Goal: Task Accomplishment & Management: Manage account settings

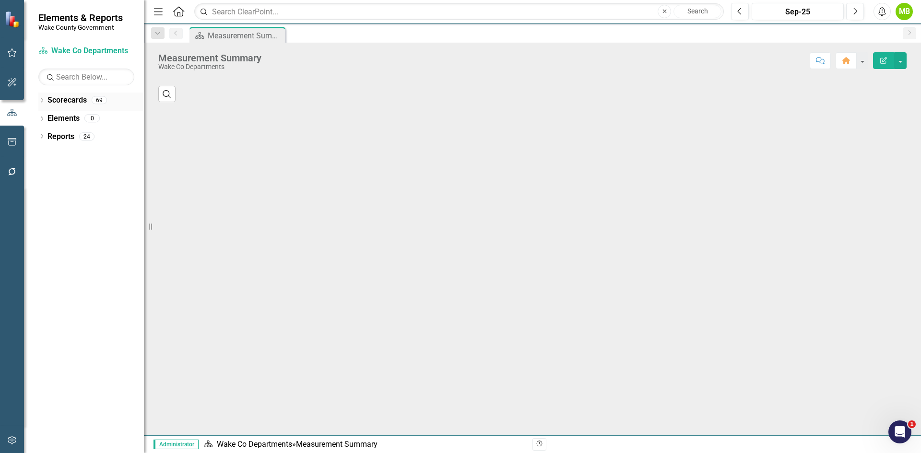
click at [43, 99] on icon "Dropdown" at bounding box center [41, 101] width 7 height 5
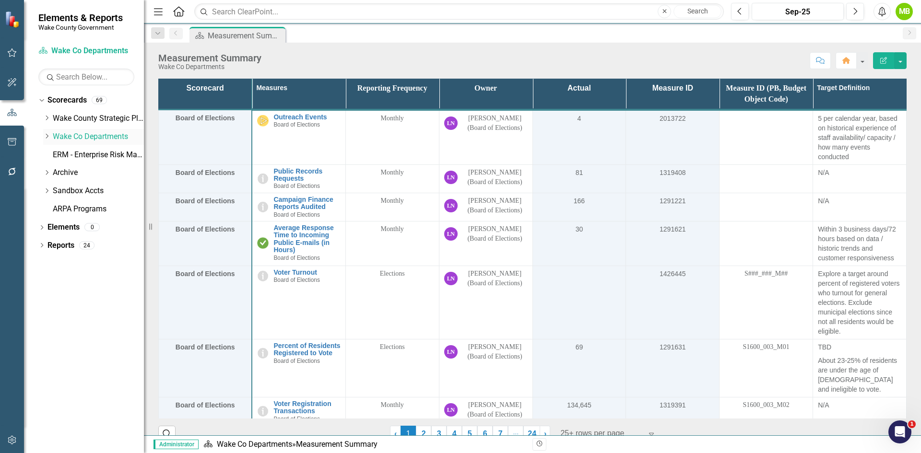
click at [44, 133] on icon "Dropdown" at bounding box center [46, 136] width 7 height 6
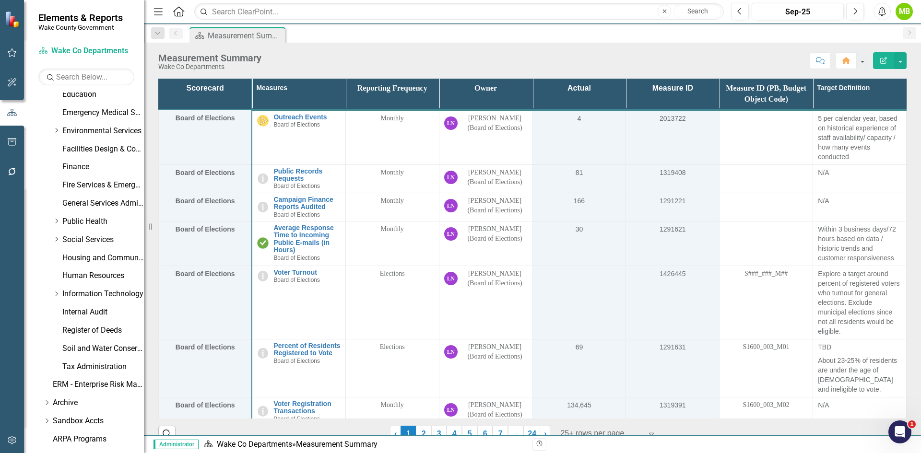
scroll to position [275, 0]
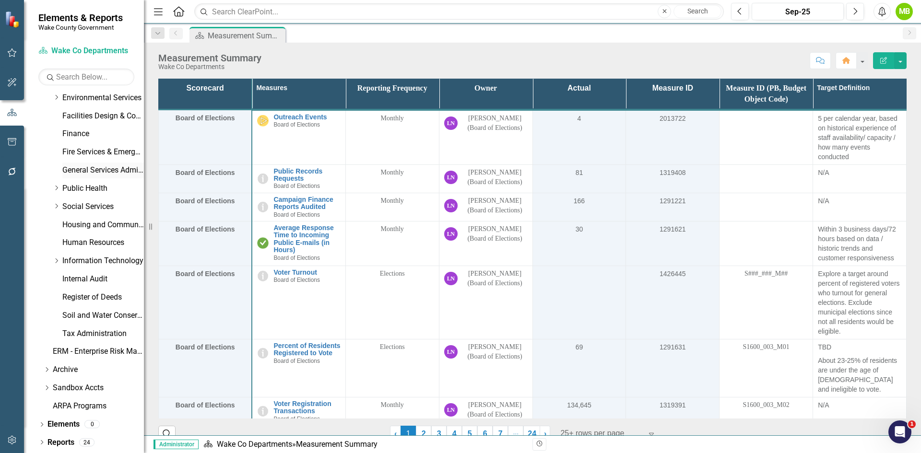
click at [93, 164] on div "General Services Administration" at bounding box center [103, 171] width 82 height 16
click at [90, 167] on link "General Services Administration" at bounding box center [103, 170] width 82 height 11
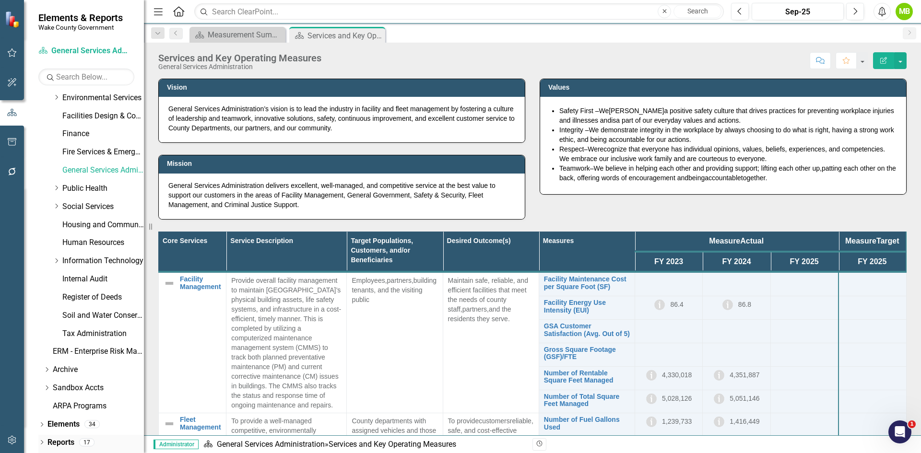
click at [45, 441] on icon "Dropdown" at bounding box center [41, 443] width 7 height 5
click at [63, 441] on link "Reports" at bounding box center [60, 442] width 27 height 11
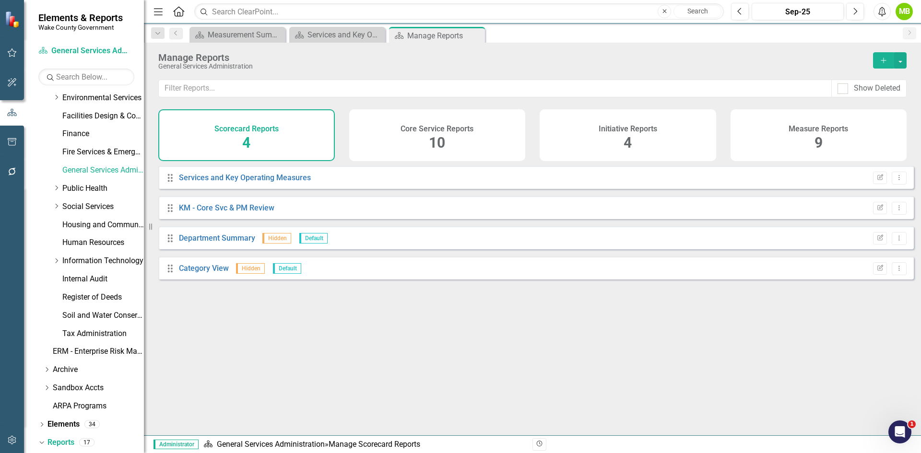
click at [651, 144] on div "Initiative Reports 4" at bounding box center [628, 135] width 176 height 52
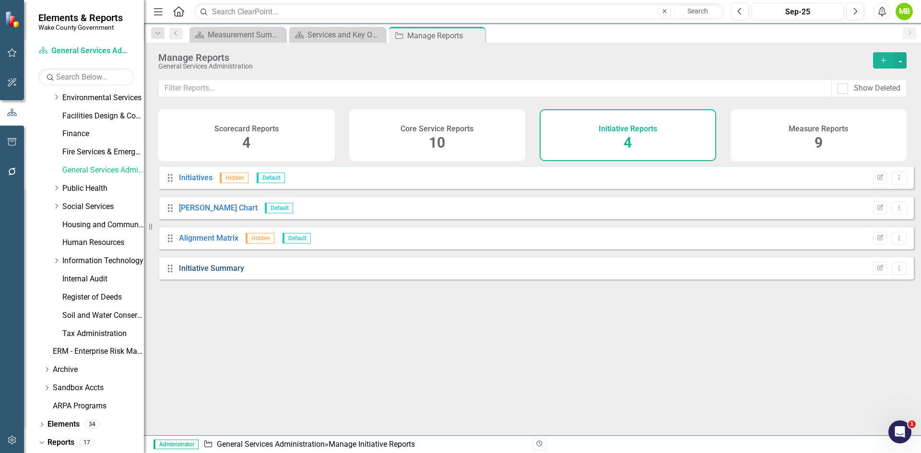
click at [216, 273] on link "Initiative Summary" at bounding box center [211, 268] width 65 height 9
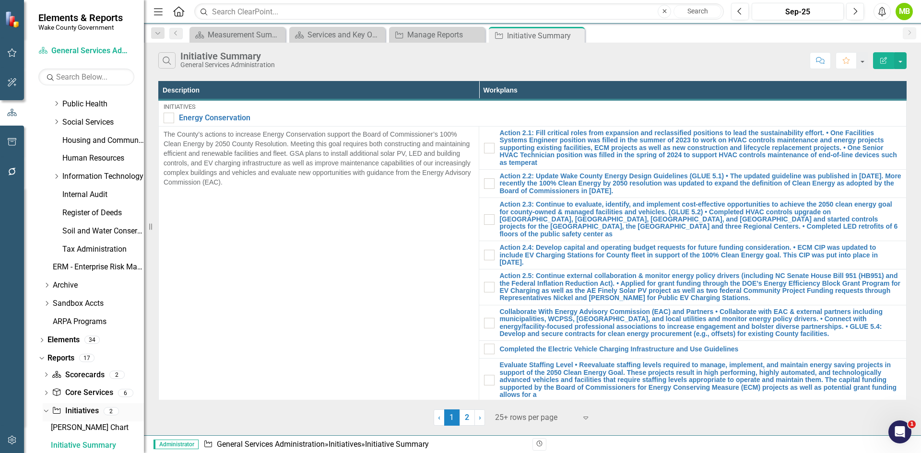
click at [88, 409] on link "Initiative Initiatives" at bounding box center [75, 411] width 47 height 11
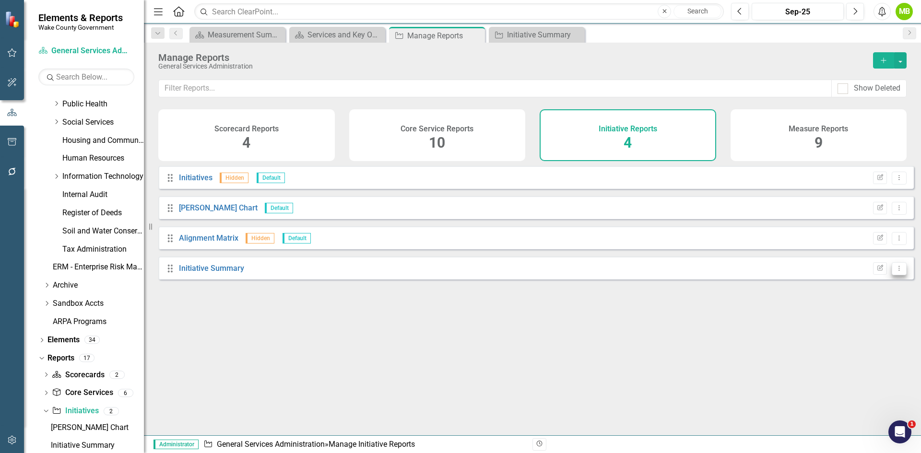
click at [893, 275] on button "Dropdown Menu" at bounding box center [899, 268] width 15 height 13
click at [869, 326] on link "Copy Duplicate Report" at bounding box center [859, 327] width 79 height 18
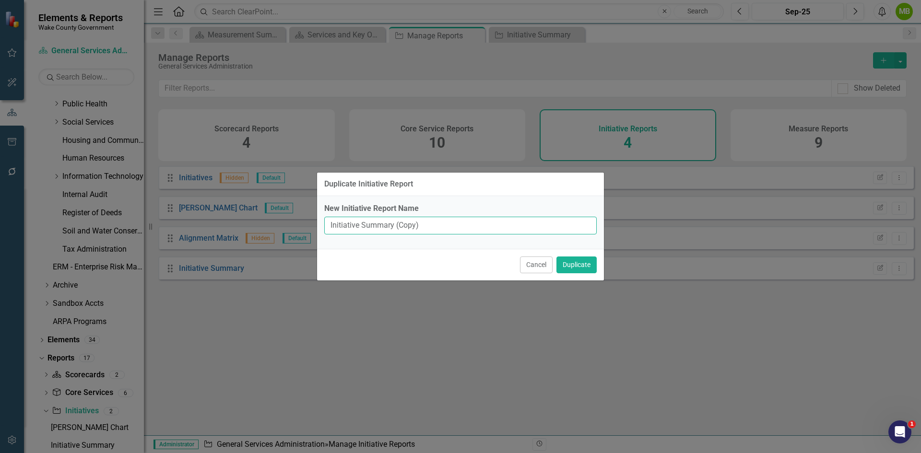
drag, startPoint x: 413, startPoint y: 226, endPoint x: 362, endPoint y: 226, distance: 51.3
click at [362, 226] on input "Initiative Summary (Copy)" at bounding box center [460, 226] width 272 height 18
click at [351, 228] on input "Initiative Summary (Copy)" at bounding box center [460, 226] width 272 height 18
click at [327, 227] on input "Initiative Summary (Copy)" at bounding box center [460, 226] width 272 height 18
drag, startPoint x: 443, startPoint y: 225, endPoint x: 408, endPoint y: 222, distance: 35.1
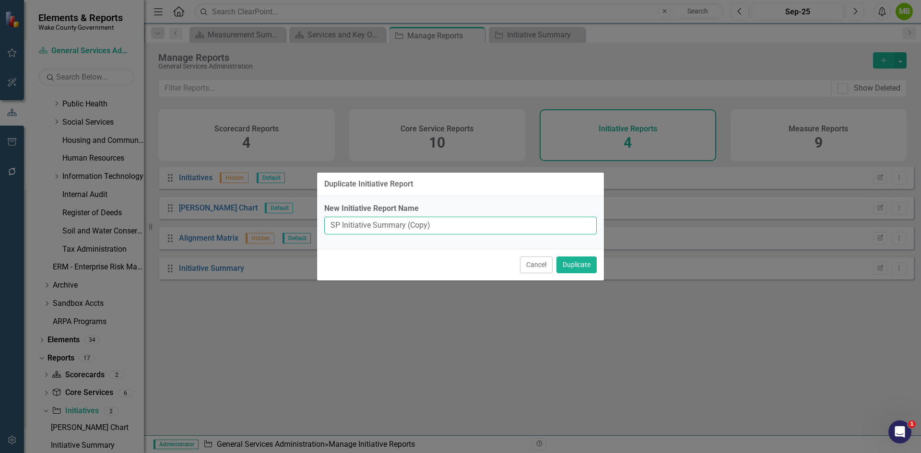
click at [408, 222] on input "SP Initiative Summary (Copy)" at bounding box center [460, 226] width 272 height 18
type input "SP Initiative Summary"
click at [583, 262] on button "Duplicate" at bounding box center [576, 265] width 40 height 17
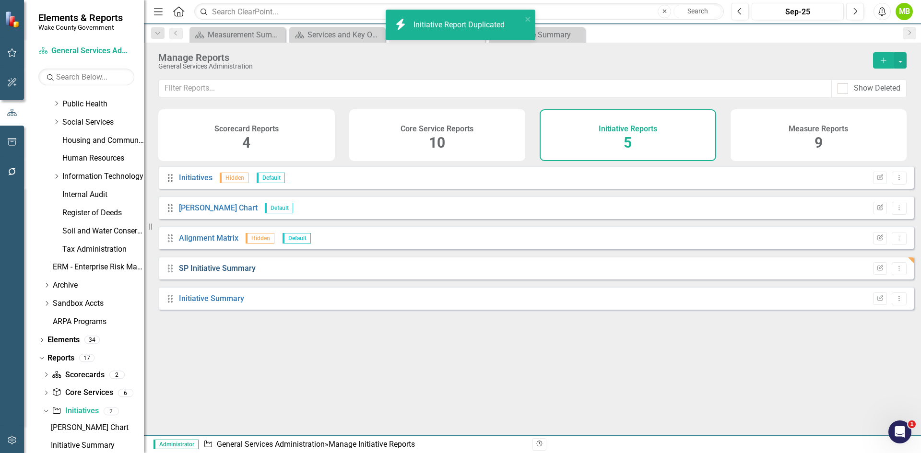
click at [238, 273] on link "SP Initiative Summary" at bounding box center [217, 268] width 77 height 9
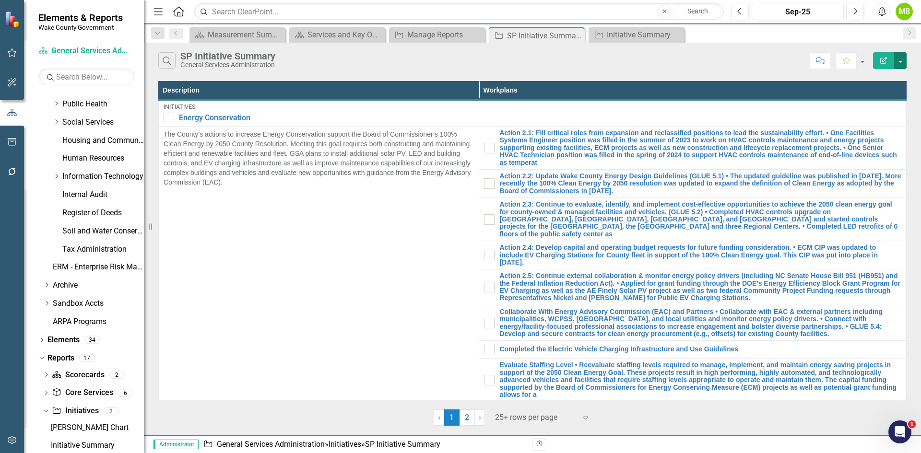
click at [904, 61] on button "button" at bounding box center [900, 60] width 12 height 17
click at [884, 78] on link "Edit Report Edit Report" at bounding box center [868, 79] width 76 height 18
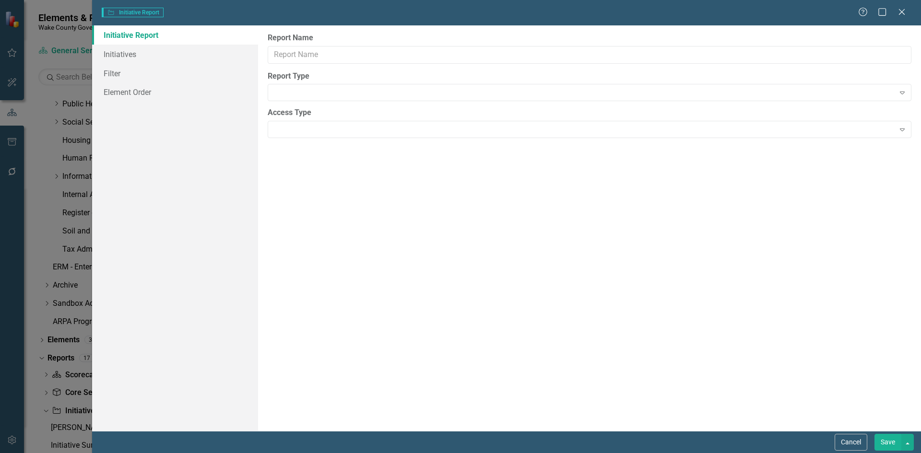
type input "SP Initiative Summary"
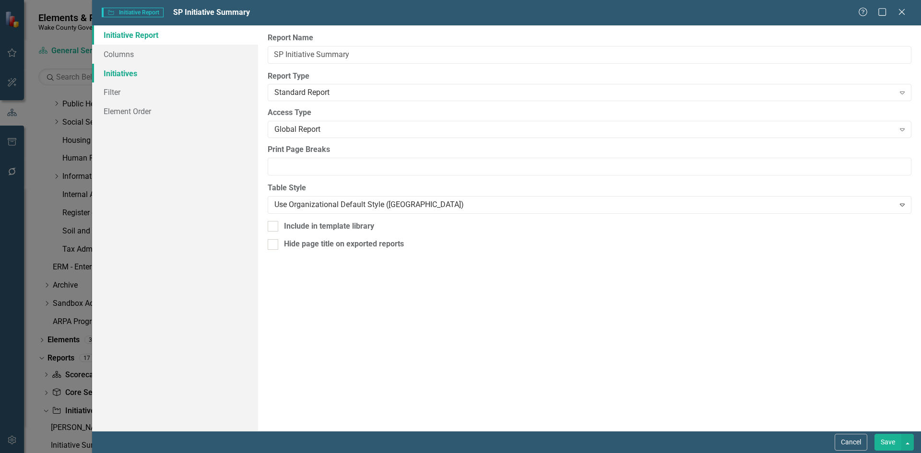
click at [127, 72] on link "Initiatives" at bounding box center [175, 73] width 166 height 19
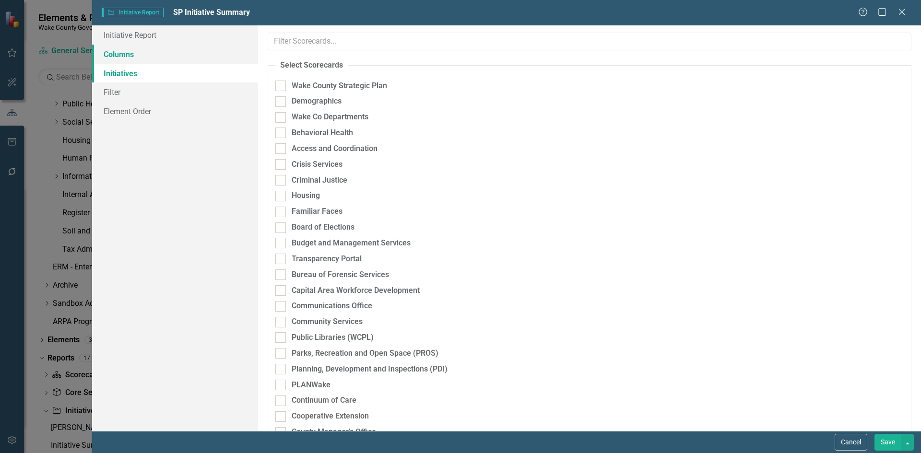
click at [144, 61] on link "Columns" at bounding box center [175, 54] width 166 height 19
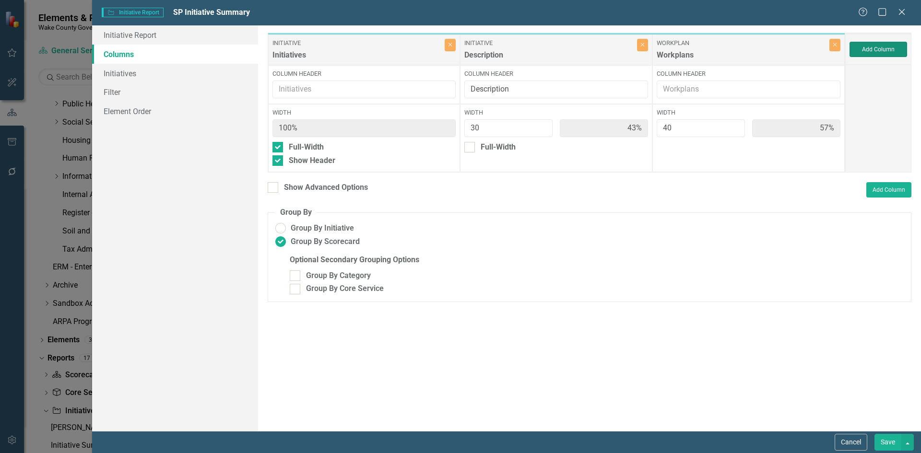
click at [873, 52] on button "Add Column" at bounding box center [878, 49] width 58 height 15
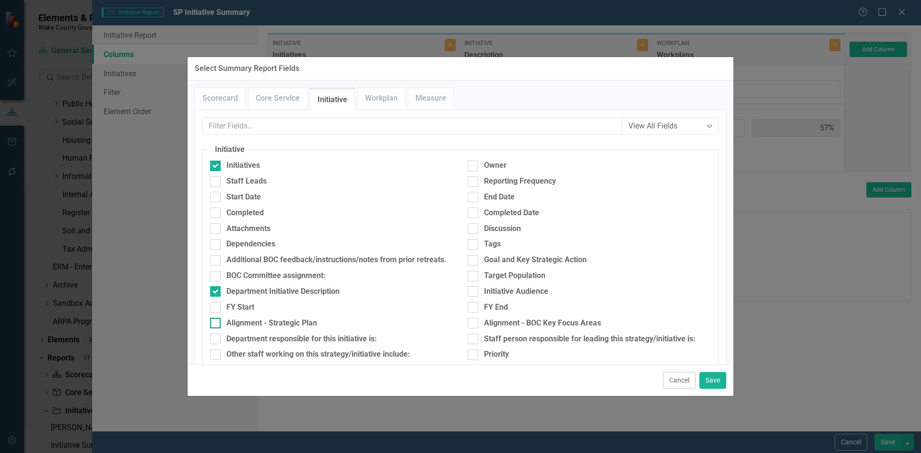
click at [222, 324] on div "Alignment - Strategic Plan" at bounding box center [331, 323] width 243 height 11
click at [216, 324] on input "Alignment - Strategic Plan" at bounding box center [213, 321] width 6 height 6
checkbox input "true"
click at [711, 381] on button "Save" at bounding box center [712, 380] width 27 height 17
type input "42%"
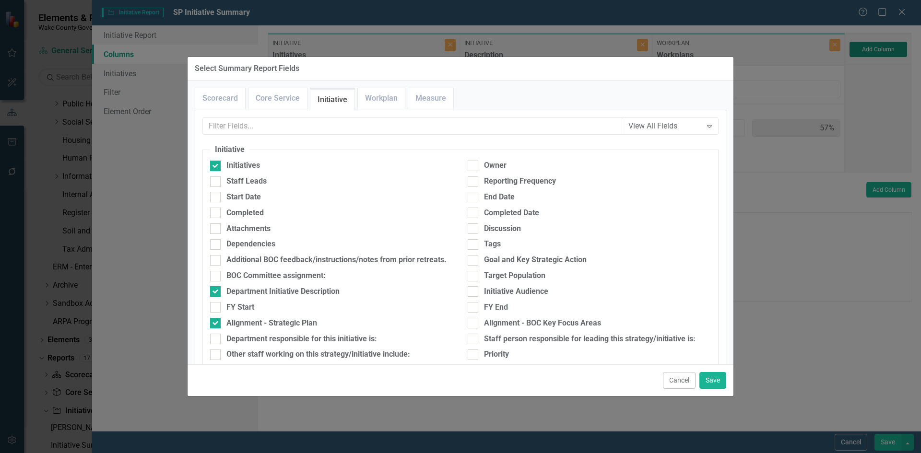
type input "56%"
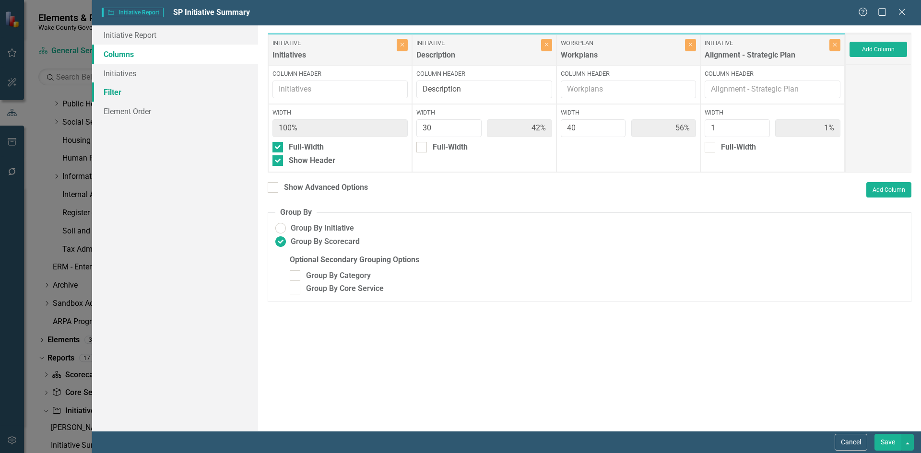
click at [141, 97] on link "Filter" at bounding box center [175, 91] width 166 height 19
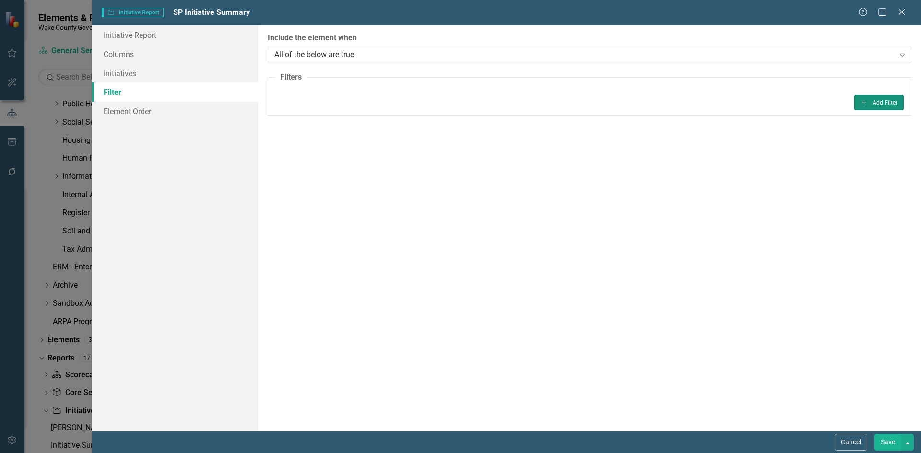
click at [869, 103] on button "Add Add Filter" at bounding box center [878, 102] width 49 height 15
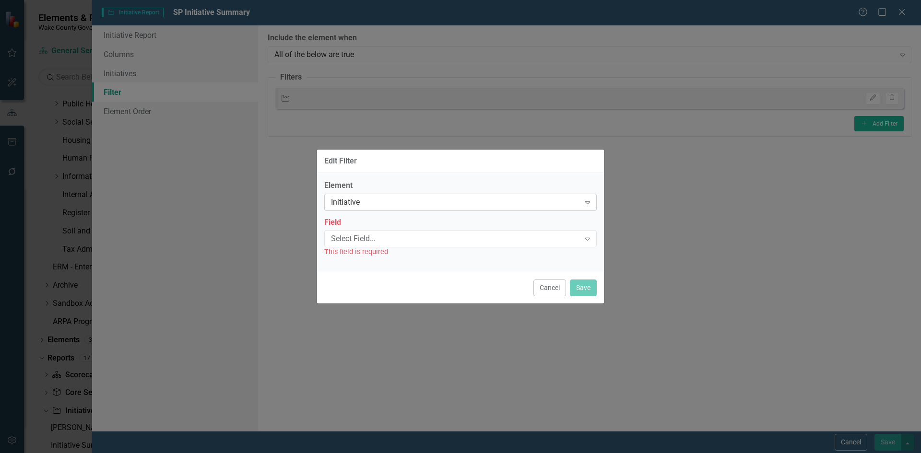
click at [404, 204] on div "Initiative" at bounding box center [455, 202] width 249 height 11
click at [403, 239] on div "Select Field..." at bounding box center [455, 239] width 249 height 11
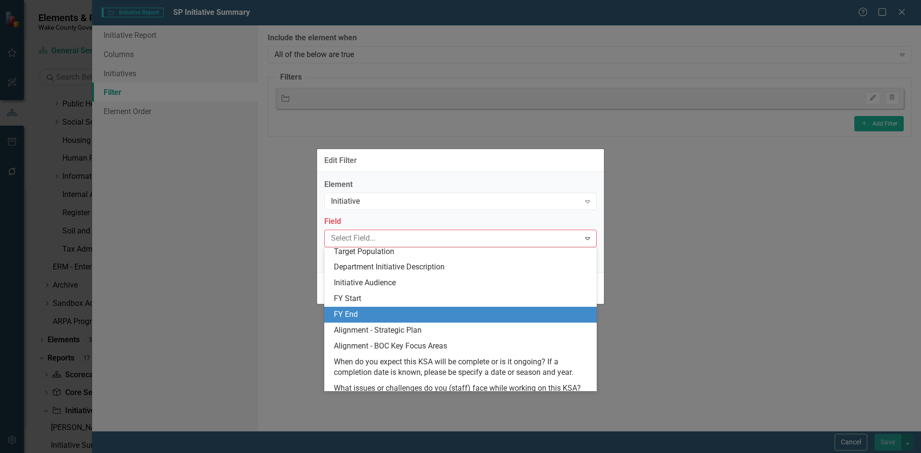
scroll to position [336, 0]
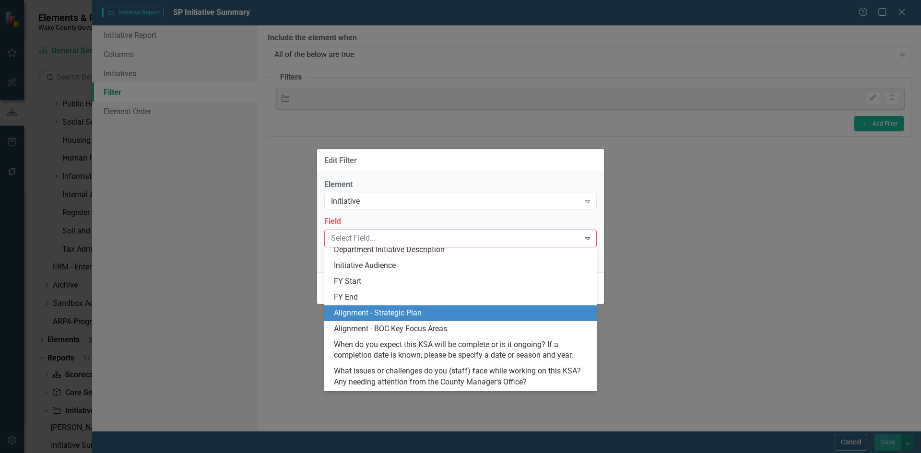
click at [409, 316] on div "Alignment - Strategic Plan" at bounding box center [462, 313] width 257 height 11
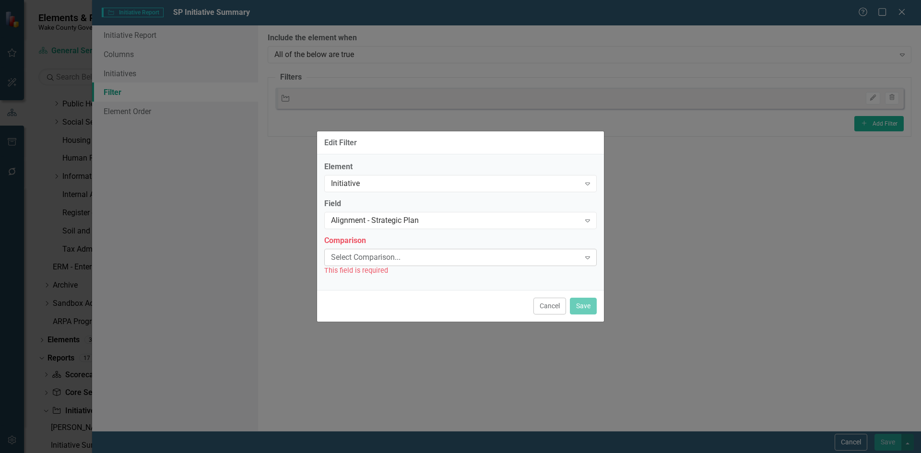
click at [411, 256] on div "Select Comparison..." at bounding box center [455, 257] width 249 height 11
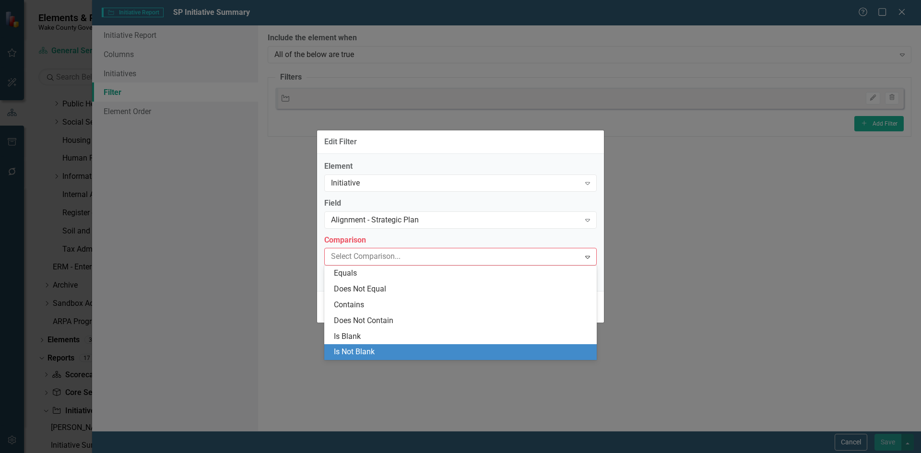
click at [373, 352] on div "Is Not Blank" at bounding box center [462, 352] width 257 height 11
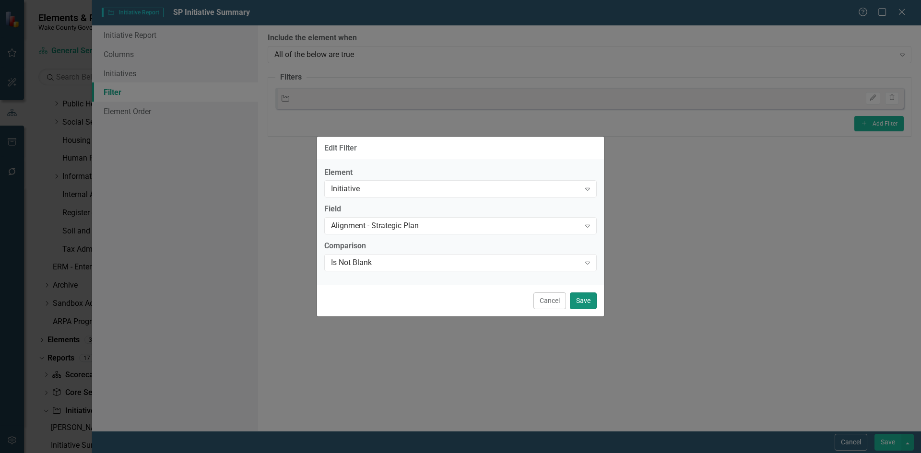
click at [581, 301] on button "Save" at bounding box center [583, 301] width 27 height 17
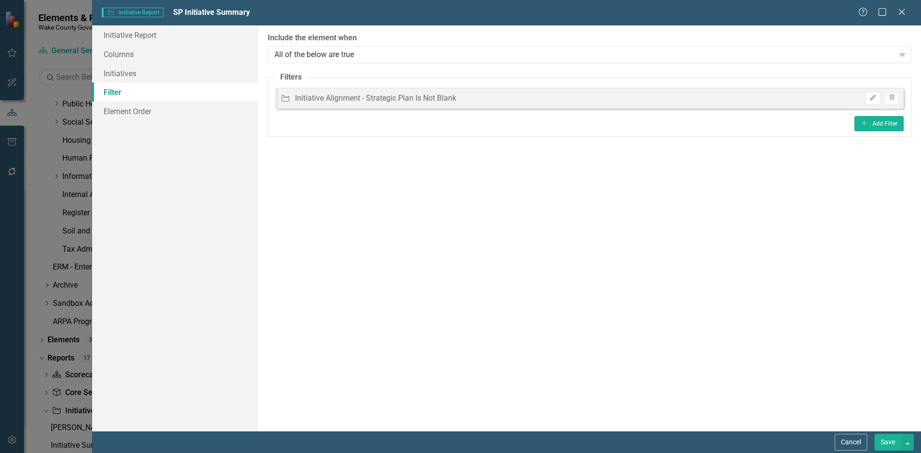
click at [888, 446] on button "Save" at bounding box center [887, 442] width 27 height 17
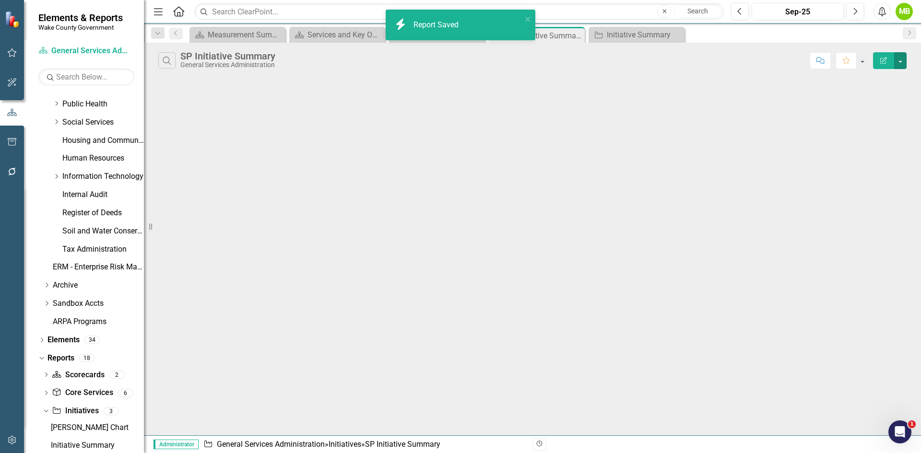
scroll to position [377, 0]
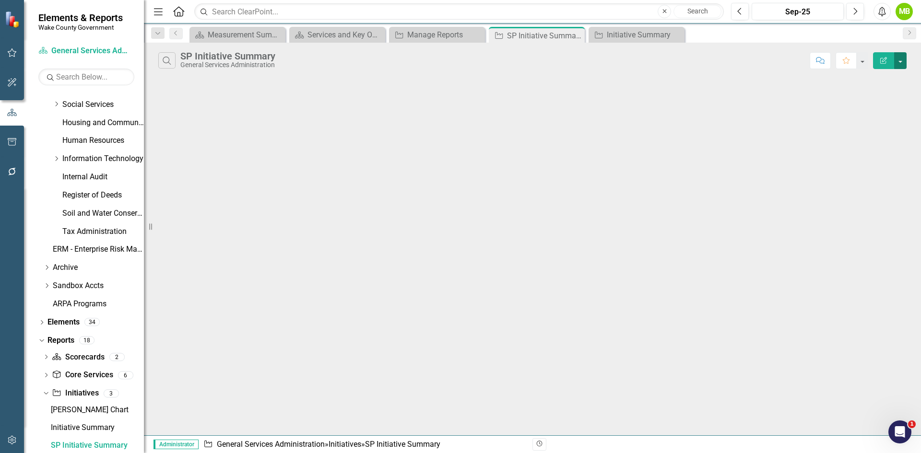
click at [899, 64] on button "button" at bounding box center [900, 60] width 12 height 17
click at [83, 393] on link "Initiative Initiatives" at bounding box center [75, 393] width 47 height 11
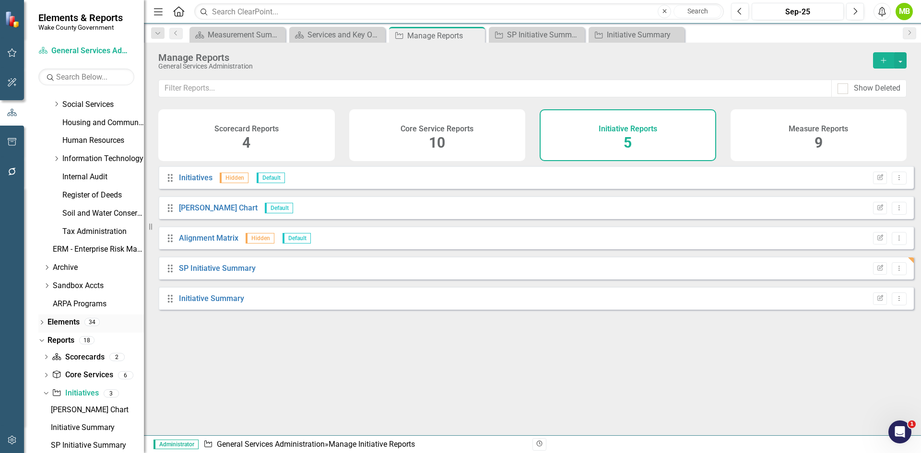
click at [44, 320] on div "Dropdown" at bounding box center [41, 323] width 7 height 8
click at [88, 357] on link "Initiative Initiatives" at bounding box center [75, 358] width 47 height 11
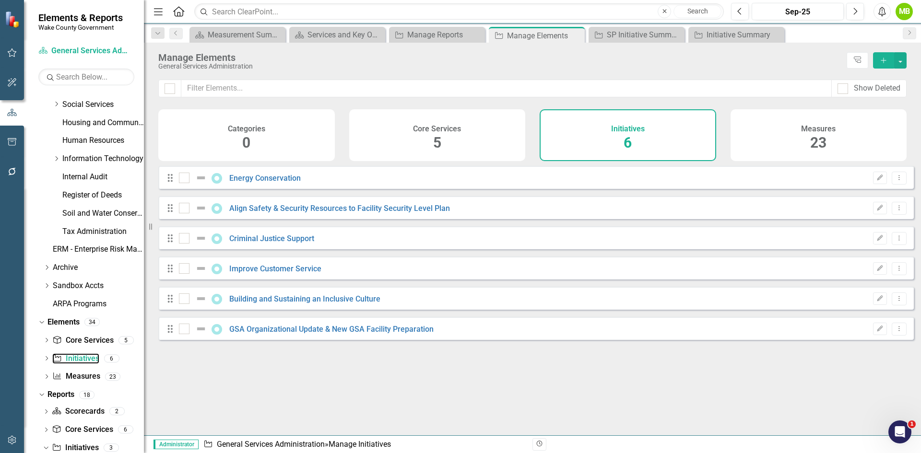
checkbox input "false"
click at [287, 181] on link "Energy Conservation" at bounding box center [264, 178] width 71 height 9
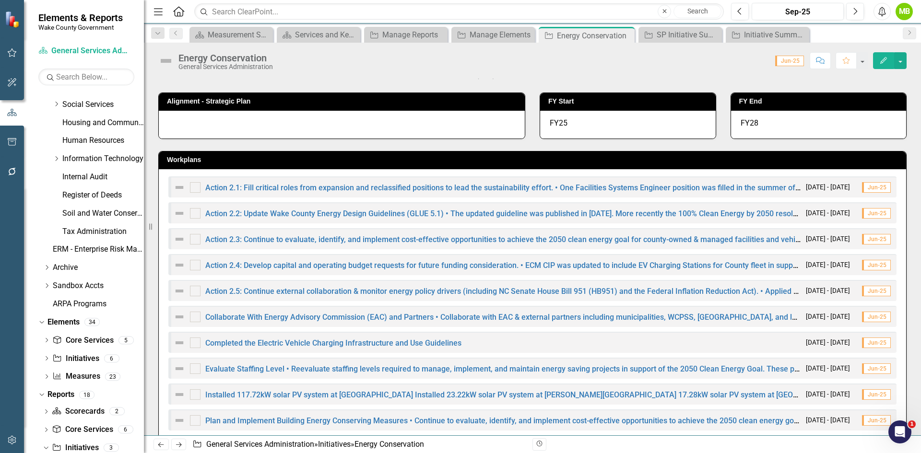
scroll to position [48, 0]
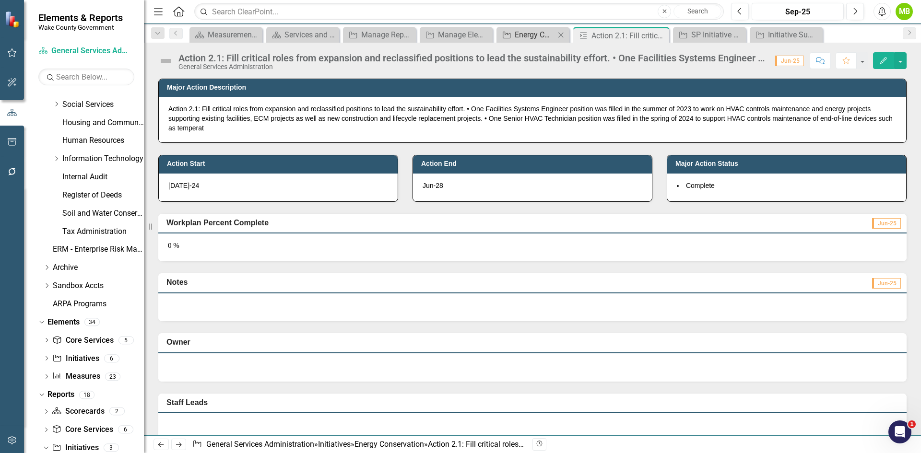
click at [537, 33] on div "Energy Conservation" at bounding box center [535, 35] width 40 height 12
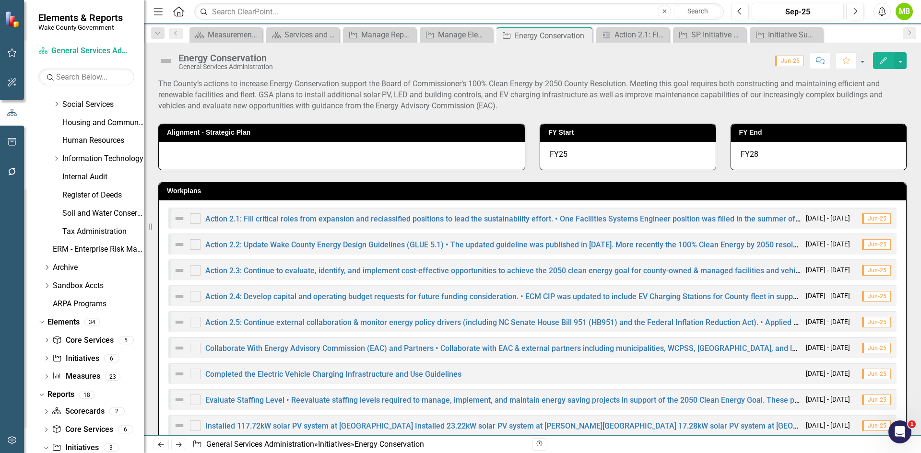
click at [223, 176] on div "Workplans Action 2.1: Fill critical roles from expansion and reclassified posit…" at bounding box center [532, 349] width 763 height 358
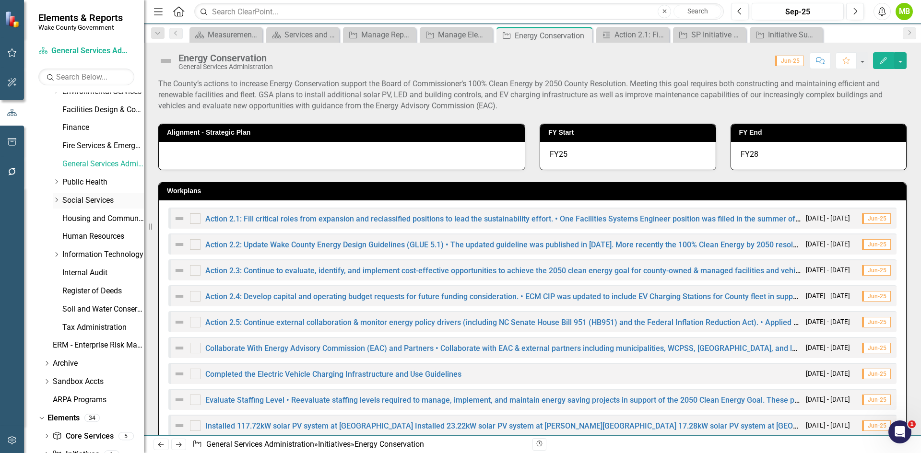
scroll to position [233, 0]
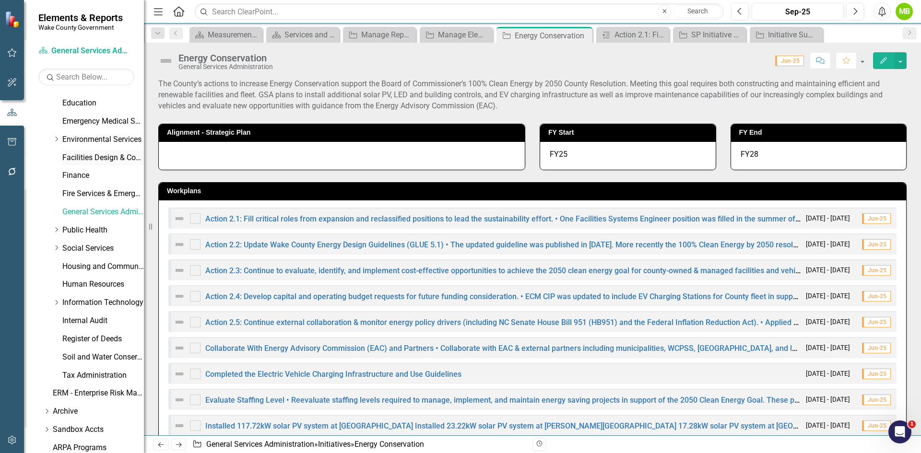
click at [91, 159] on link "Facilities Design & Construction" at bounding box center [103, 158] width 82 height 11
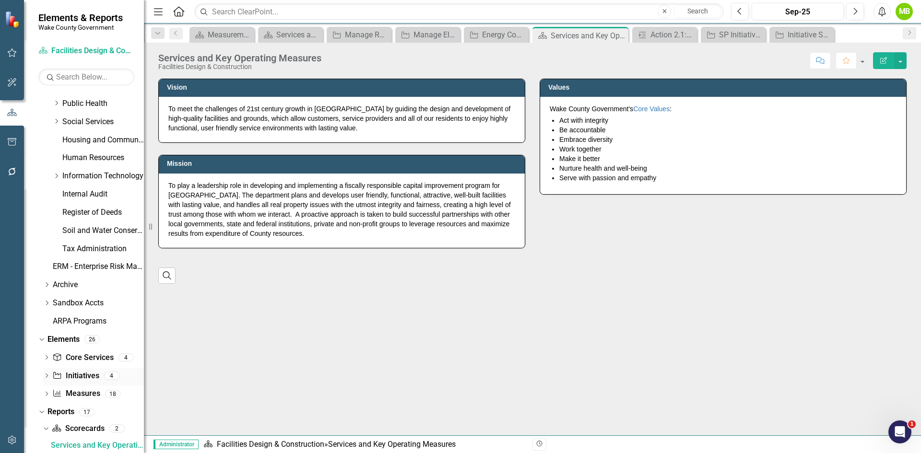
click at [83, 381] on link "Initiative Initiatives" at bounding box center [75, 376] width 47 height 11
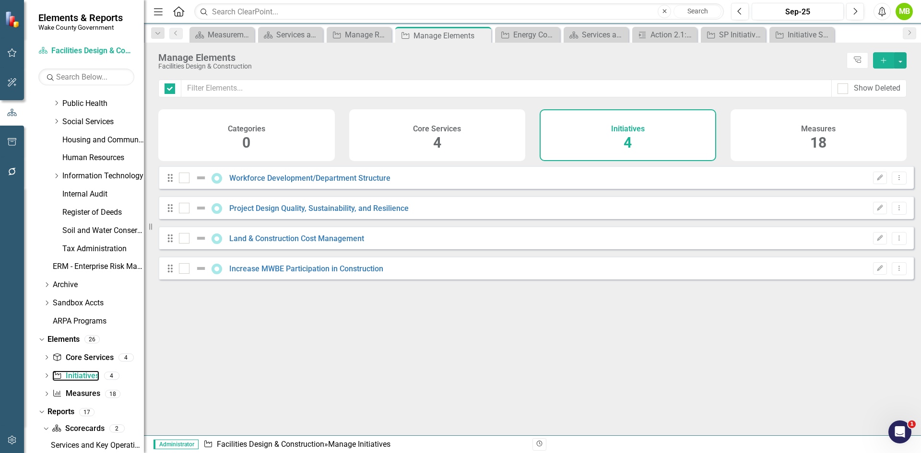
checkbox input "false"
click at [294, 183] on link "Workforce Development/Department Structure" at bounding box center [309, 178] width 161 height 9
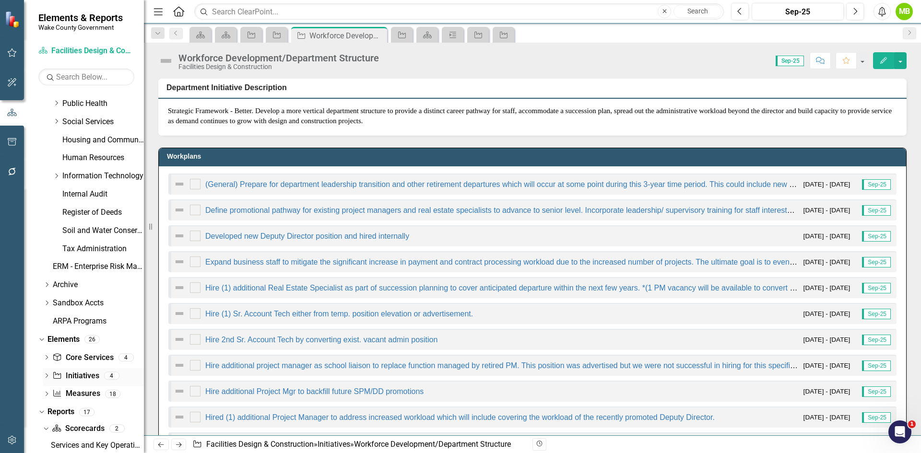
click at [91, 373] on link "Initiative Initiatives" at bounding box center [75, 376] width 47 height 11
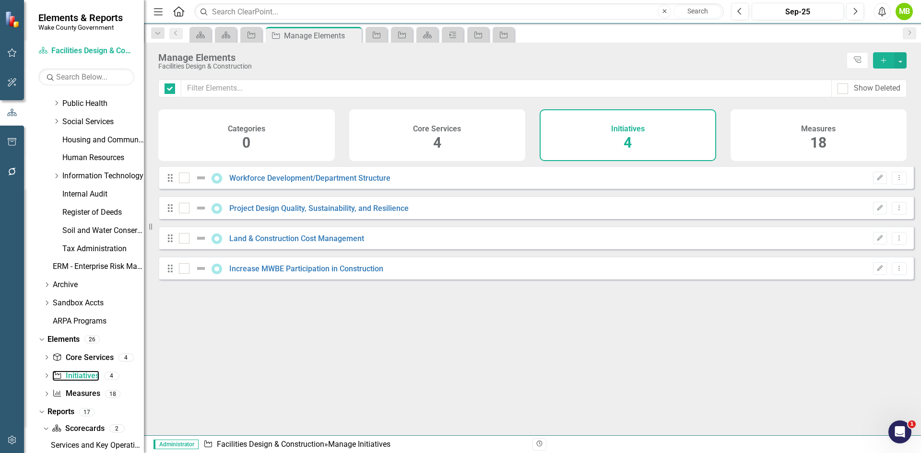
checkbox input "false"
click at [331, 273] on link "Increase MWBE Participation in Construction" at bounding box center [306, 268] width 154 height 9
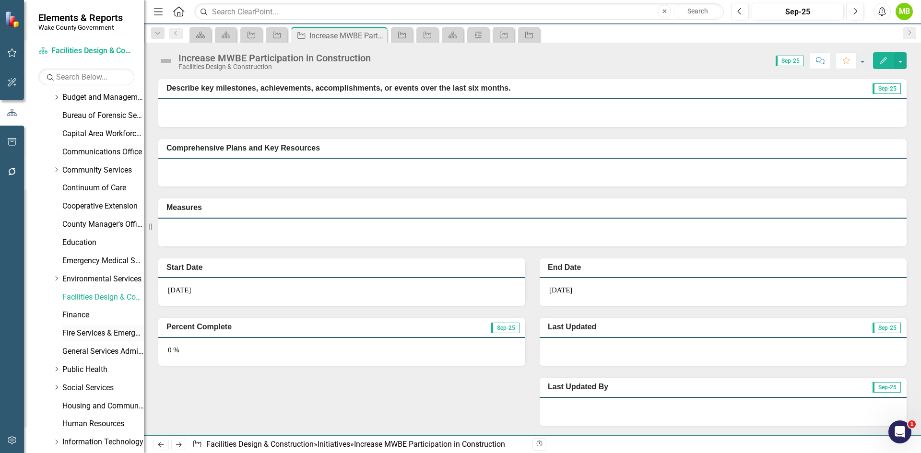
scroll to position [38, 0]
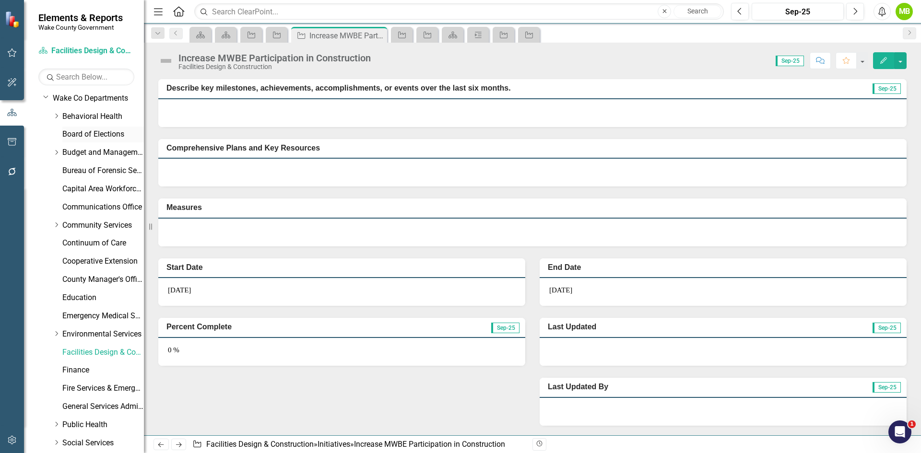
click at [84, 136] on link "Board of Elections" at bounding box center [103, 134] width 82 height 11
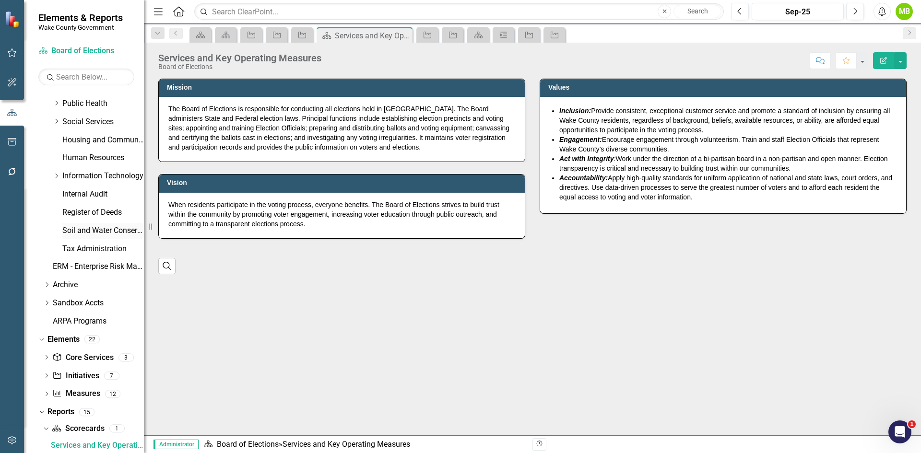
scroll to position [482, 0]
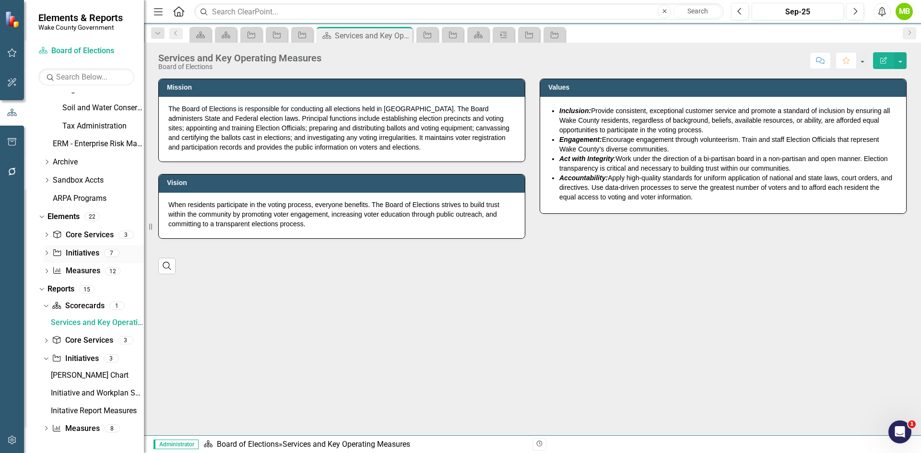
click at [76, 248] on link "Initiative Initiatives" at bounding box center [75, 253] width 47 height 11
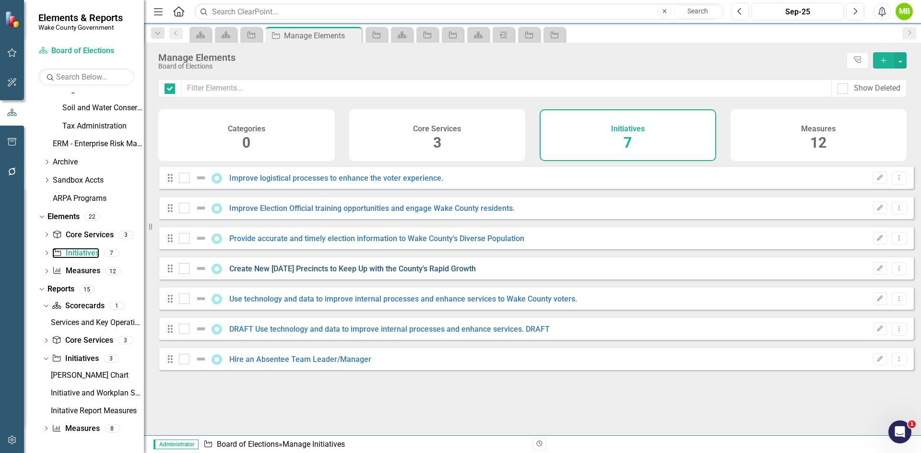
checkbox input "false"
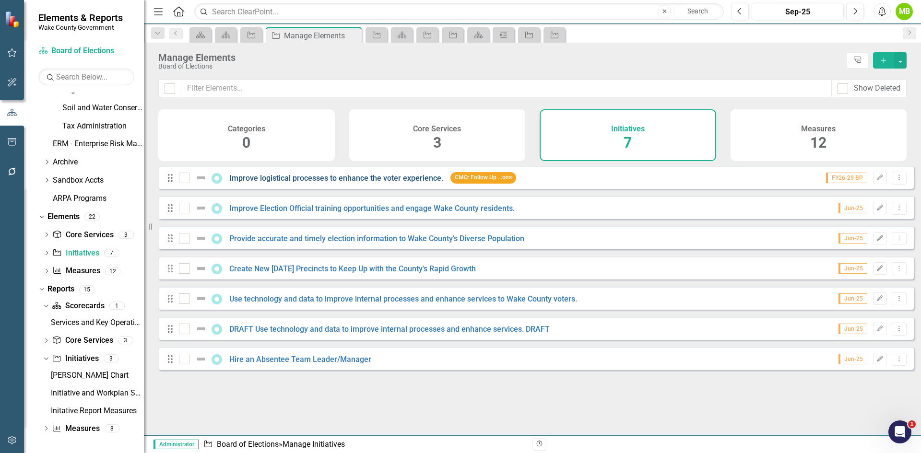
click at [332, 183] on link "Improve logistical processes to enhance the voter experience." at bounding box center [336, 178] width 214 height 9
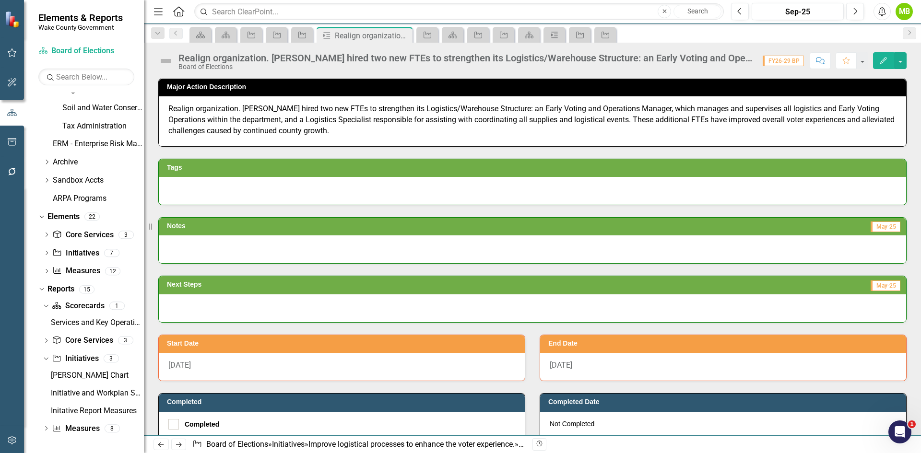
scroll to position [147, 0]
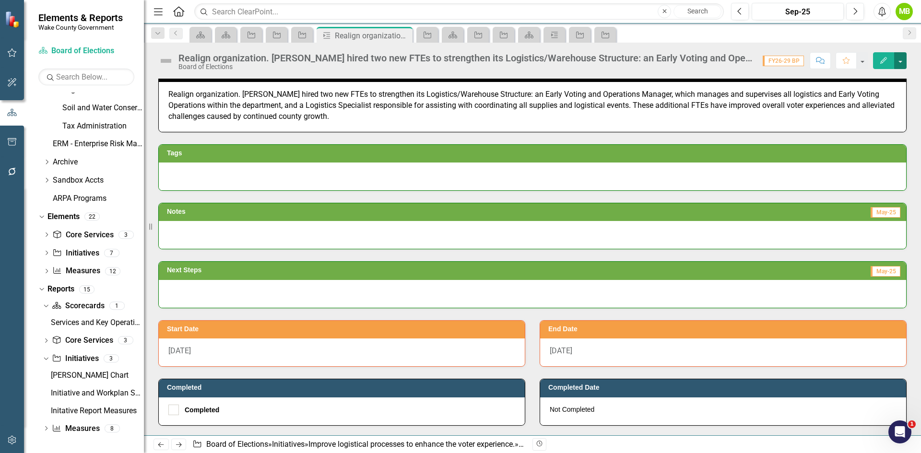
click at [896, 65] on button "button" at bounding box center [900, 60] width 12 height 17
click at [878, 92] on link "Edit Report Edit Layout" at bounding box center [867, 96] width 78 height 18
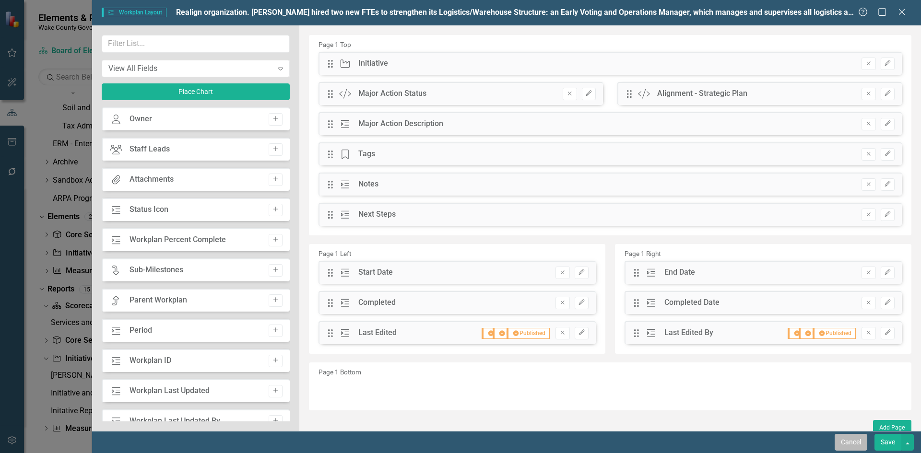
click at [844, 445] on button "Cancel" at bounding box center [850, 442] width 33 height 17
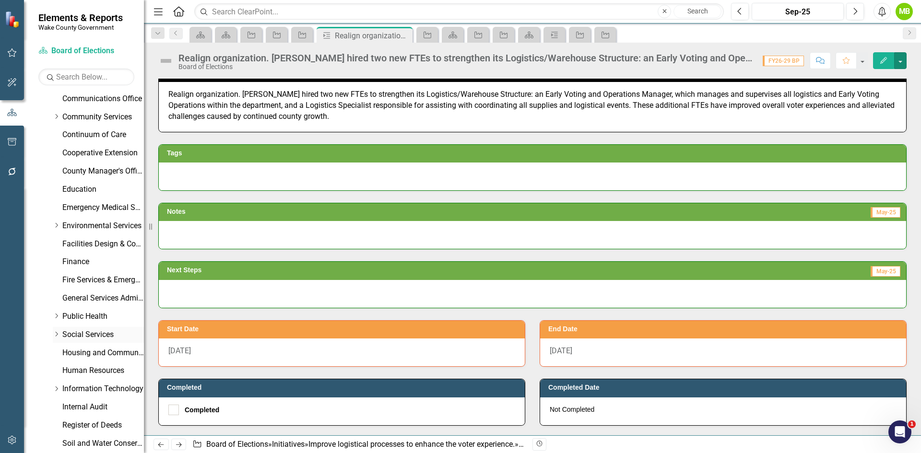
scroll to position [51, 0]
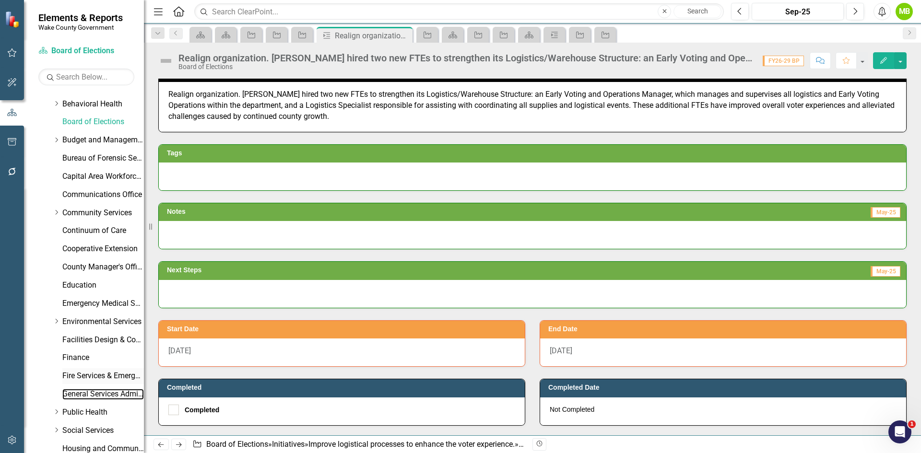
drag, startPoint x: 97, startPoint y: 392, endPoint x: 89, endPoint y: 380, distance: 14.1
click at [97, 392] on link "General Services Administration" at bounding box center [103, 394] width 82 height 11
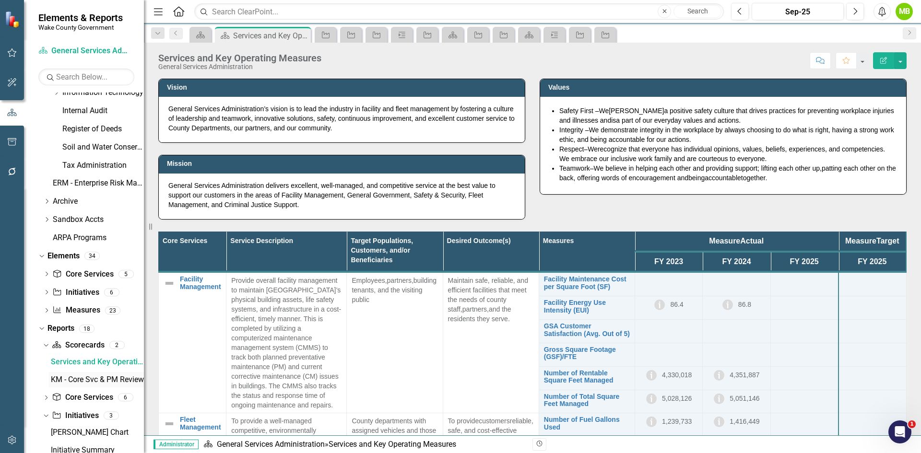
scroll to position [500, 0]
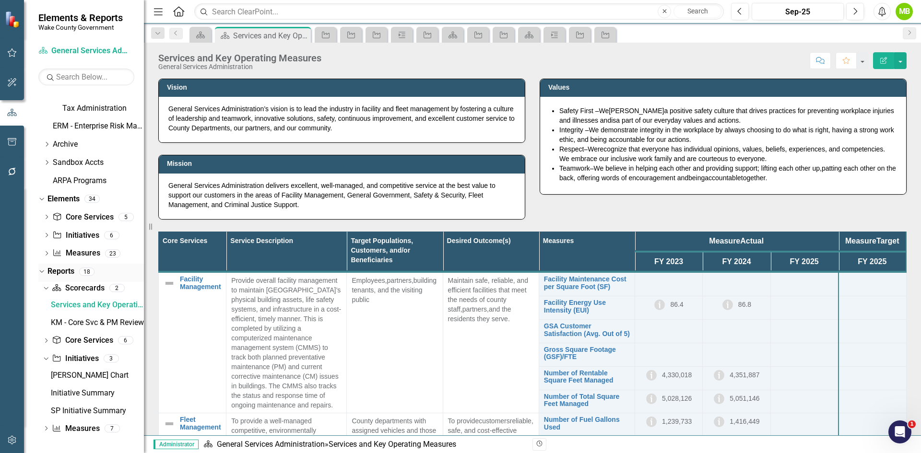
click at [68, 272] on link "Reports" at bounding box center [60, 271] width 27 height 11
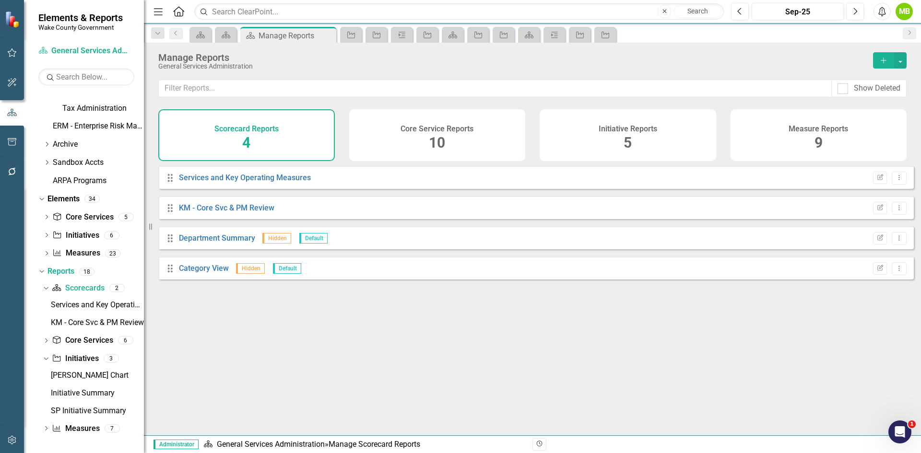
click at [620, 138] on div "Initiative Reports 5" at bounding box center [628, 135] width 176 height 52
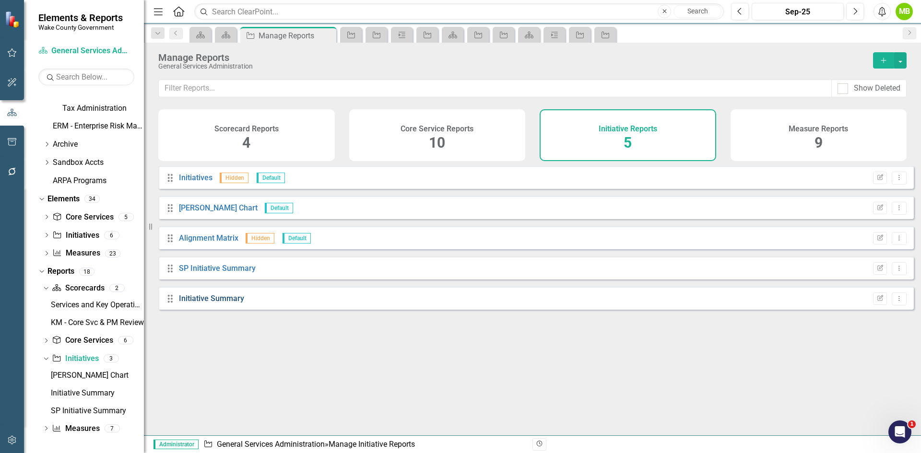
click at [224, 303] on link "Initiative Summary" at bounding box center [211, 298] width 65 height 9
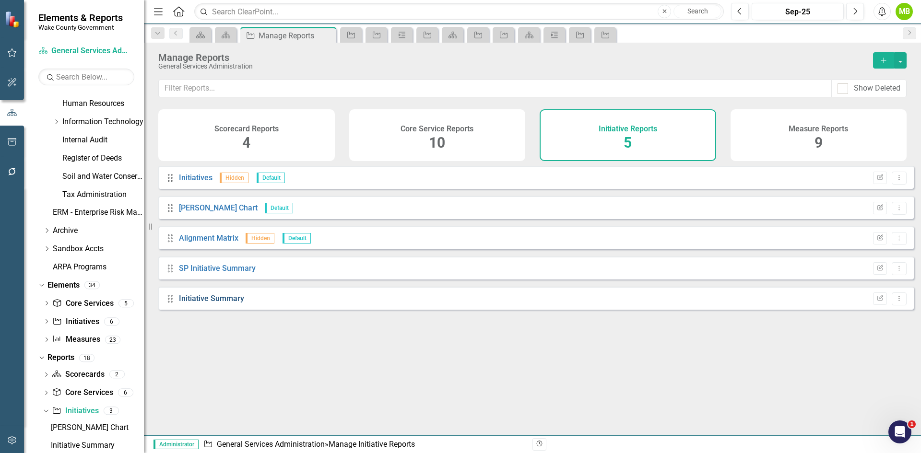
click at [216, 301] on link "Initiative Summary" at bounding box center [211, 298] width 65 height 9
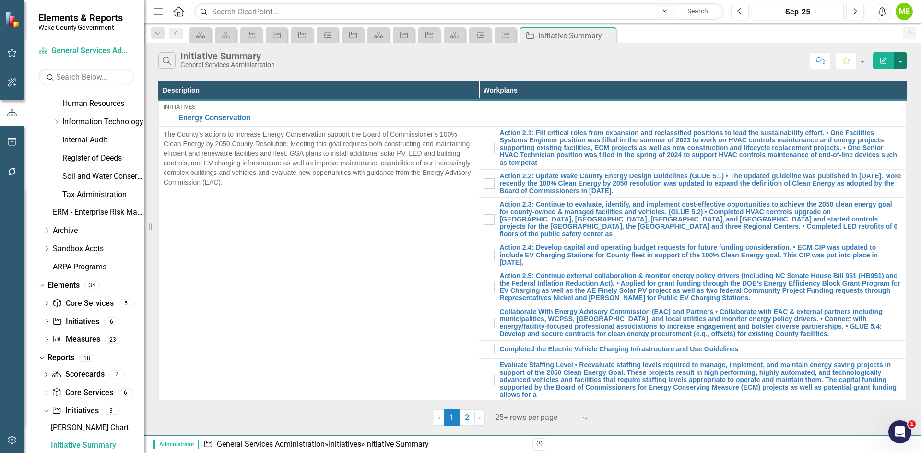
click at [895, 60] on button "button" at bounding box center [900, 60] width 12 height 17
click at [880, 79] on link "Edit Report Edit Report" at bounding box center [868, 79] width 76 height 18
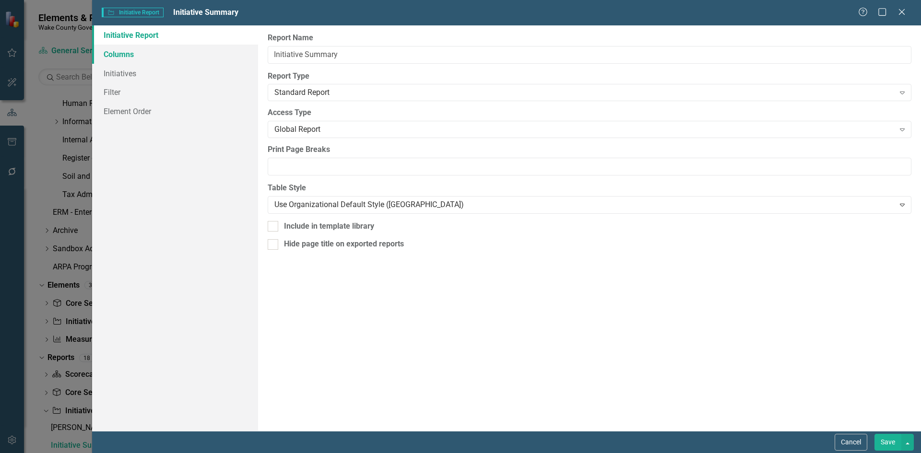
click at [152, 51] on link "Columns" at bounding box center [175, 54] width 166 height 19
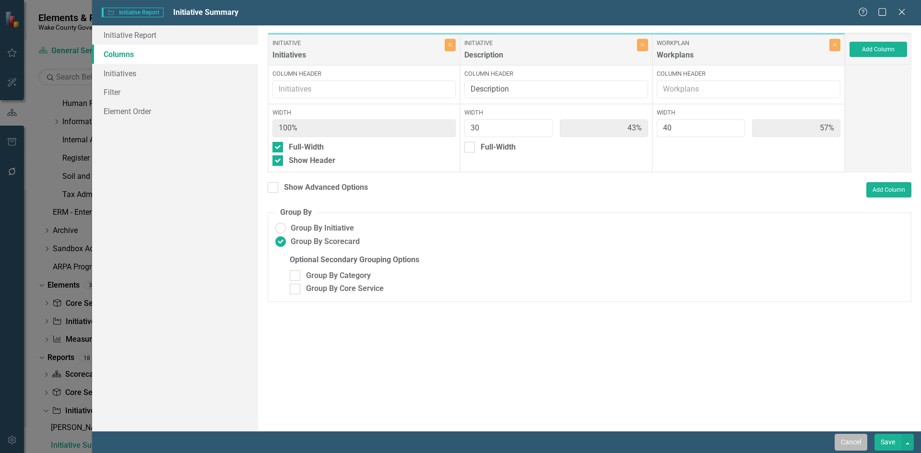
click at [846, 439] on button "Cancel" at bounding box center [850, 442] width 33 height 17
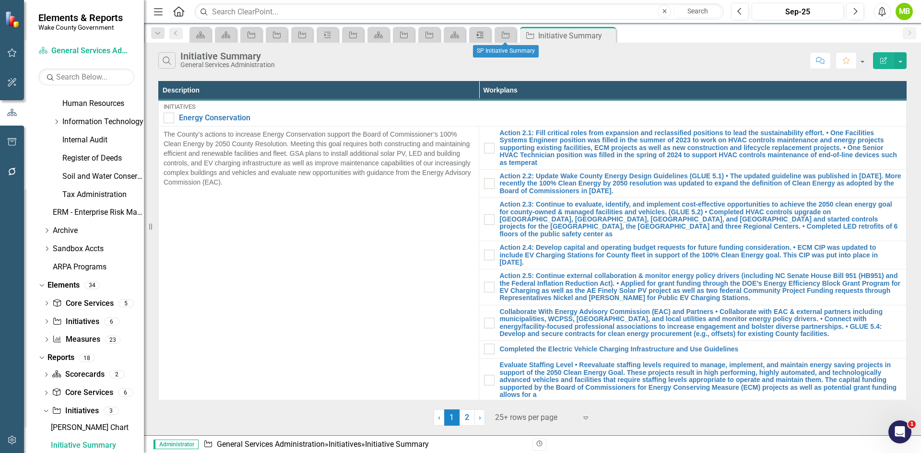
click at [483, 34] on icon at bounding box center [480, 35] width 7 height 6
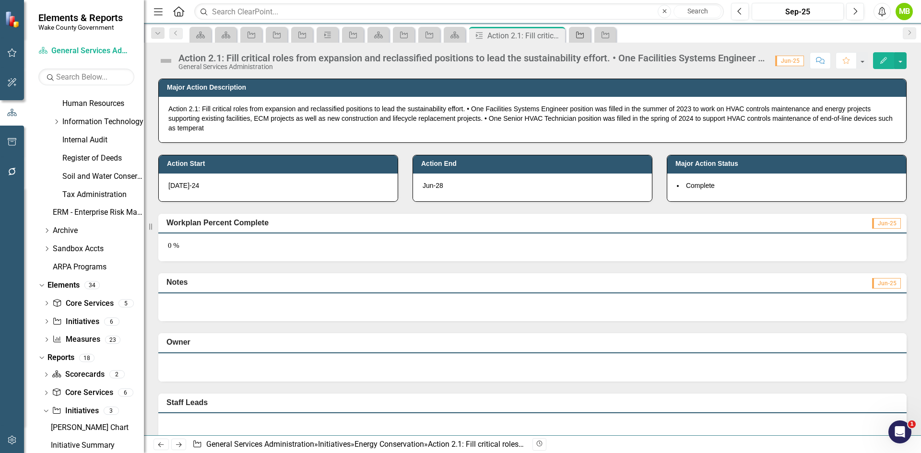
click at [585, 32] on link "Initiative" at bounding box center [579, 35] width 17 height 12
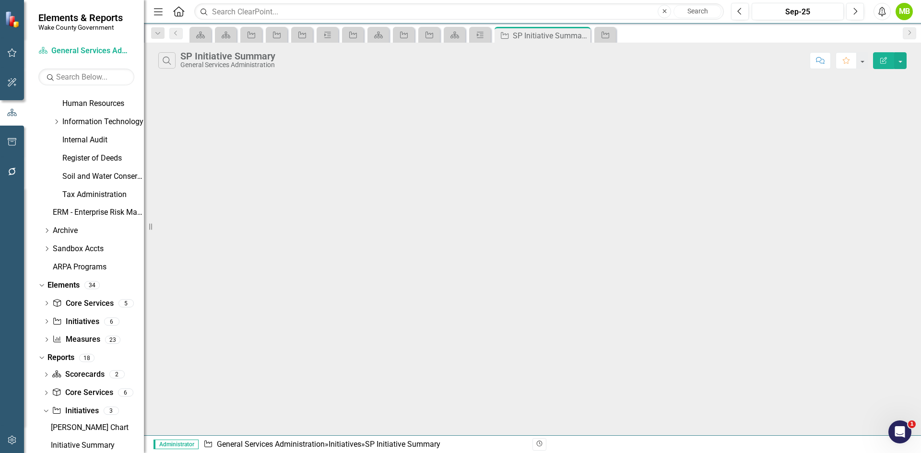
scroll to position [432, 0]
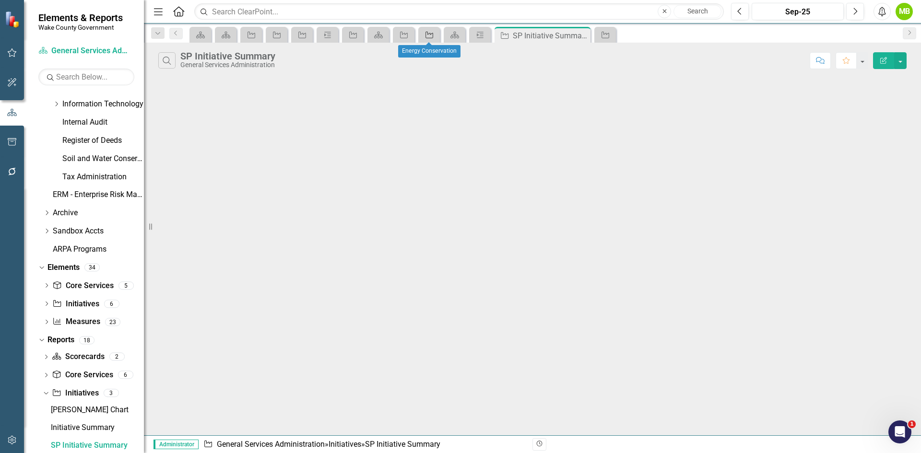
click at [429, 35] on icon "Initiative" at bounding box center [429, 35] width 10 height 8
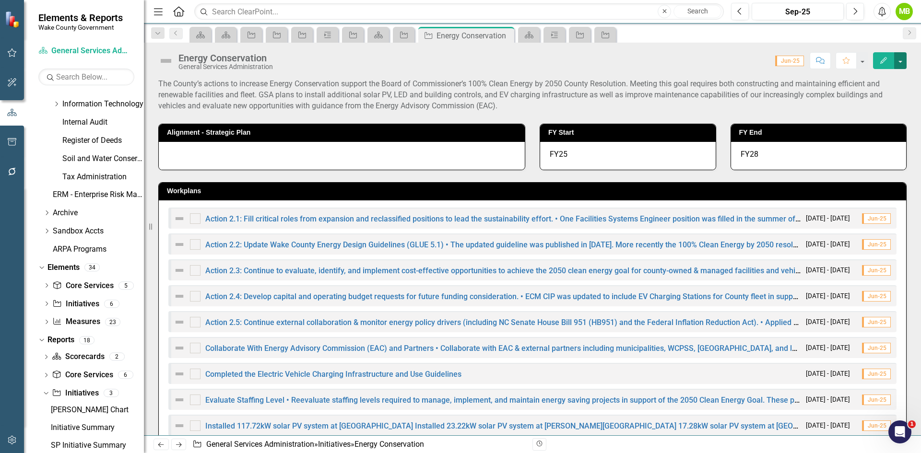
click at [899, 68] on button "button" at bounding box center [900, 60] width 12 height 17
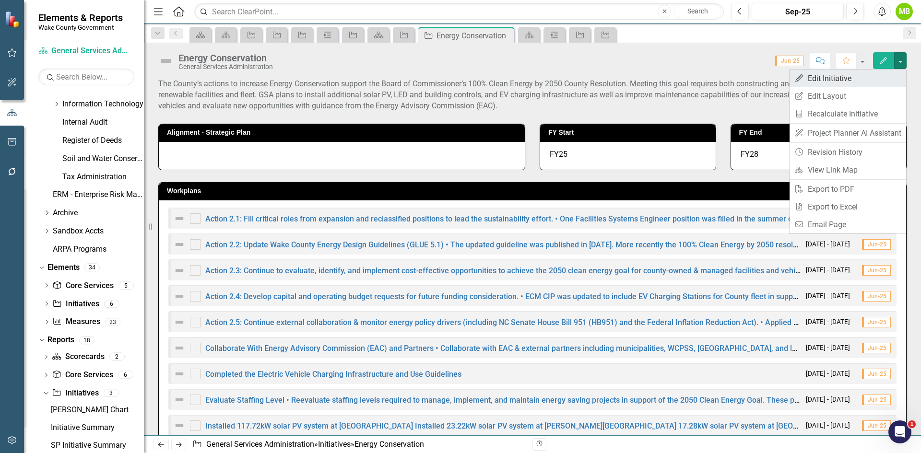
click at [863, 77] on link "Edit Edit Initiative" at bounding box center [847, 79] width 117 height 18
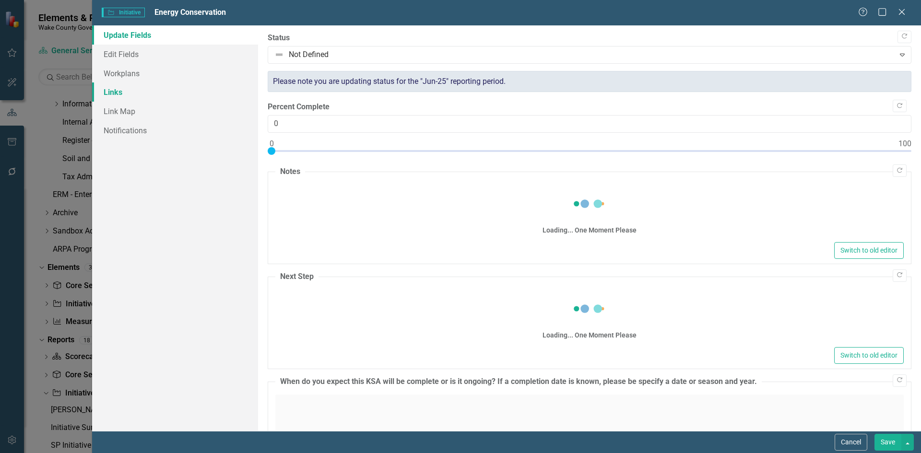
click at [133, 90] on link "Links" at bounding box center [175, 91] width 166 height 19
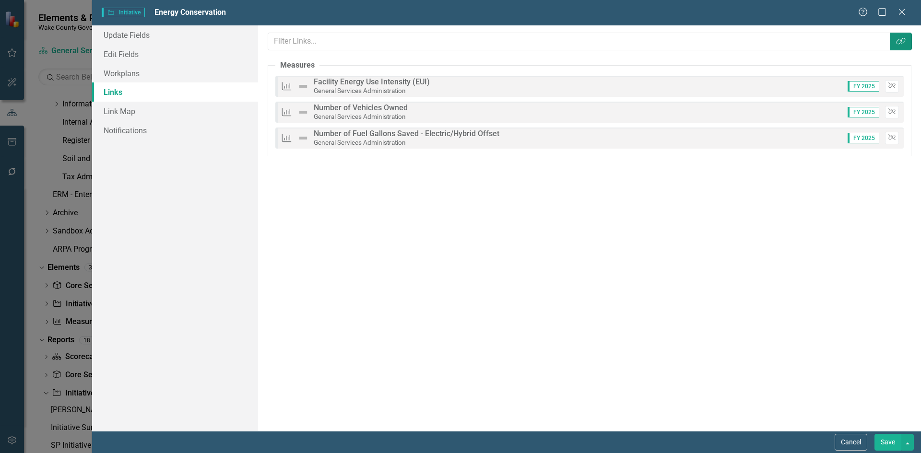
click at [898, 49] on button "Link Tag" at bounding box center [901, 42] width 22 height 18
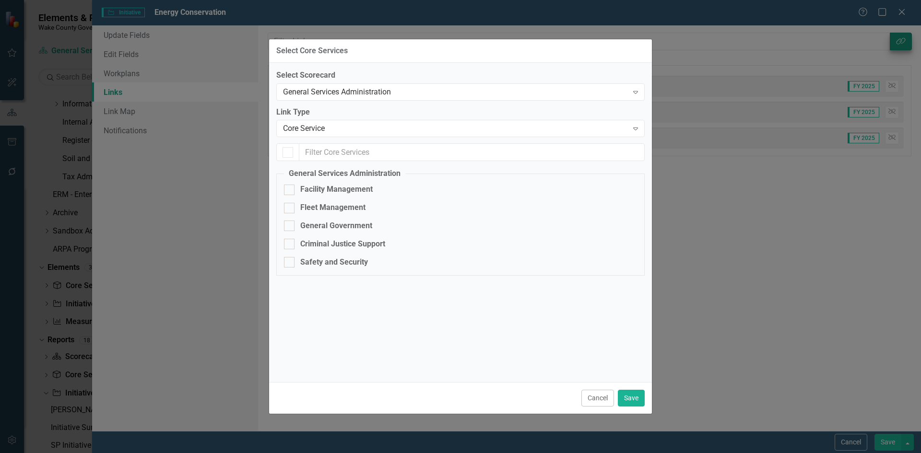
checkbox input "false"
click at [491, 128] on div "Core Service" at bounding box center [455, 128] width 345 height 11
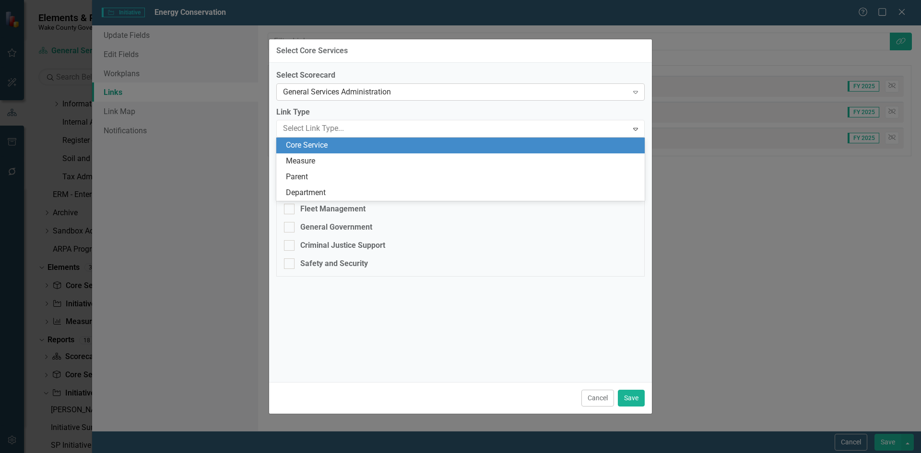
click at [457, 97] on div "General Services Administration Expand" at bounding box center [460, 91] width 368 height 17
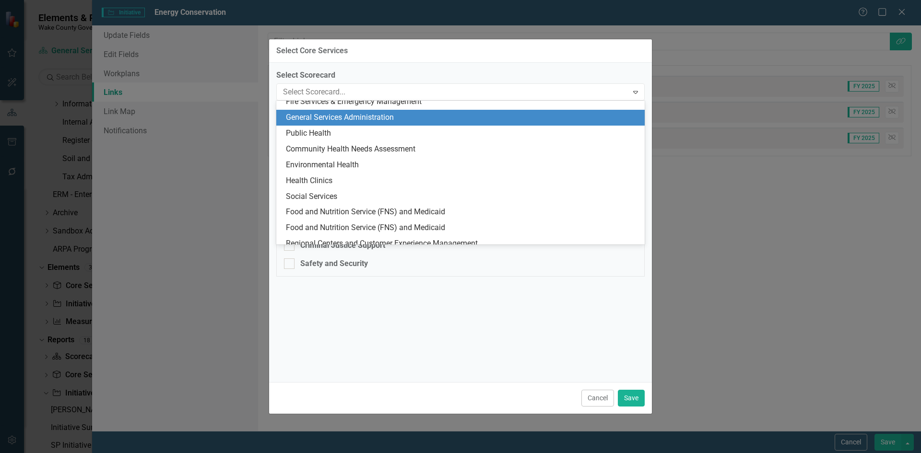
scroll to position [520, 0]
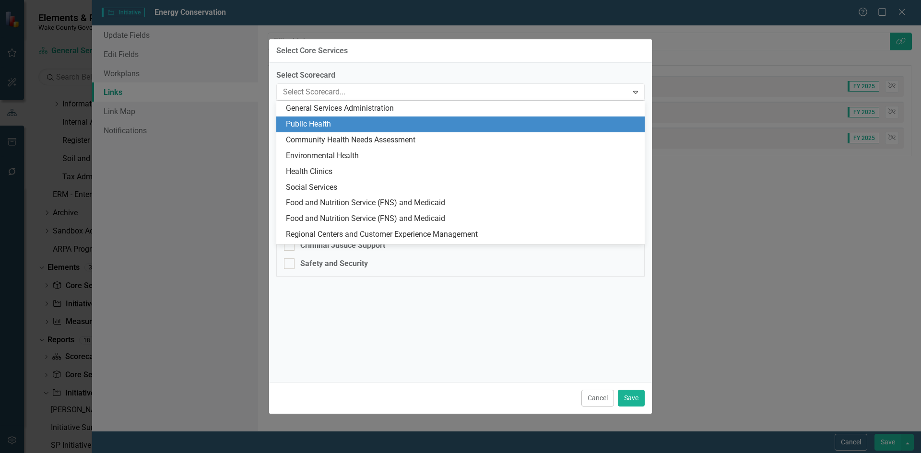
click at [396, 126] on div "Public Health" at bounding box center [462, 124] width 353 height 11
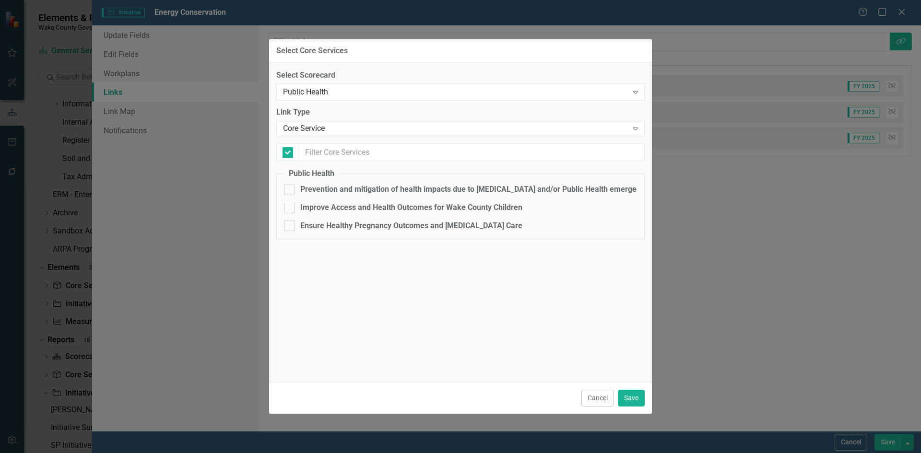
checkbox input "false"
click at [395, 132] on div "Core Service" at bounding box center [455, 128] width 345 height 11
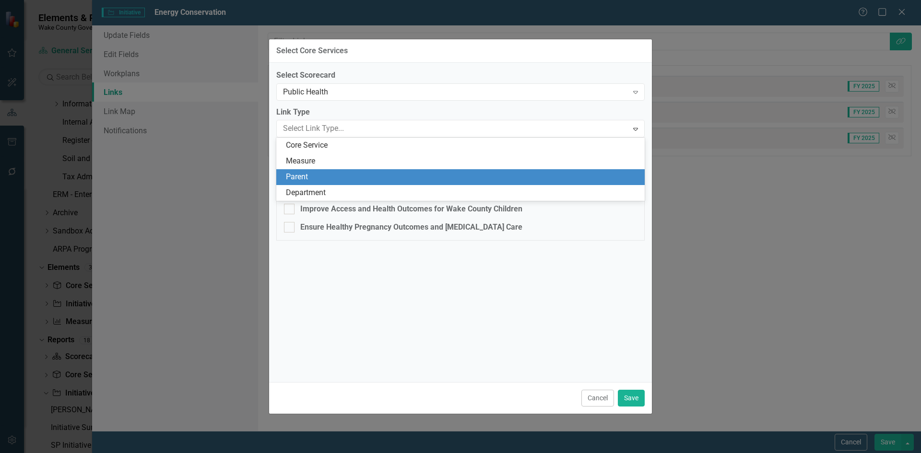
click at [595, 403] on button "Cancel" at bounding box center [597, 398] width 33 height 17
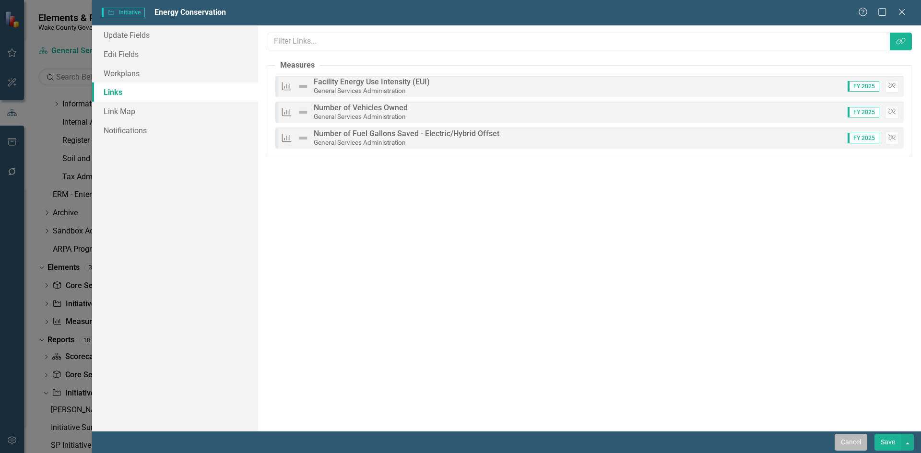
click at [847, 441] on button "Cancel" at bounding box center [850, 442] width 33 height 17
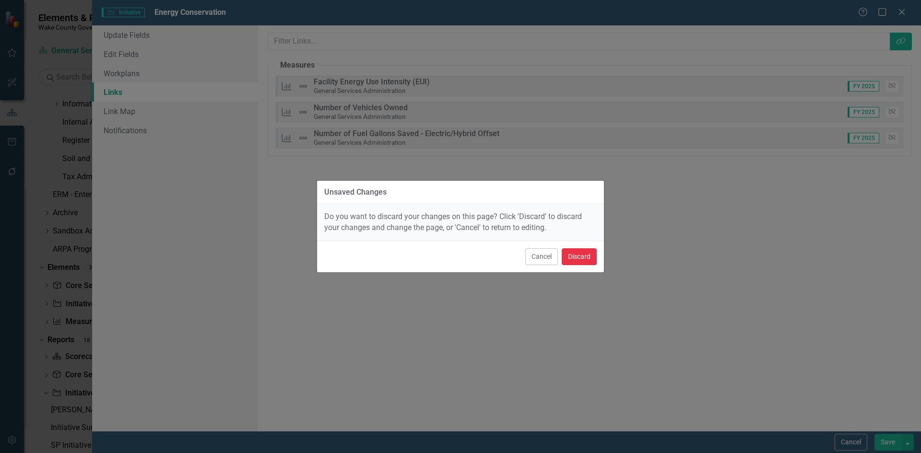
click at [577, 254] on button "Discard" at bounding box center [579, 256] width 35 height 17
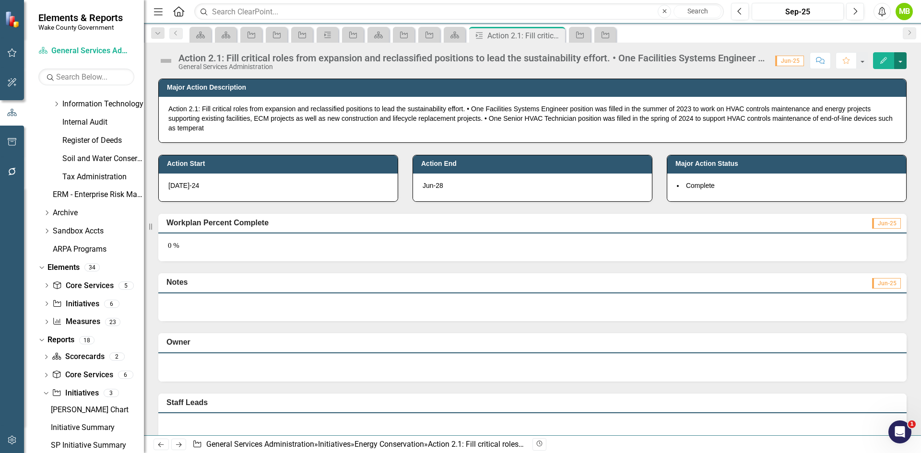
click at [905, 62] on button "button" at bounding box center [900, 60] width 12 height 17
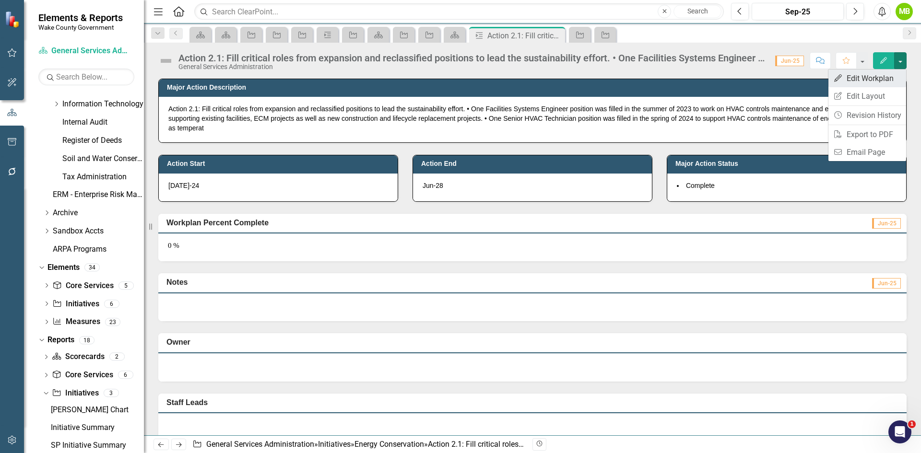
click at [888, 74] on link "Edit Edit Workplan" at bounding box center [867, 79] width 78 height 18
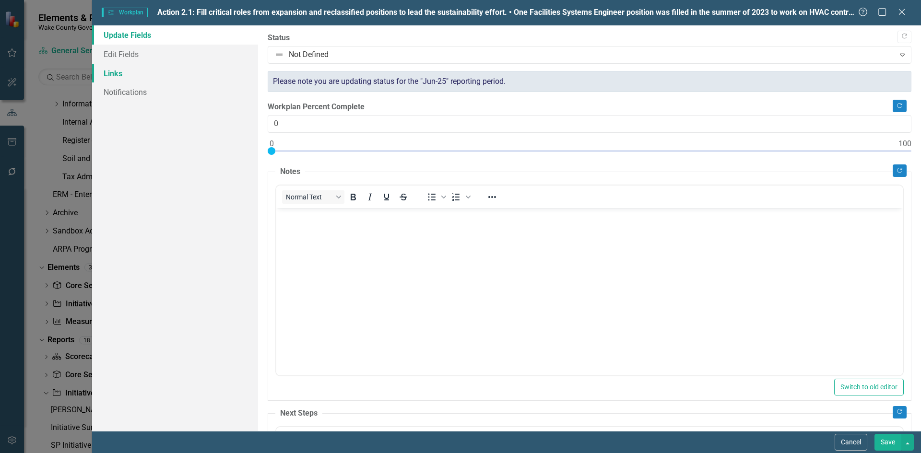
click at [135, 76] on link "Links" at bounding box center [175, 73] width 166 height 19
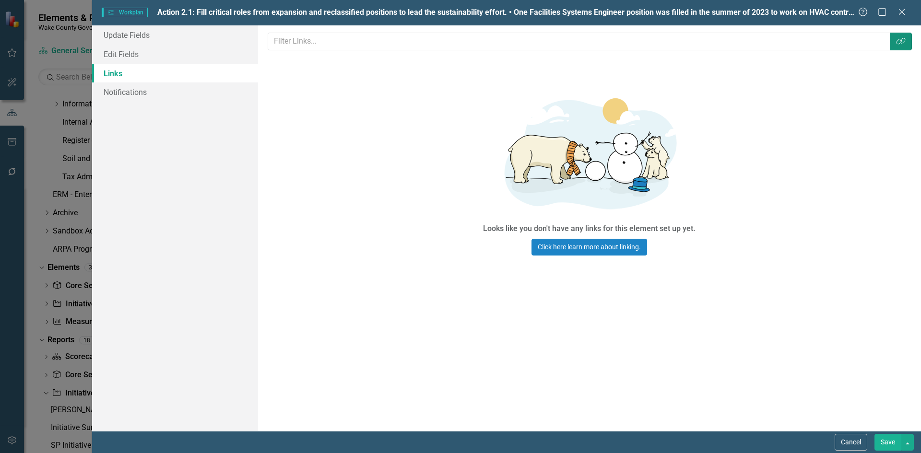
click at [900, 44] on icon "Link Tag" at bounding box center [901, 41] width 10 height 8
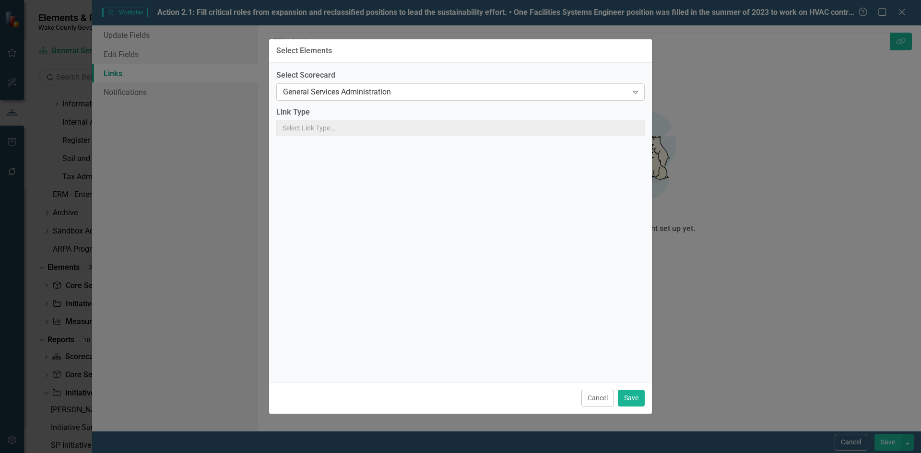
click at [420, 97] on div "General Services Administration Expand" at bounding box center [460, 91] width 368 height 17
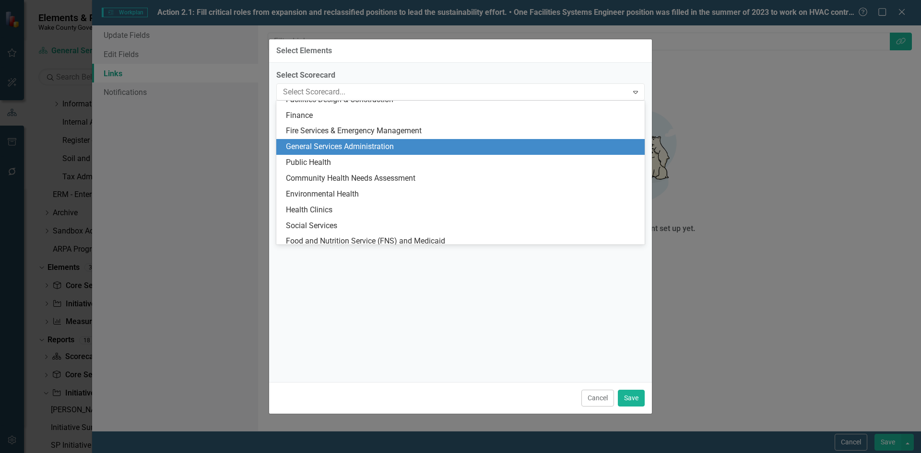
scroll to position [520, 0]
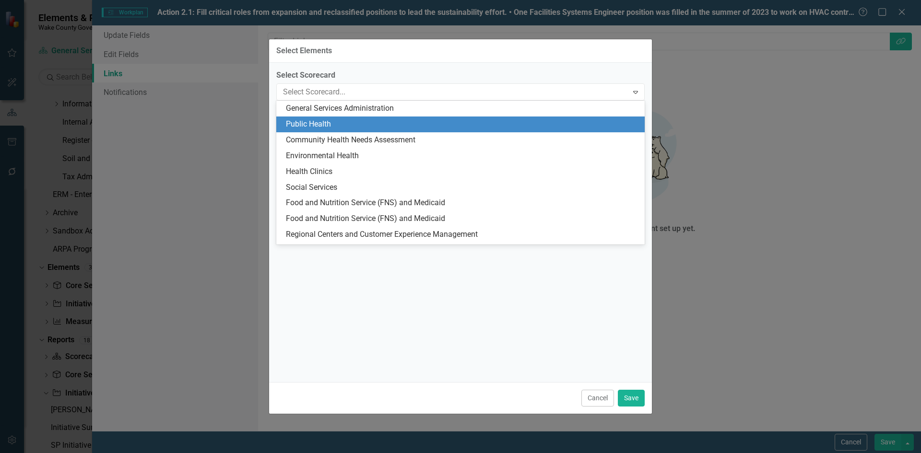
click at [399, 123] on div "Public Health" at bounding box center [462, 124] width 353 height 11
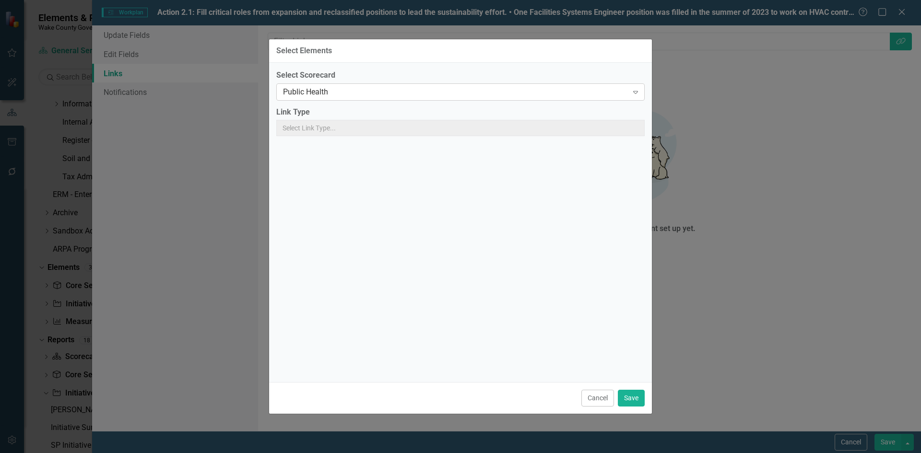
click at [415, 98] on div "Public Health Expand" at bounding box center [460, 91] width 368 height 17
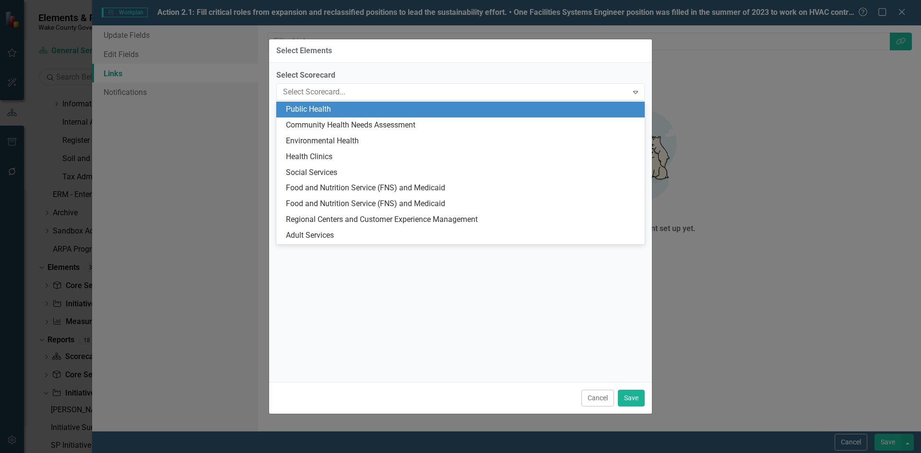
scroll to position [536, 0]
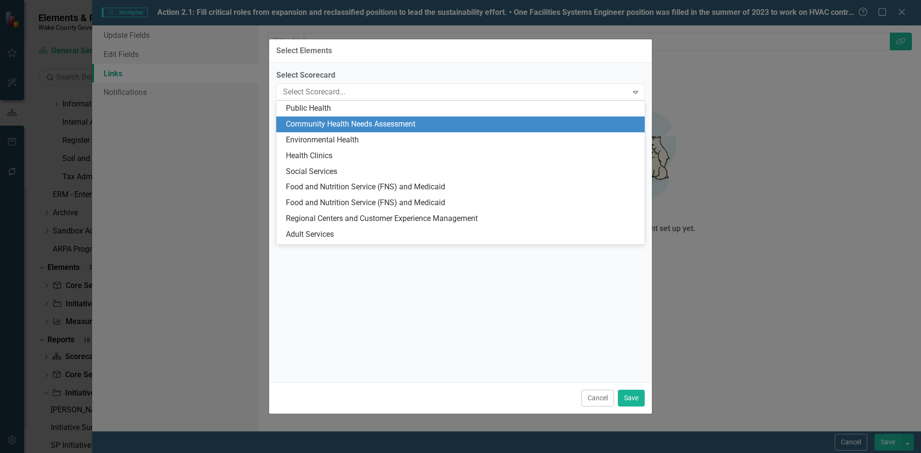
click at [396, 127] on div "Community Health Needs Assessment" at bounding box center [462, 124] width 353 height 11
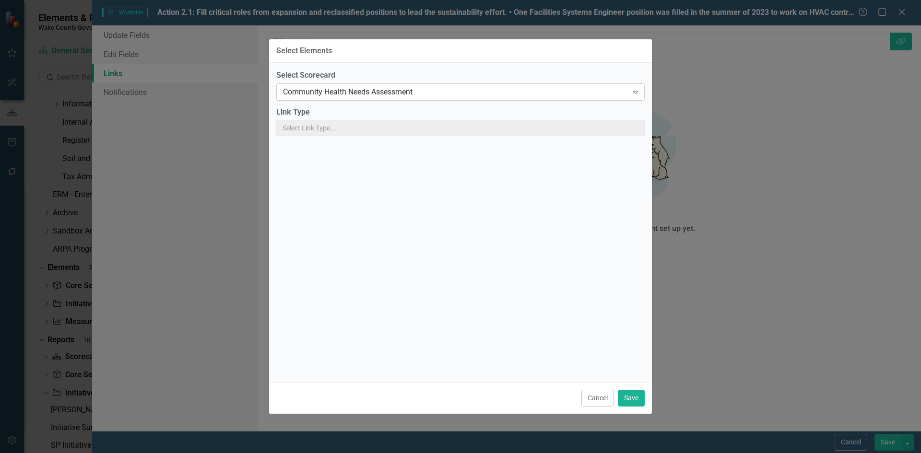
click at [496, 96] on div "Community Health Needs Assessment" at bounding box center [455, 91] width 345 height 11
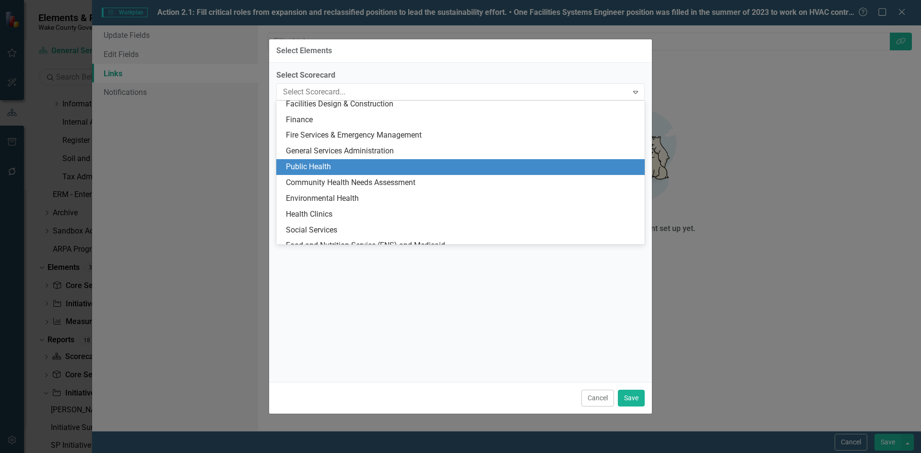
scroll to position [456, 0]
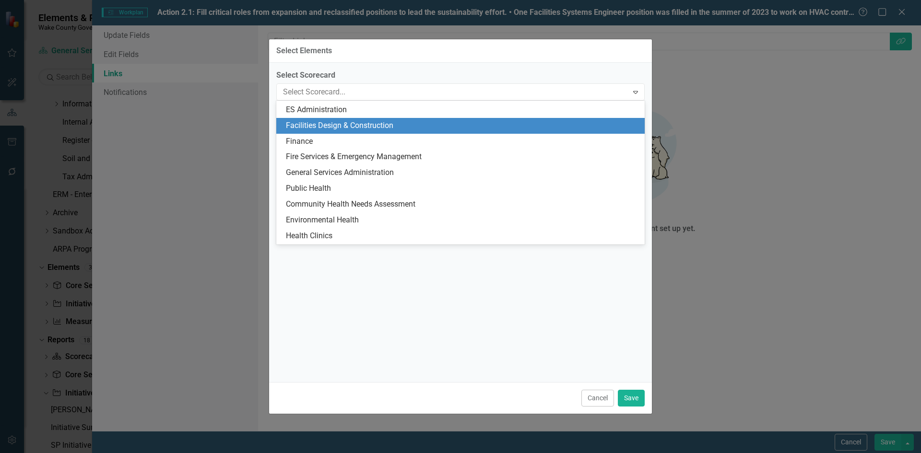
click at [355, 125] on div "Facilities Design & Construction" at bounding box center [462, 125] width 353 height 11
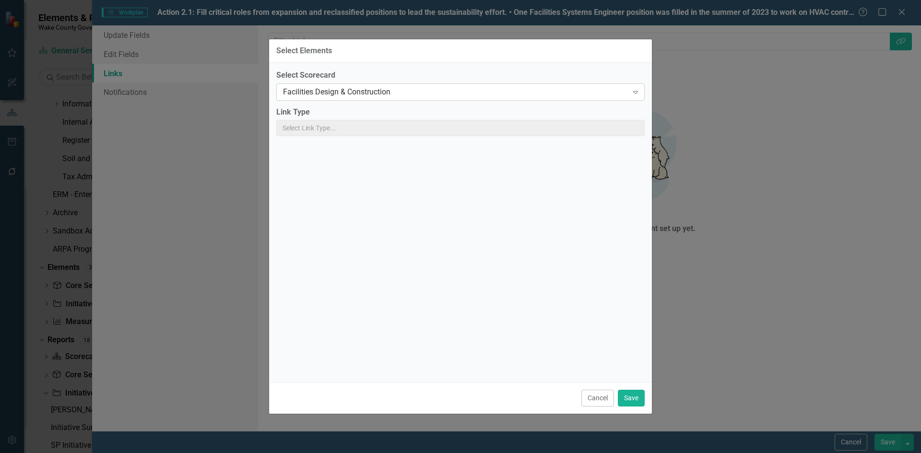
click at [451, 95] on div "Facilities Design & Construction" at bounding box center [455, 91] width 345 height 11
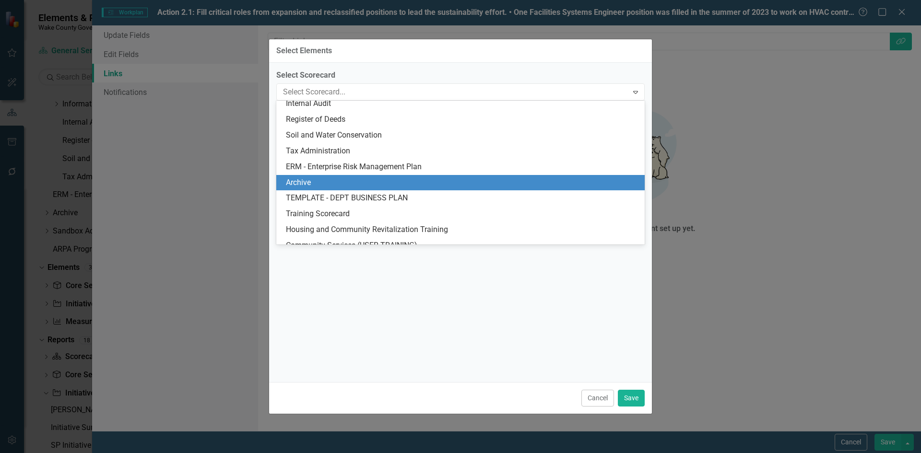
scroll to position [808, 0]
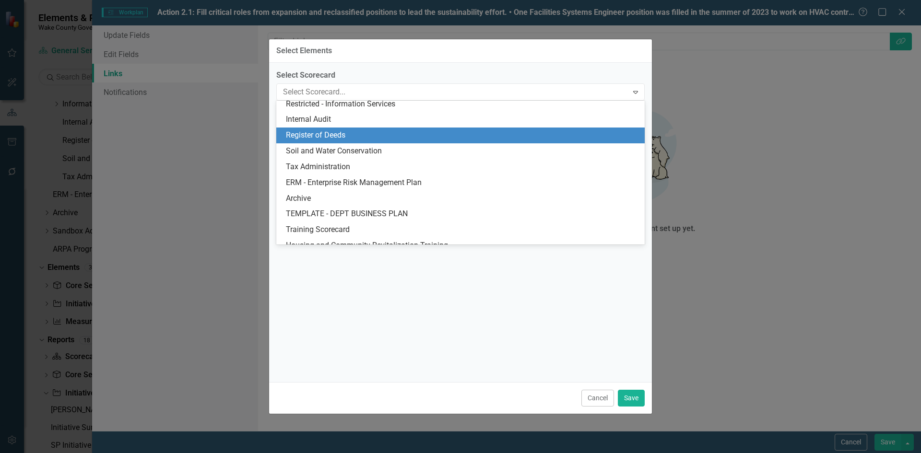
click at [330, 137] on div "Register of Deeds" at bounding box center [462, 135] width 353 height 11
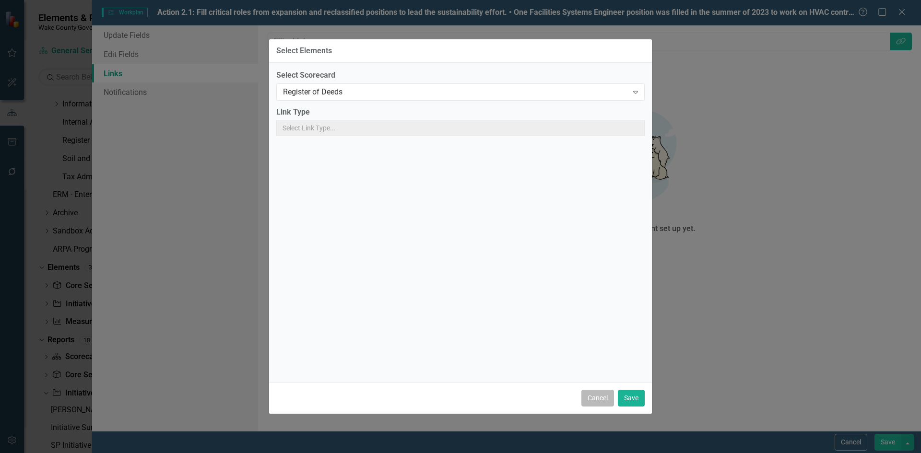
click at [599, 396] on button "Cancel" at bounding box center [597, 398] width 33 height 17
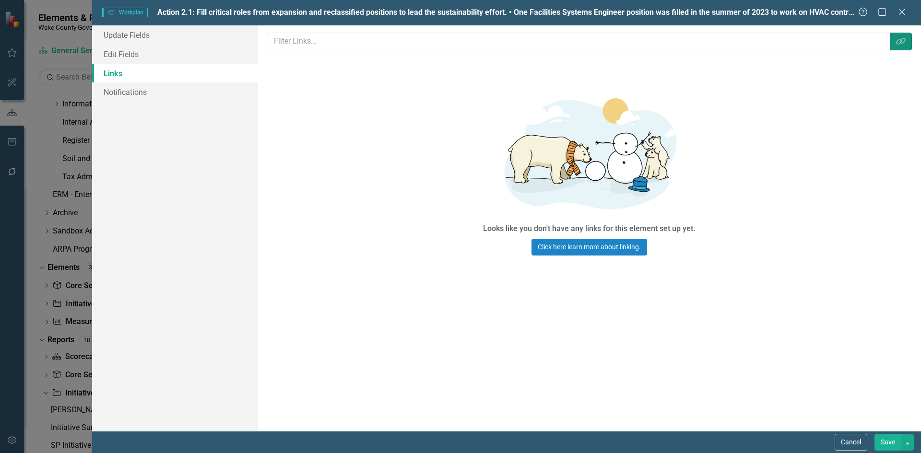
click at [905, 47] on button "Link Tag" at bounding box center [901, 42] width 22 height 18
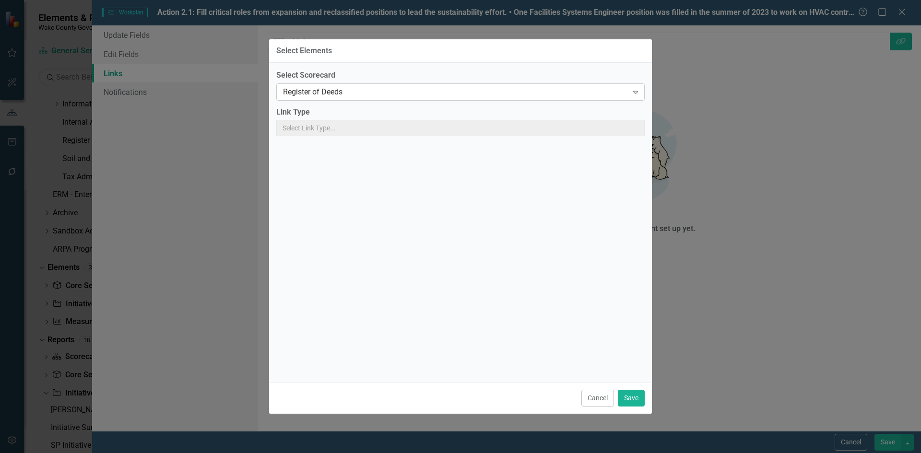
click at [502, 96] on div "Register of Deeds" at bounding box center [455, 91] width 345 height 11
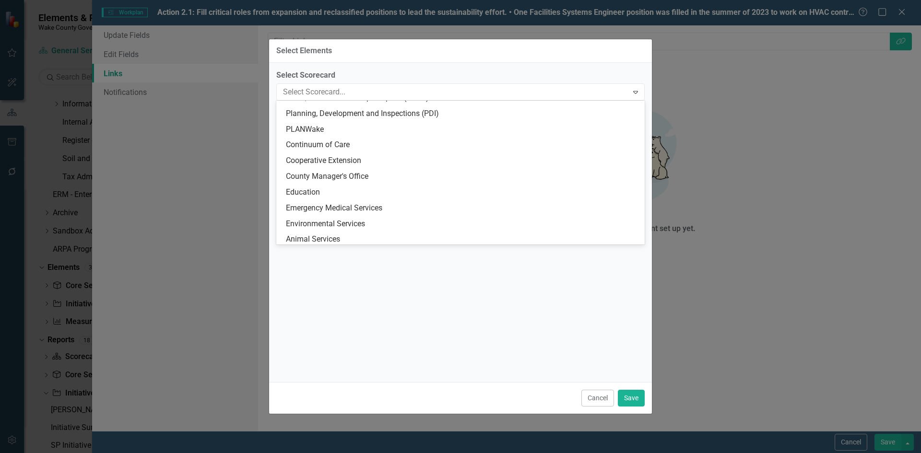
scroll to position [259, 0]
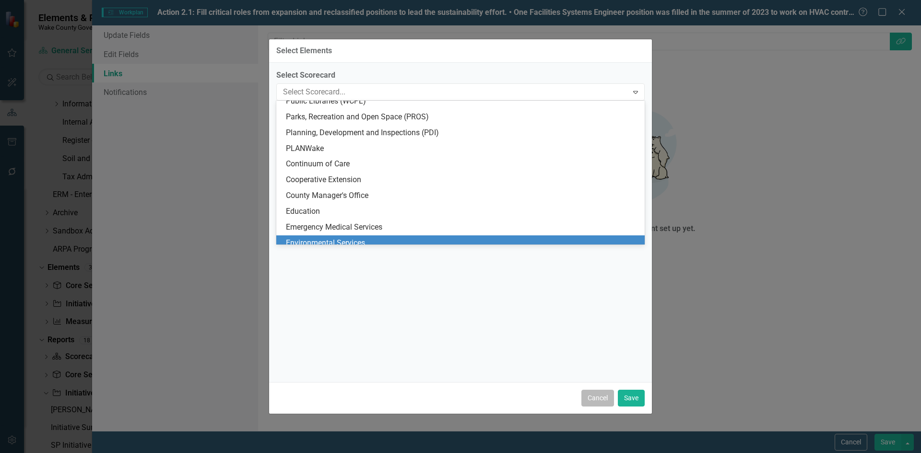
click at [605, 393] on button "Cancel" at bounding box center [597, 398] width 33 height 17
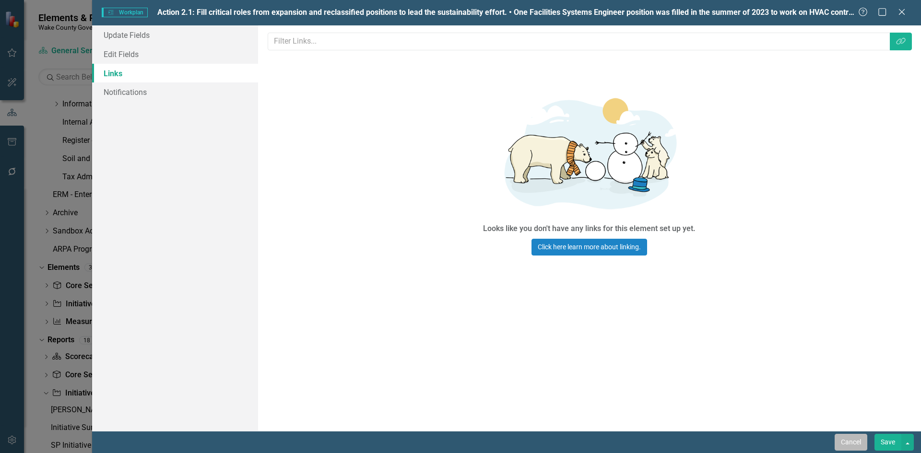
click at [847, 443] on button "Cancel" at bounding box center [850, 442] width 33 height 17
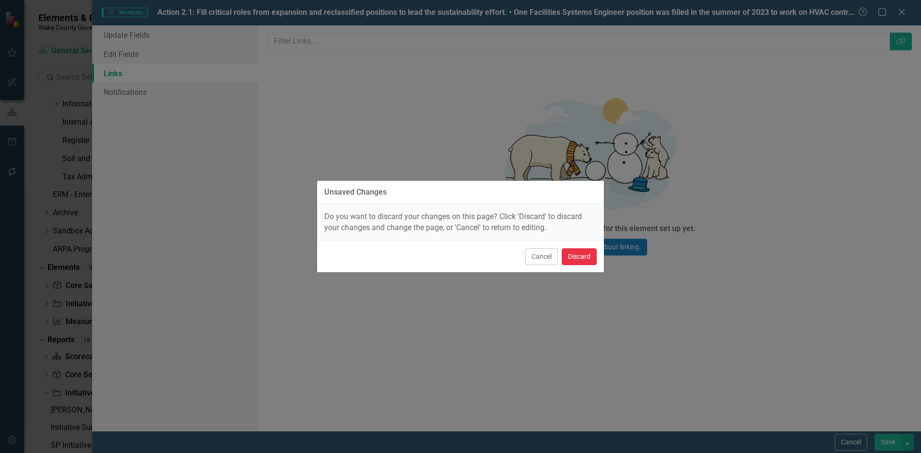
click at [575, 258] on button "Discard" at bounding box center [579, 256] width 35 height 17
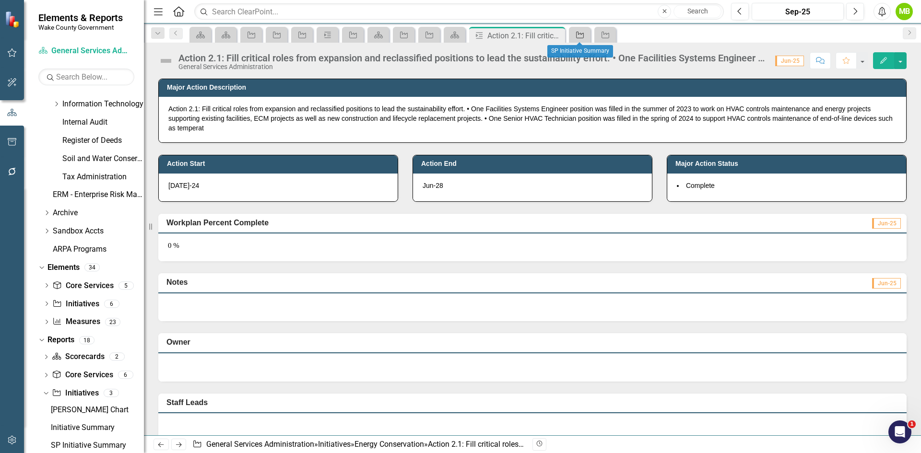
click at [574, 35] on div "Initiative" at bounding box center [577, 35] width 13 height 12
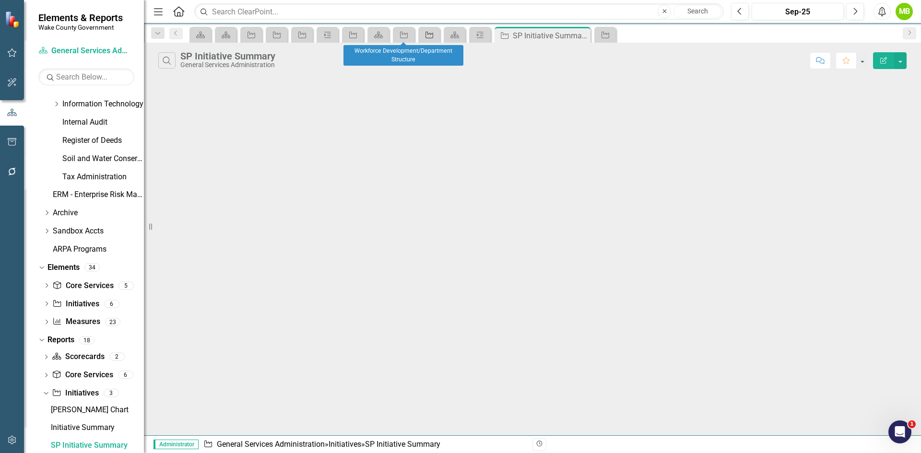
click at [422, 36] on div "Initiative" at bounding box center [427, 35] width 13 height 12
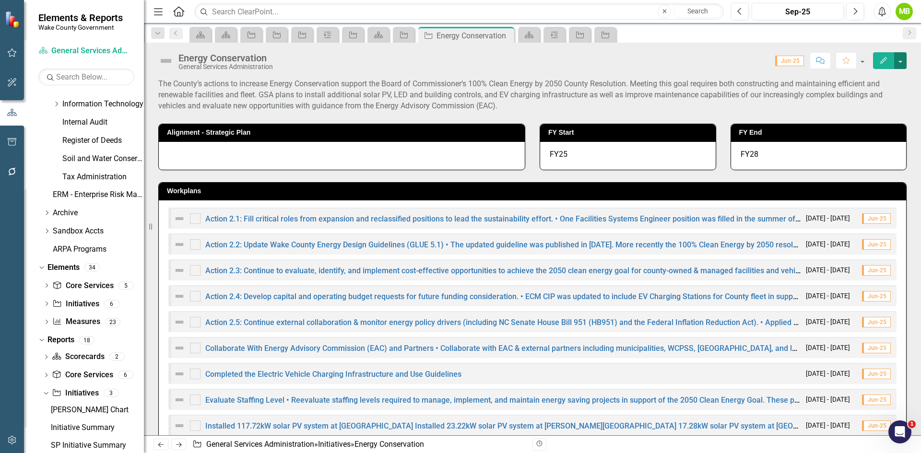
click at [900, 64] on button "button" at bounding box center [900, 60] width 12 height 17
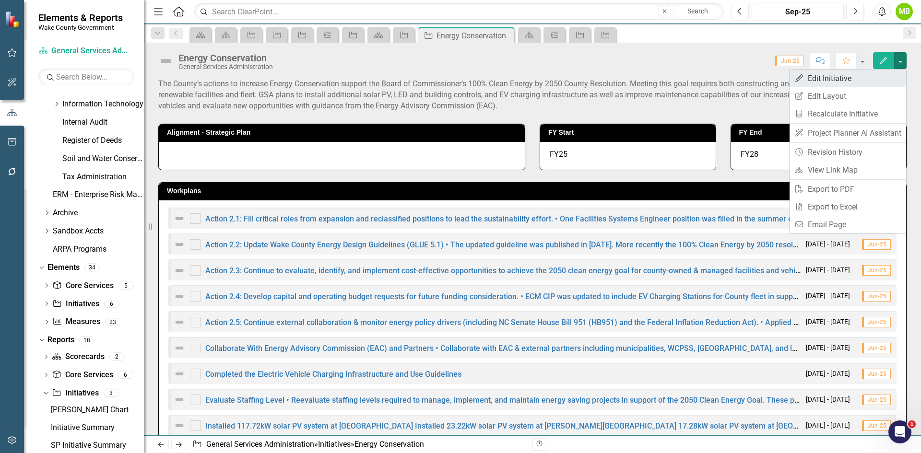
click at [865, 75] on link "Edit Edit Initiative" at bounding box center [847, 79] width 117 height 18
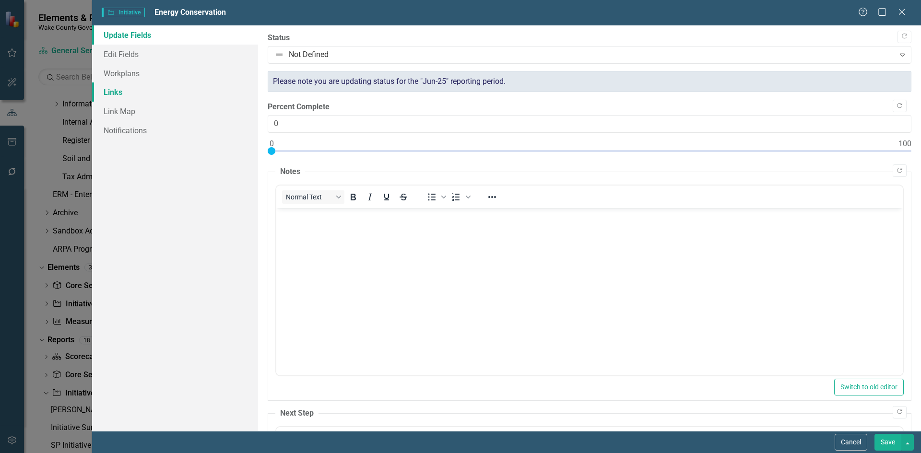
click at [163, 90] on link "Links" at bounding box center [175, 91] width 166 height 19
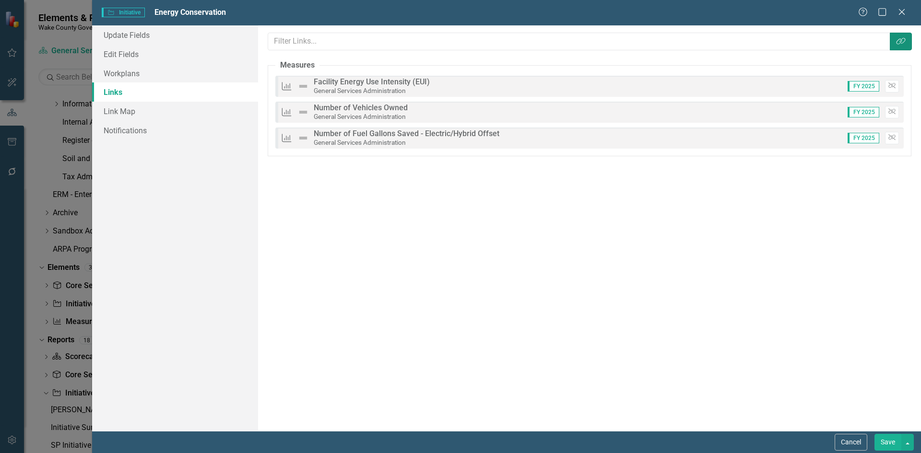
click at [899, 39] on icon "Link Tag" at bounding box center [901, 41] width 10 height 8
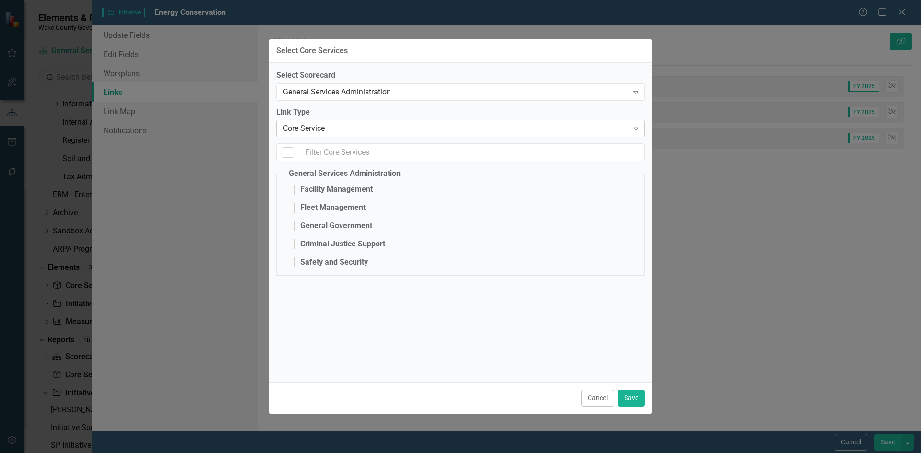
click at [508, 136] on div "Core Service Expand" at bounding box center [460, 128] width 368 height 17
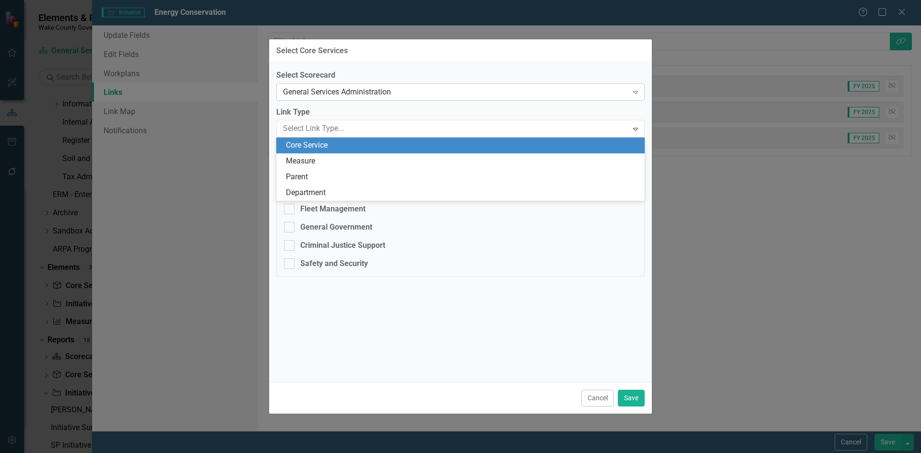
click at [478, 94] on div "General Services Administration" at bounding box center [455, 91] width 345 height 11
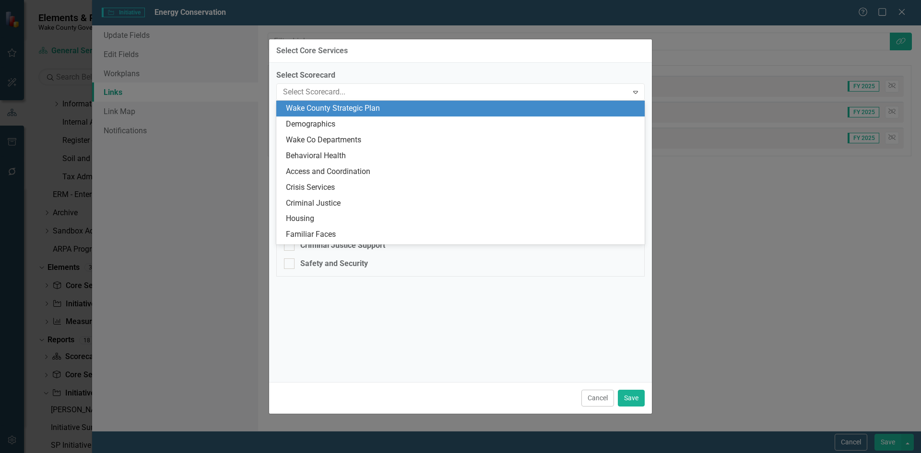
click at [373, 110] on div "Wake County Strategic Plan" at bounding box center [462, 108] width 353 height 11
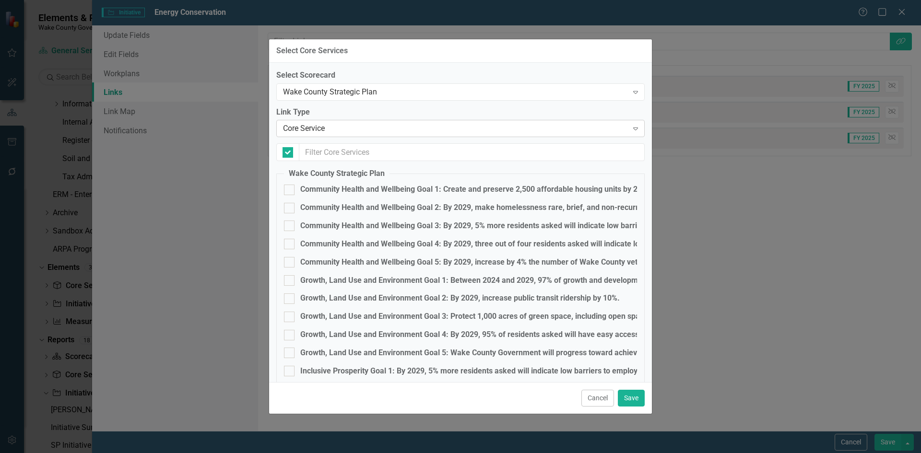
checkbox input "false"
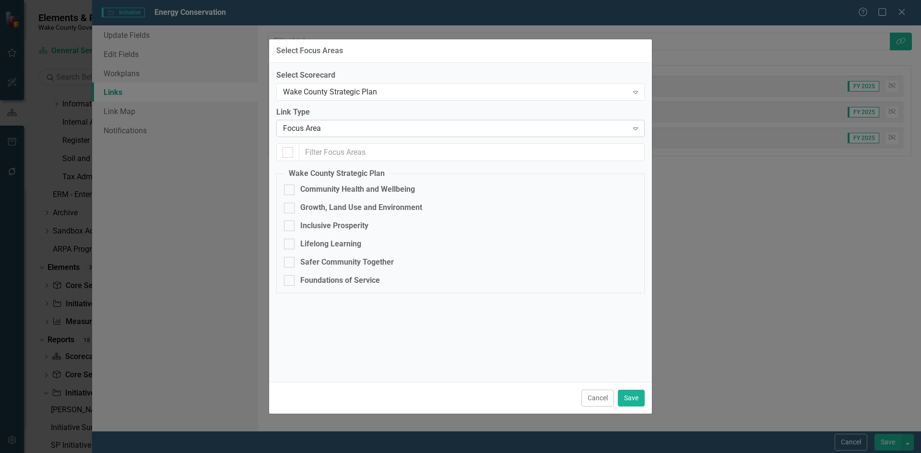
checkbox input "false"
click at [407, 128] on div "Focus Area" at bounding box center [455, 128] width 345 height 11
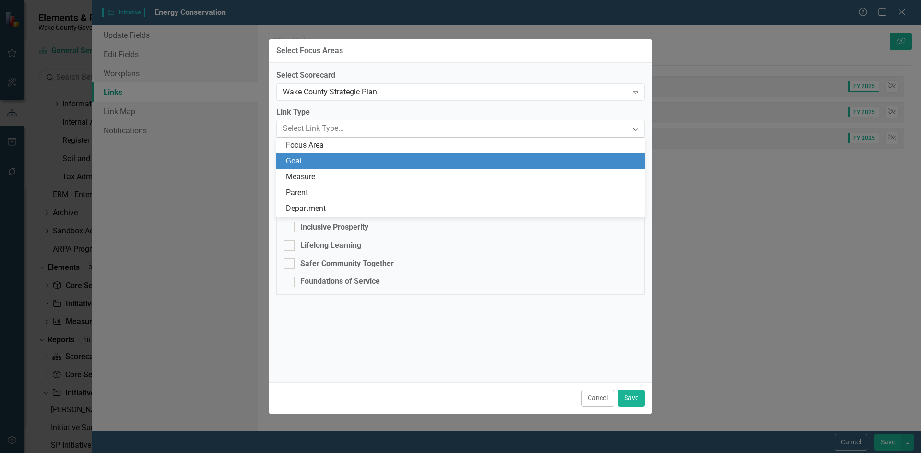
click at [400, 158] on div "Goal" at bounding box center [462, 161] width 353 height 11
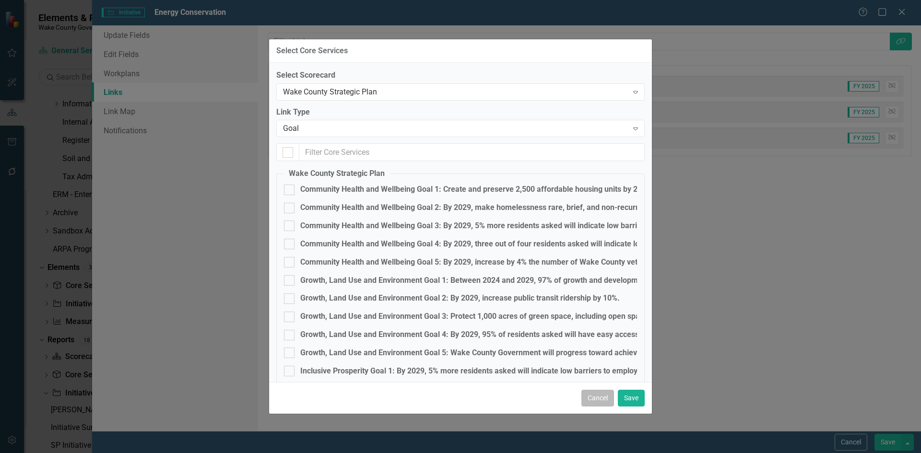
click at [593, 397] on button "Cancel" at bounding box center [597, 398] width 33 height 17
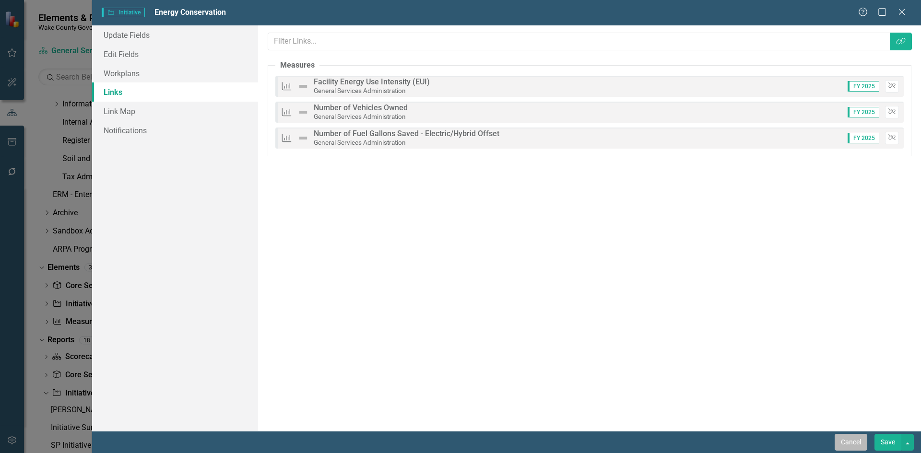
click at [842, 440] on button "Cancel" at bounding box center [850, 442] width 33 height 17
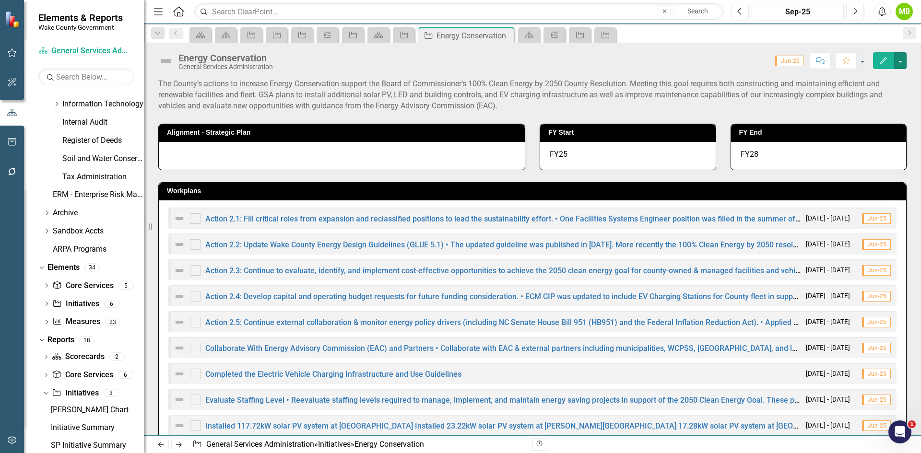
scroll to position [48, 0]
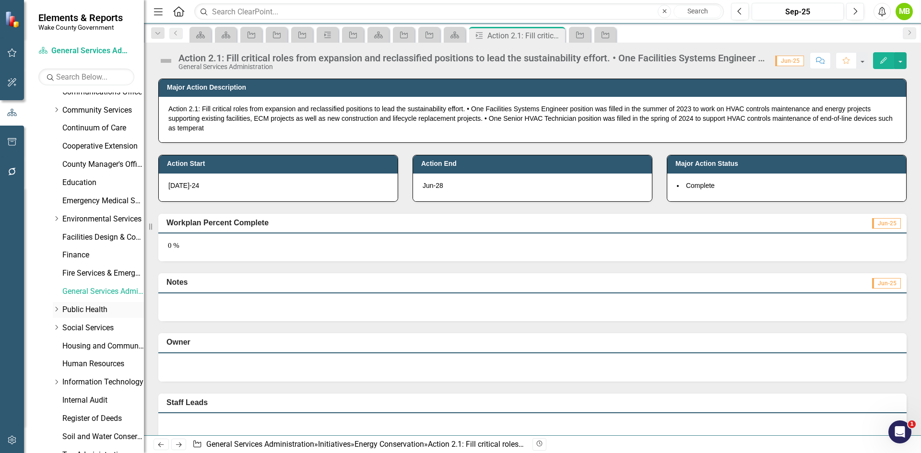
scroll to position [48, 0]
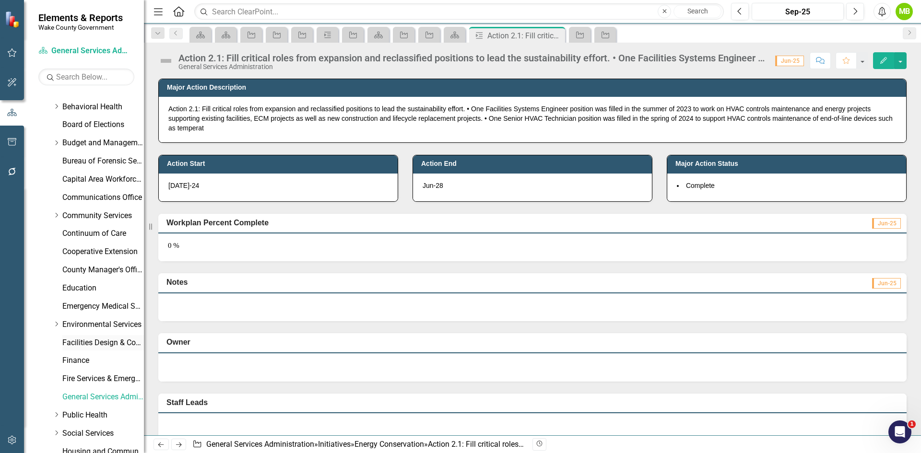
click at [99, 345] on link "Facilities Design & Construction" at bounding box center [103, 343] width 82 height 11
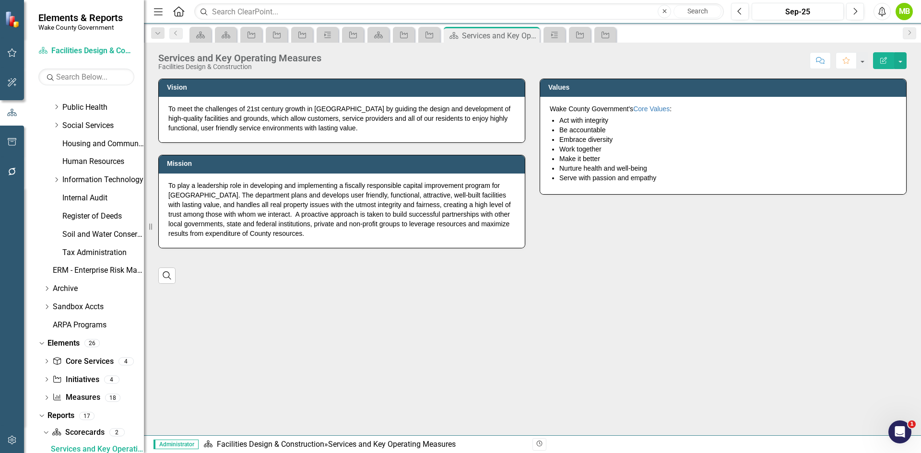
scroll to position [360, 0]
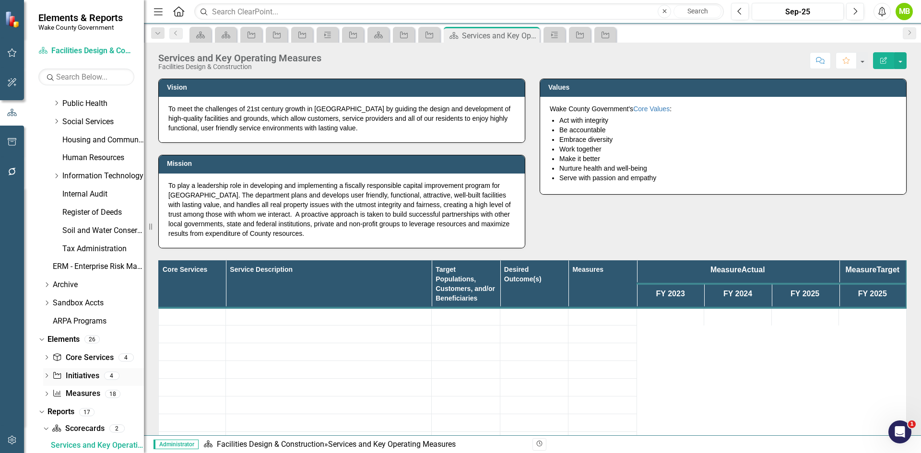
click at [86, 374] on link "Initiative Initiatives" at bounding box center [75, 376] width 47 height 11
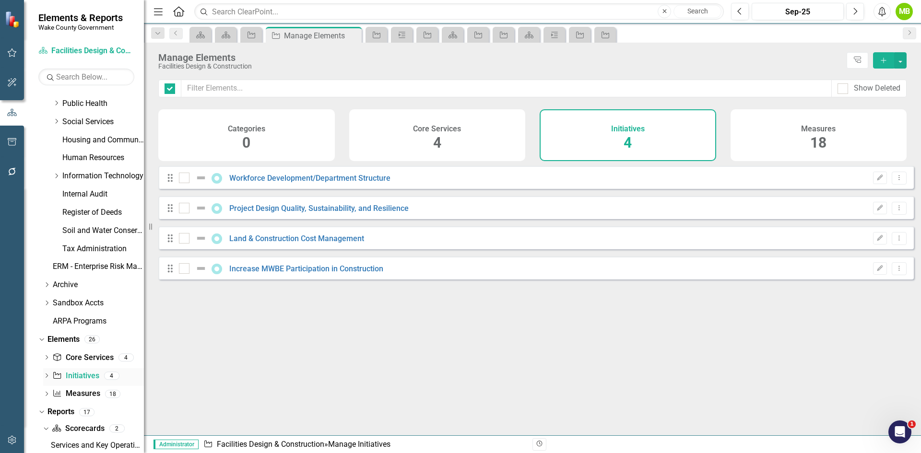
checkbox input "false"
click at [279, 183] on link "Workforce Development/Department Structure" at bounding box center [309, 178] width 161 height 9
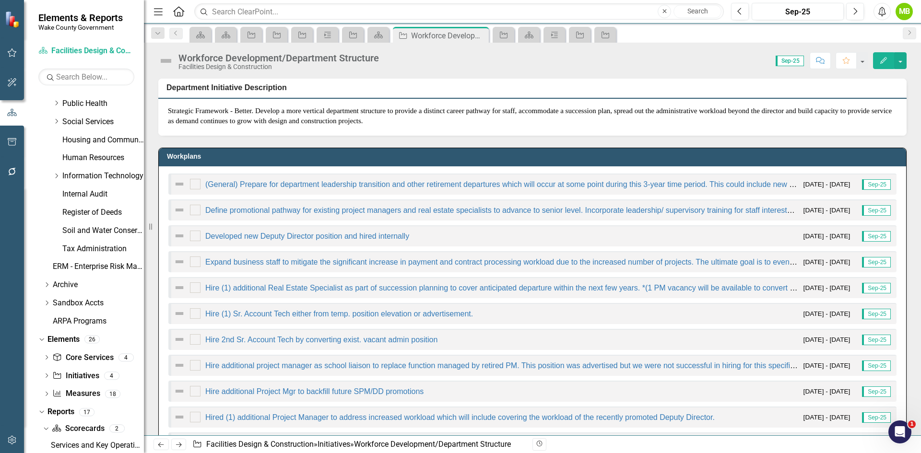
click at [907, 58] on div "Workforce Development/Department Structure Facilities Design & Construction Sco…" at bounding box center [532, 57] width 777 height 29
click at [901, 62] on button "button" at bounding box center [900, 60] width 12 height 17
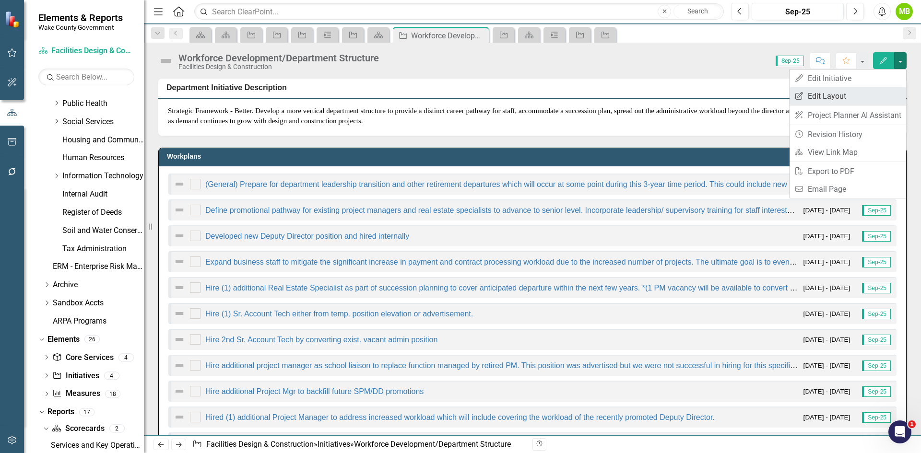
click at [858, 91] on link "Edit Report Edit Layout" at bounding box center [847, 96] width 117 height 18
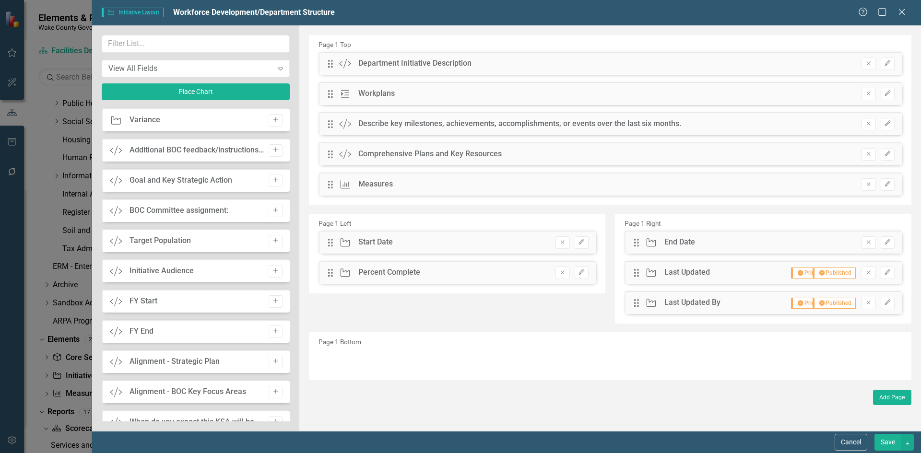
scroll to position [767, 0]
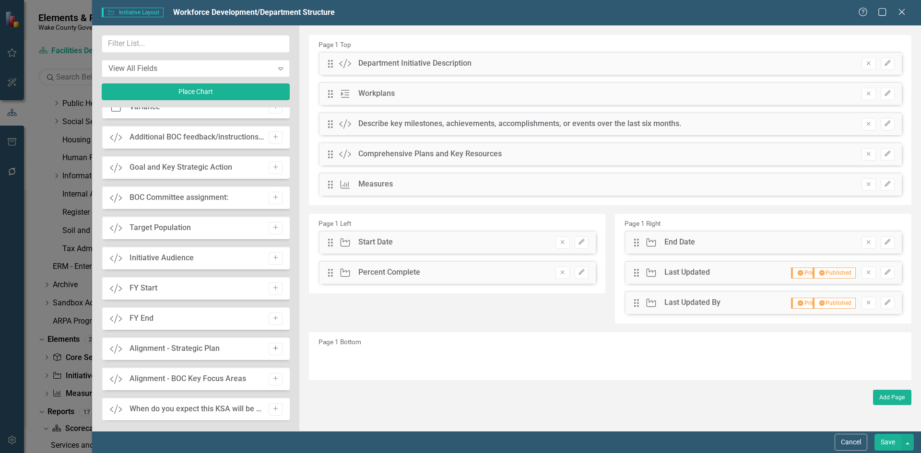
click at [272, 348] on icon "Add" at bounding box center [275, 349] width 7 height 6
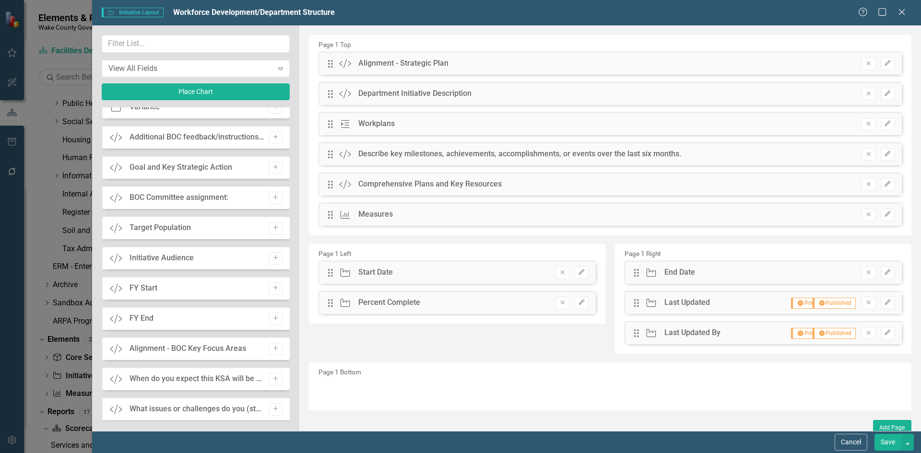
click at [884, 440] on button "Save" at bounding box center [887, 442] width 27 height 17
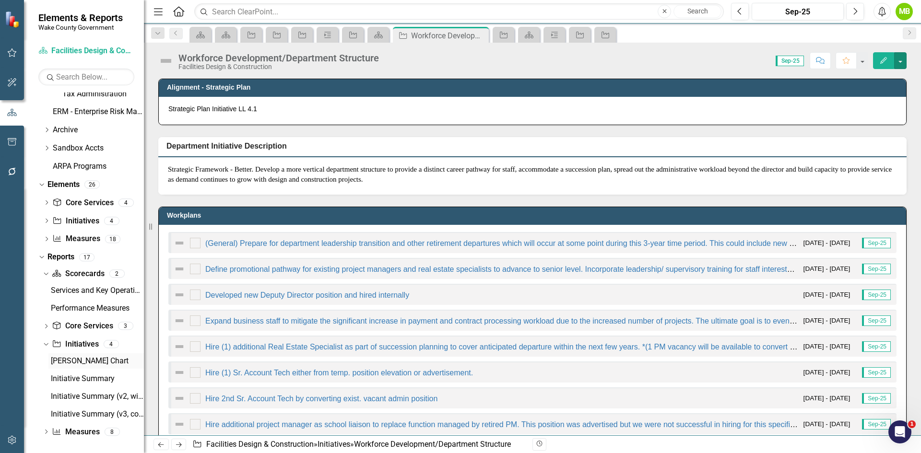
scroll to position [518, 0]
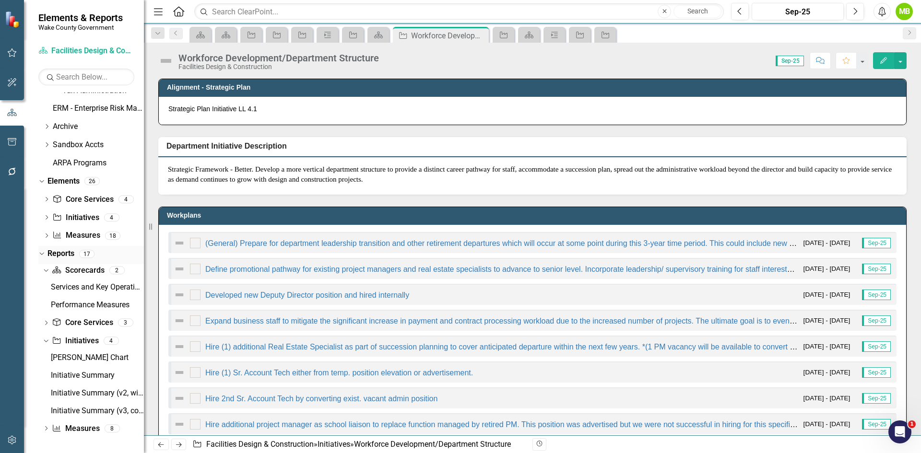
click at [63, 251] on link "Reports" at bounding box center [60, 253] width 27 height 11
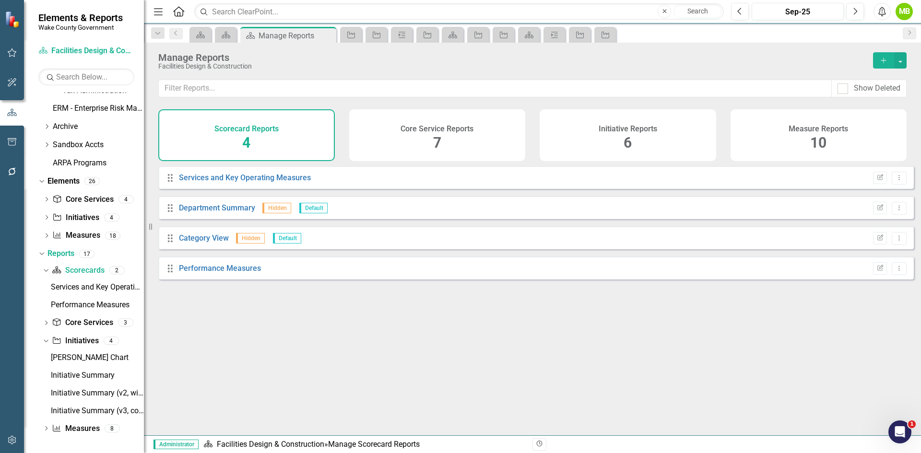
click at [669, 139] on div "Initiative Reports 6" at bounding box center [628, 135] width 176 height 52
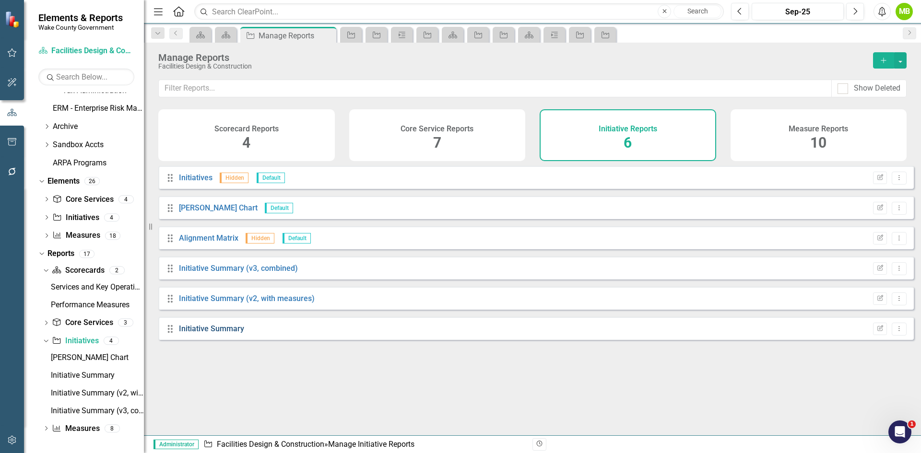
click at [224, 333] on link "Initiative Summary" at bounding box center [211, 328] width 65 height 9
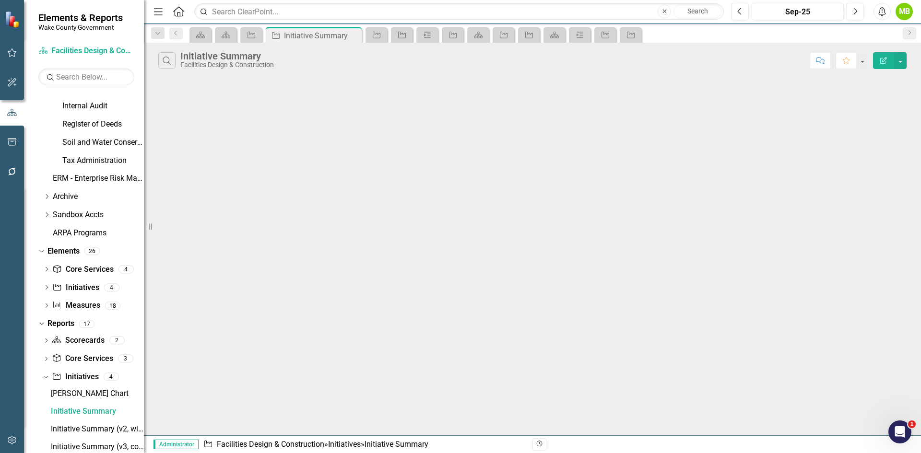
scroll to position [414, 0]
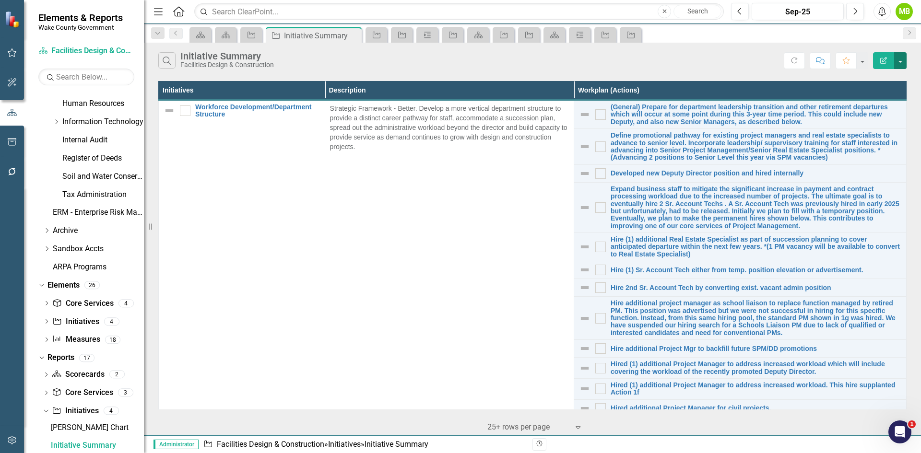
click at [903, 61] on button "button" at bounding box center [900, 60] width 12 height 17
click at [891, 75] on link "Edit Report Edit Report" at bounding box center [868, 79] width 76 height 18
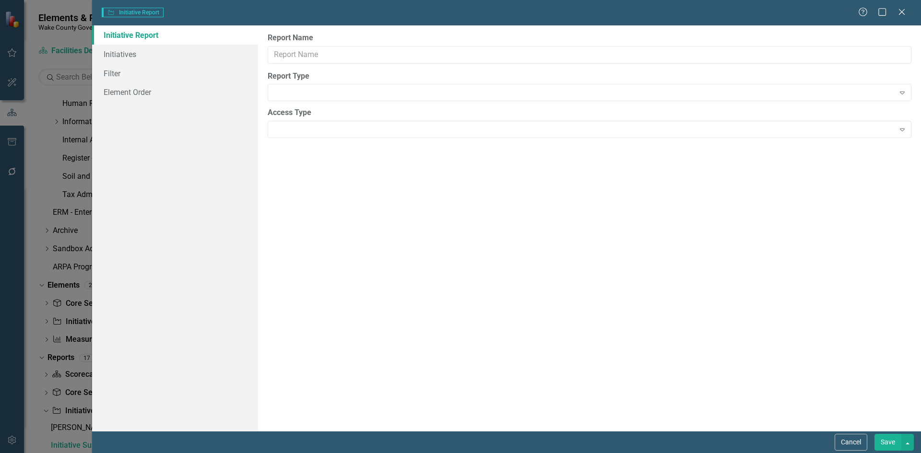
type input "Initiative Summary"
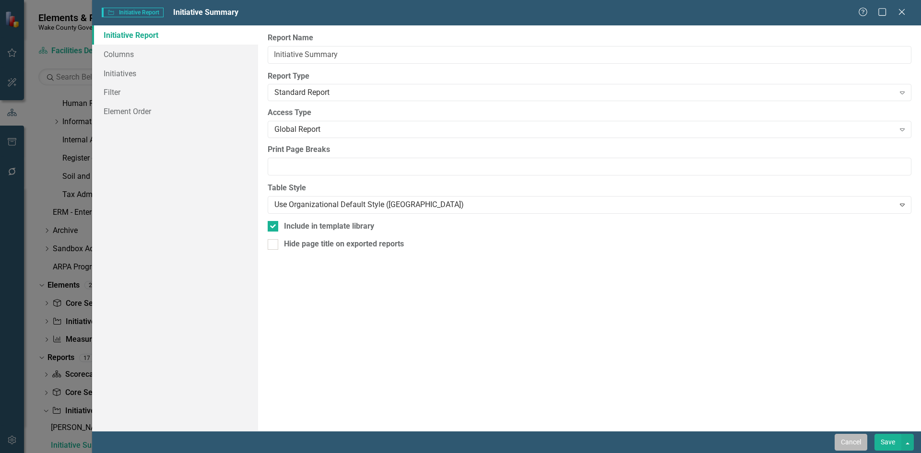
click at [853, 447] on button "Cancel" at bounding box center [850, 442] width 33 height 17
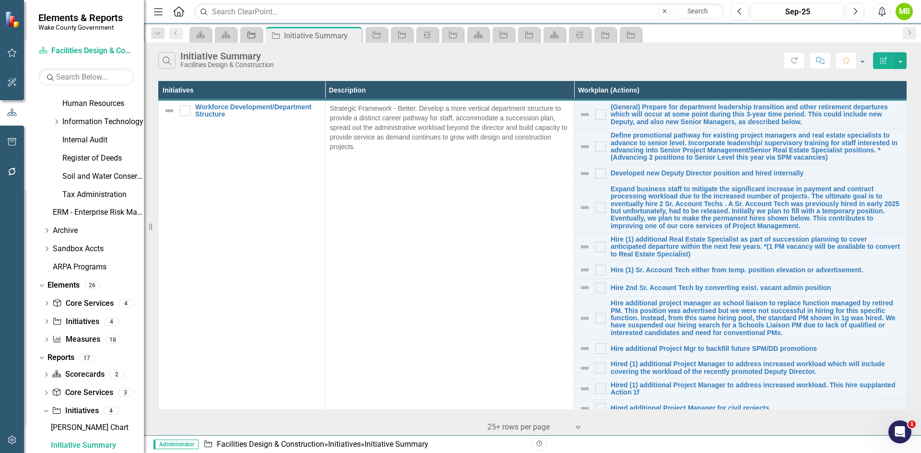
click at [254, 36] on icon "Initiative" at bounding box center [252, 35] width 10 height 8
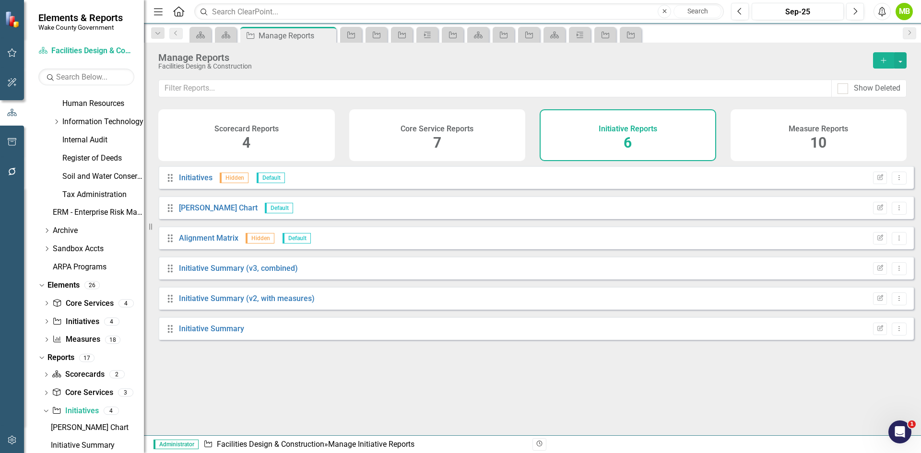
click at [899, 334] on div "Drag Initiative Summary Edit Report Dropdown Menu" at bounding box center [535, 328] width 755 height 23
click at [896, 336] on button "Dropdown Menu" at bounding box center [899, 329] width 15 height 13
click at [862, 383] on link "Copy Duplicate Report" at bounding box center [859, 388] width 79 height 18
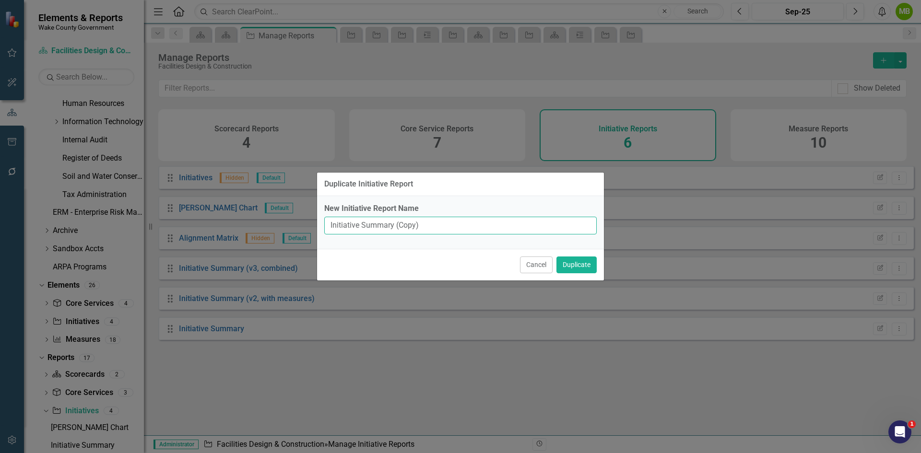
click at [328, 226] on input "Initiative Summary (Copy)" at bounding box center [460, 226] width 272 height 18
drag, startPoint x: 436, startPoint y: 225, endPoint x: 406, endPoint y: 218, distance: 31.0
click at [406, 218] on input "SP Initiative Summary (Copy)" at bounding box center [460, 226] width 272 height 18
type input "SP Initiative Summary"
click at [590, 265] on button "Duplicate" at bounding box center [576, 265] width 40 height 17
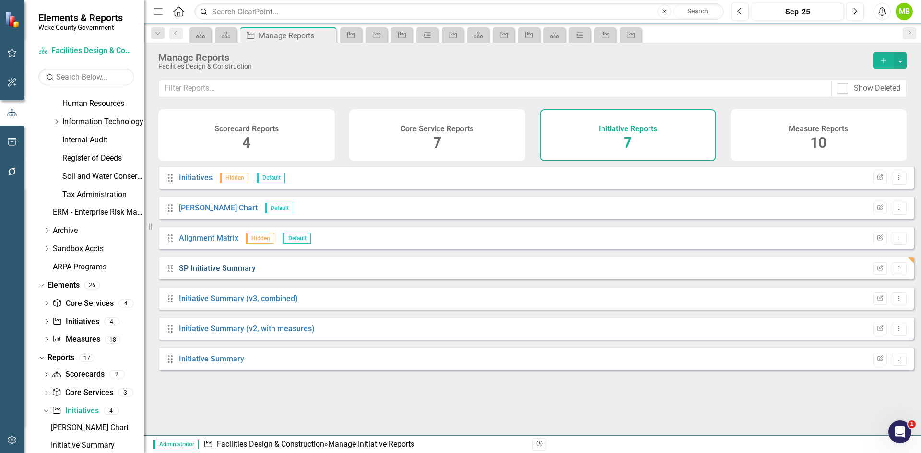
click at [223, 273] on link "SP Initiative Summary" at bounding box center [217, 268] width 77 height 9
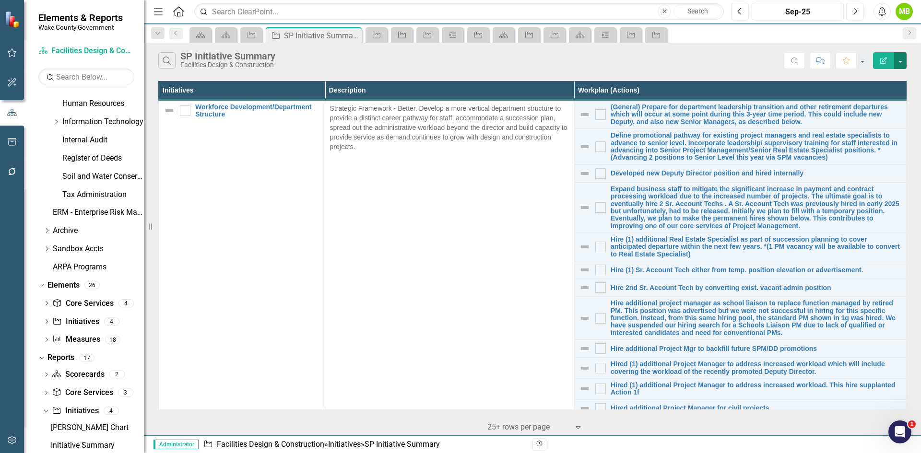
click at [901, 59] on button "button" at bounding box center [900, 60] width 12 height 17
click at [867, 72] on link "Edit Report Edit Report" at bounding box center [868, 79] width 76 height 18
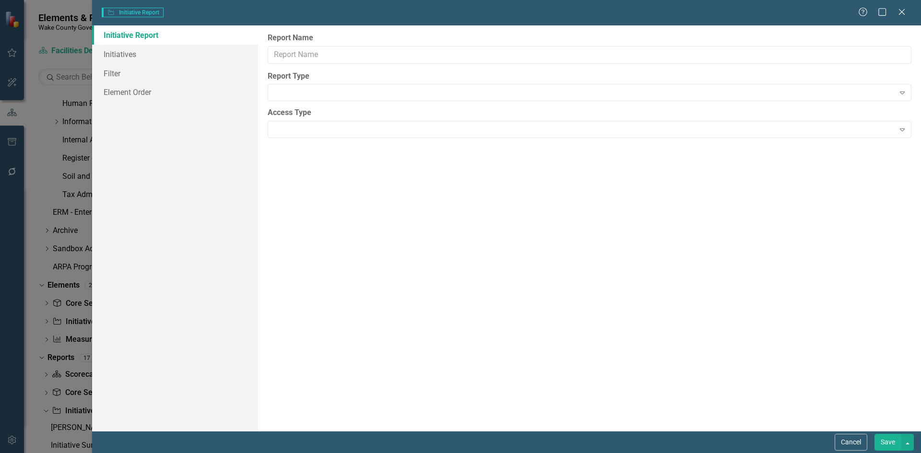
type input "SP Initiative Summary"
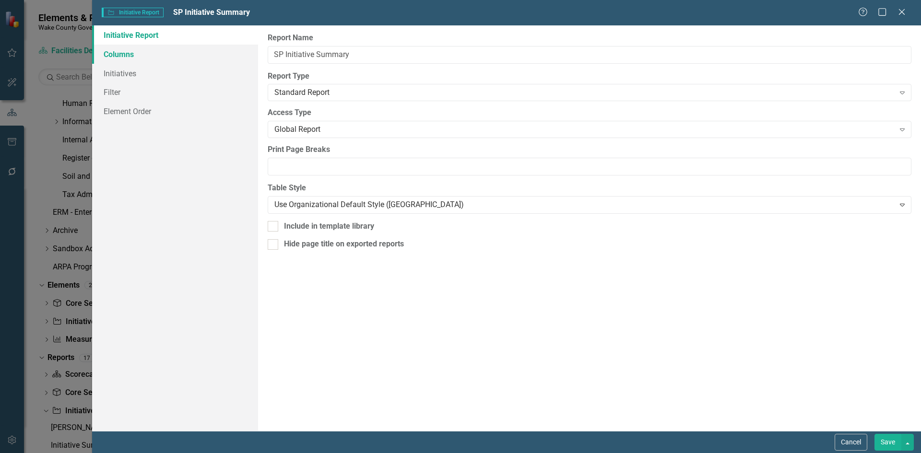
click at [135, 55] on link "Columns" at bounding box center [175, 54] width 166 height 19
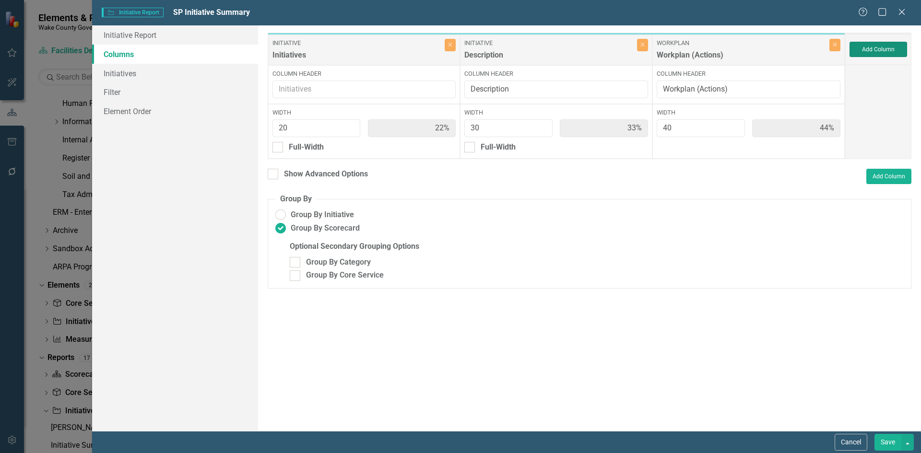
click at [868, 50] on button "Add Column" at bounding box center [878, 49] width 58 height 15
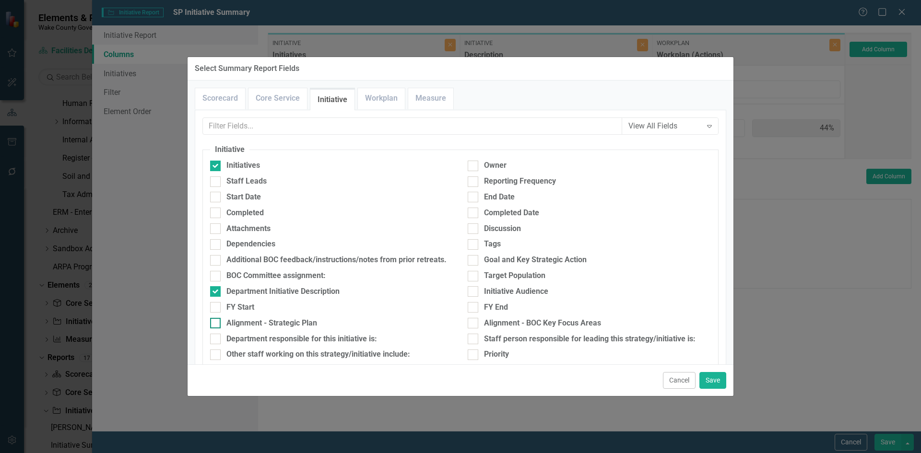
click at [263, 325] on div "Alignment - Strategic Plan" at bounding box center [271, 323] width 91 height 11
click at [216, 324] on input "Alignment - Strategic Plan" at bounding box center [213, 321] width 6 height 6
checkbox input "true"
click at [711, 380] on button "Save" at bounding box center [712, 380] width 27 height 17
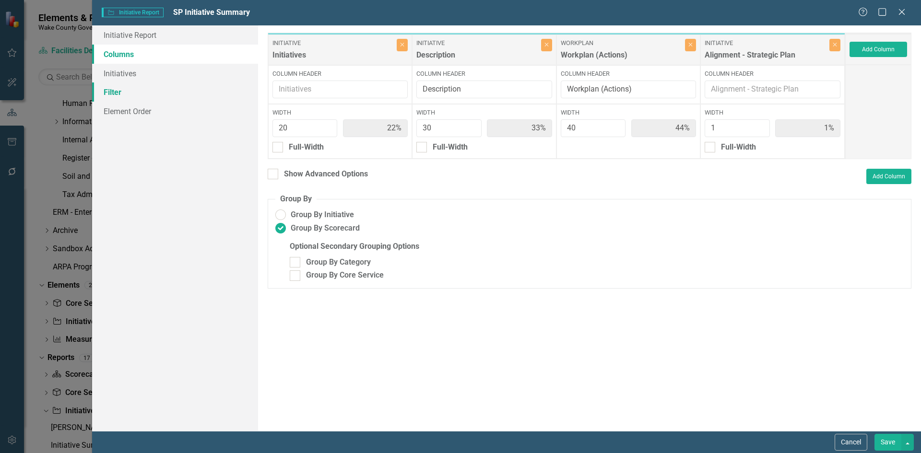
click at [151, 95] on link "Filter" at bounding box center [175, 91] width 166 height 19
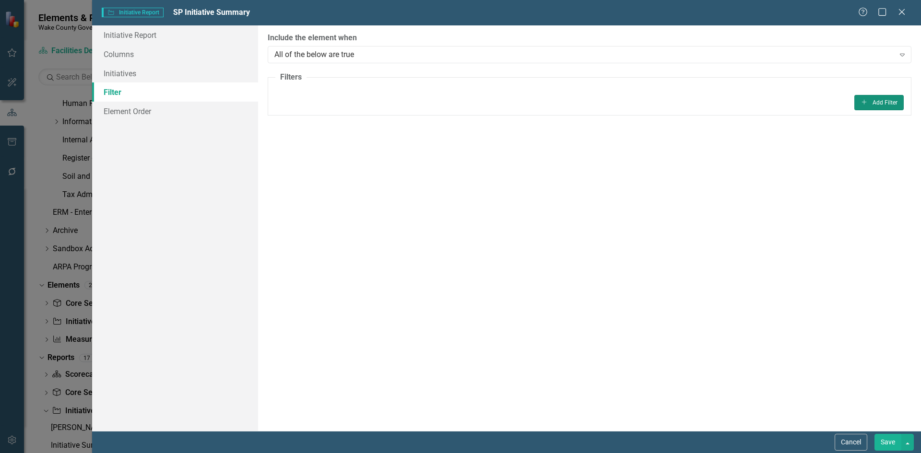
click at [868, 105] on button "Add Add Filter" at bounding box center [878, 102] width 49 height 15
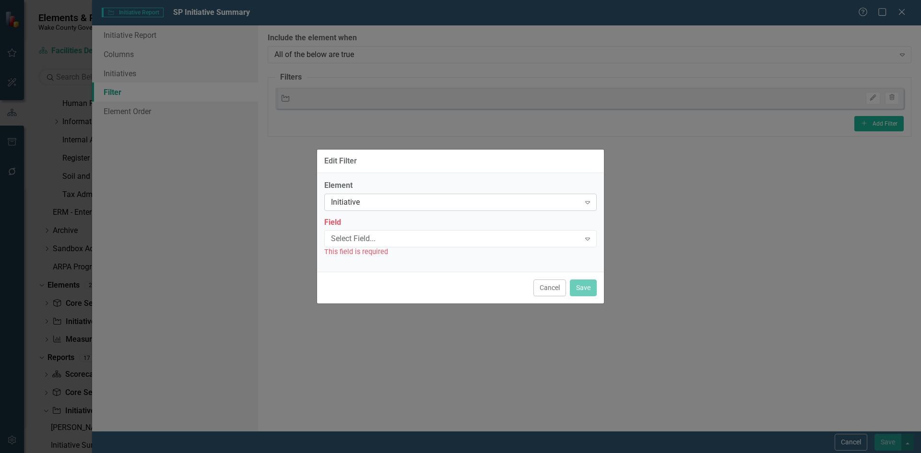
click at [440, 206] on div "Initiative" at bounding box center [455, 202] width 249 height 11
click at [431, 241] on div "Select Field..." at bounding box center [455, 239] width 249 height 11
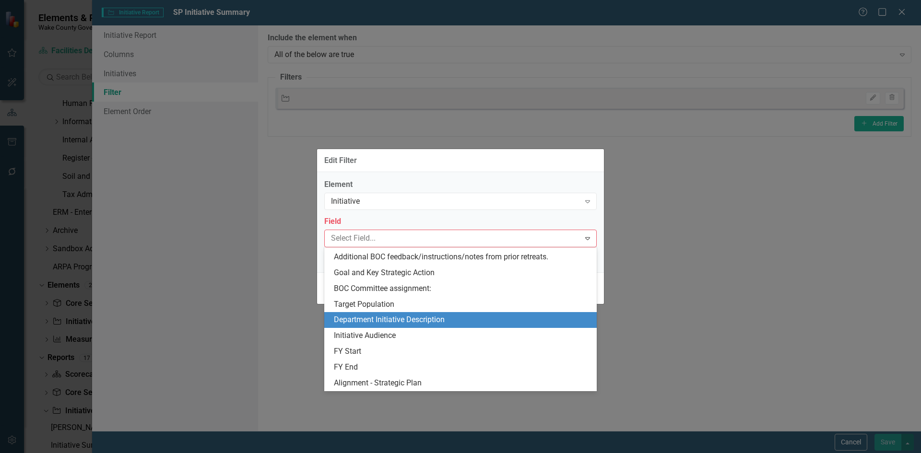
scroll to position [288, 0]
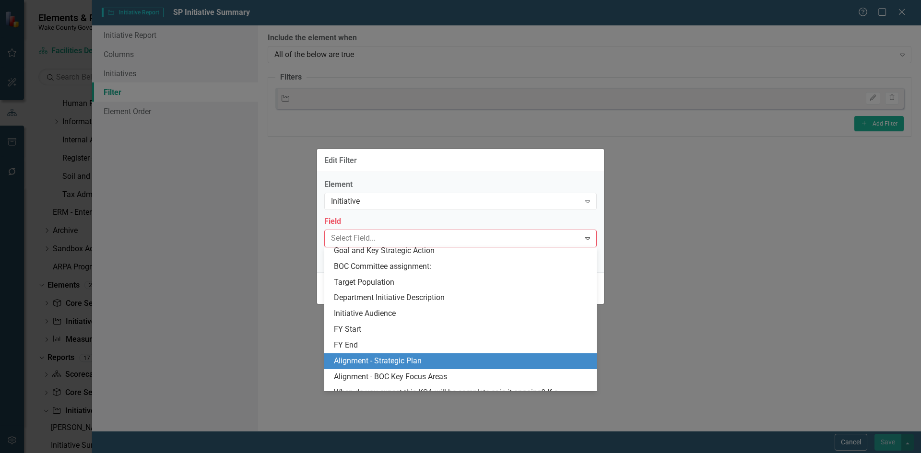
click at [429, 357] on div "Alignment - Strategic Plan" at bounding box center [462, 361] width 257 height 11
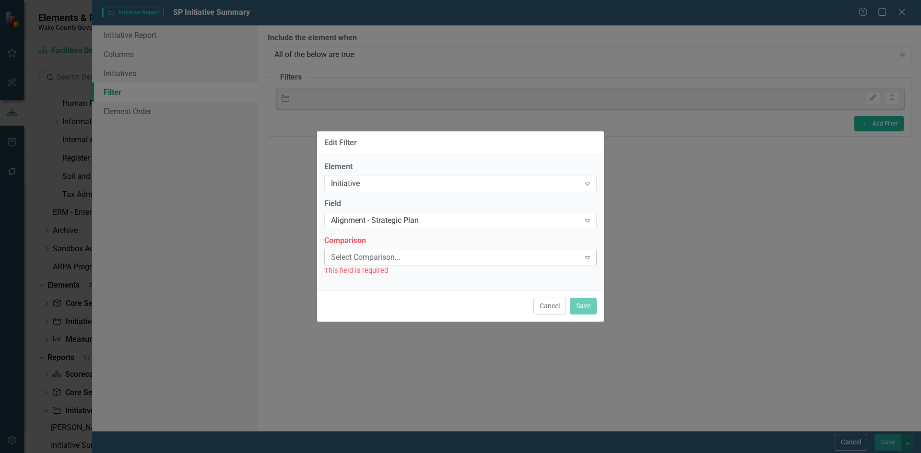
click at [412, 260] on div "Select Comparison..." at bounding box center [455, 257] width 249 height 11
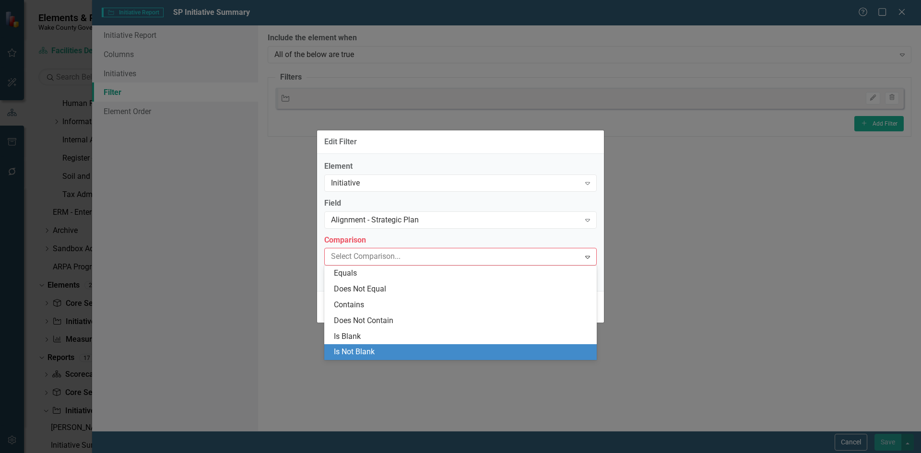
click at [389, 348] on div "Is Not Blank" at bounding box center [462, 352] width 257 height 11
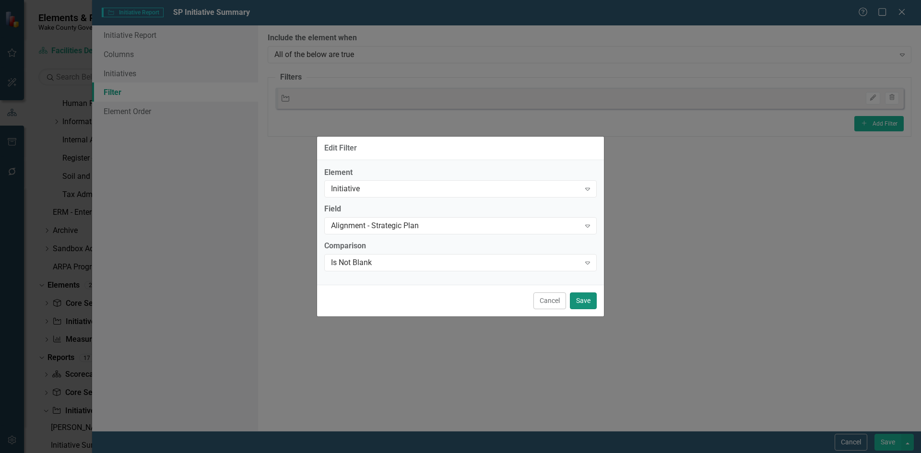
click at [588, 297] on button "Save" at bounding box center [583, 301] width 27 height 17
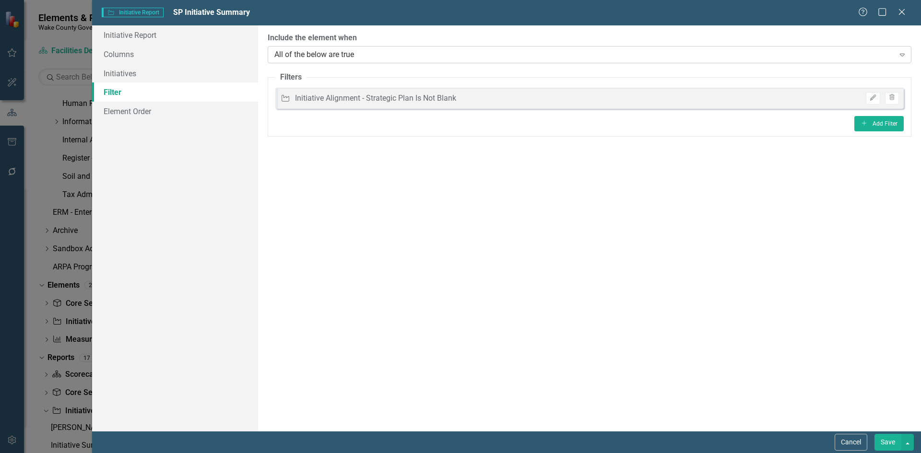
click at [362, 59] on div "All of the below are true" at bounding box center [584, 54] width 620 height 11
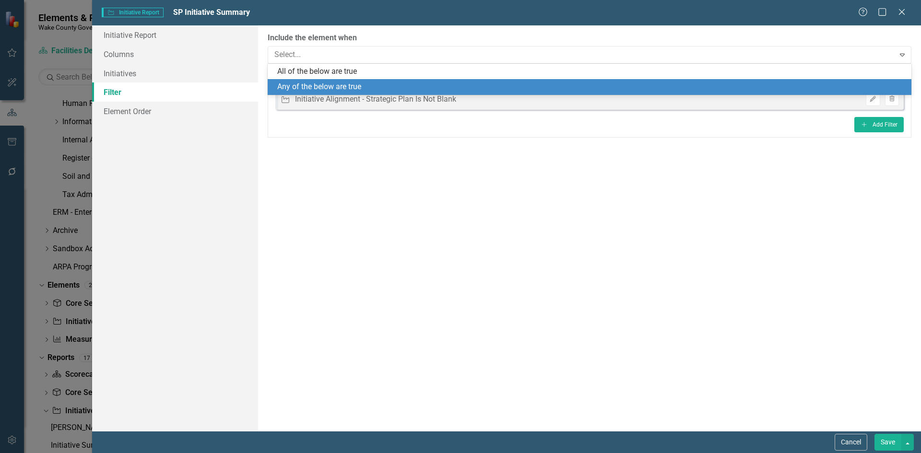
click at [355, 80] on div "Any of the below are true" at bounding box center [590, 87] width 644 height 16
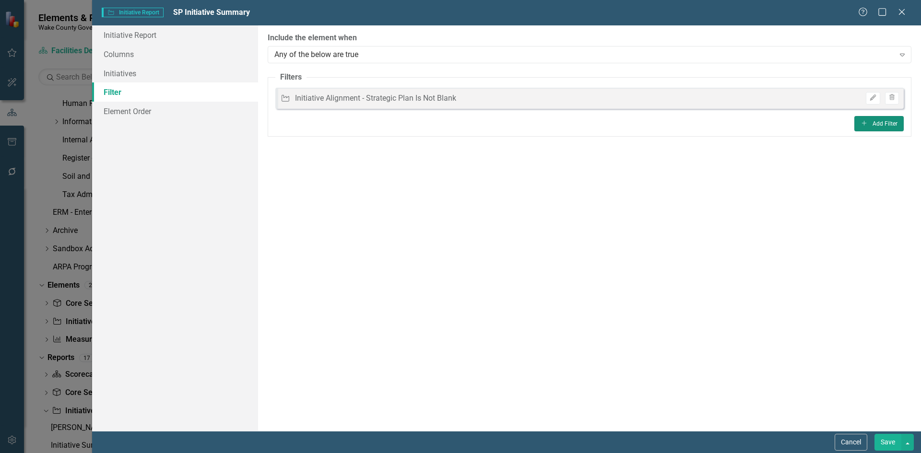
click at [872, 126] on button "Add Add Filter" at bounding box center [878, 123] width 49 height 15
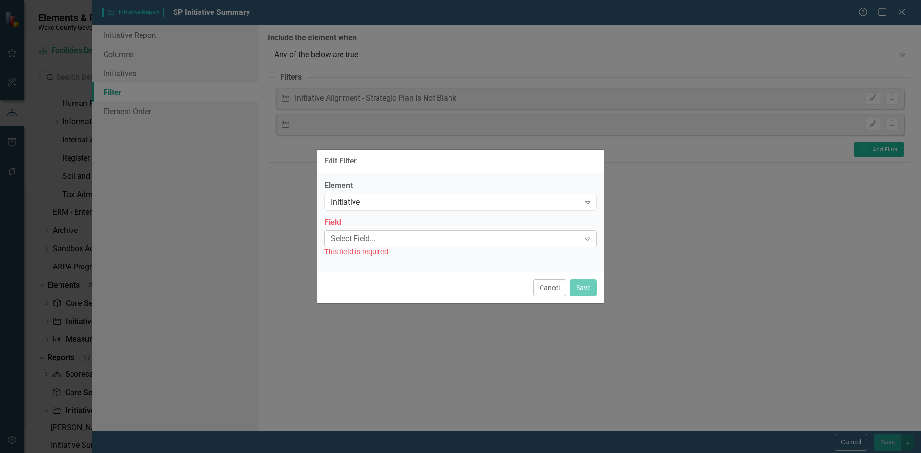
click at [426, 236] on div "Select Field..." at bounding box center [455, 239] width 249 height 11
click at [418, 190] on label "Element" at bounding box center [460, 185] width 272 height 11
click at [418, 201] on div "Initiative" at bounding box center [455, 202] width 249 height 11
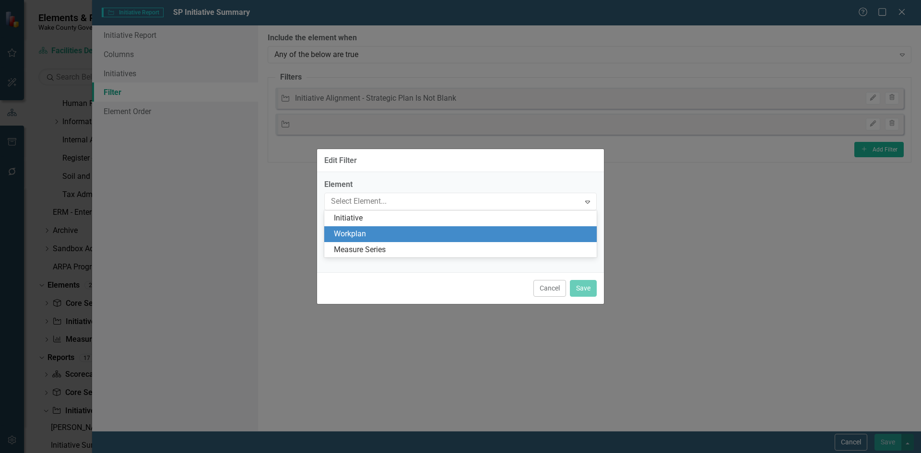
click at [411, 231] on div "Workplan" at bounding box center [462, 234] width 257 height 11
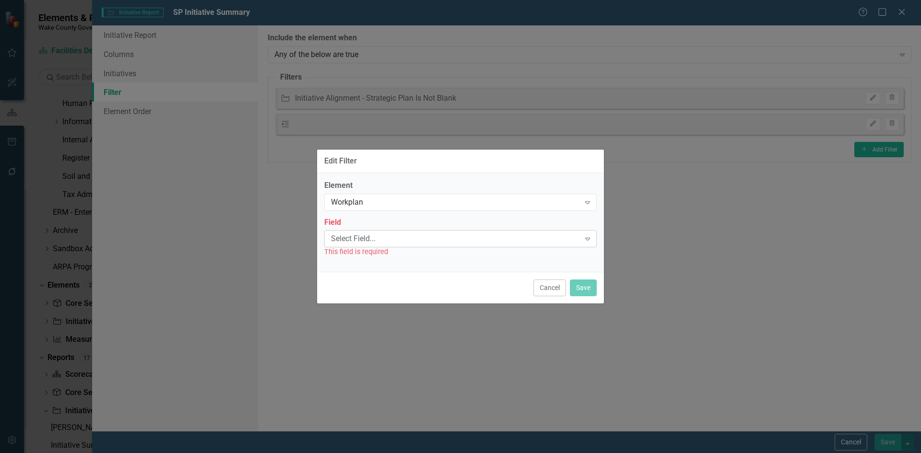
click at [400, 241] on div "Select Field..." at bounding box center [455, 239] width 249 height 11
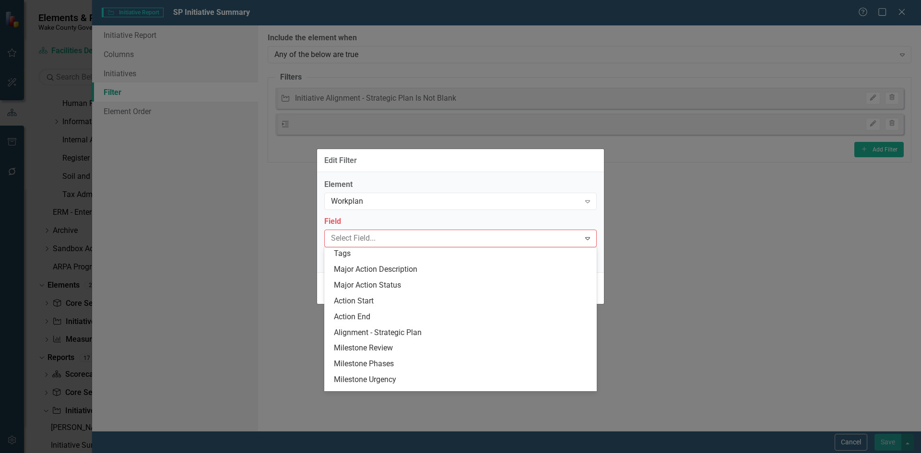
scroll to position [240, 0]
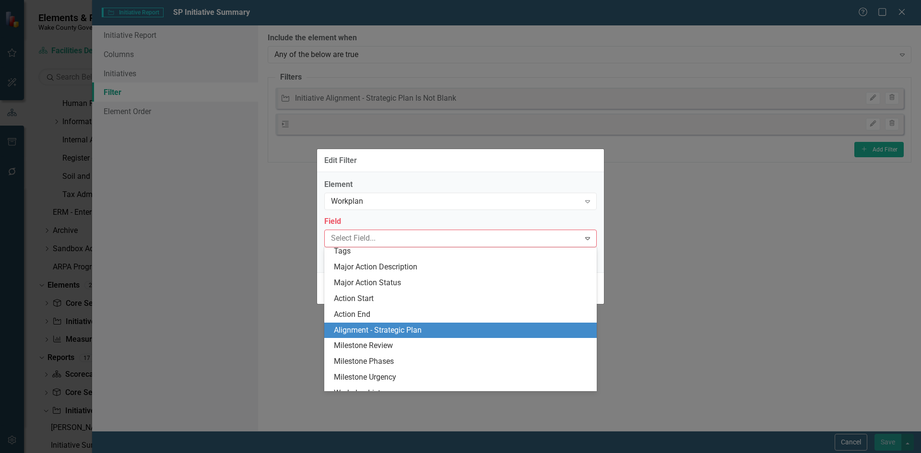
click at [411, 325] on div "Alignment - Strategic Plan" at bounding box center [462, 330] width 257 height 11
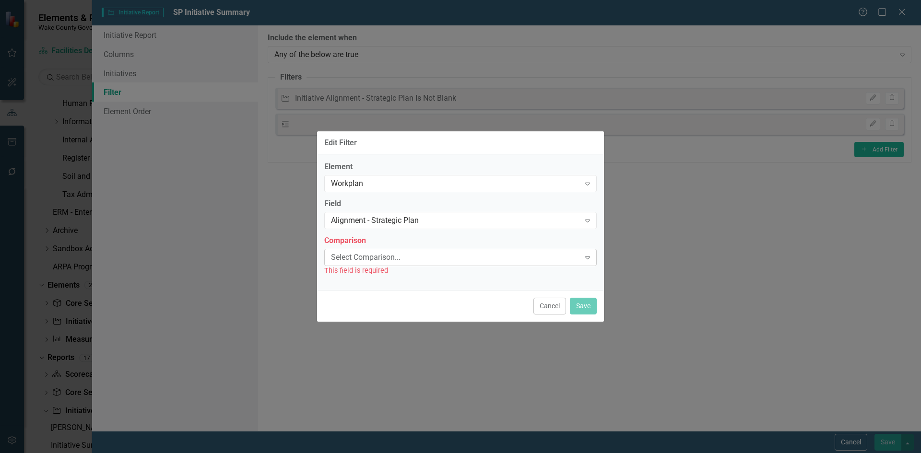
click at [479, 264] on div "Select Comparison... Expand" at bounding box center [460, 257] width 272 height 17
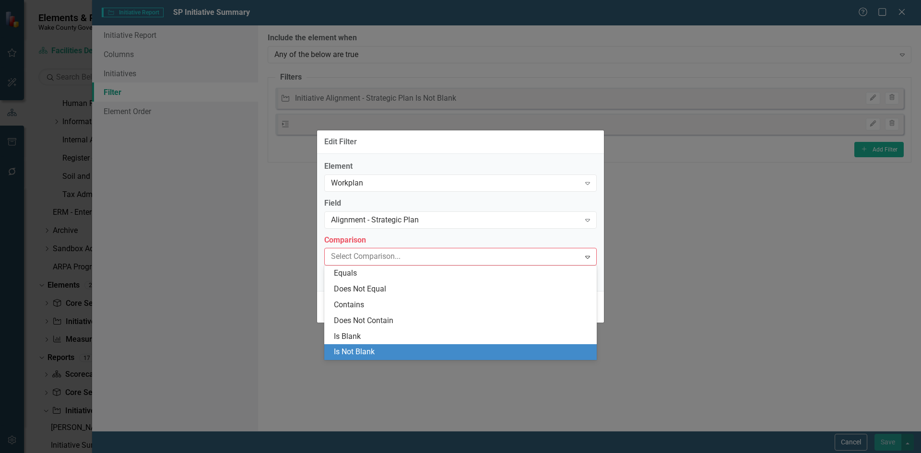
click at [417, 347] on div "Is Not Blank" at bounding box center [462, 352] width 257 height 11
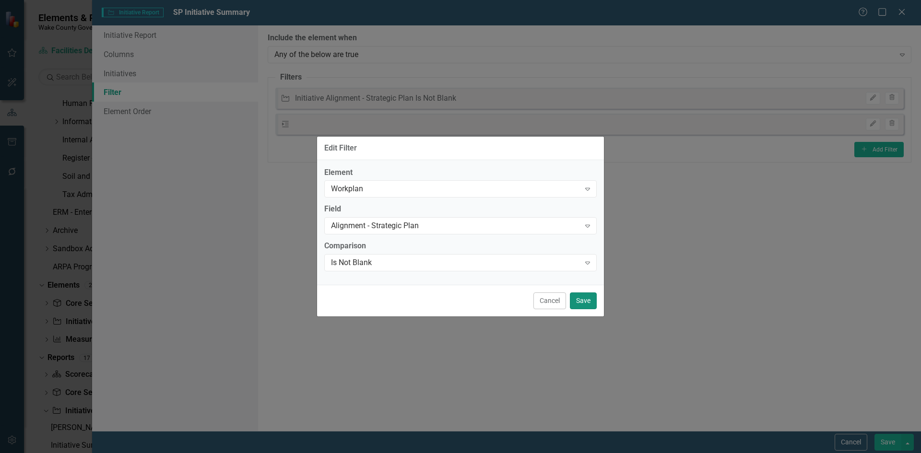
click at [580, 295] on button "Save" at bounding box center [583, 301] width 27 height 17
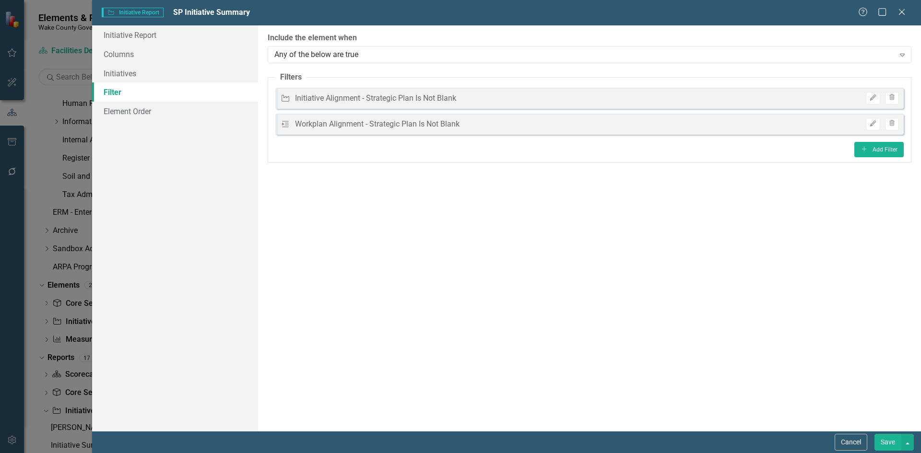
click at [880, 442] on button "Save" at bounding box center [887, 442] width 27 height 17
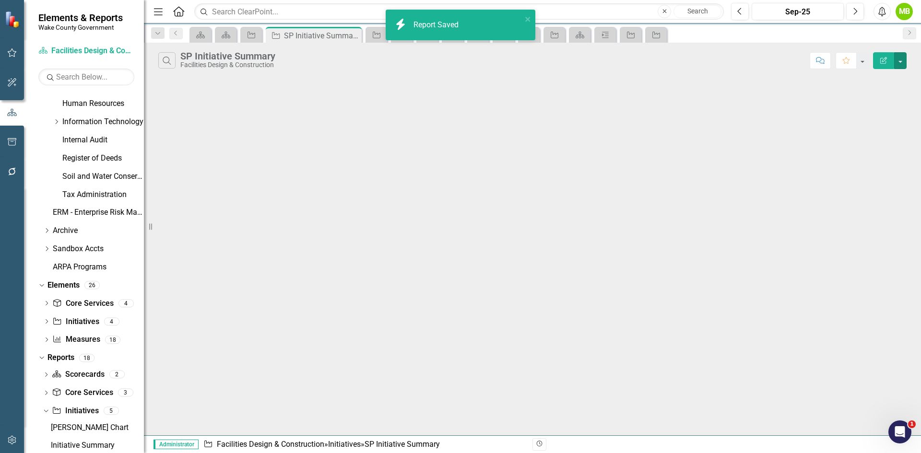
scroll to position [467, 0]
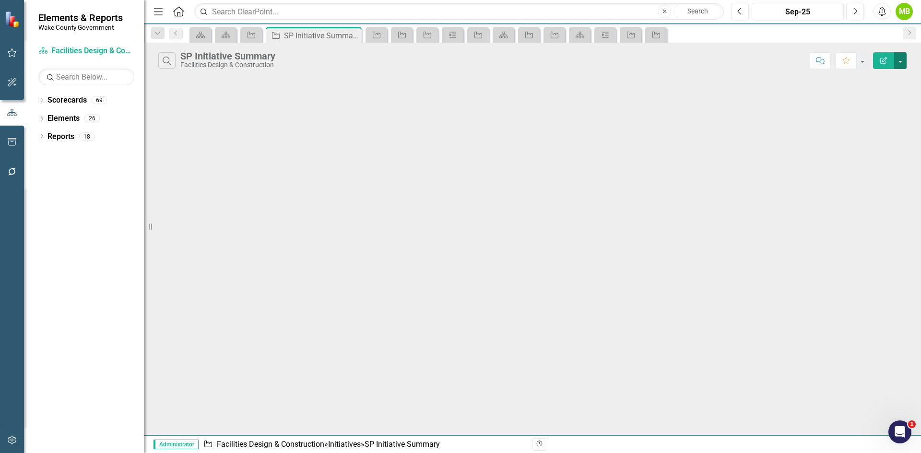
click at [901, 63] on button "button" at bounding box center [900, 60] width 12 height 17
click at [893, 77] on link "Edit Report Edit Report" at bounding box center [868, 79] width 76 height 18
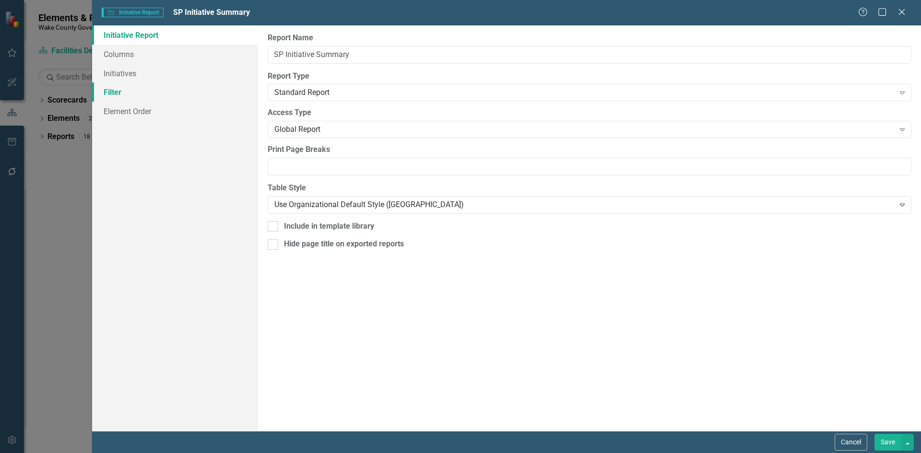
click at [120, 89] on link "Filter" at bounding box center [175, 91] width 166 height 19
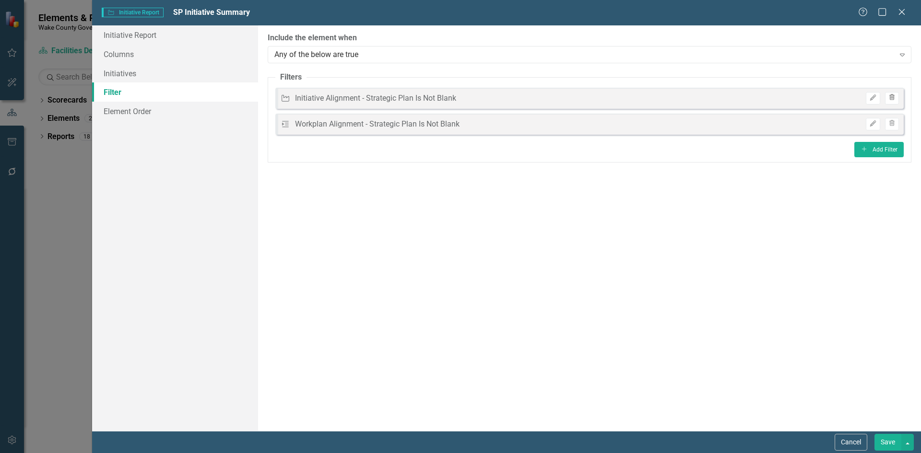
click at [891, 103] on button "Trash" at bounding box center [892, 98] width 14 height 12
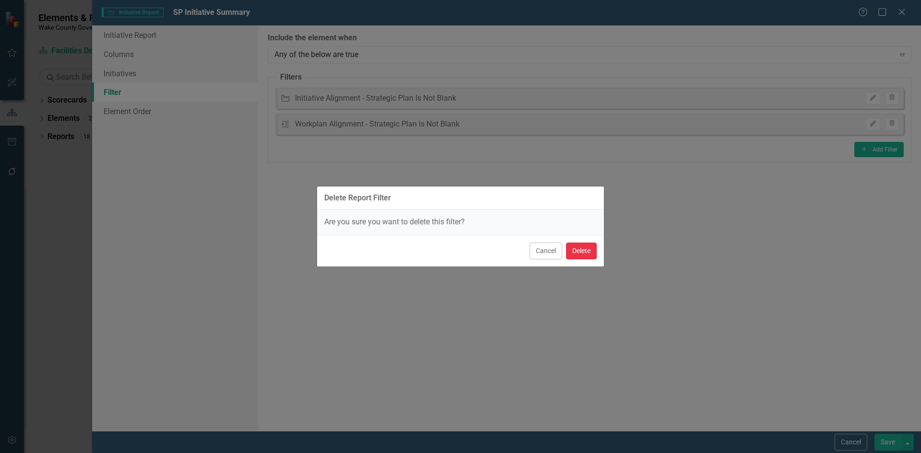
click at [575, 248] on button "Delete" at bounding box center [581, 251] width 31 height 17
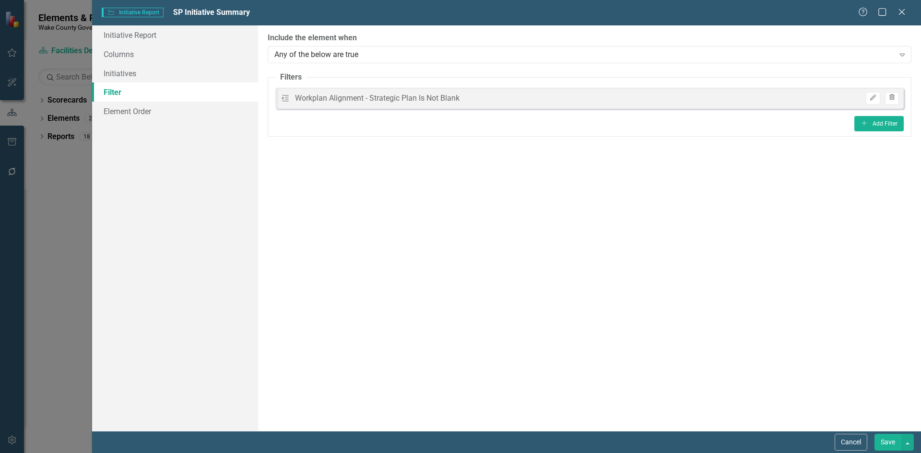
click at [893, 98] on icon "Trash" at bounding box center [891, 98] width 7 height 6
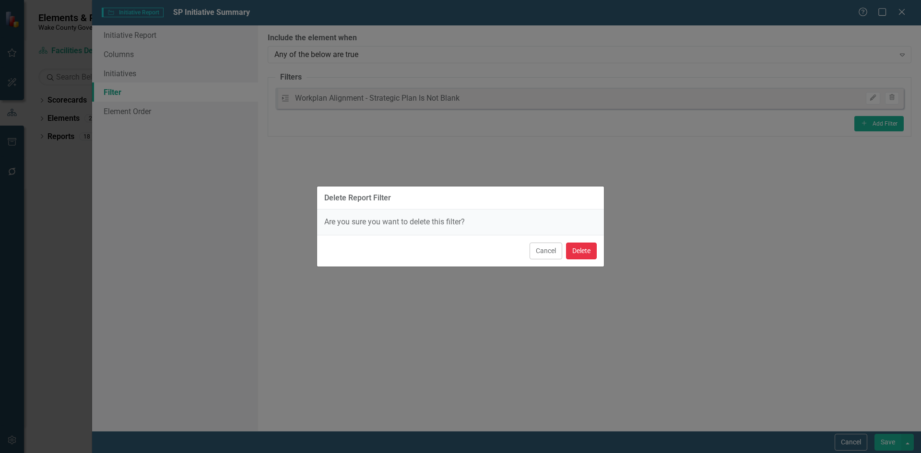
click at [576, 253] on button "Delete" at bounding box center [581, 251] width 31 height 17
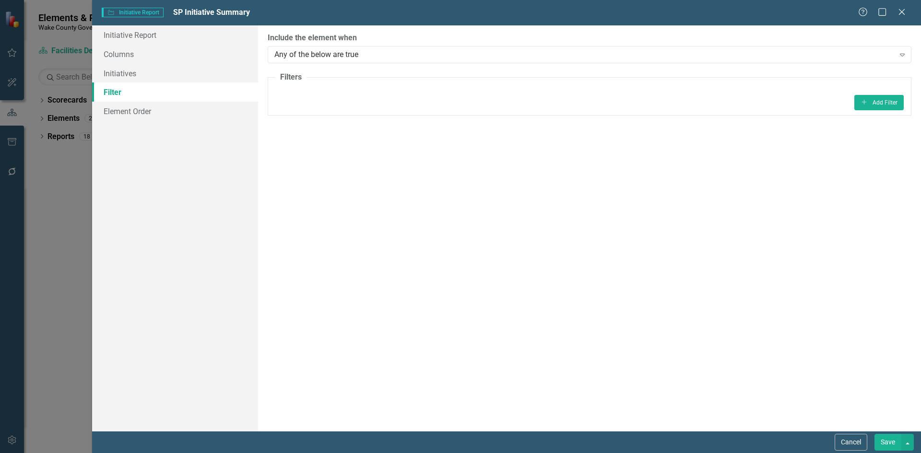
click at [881, 445] on button "Save" at bounding box center [887, 442] width 27 height 17
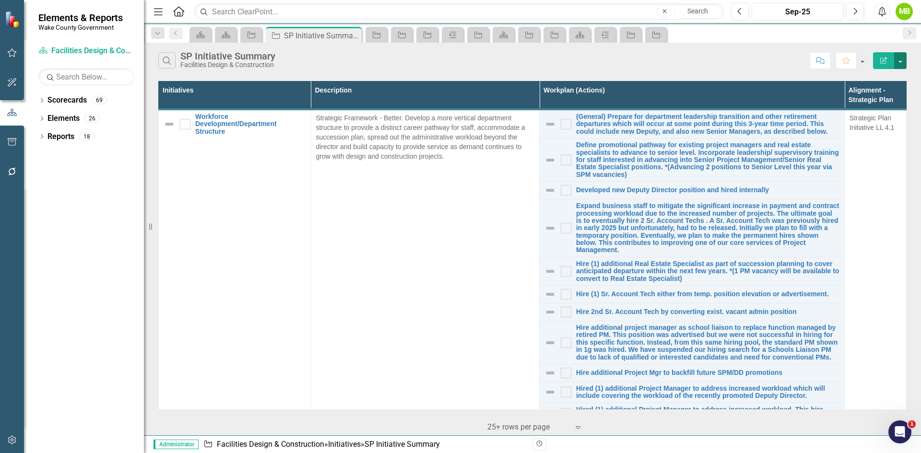
click at [901, 64] on button "button" at bounding box center [900, 60] width 12 height 17
click at [868, 81] on link "Edit Report Edit Report" at bounding box center [868, 79] width 76 height 18
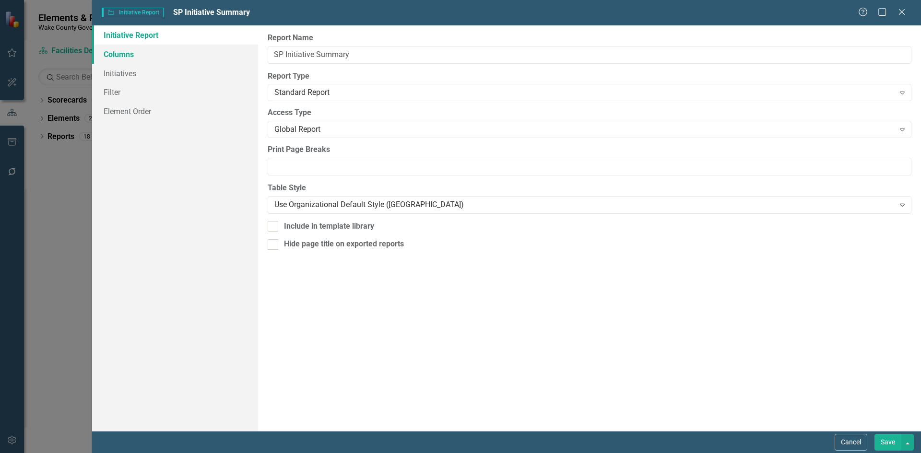
click at [169, 61] on link "Columns" at bounding box center [175, 54] width 166 height 19
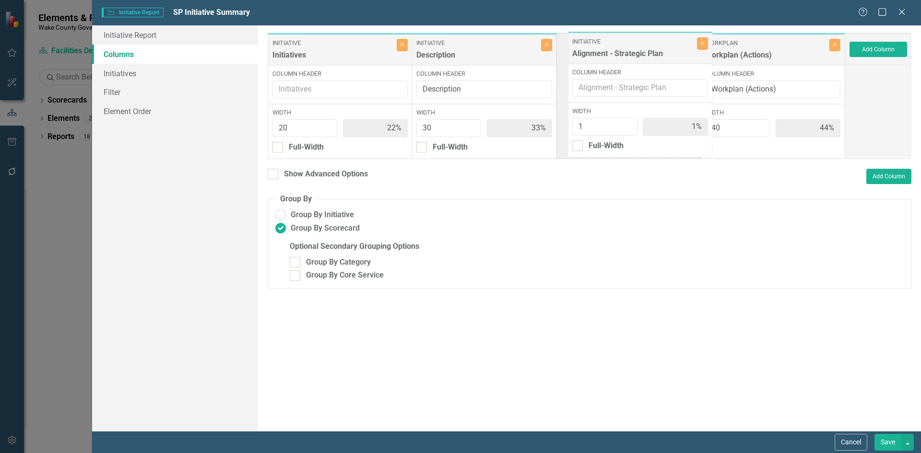
drag, startPoint x: 751, startPoint y: 47, endPoint x: 618, endPoint y: 46, distance: 132.4
click at [618, 46] on div "Initiative Initiatives Close Column Header Width 20 22% Full-Width Initiative D…" at bounding box center [556, 96] width 577 height 127
click at [872, 52] on button "Add Column" at bounding box center [878, 49] width 58 height 15
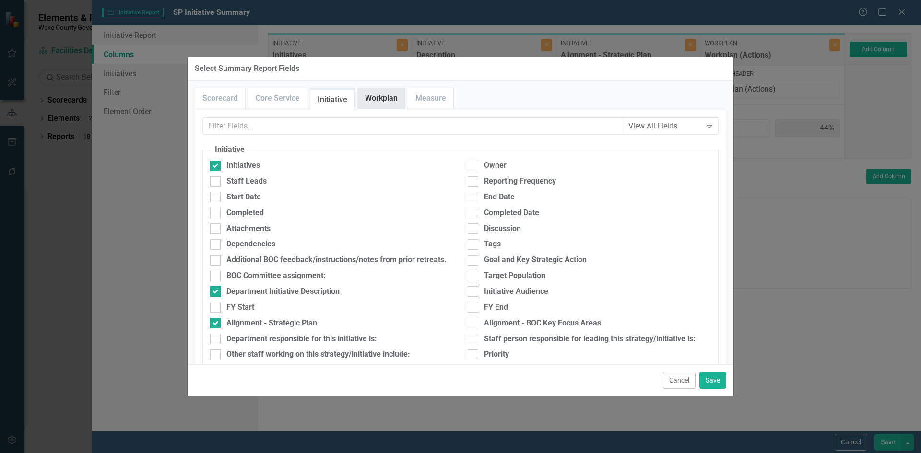
click at [384, 98] on link "Workplan" at bounding box center [381, 98] width 47 height 21
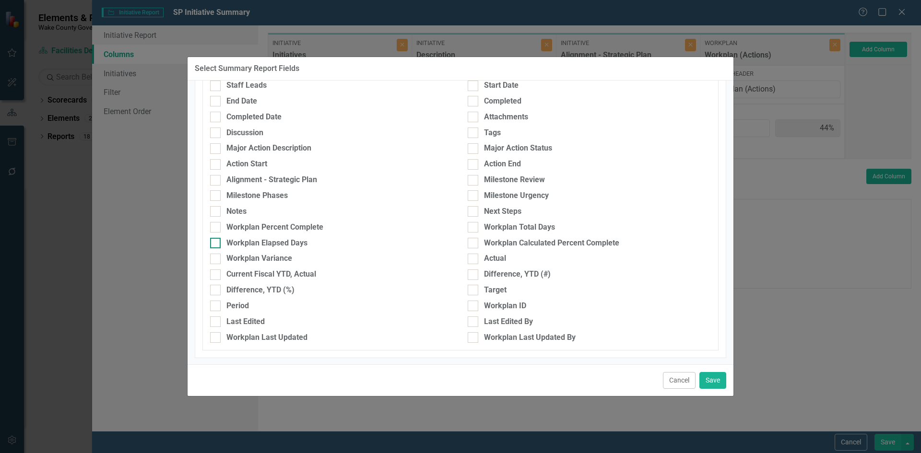
scroll to position [97, 0]
click at [294, 181] on div "Alignment - Strategic Plan" at bounding box center [271, 179] width 91 height 11
click at [216, 180] on input "Alignment - Strategic Plan" at bounding box center [213, 177] width 6 height 6
checkbox input "true"
click at [711, 381] on button "Save" at bounding box center [712, 380] width 27 height 17
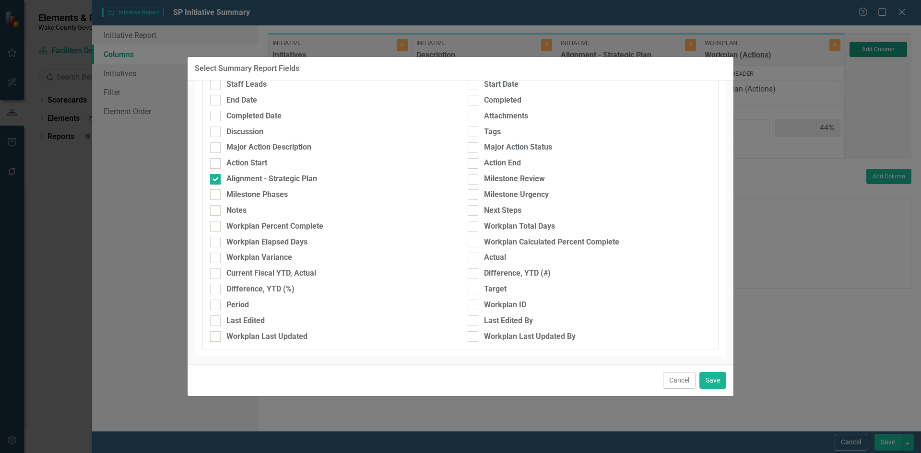
type input "43%"
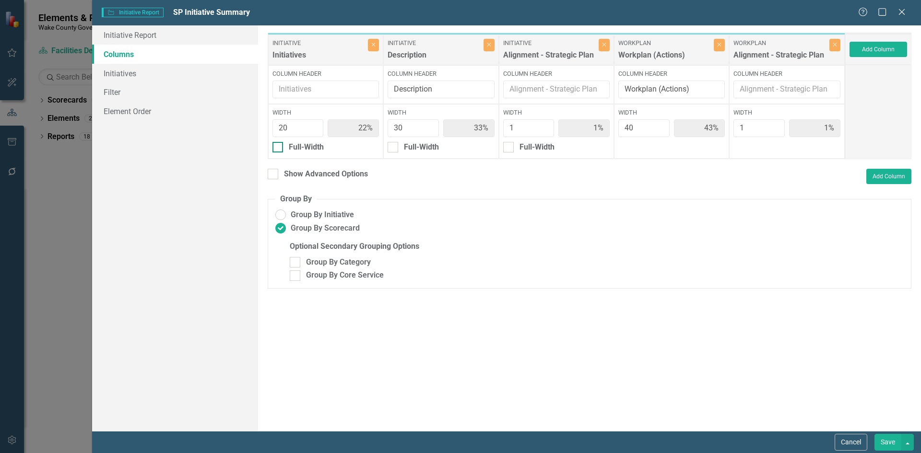
click at [284, 151] on div "Full-Width" at bounding box center [325, 147] width 106 height 11
click at [279, 148] on input "Full-Width" at bounding box center [275, 145] width 6 height 6
checkbox input "true"
type input "100%"
type input "42%"
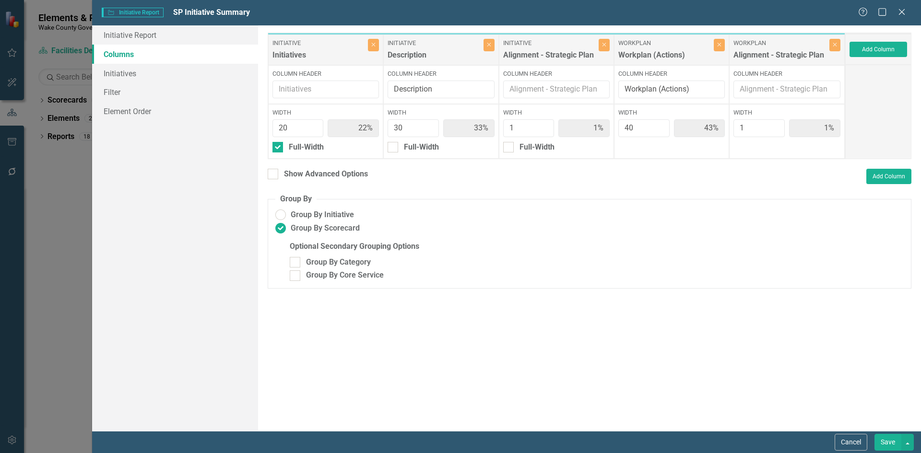
type input "56%"
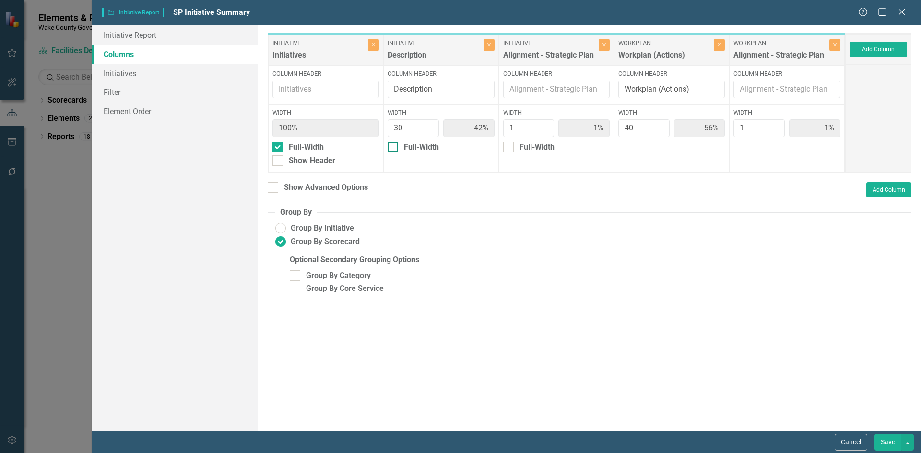
click at [396, 148] on div at bounding box center [393, 147] width 11 height 11
click at [394, 148] on input "Full-Width" at bounding box center [391, 145] width 6 height 6
checkbox input "true"
type input "100%"
type input "2%"
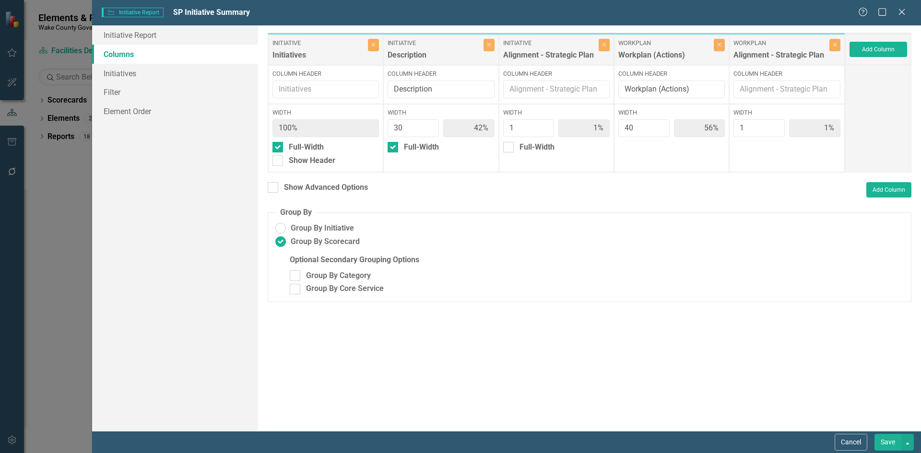
type input "95%"
type input "2%"
click at [141, 79] on link "Initiatives" at bounding box center [175, 73] width 166 height 19
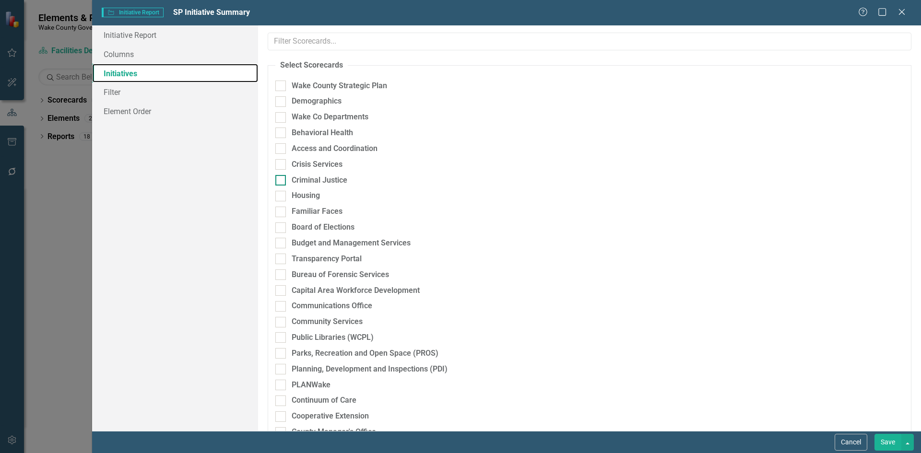
scroll to position [48, 0]
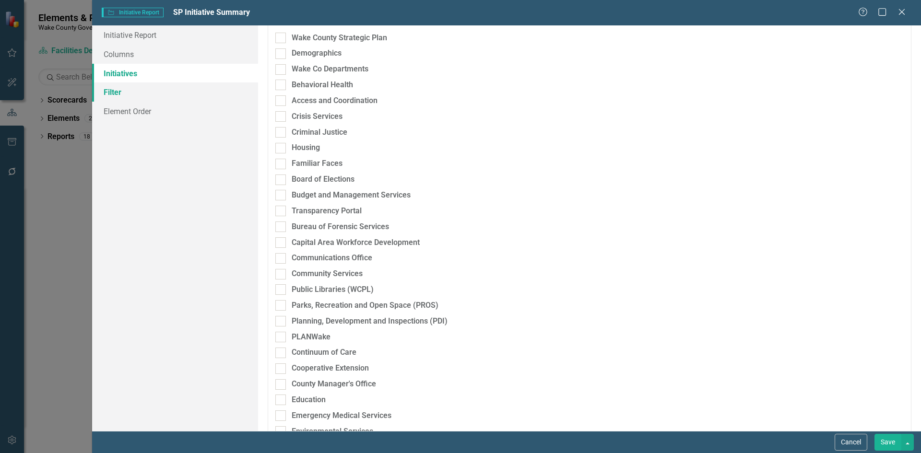
click at [158, 98] on link "Filter" at bounding box center [175, 91] width 166 height 19
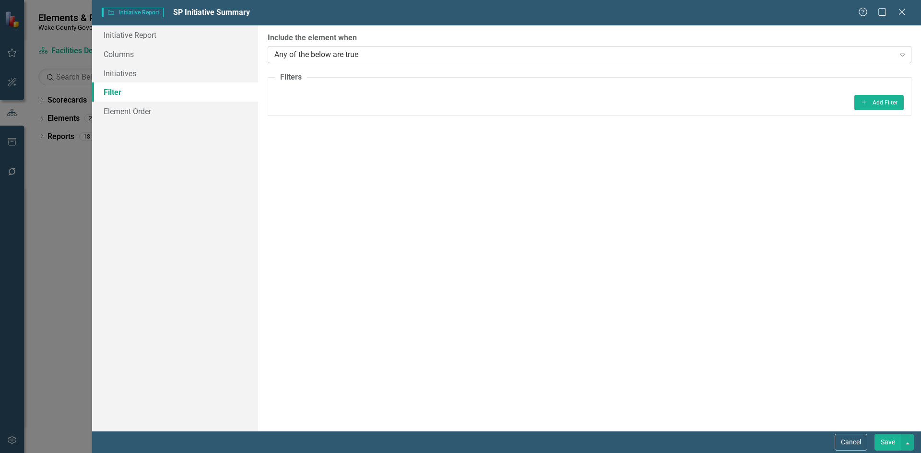
click at [722, 50] on div "Any of the below are true" at bounding box center [584, 54] width 620 height 11
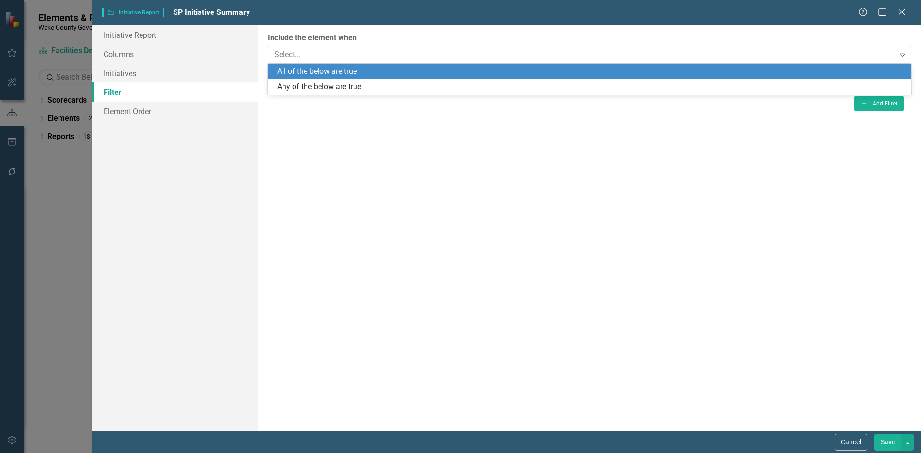
click at [659, 77] on div "All of the below are true" at bounding box center [590, 72] width 644 height 16
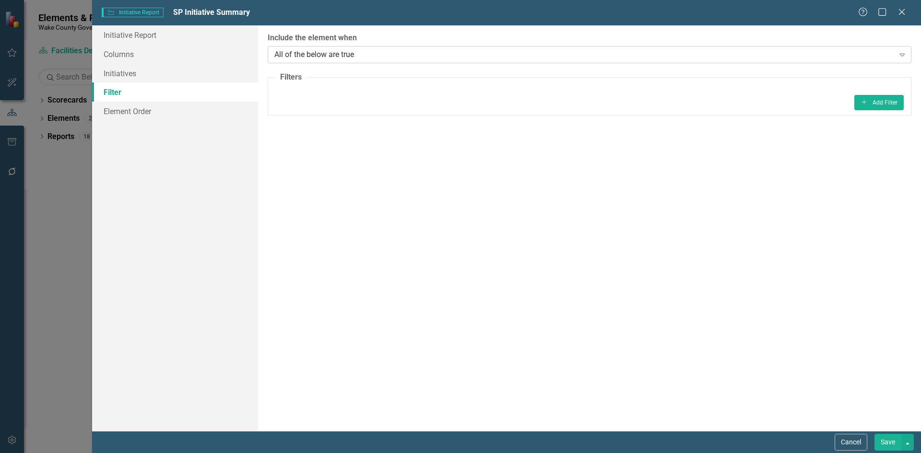
click at [671, 65] on div "ClearPoint Can Do More! How ClearPoint Can Help Close Enterprise or Professiona…" at bounding box center [589, 228] width 663 height 406
click at [668, 58] on div "All of the below are true" at bounding box center [584, 54] width 620 height 11
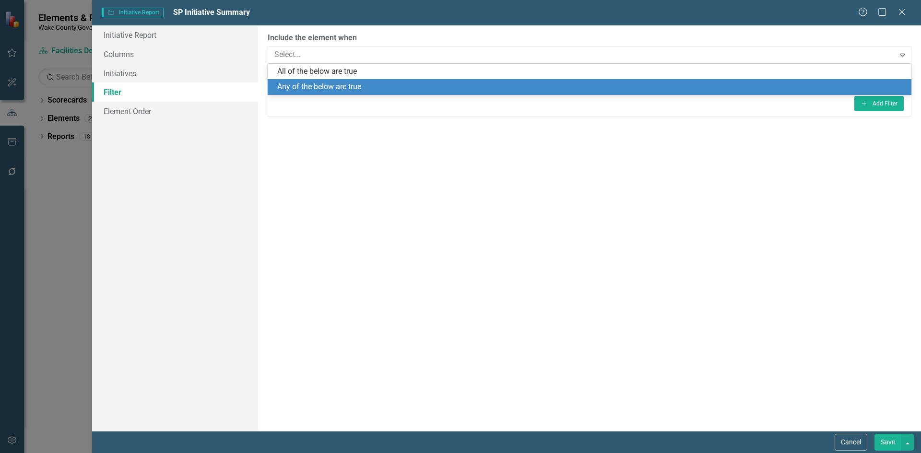
click at [641, 88] on div "Any of the below are true" at bounding box center [591, 87] width 628 height 11
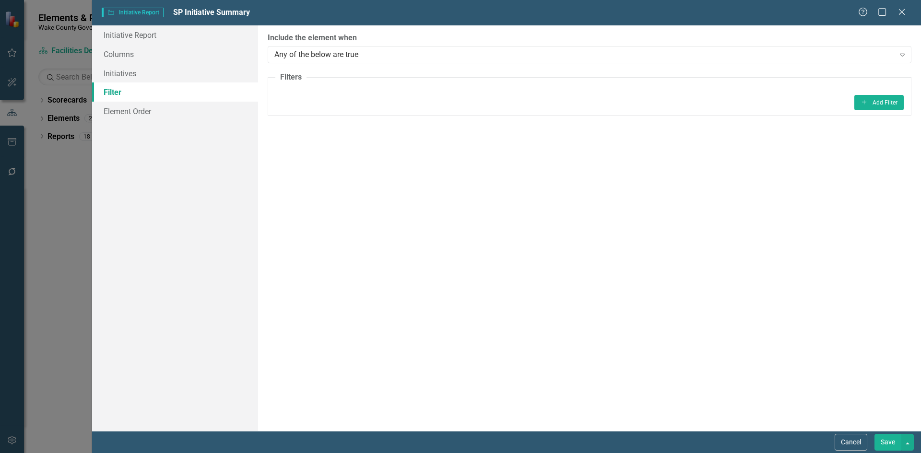
click at [889, 441] on button "Save" at bounding box center [887, 442] width 27 height 17
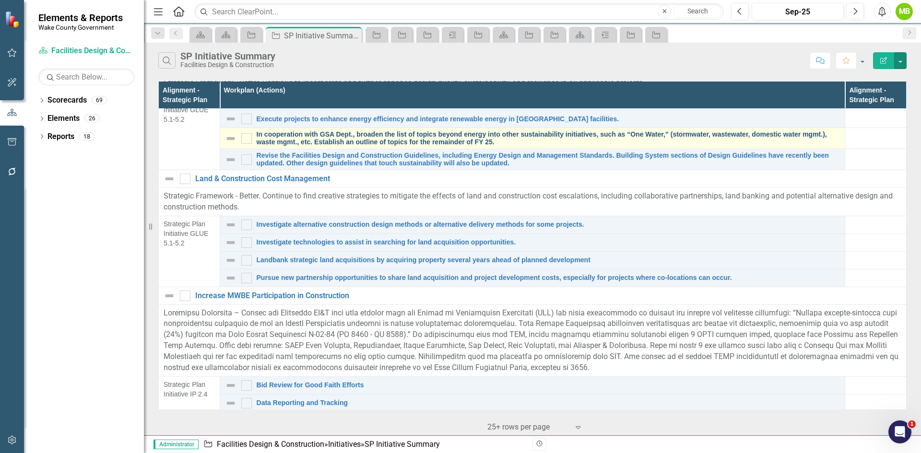
scroll to position [384, 0]
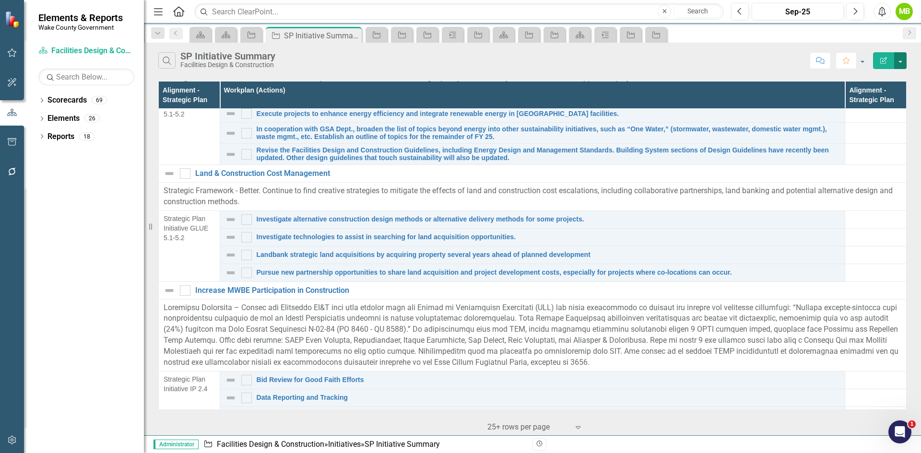
click at [902, 64] on button "button" at bounding box center [900, 60] width 12 height 17
click at [881, 77] on link "Edit Report Edit Report" at bounding box center [868, 79] width 76 height 18
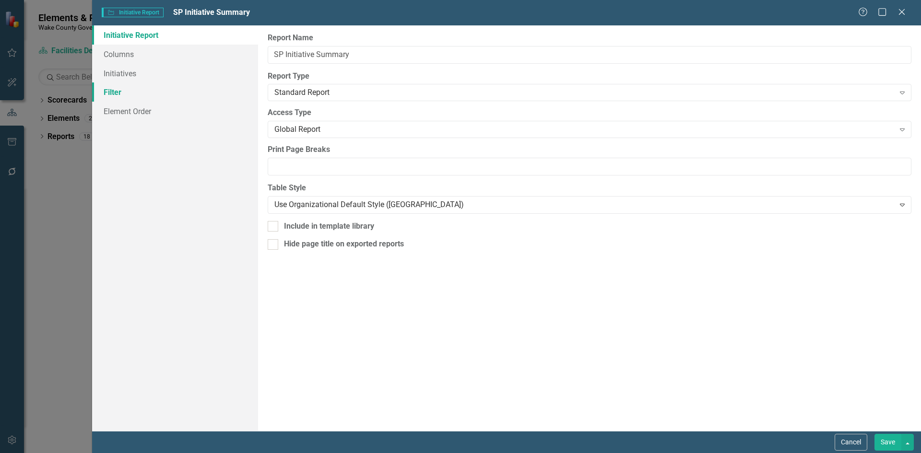
click at [185, 94] on link "Filter" at bounding box center [175, 91] width 166 height 19
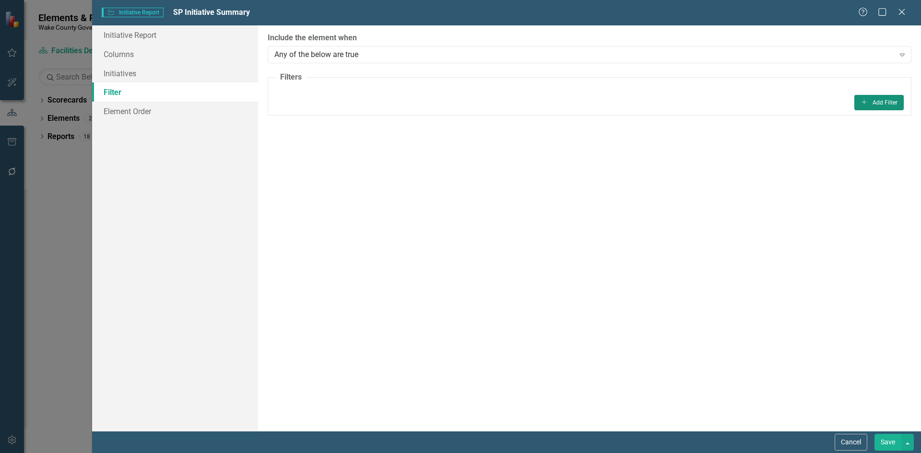
click at [871, 104] on button "Add Add Filter" at bounding box center [878, 102] width 49 height 15
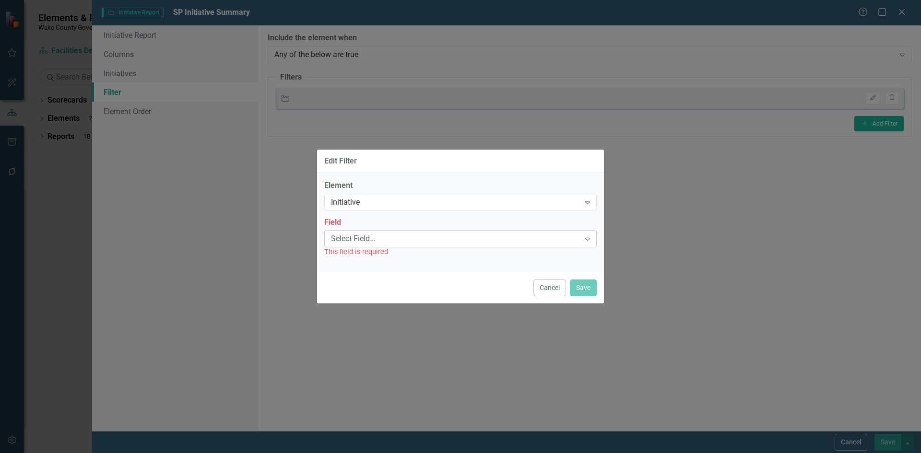
click at [427, 241] on div "Select Field..." at bounding box center [455, 239] width 249 height 11
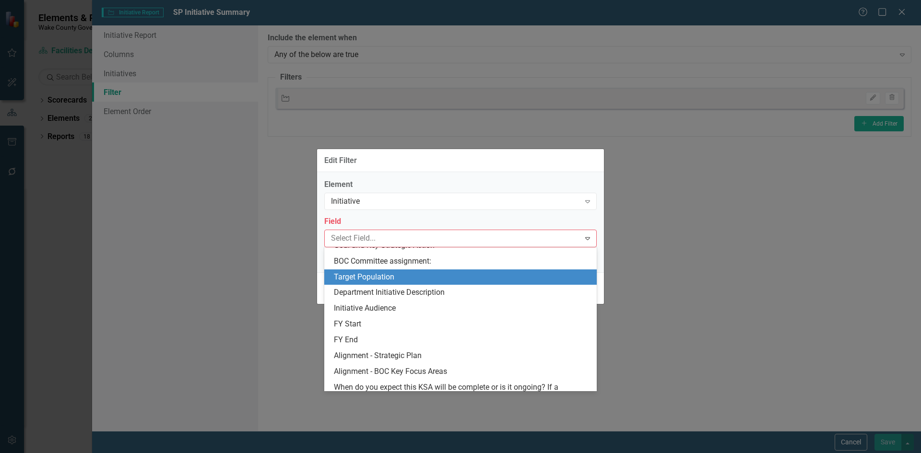
scroll to position [336, 0]
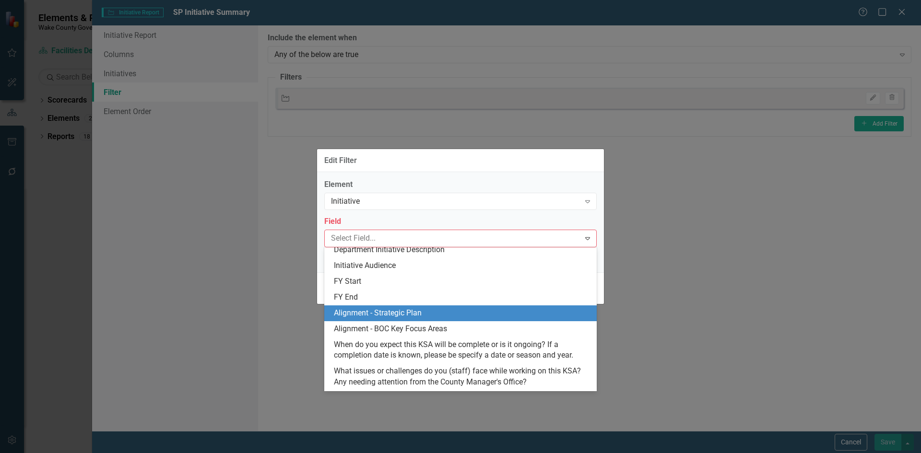
click at [411, 314] on div "Alignment - Strategic Plan" at bounding box center [462, 313] width 257 height 11
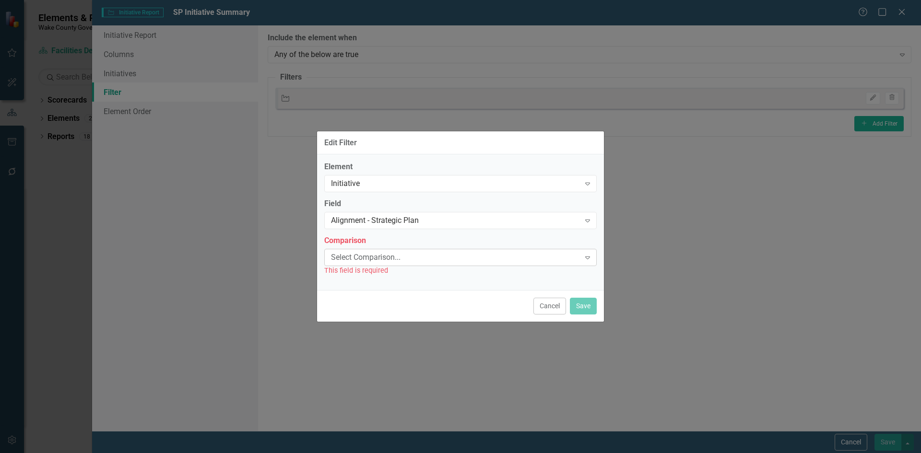
click at [413, 256] on div "Select Comparison..." at bounding box center [455, 257] width 249 height 11
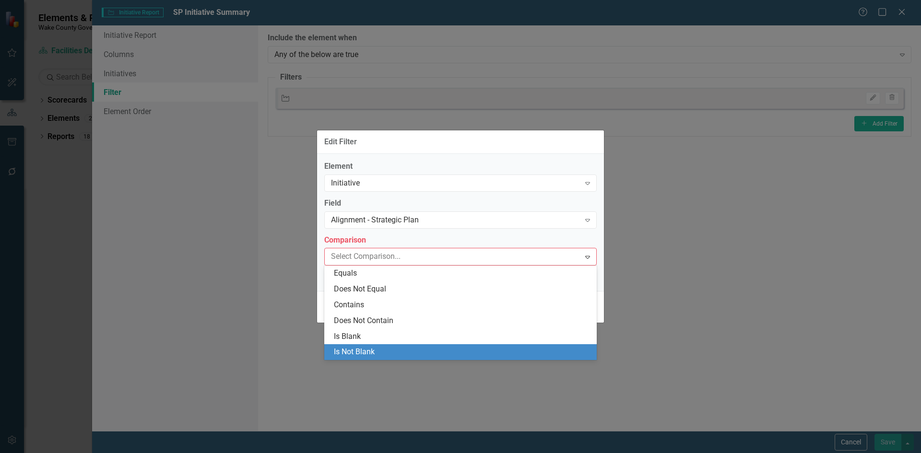
click at [396, 352] on div "Is Not Blank" at bounding box center [462, 352] width 257 height 11
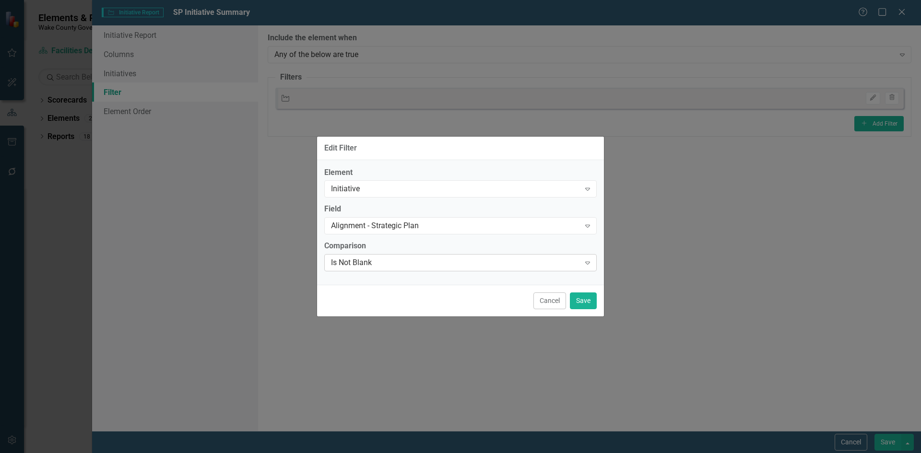
click at [418, 260] on div "Is Not Blank" at bounding box center [455, 263] width 249 height 11
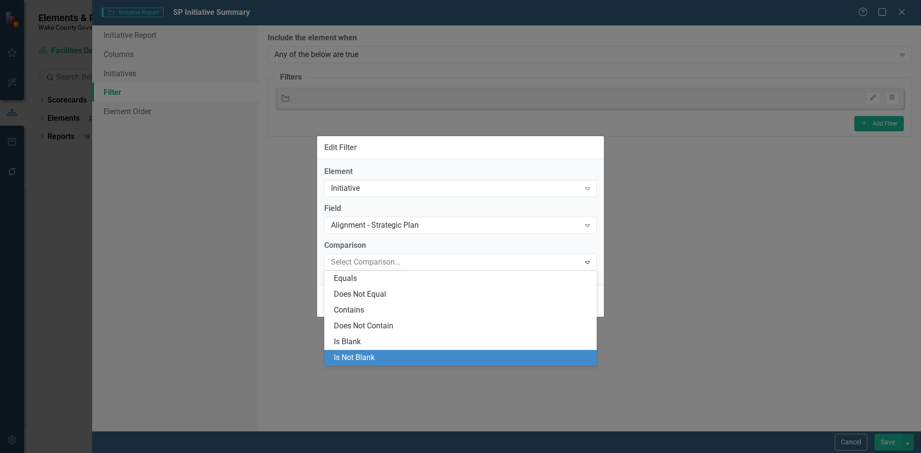
click at [376, 353] on div "Is Not Blank" at bounding box center [462, 357] width 257 height 11
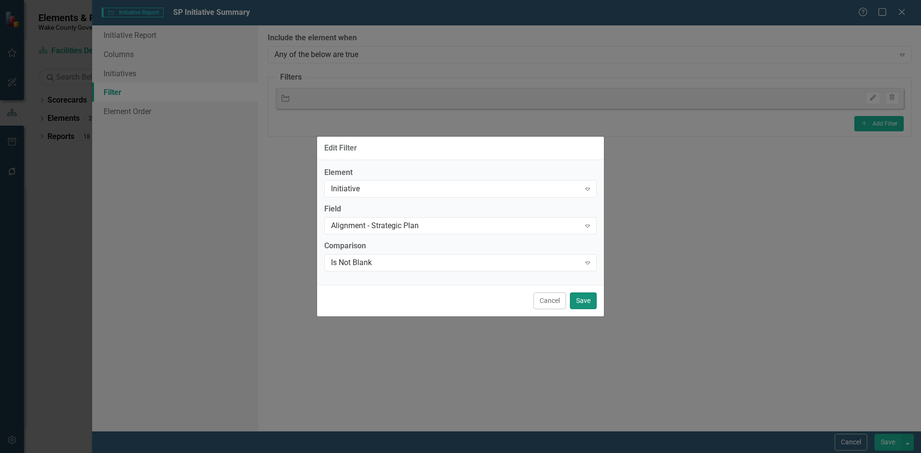
click at [588, 305] on button "Save" at bounding box center [583, 301] width 27 height 17
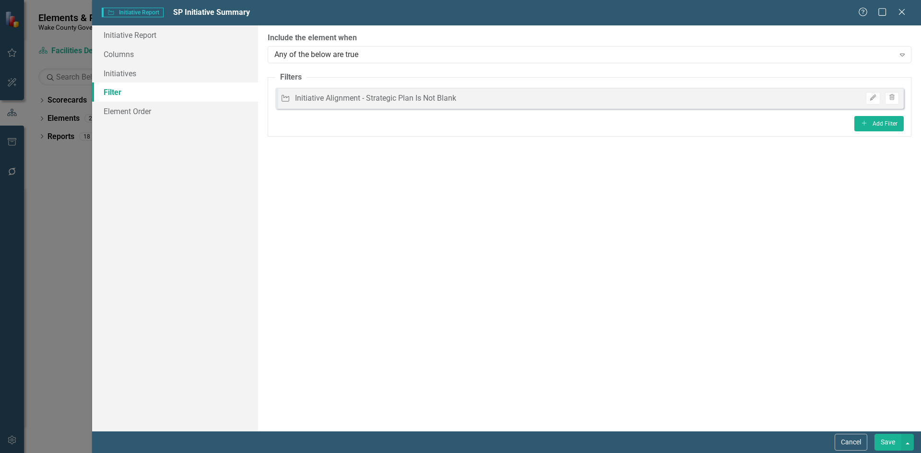
click at [887, 437] on button "Save" at bounding box center [887, 442] width 27 height 17
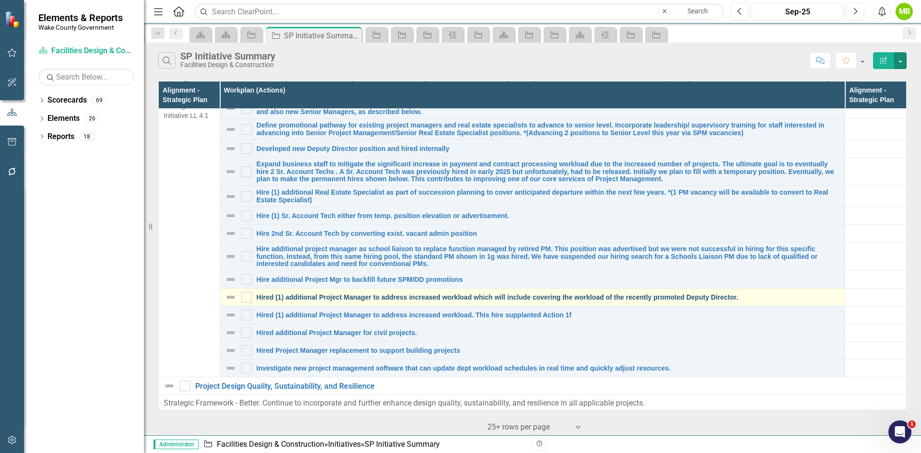
scroll to position [0, 0]
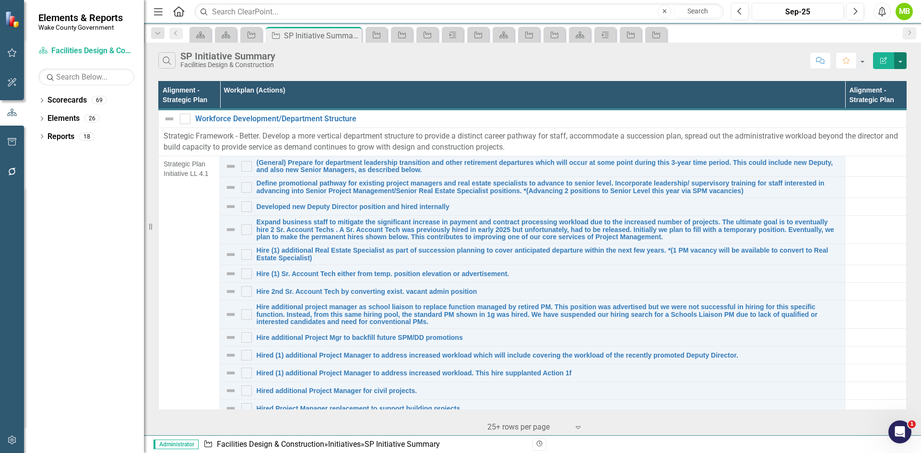
click at [899, 64] on button "button" at bounding box center [900, 60] width 12 height 17
click at [877, 78] on link "Edit Report Edit Report" at bounding box center [868, 79] width 76 height 18
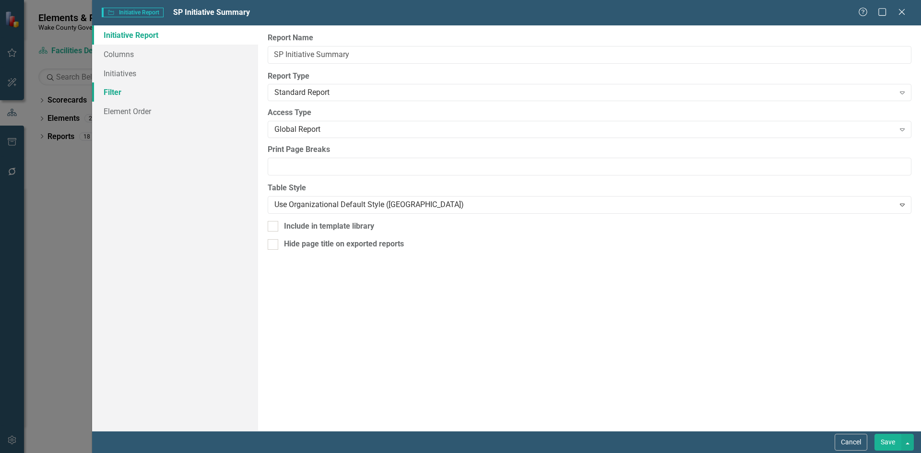
click at [163, 94] on link "Filter" at bounding box center [175, 91] width 166 height 19
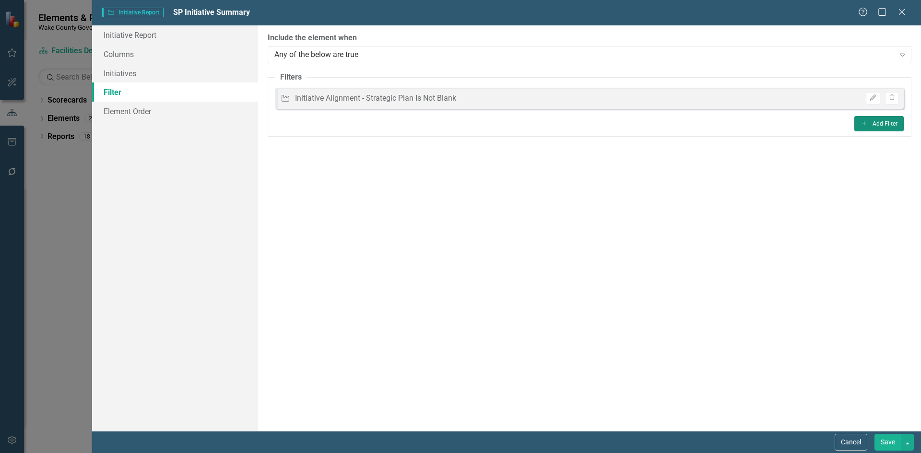
click at [887, 123] on button "Add Add Filter" at bounding box center [878, 123] width 49 height 15
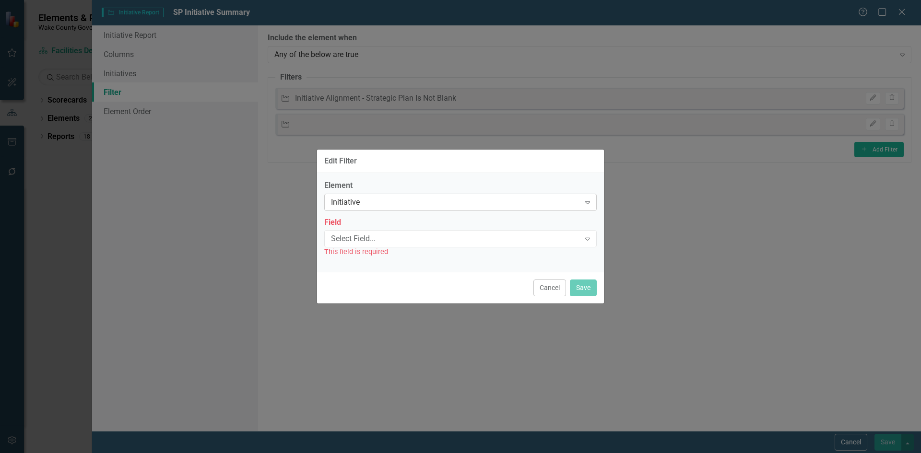
click at [447, 198] on div "Initiative" at bounding box center [455, 202] width 249 height 11
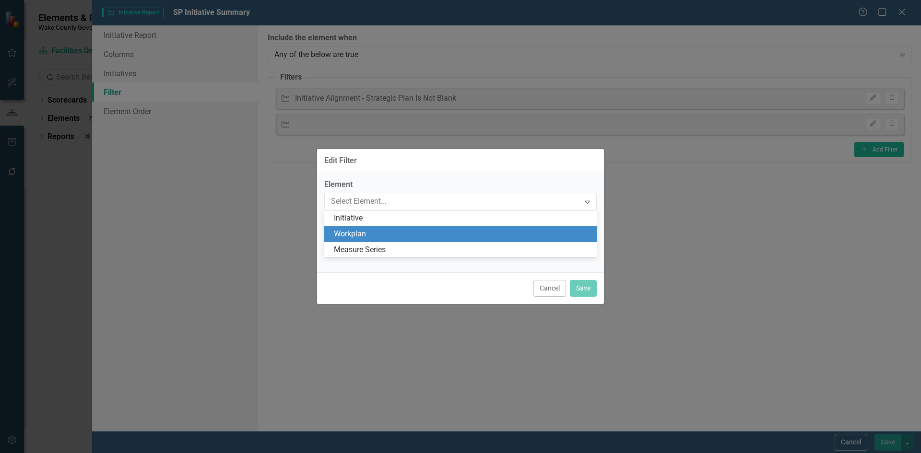
click at [435, 227] on div "Workplan" at bounding box center [460, 234] width 272 height 16
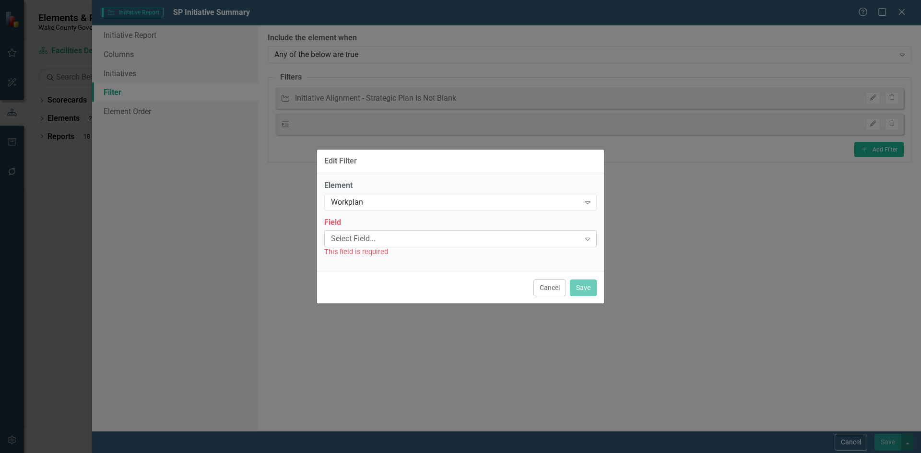
click at [446, 243] on div "Select Field..." at bounding box center [455, 239] width 249 height 11
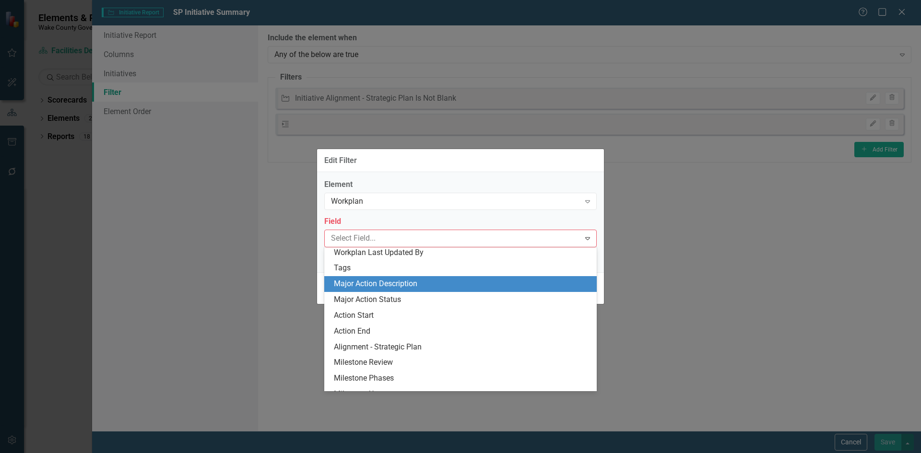
scroll to position [250, 0]
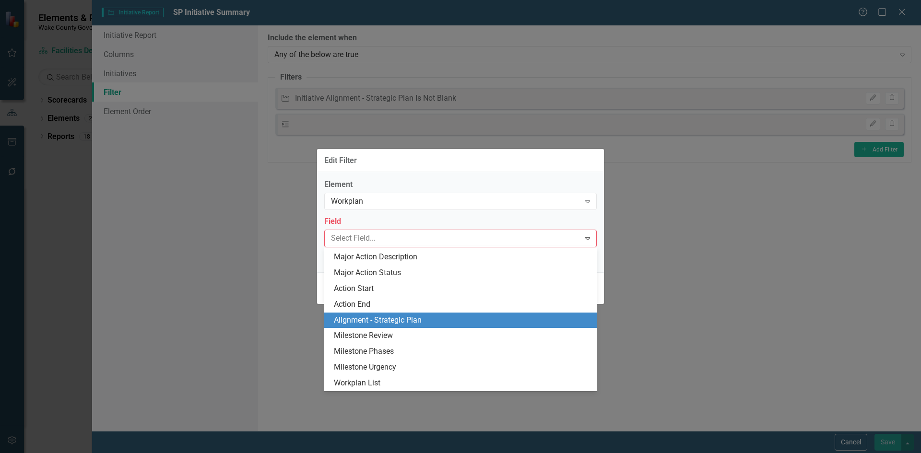
click at [430, 315] on div "Alignment - Strategic Plan" at bounding box center [462, 320] width 257 height 11
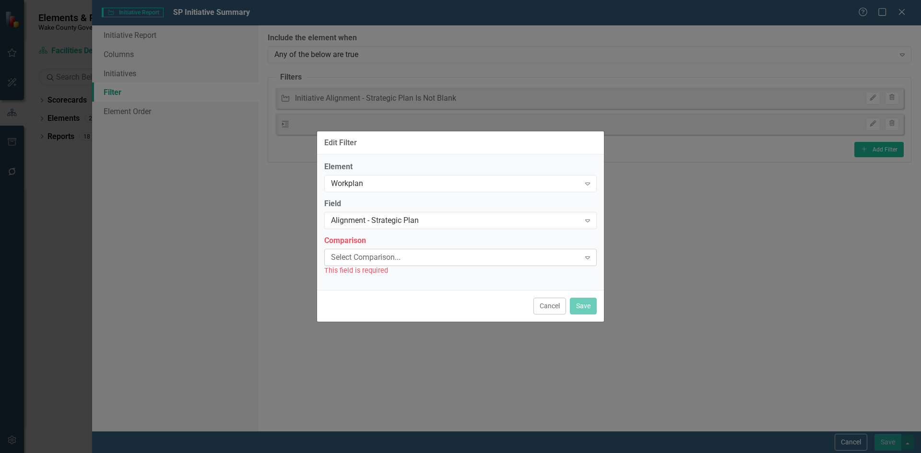
click at [430, 254] on div "Select Comparison..." at bounding box center [455, 257] width 249 height 11
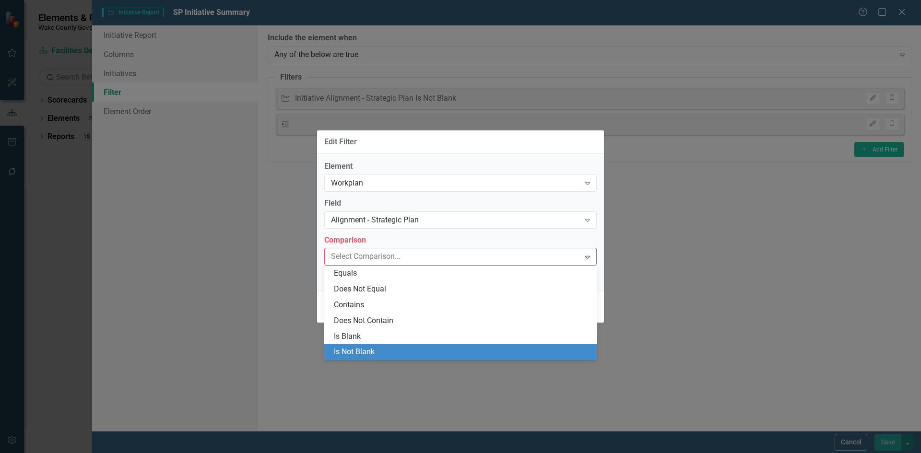
click at [406, 347] on div "Is Not Blank" at bounding box center [462, 352] width 257 height 11
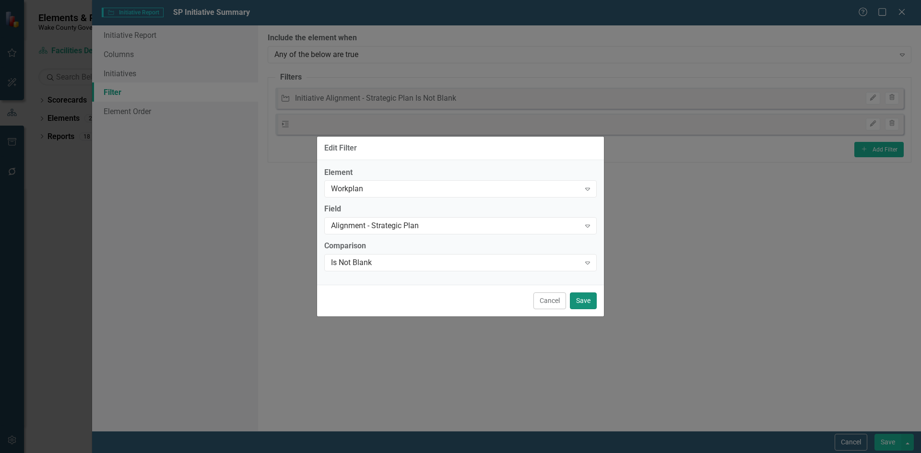
click at [578, 301] on button "Save" at bounding box center [583, 301] width 27 height 17
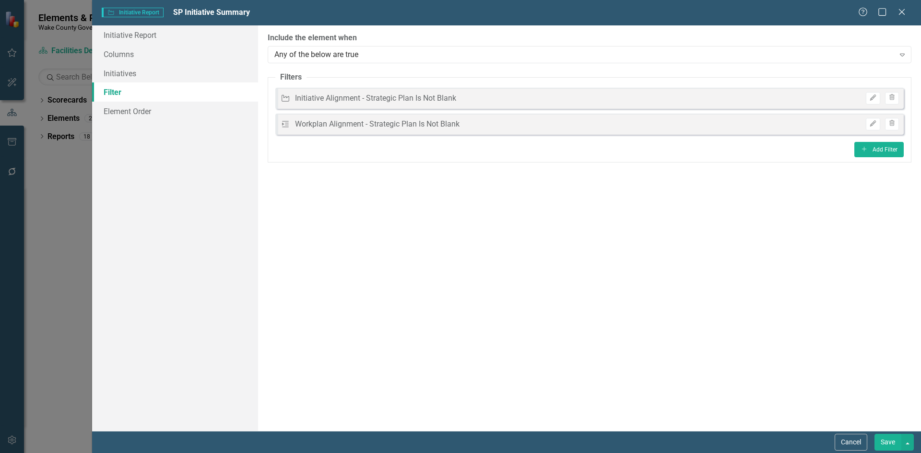
click at [888, 439] on button "Save" at bounding box center [887, 442] width 27 height 17
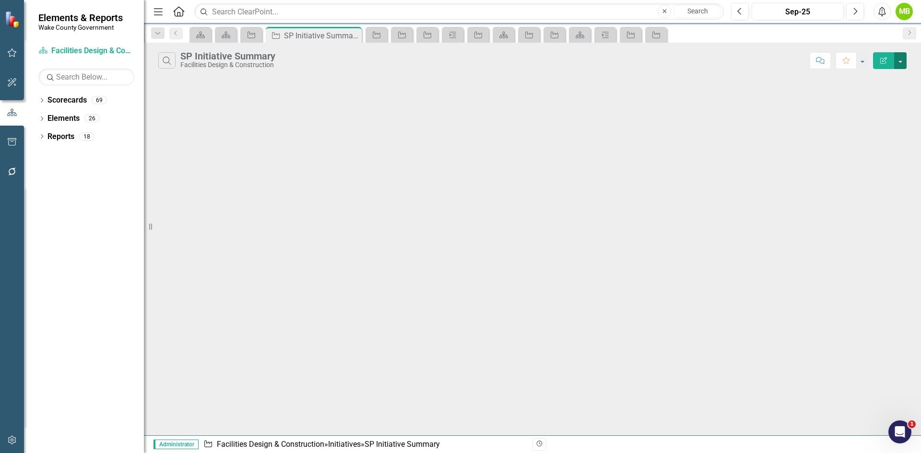
click at [902, 62] on button "button" at bounding box center [900, 60] width 12 height 17
click at [887, 71] on link "Edit Report Edit Report" at bounding box center [868, 79] width 76 height 18
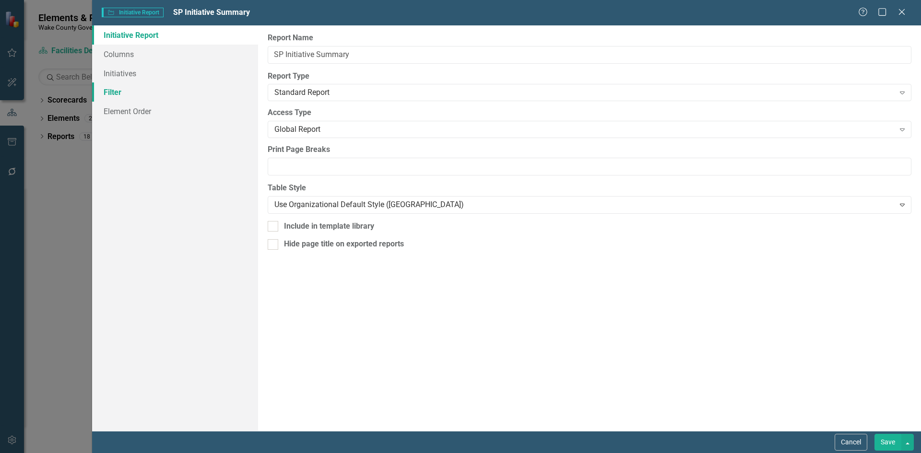
click at [176, 96] on link "Filter" at bounding box center [175, 91] width 166 height 19
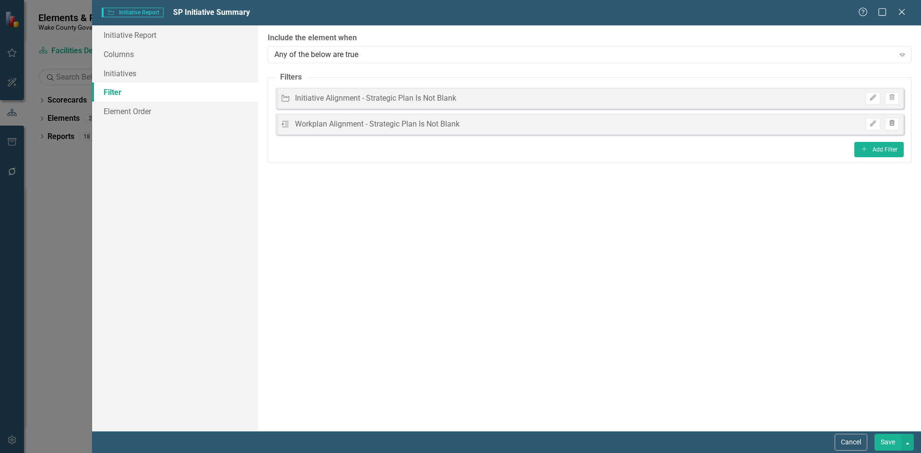
click at [890, 125] on icon "button" at bounding box center [891, 123] width 5 height 6
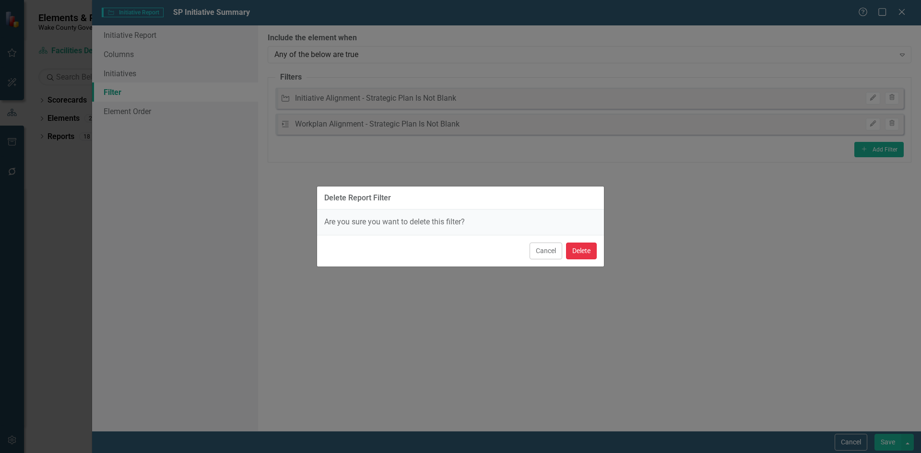
click at [592, 252] on button "Delete" at bounding box center [581, 251] width 31 height 17
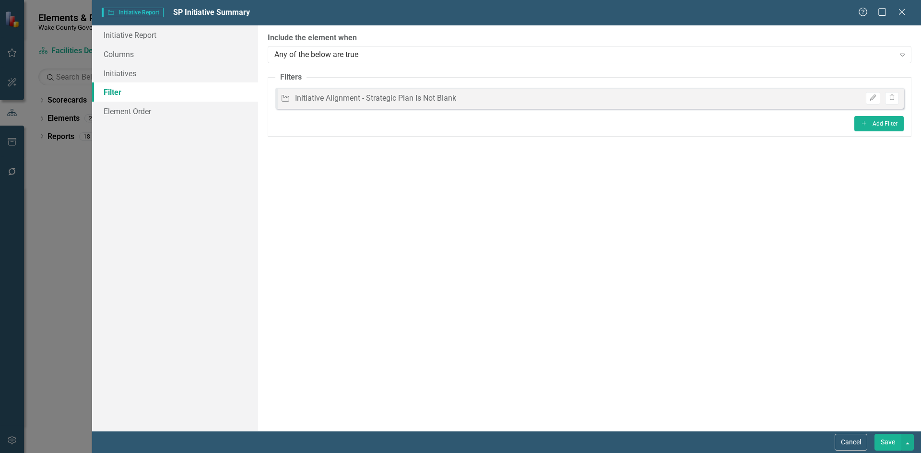
click at [880, 437] on button "Save" at bounding box center [887, 442] width 27 height 17
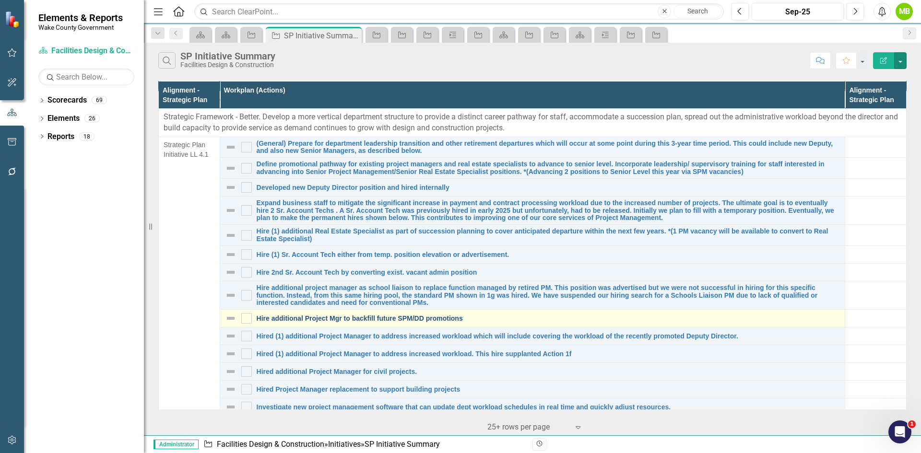
scroll to position [0, 0]
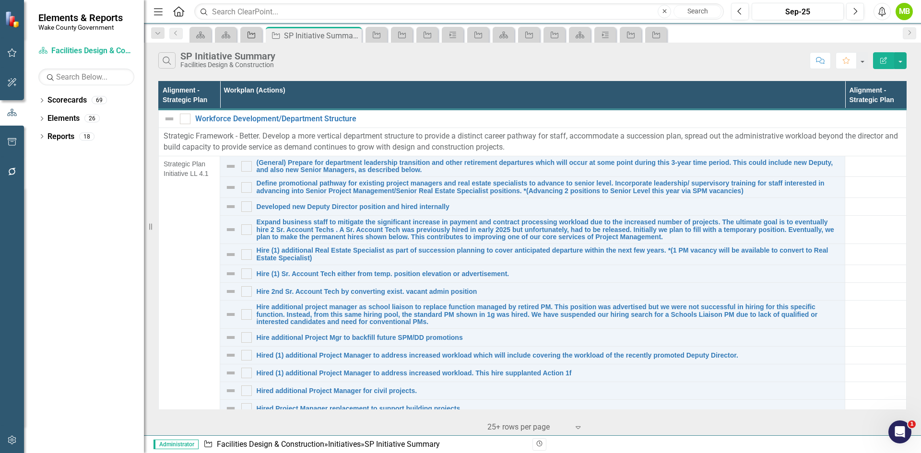
click at [251, 35] on icon "Initiative" at bounding box center [252, 35] width 10 height 8
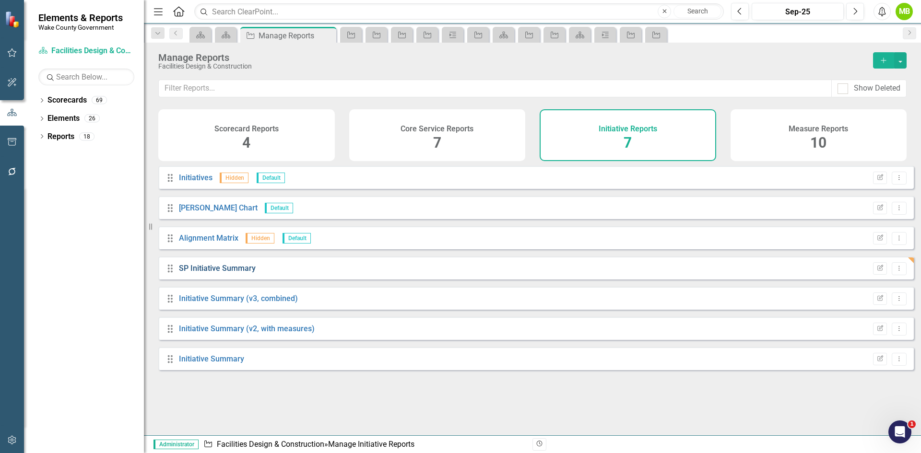
click at [214, 273] on link "SP Initiative Summary" at bounding box center [217, 268] width 77 height 9
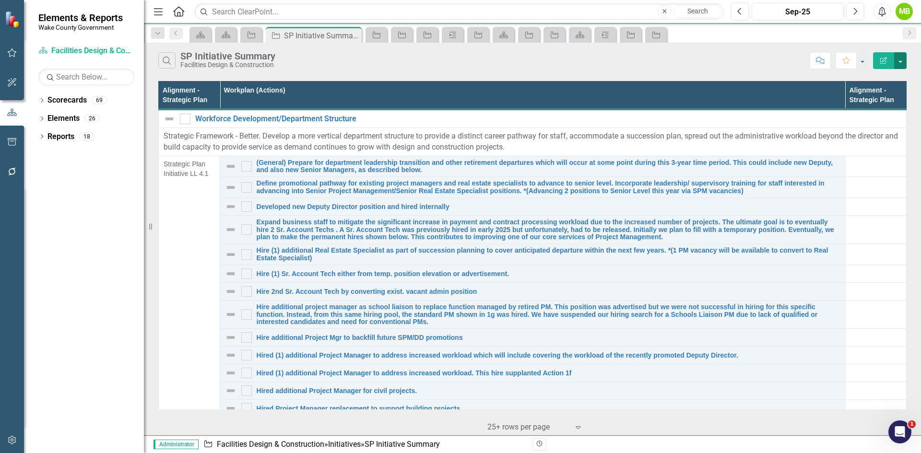
click at [900, 64] on button "button" at bounding box center [900, 60] width 12 height 17
click at [887, 76] on link "Edit Report Edit Report" at bounding box center [868, 79] width 76 height 18
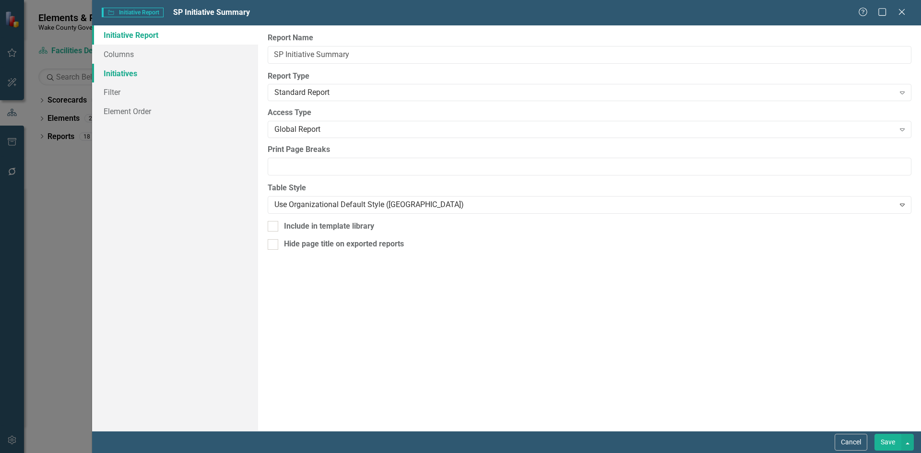
click at [154, 72] on link "Initiatives" at bounding box center [175, 73] width 166 height 19
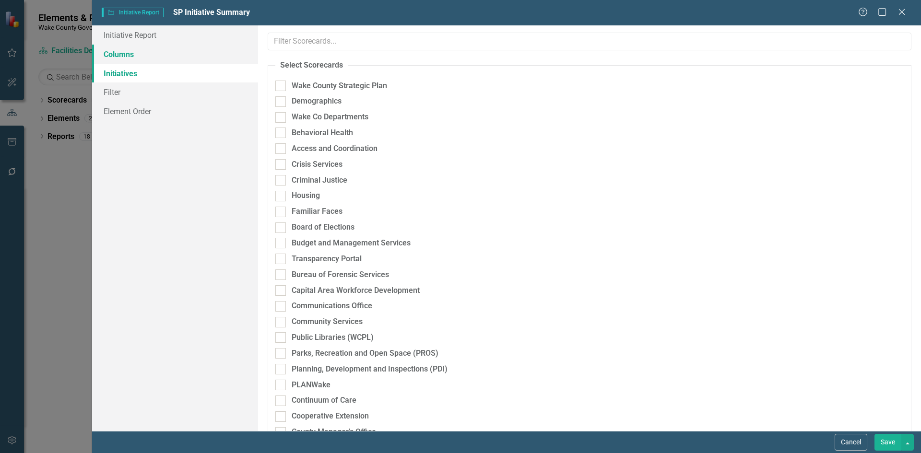
click at [157, 55] on link "Columns" at bounding box center [175, 54] width 166 height 19
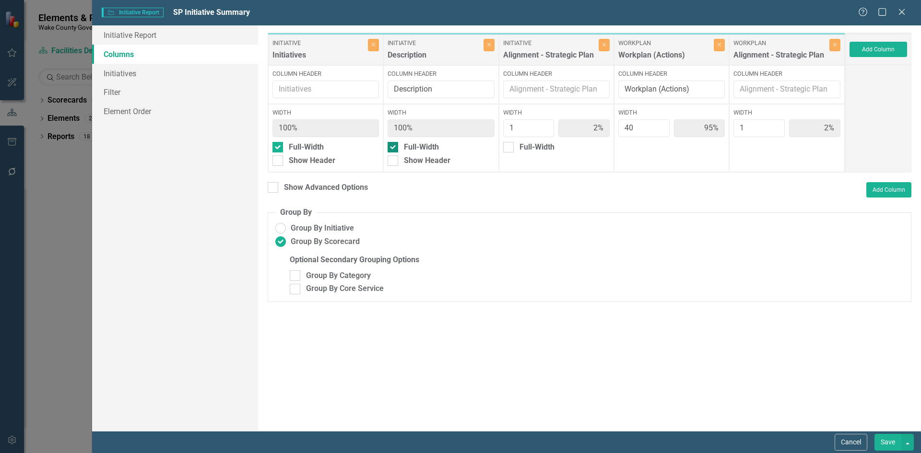
click at [399, 146] on div "Full-Width" at bounding box center [441, 147] width 106 height 11
click at [394, 146] on input "Full-Width" at bounding box center [391, 145] width 6 height 6
checkbox input "false"
type input "42%"
type input "1%"
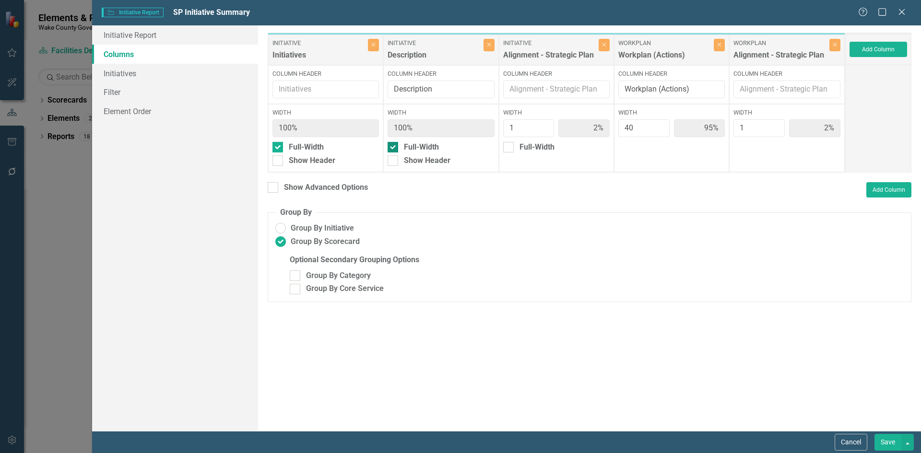
type input "56%"
type input "1%"
click at [718, 47] on icon "Close" at bounding box center [719, 45] width 4 height 6
type input "94%"
type input "3%"
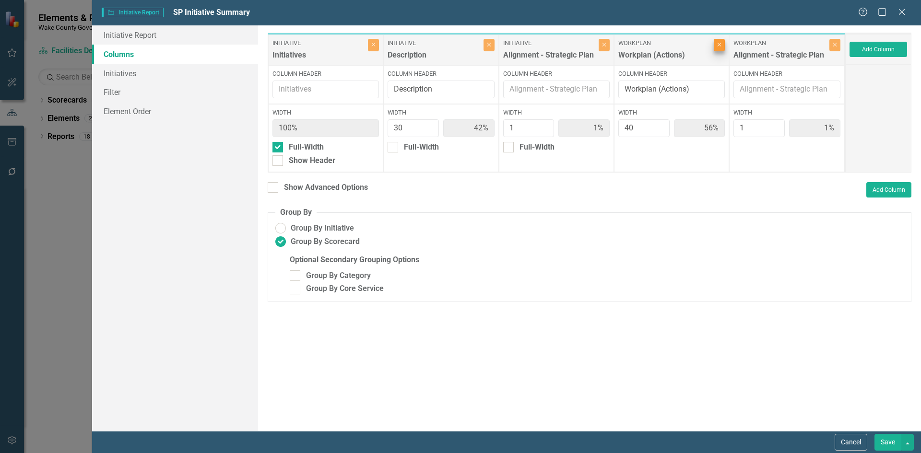
type input "3%"
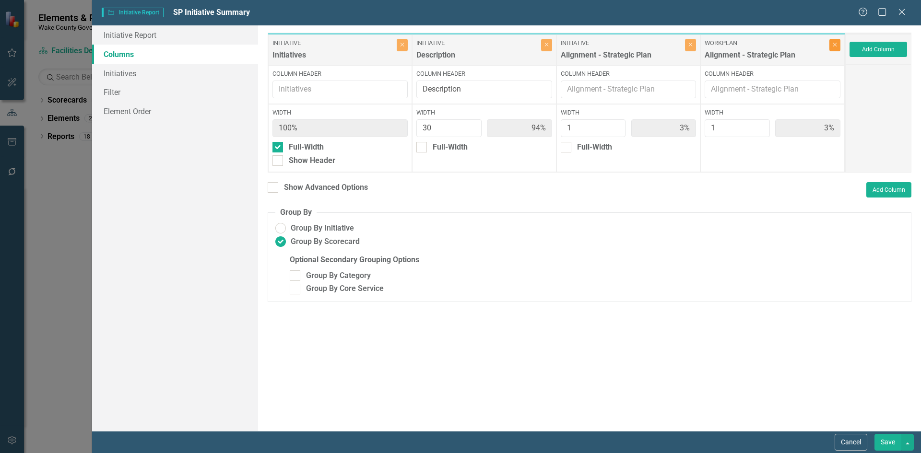
click at [836, 47] on icon "Close" at bounding box center [835, 45] width 4 height 6
type input "97%"
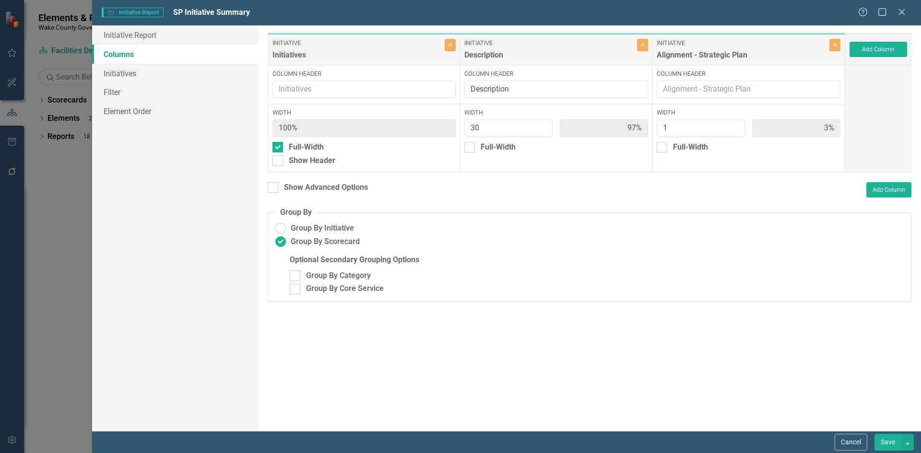
click at [889, 441] on button "Save" at bounding box center [887, 442] width 27 height 17
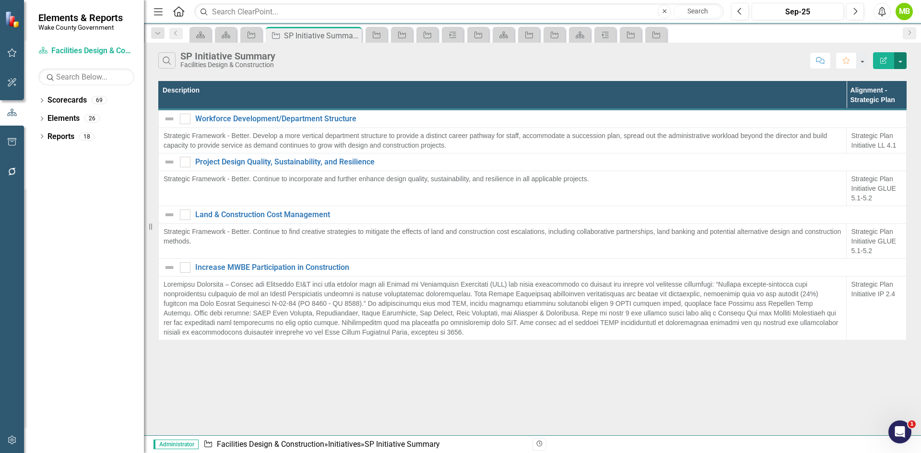
click at [901, 65] on button "button" at bounding box center [900, 60] width 12 height 17
click at [876, 80] on link "Edit Report Edit Report" at bounding box center [868, 79] width 76 height 18
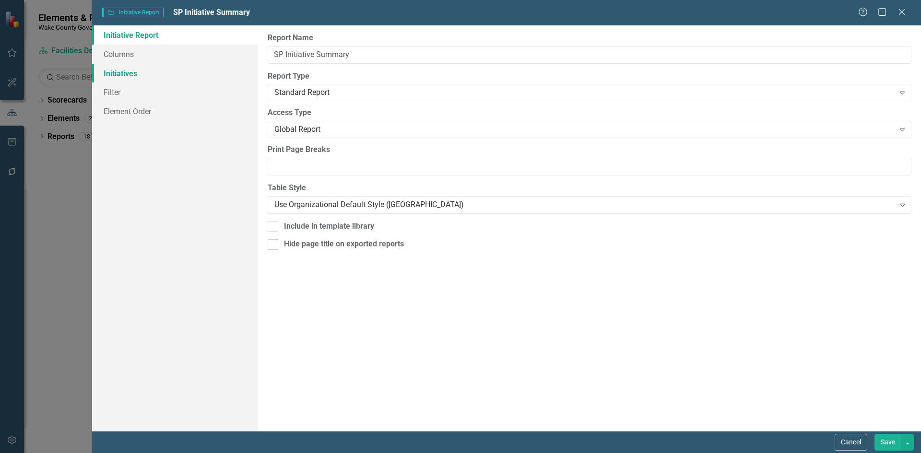
click at [159, 76] on link "Initiatives" at bounding box center [175, 73] width 166 height 19
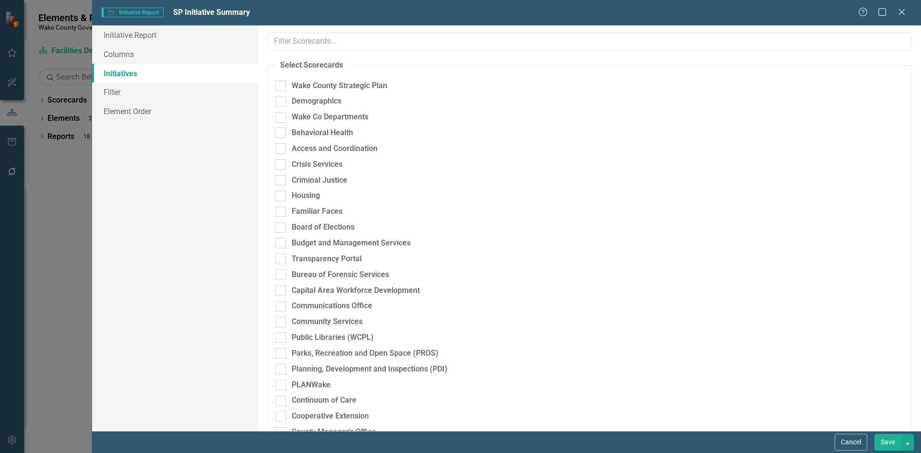
click at [150, 64] on link "Initiatives" at bounding box center [175, 73] width 166 height 19
click at [152, 59] on link "Columns" at bounding box center [175, 54] width 166 height 19
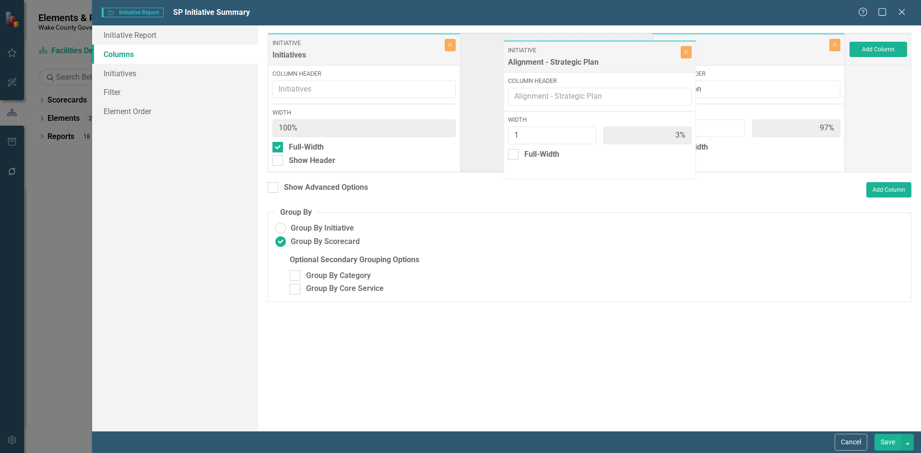
drag, startPoint x: 705, startPoint y: 49, endPoint x: 548, endPoint y: 56, distance: 157.0
click at [548, 56] on div "Initiative Initiatives Close Column Header Width 100% Full-Width Show Header In…" at bounding box center [556, 103] width 577 height 140
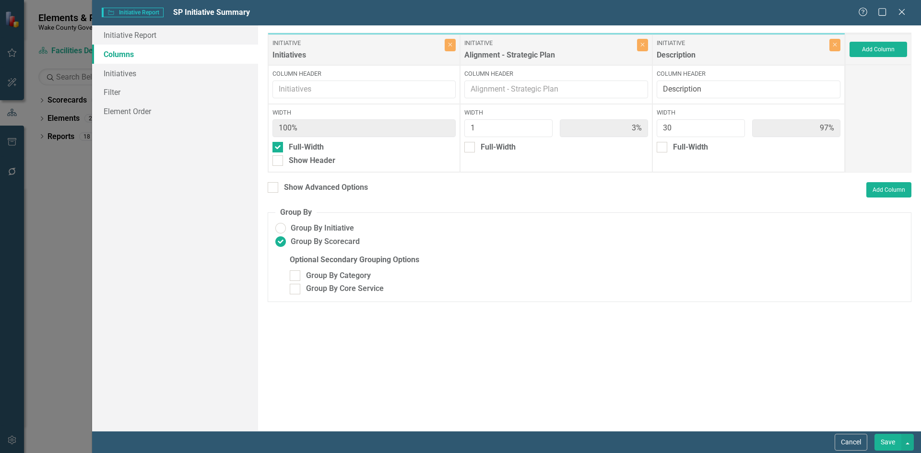
click at [889, 444] on button "Save" at bounding box center [887, 442] width 27 height 17
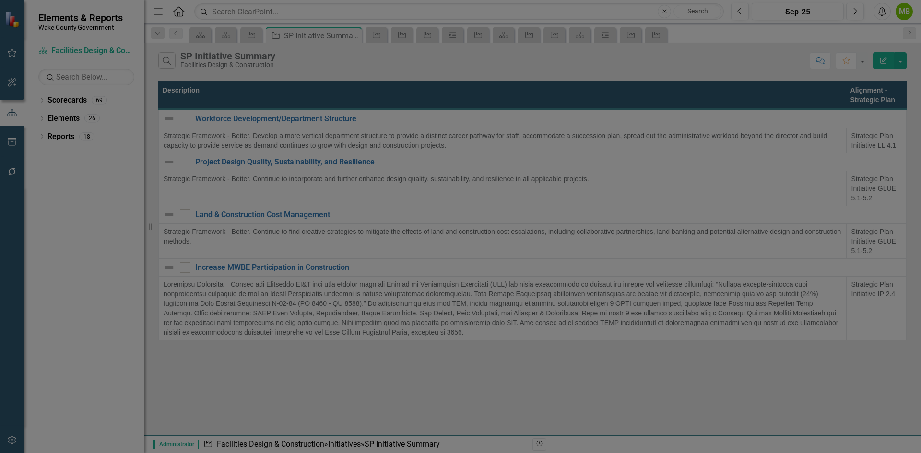
radio input "false"
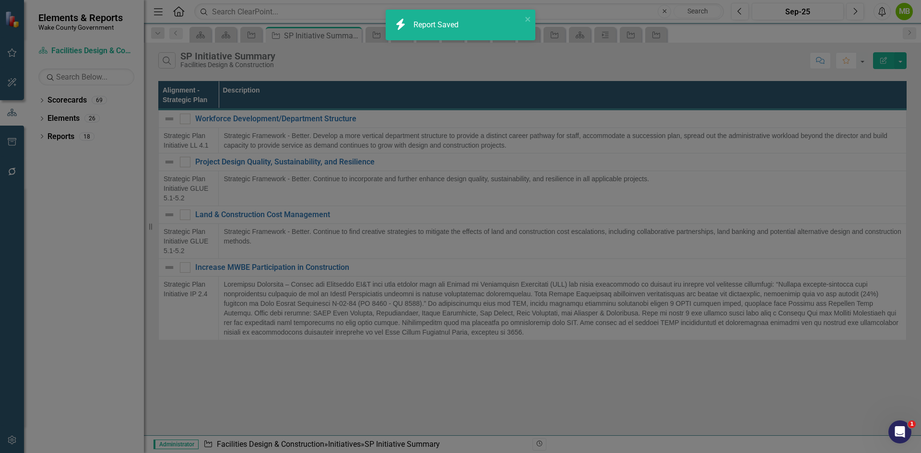
radio input "true"
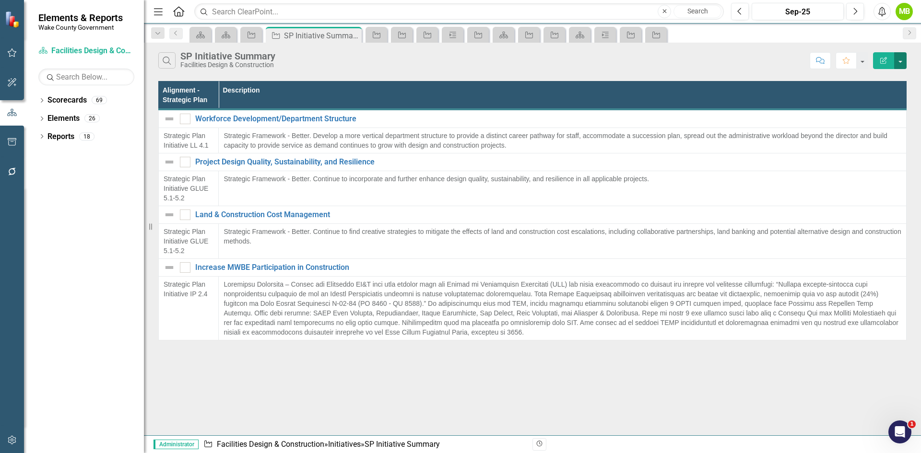
click at [898, 67] on button "button" at bounding box center [900, 60] width 12 height 17
click at [873, 77] on link "Edit Report Edit Report" at bounding box center [868, 79] width 76 height 18
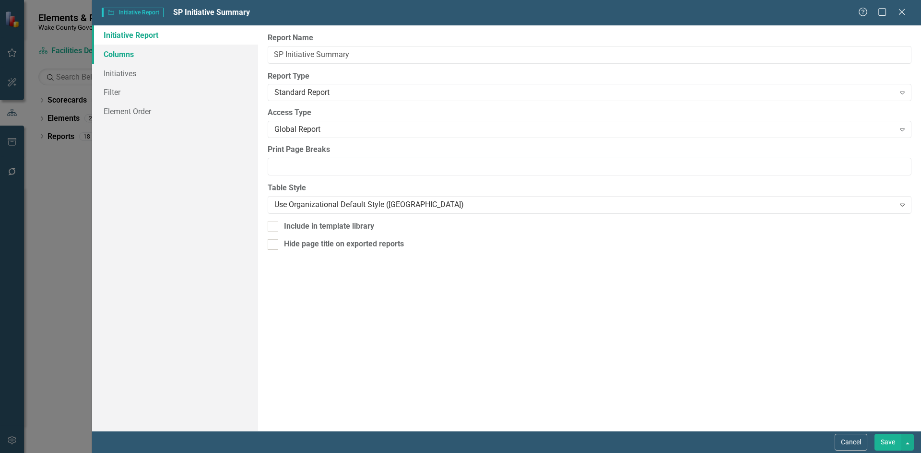
click at [195, 59] on link "Columns" at bounding box center [175, 54] width 166 height 19
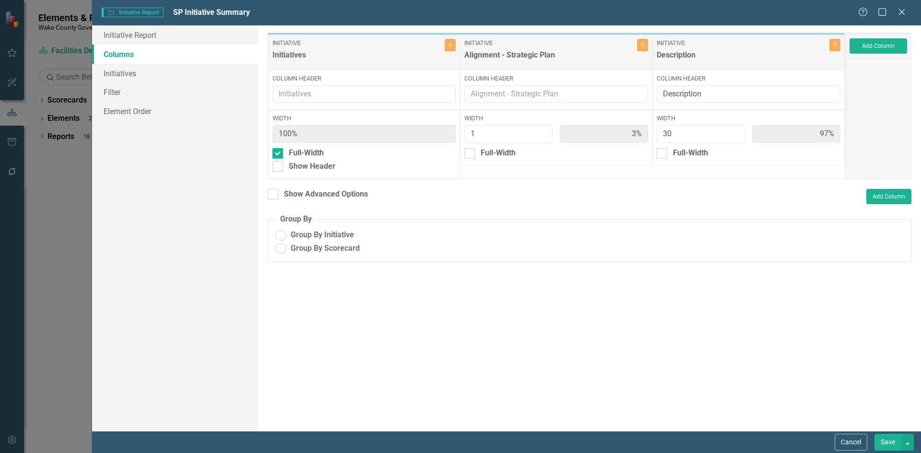
radio input "true"
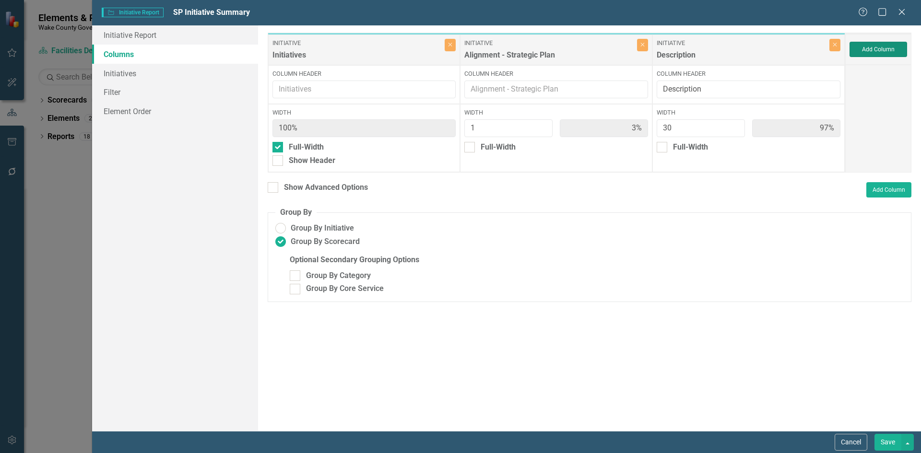
click at [860, 49] on button "Add Column" at bounding box center [878, 49] width 58 height 15
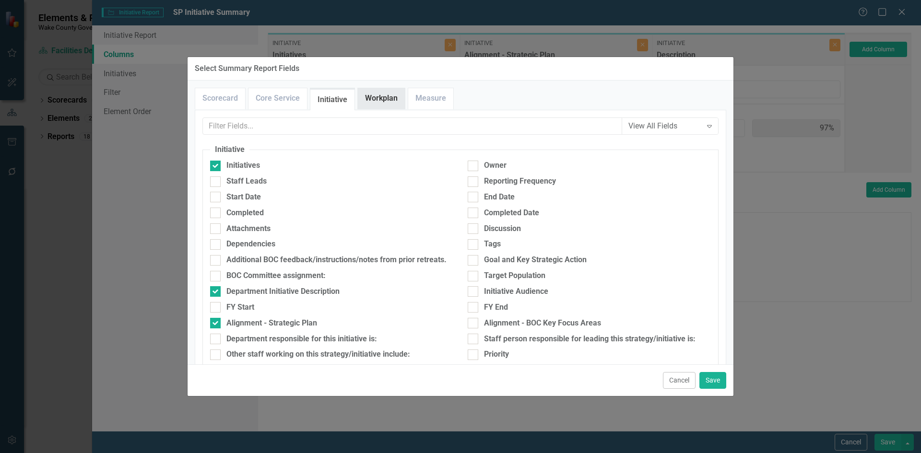
click at [374, 102] on link "Workplan" at bounding box center [381, 98] width 47 height 21
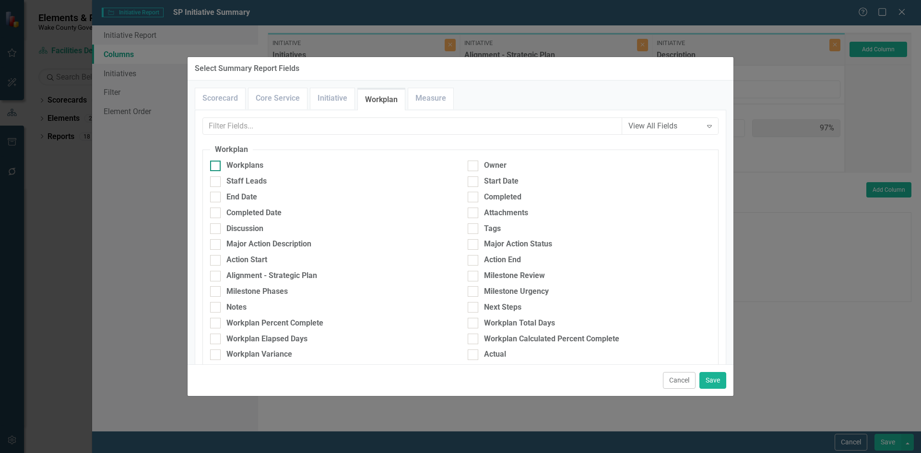
click at [292, 169] on div "Workplans" at bounding box center [331, 165] width 243 height 11
click at [216, 167] on input "Workplans" at bounding box center [213, 164] width 6 height 6
checkbox input "true"
click at [713, 381] on button "Save" at bounding box center [712, 380] width 27 height 17
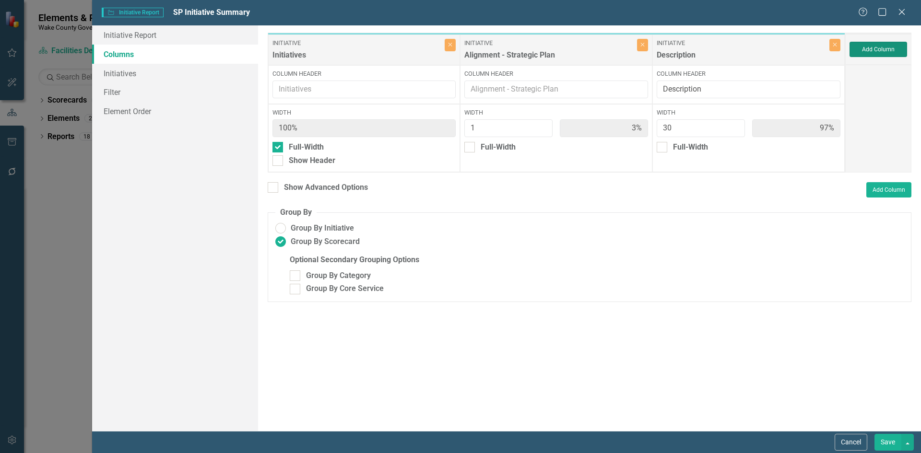
type input "94%"
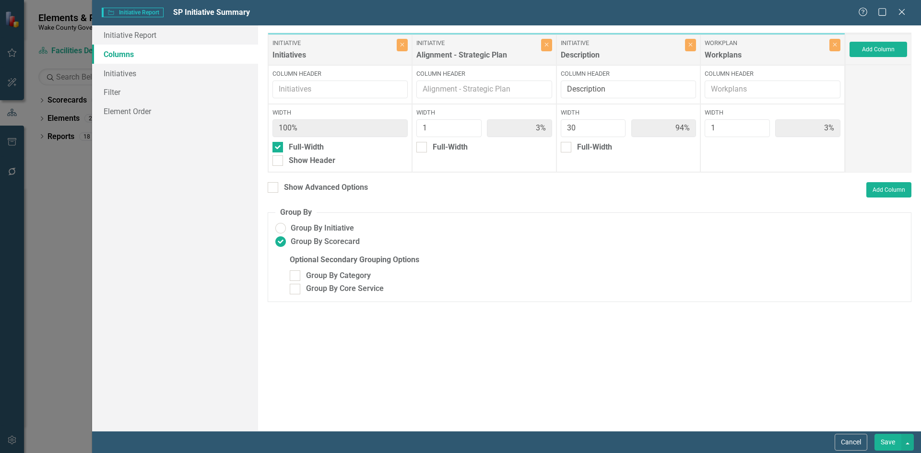
click at [882, 441] on button "Save" at bounding box center [887, 442] width 27 height 17
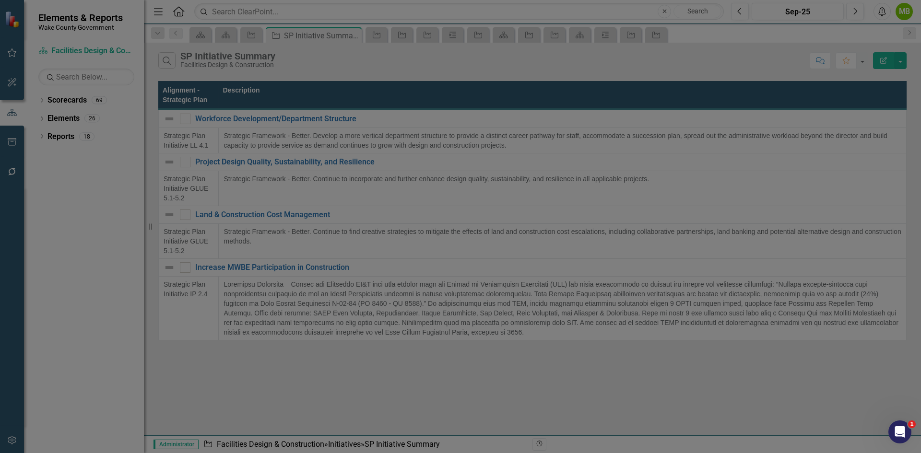
radio input "false"
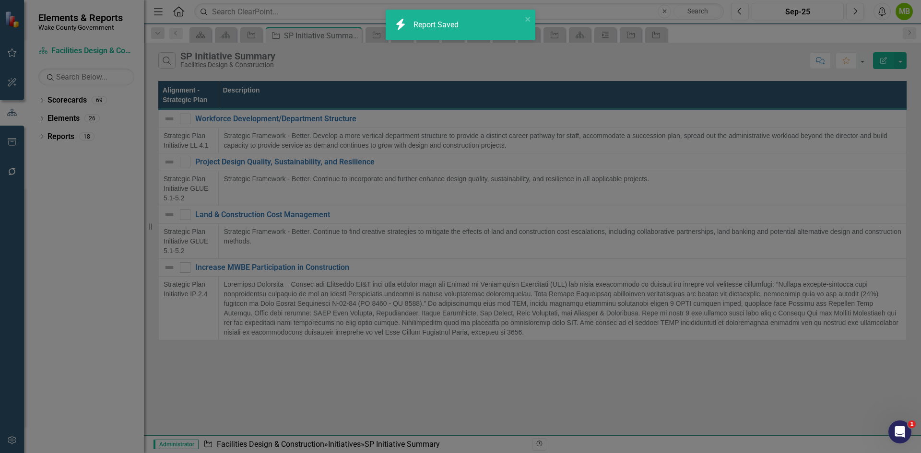
radio input "true"
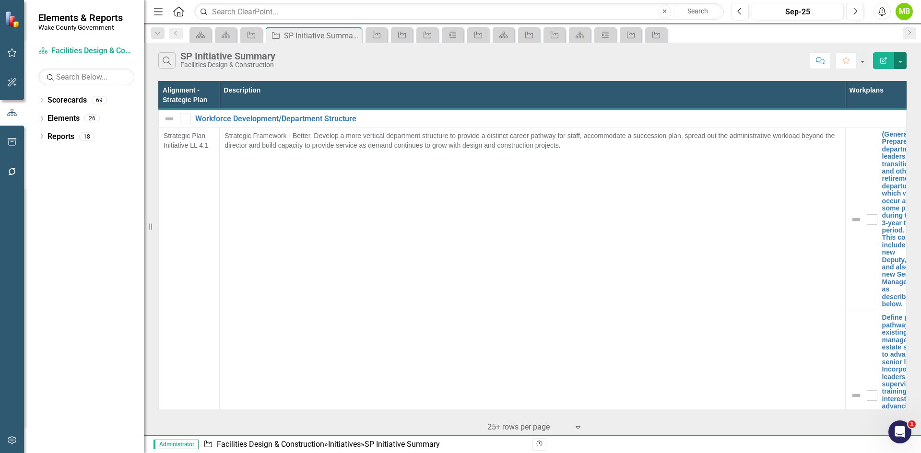
click at [902, 61] on button "button" at bounding box center [900, 60] width 12 height 17
click at [881, 73] on link "Edit Report Edit Report" at bounding box center [868, 79] width 76 height 18
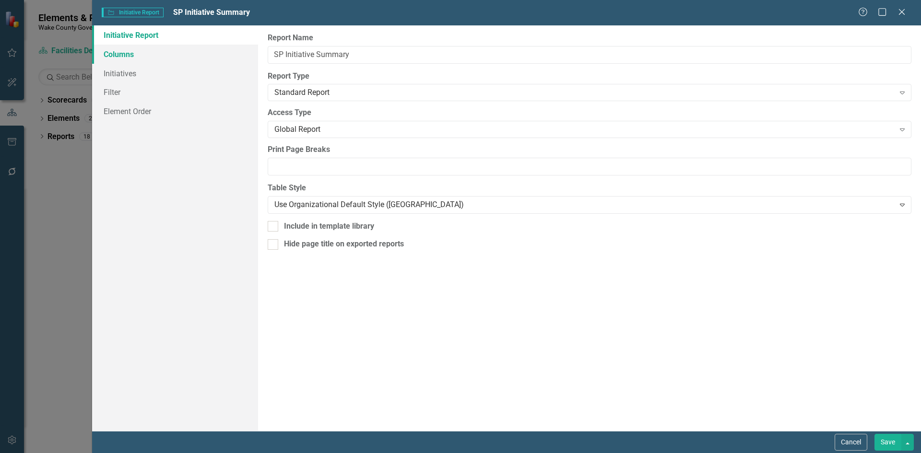
click at [154, 56] on link "Columns" at bounding box center [175, 54] width 166 height 19
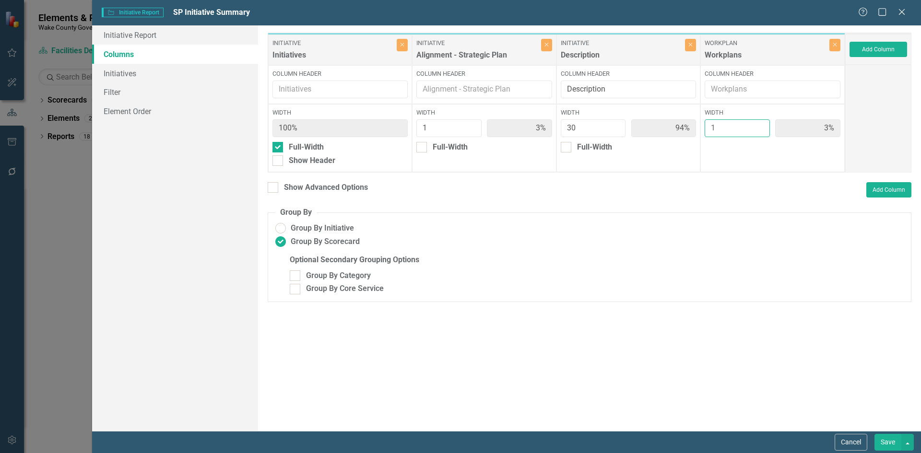
drag, startPoint x: 724, startPoint y: 129, endPoint x: 701, endPoint y: 129, distance: 23.0
click at [701, 129] on div "Width 1 3%" at bounding box center [772, 138] width 144 height 68
type input "3"
type input "88%"
type input "9%"
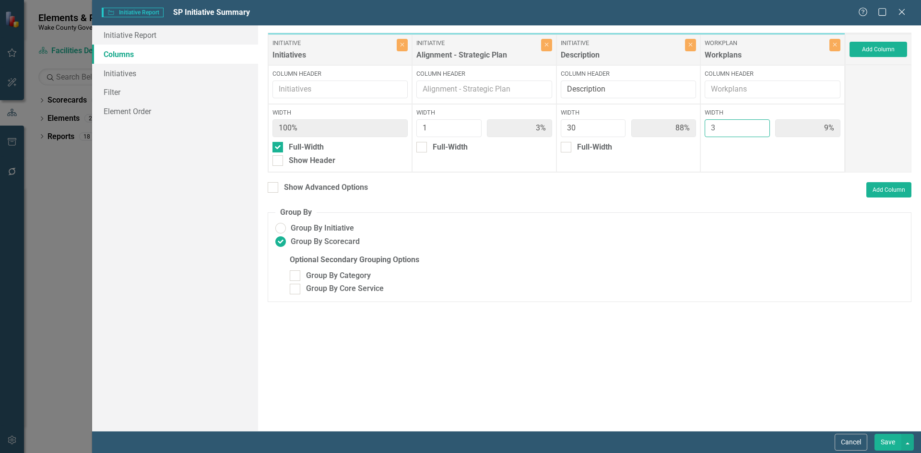
type input "30"
type input "2%"
type input "49%"
type input "30"
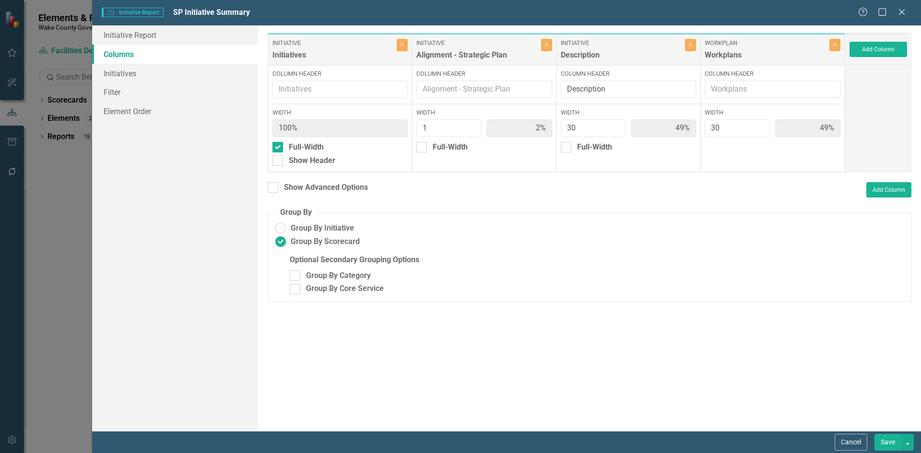
click at [886, 442] on button "Save" at bounding box center [887, 442] width 27 height 17
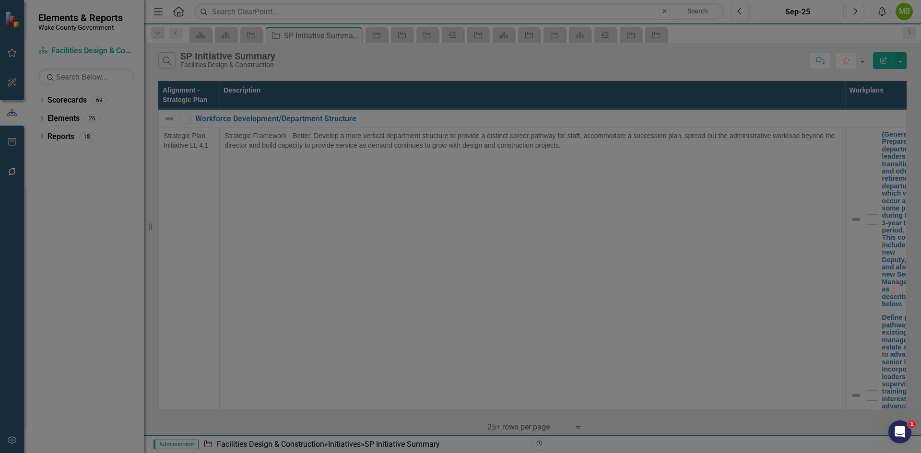
radio input "false"
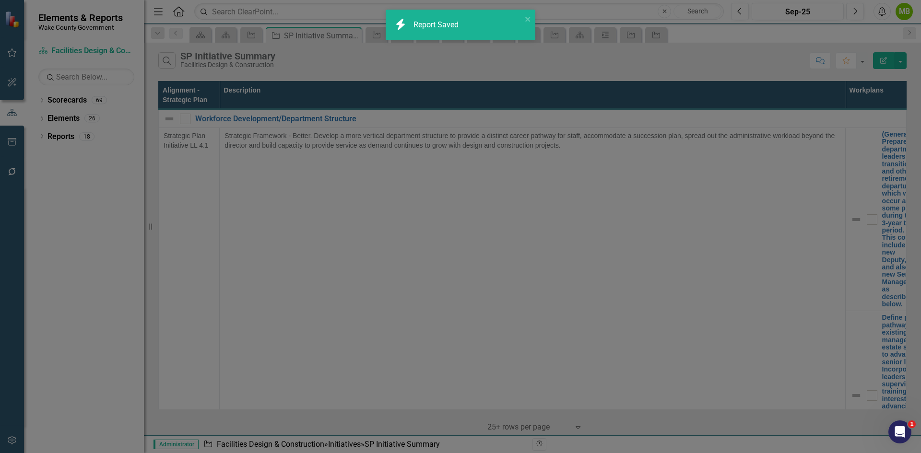
radio input "true"
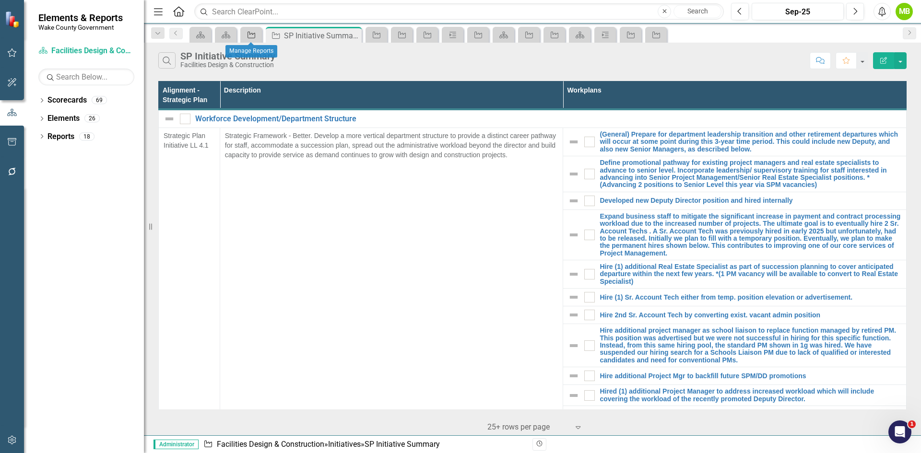
click at [249, 38] on icon at bounding box center [251, 35] width 8 height 7
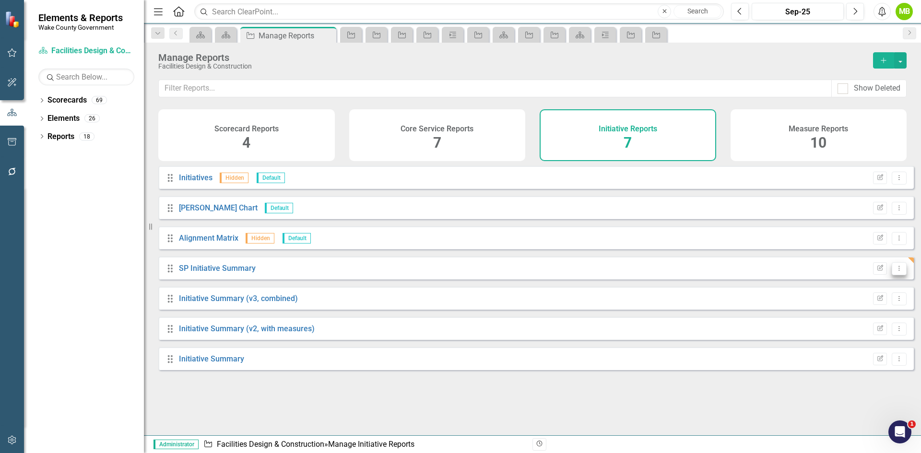
click at [895, 271] on icon "Dropdown Menu" at bounding box center [899, 268] width 8 height 6
click at [857, 325] on link "Copy Duplicate Report" at bounding box center [859, 327] width 79 height 18
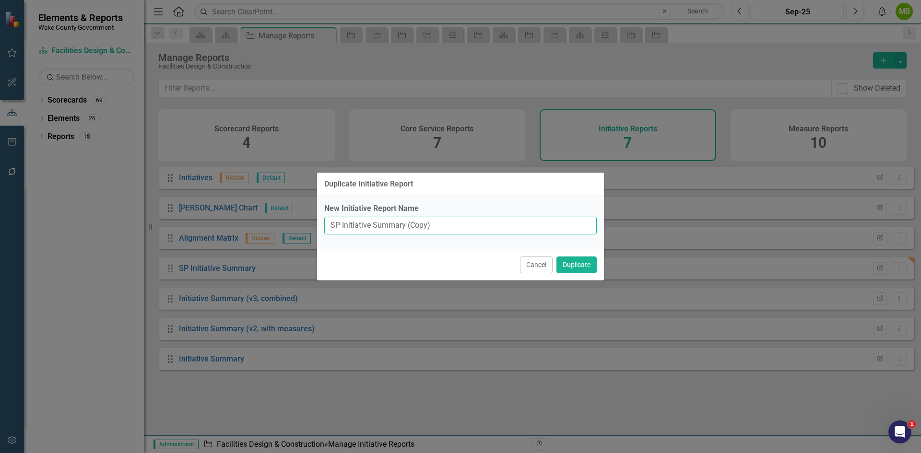
drag, startPoint x: 453, startPoint y: 223, endPoint x: 341, endPoint y: 227, distance: 112.3
click at [341, 227] on input "SP Initiative Summary (Copy)" at bounding box center [460, 226] width 272 height 18
type input "SP Major Action Summary"
click at [586, 260] on button "Duplicate" at bounding box center [576, 265] width 40 height 17
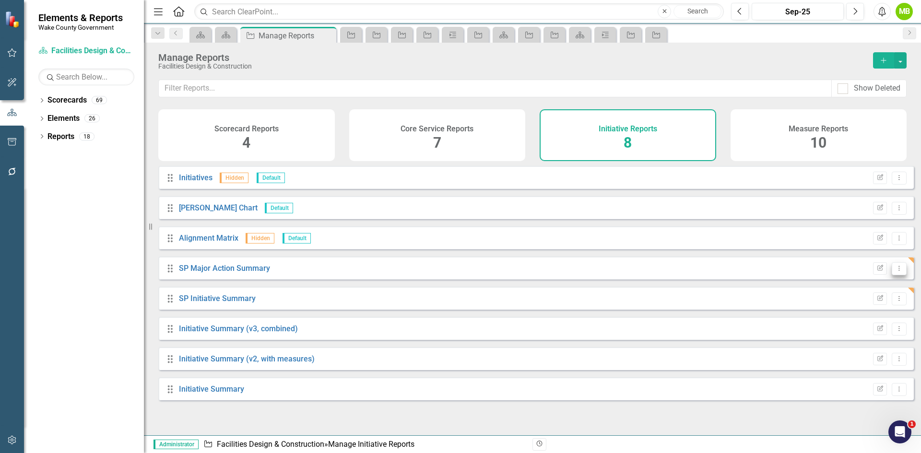
click at [895, 271] on icon "Dropdown Menu" at bounding box center [899, 268] width 8 height 6
click at [877, 285] on link "Edit Report Edit Report" at bounding box center [859, 292] width 79 height 18
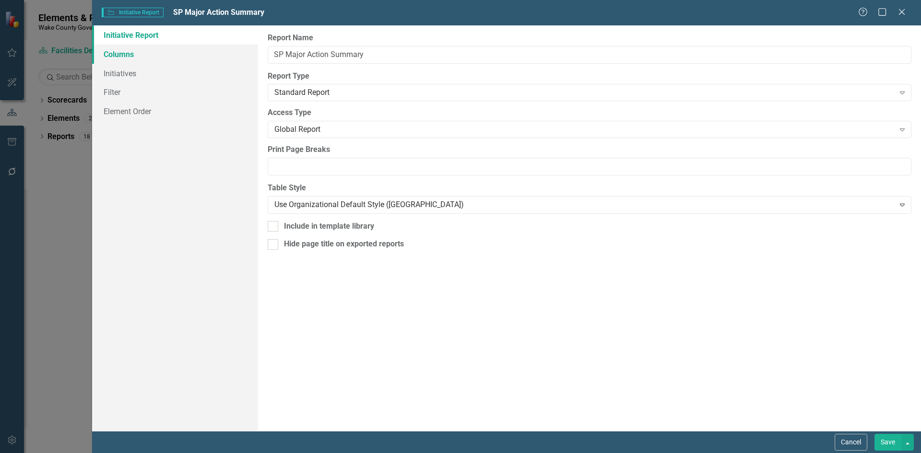
click at [202, 55] on link "Columns" at bounding box center [175, 54] width 166 height 19
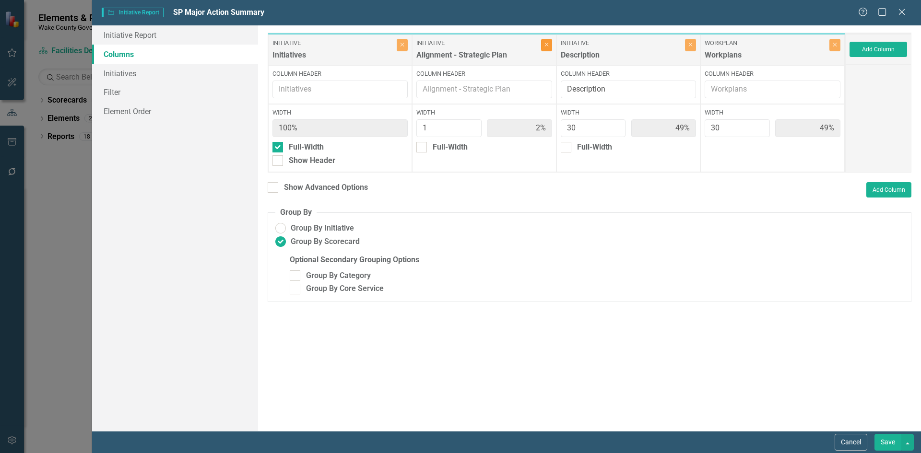
click at [542, 49] on button "Close" at bounding box center [546, 45] width 11 height 12
type input "50%"
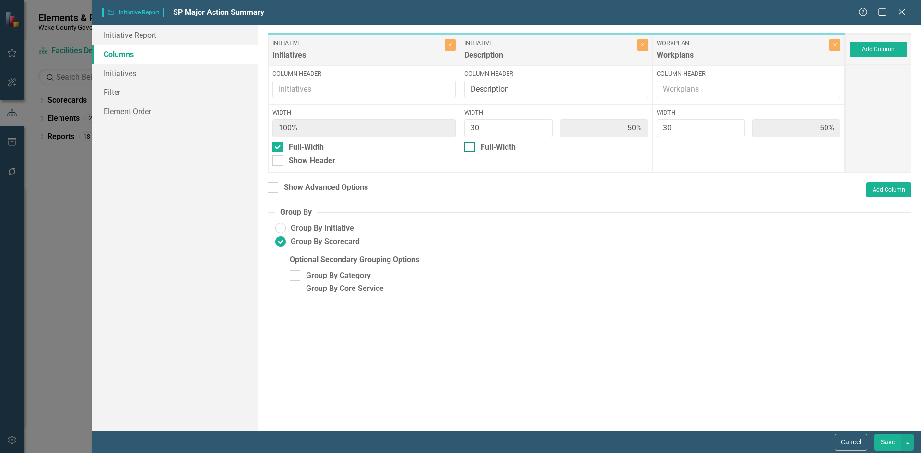
click at [472, 145] on div at bounding box center [469, 147] width 11 height 11
click at [470, 145] on input "Full-Width" at bounding box center [467, 145] width 6 height 6
checkbox input "true"
type input "100%"
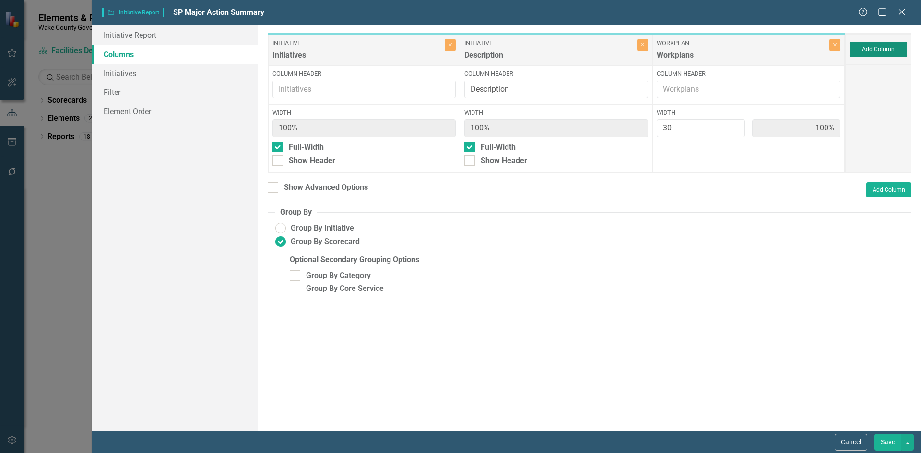
click at [883, 53] on button "Add Column" at bounding box center [878, 49] width 58 height 15
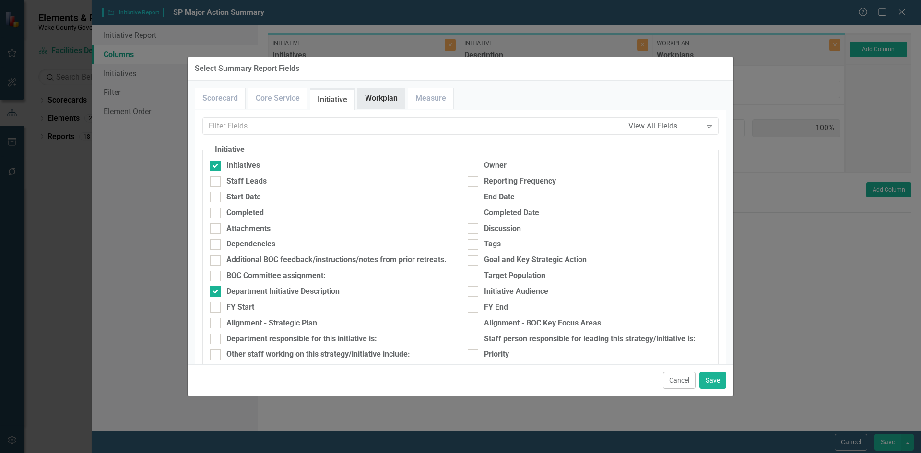
click at [379, 100] on link "Workplan" at bounding box center [381, 98] width 47 height 21
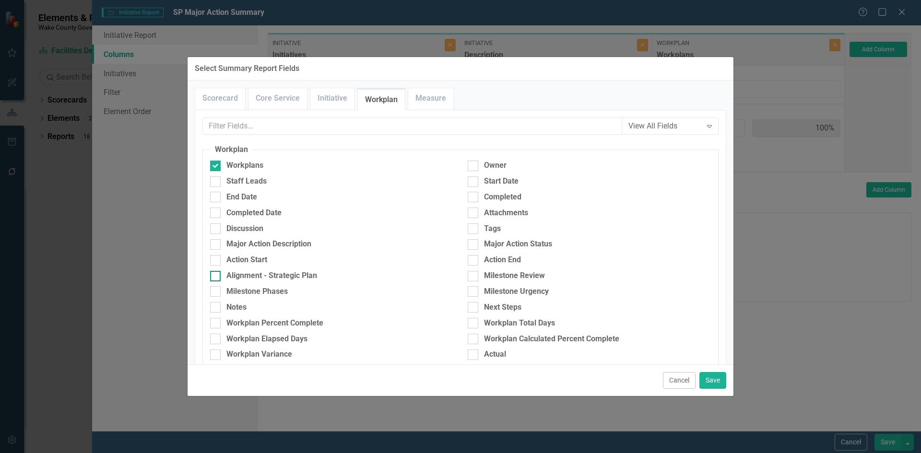
click at [226, 277] on div "Alignment - Strategic Plan" at bounding box center [271, 275] width 91 height 11
click at [216, 277] on input "Alignment - Strategic Plan" at bounding box center [213, 274] width 6 height 6
checkbox input "true"
click at [707, 381] on button "Save" at bounding box center [712, 380] width 27 height 17
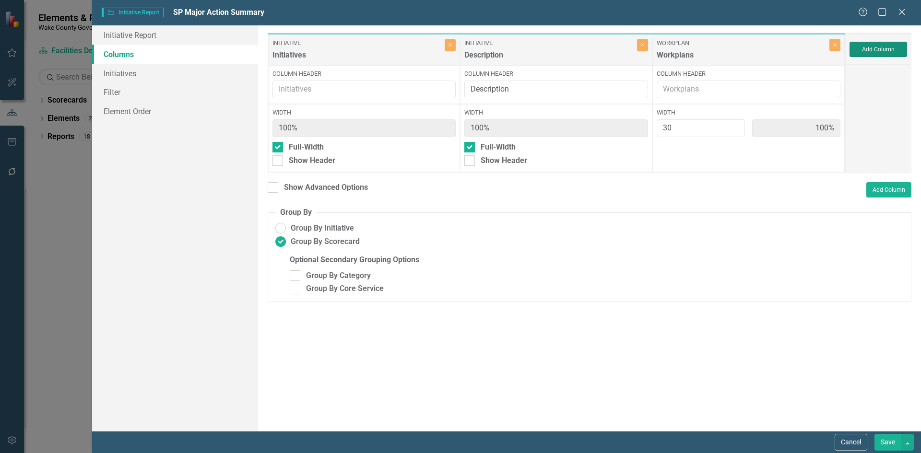
type input "97%"
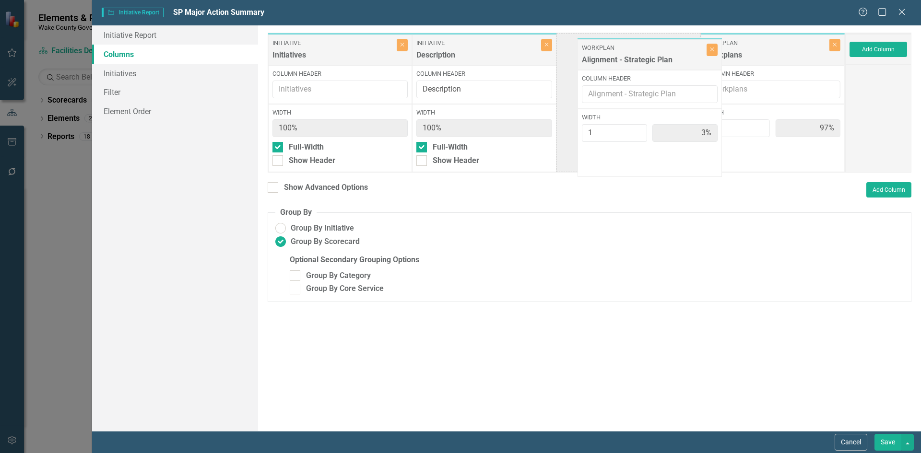
drag, startPoint x: 740, startPoint y: 55, endPoint x: 617, endPoint y: 60, distance: 122.9
click at [617, 60] on div "Initiative Initiatives Close Column Header Width 100% Full-Width Show Header In…" at bounding box center [556, 103] width 577 height 140
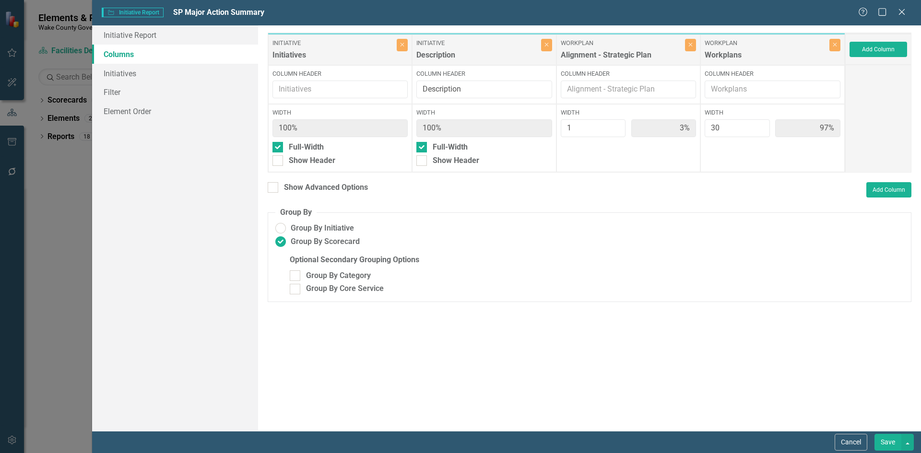
click at [887, 445] on button "Save" at bounding box center [887, 442] width 27 height 17
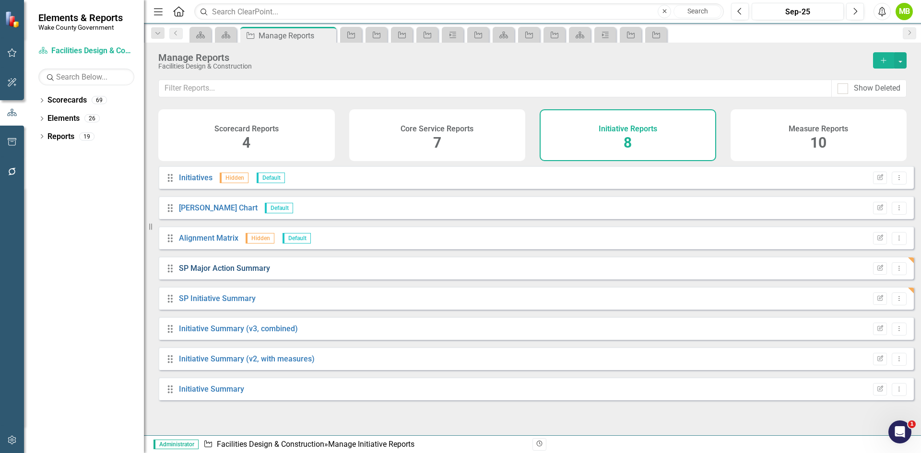
click at [233, 273] on link "SP Major Action Summary" at bounding box center [224, 268] width 91 height 9
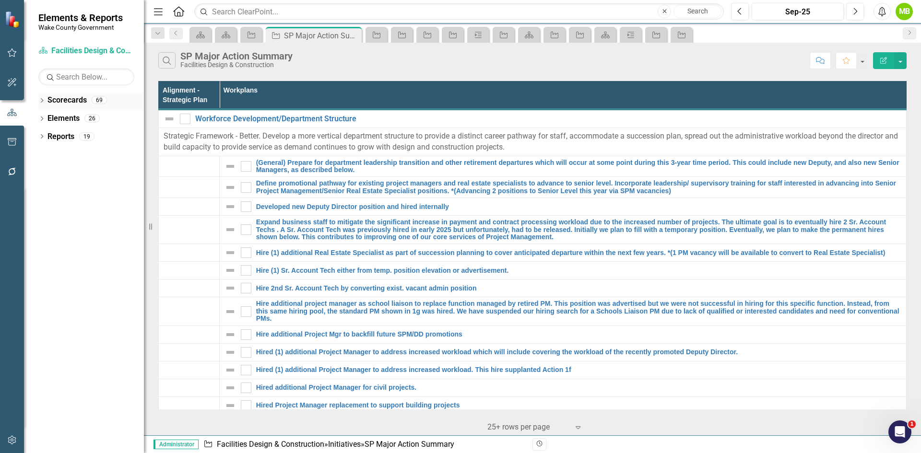
click at [44, 100] on icon "Dropdown" at bounding box center [41, 101] width 7 height 5
click at [44, 136] on icon "Dropdown" at bounding box center [46, 136] width 7 height 6
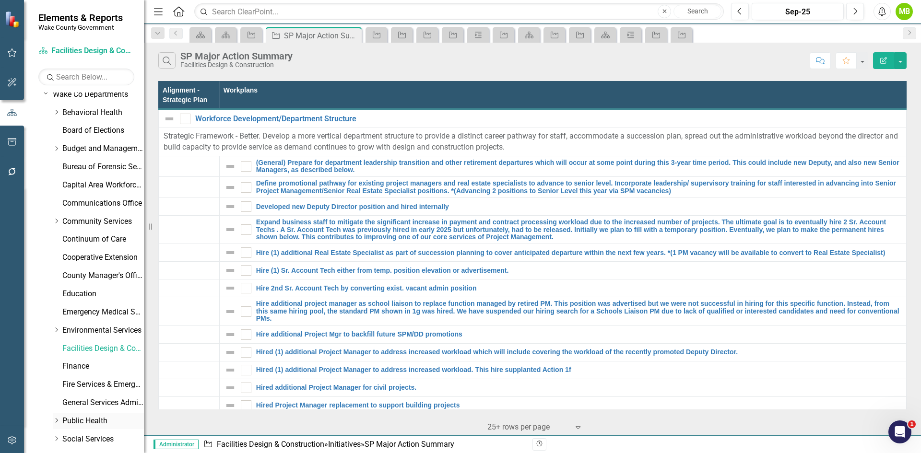
scroll to position [144, 0]
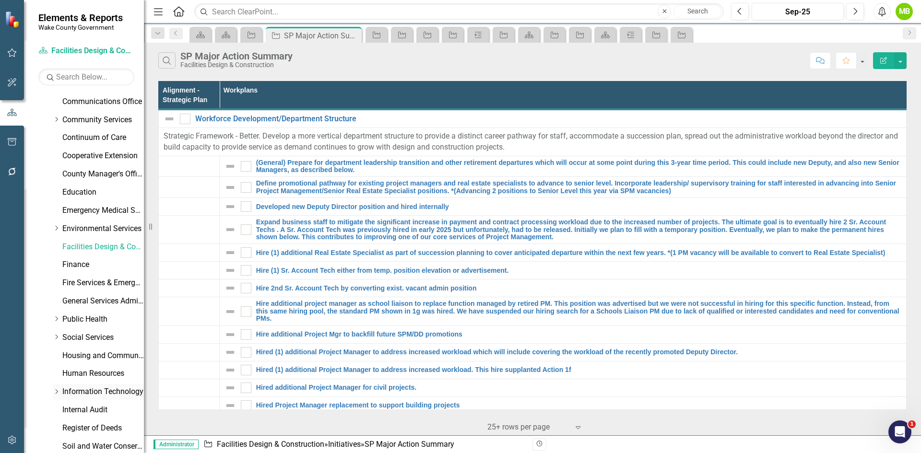
click at [94, 386] on div "Dropdown Information Technology" at bounding box center [98, 392] width 91 height 16
click at [78, 393] on link "Information Technology" at bounding box center [103, 392] width 82 height 11
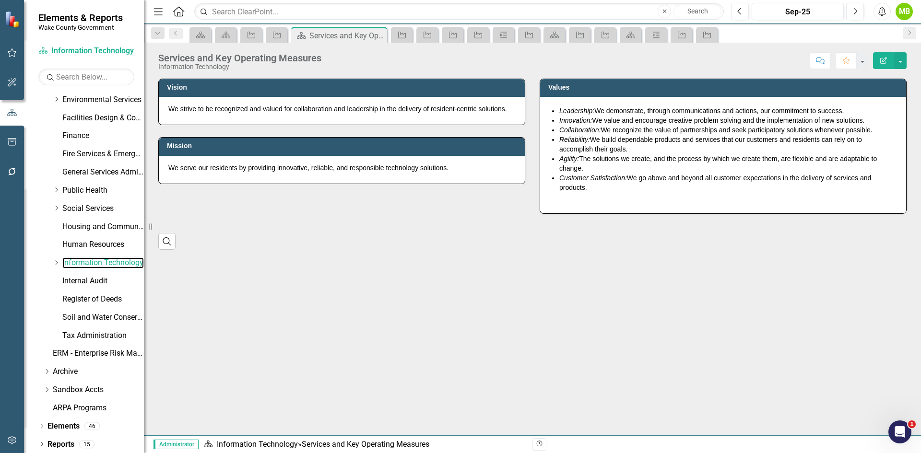
scroll to position [275, 0]
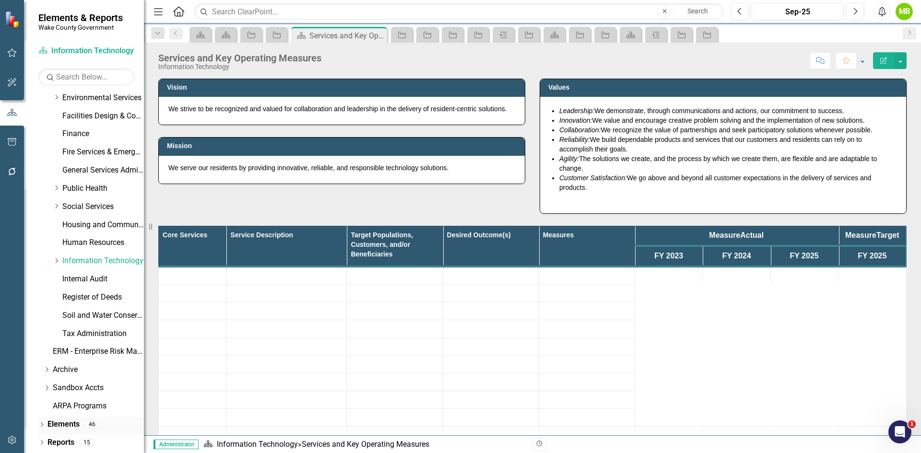
click at [39, 426] on icon "Dropdown" at bounding box center [41, 425] width 7 height 5
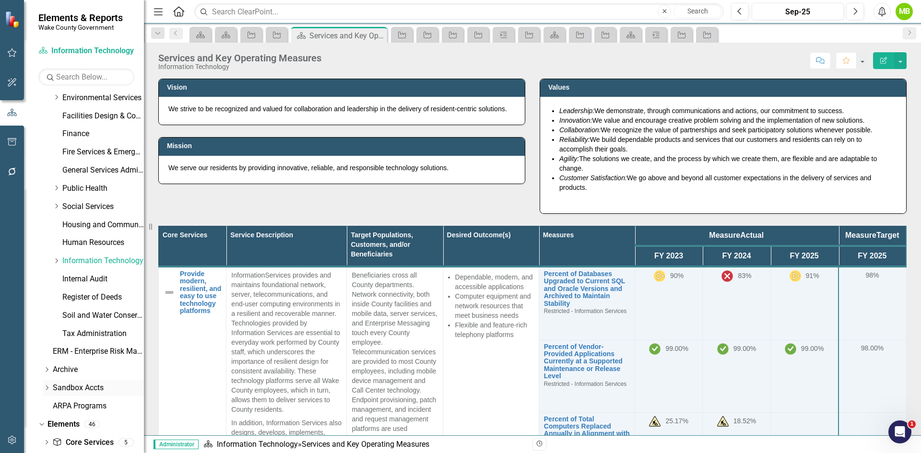
scroll to position [329, 0]
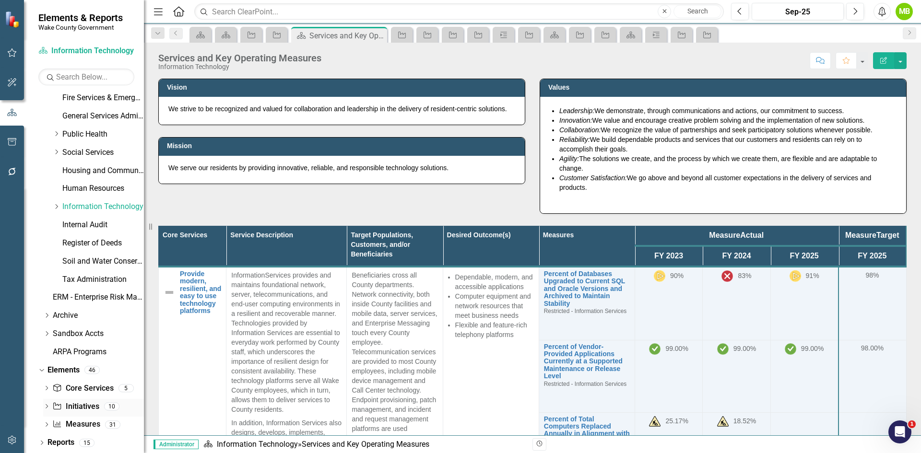
click at [75, 407] on link "Initiative Initiatives" at bounding box center [75, 406] width 47 height 11
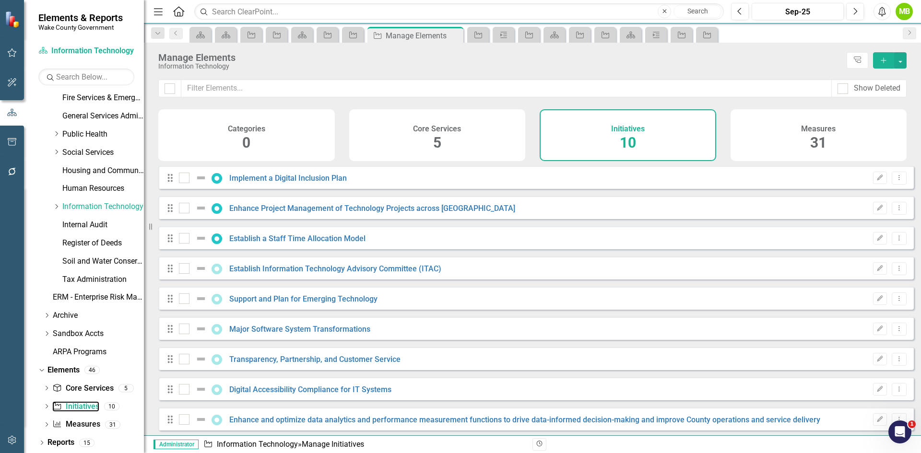
checkbox input "false"
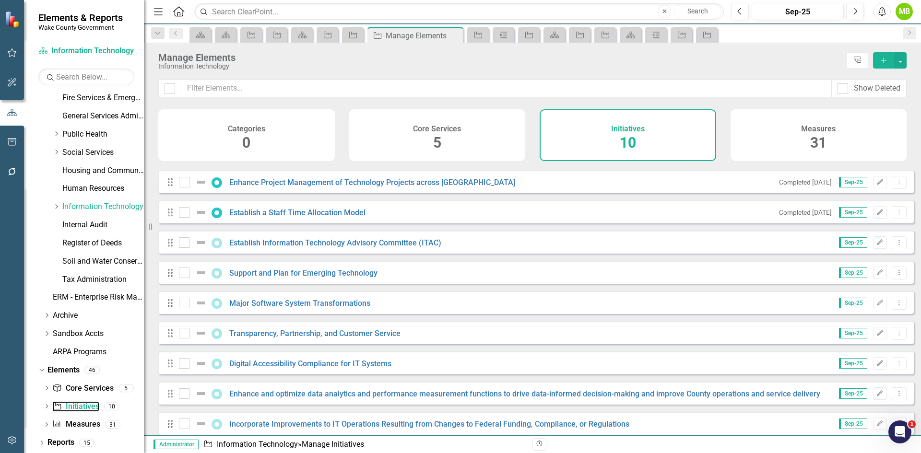
scroll to position [40, 0]
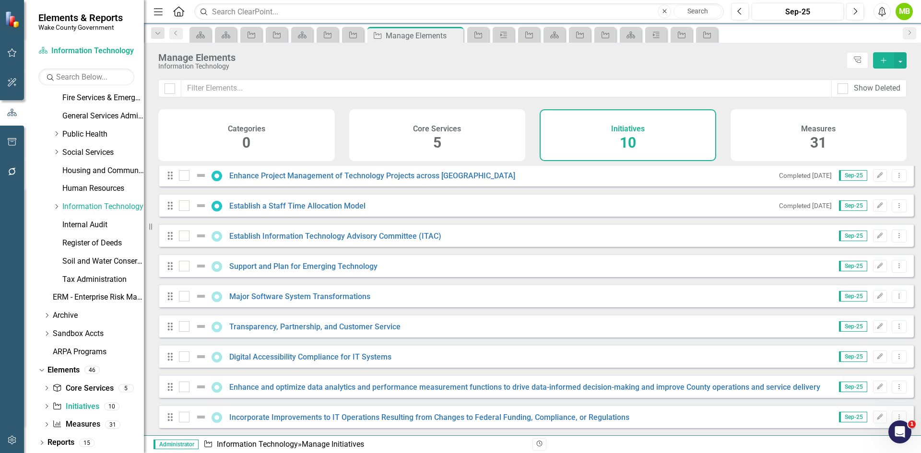
click at [549, 57] on div "Manage Elements" at bounding box center [499, 57] width 683 height 11
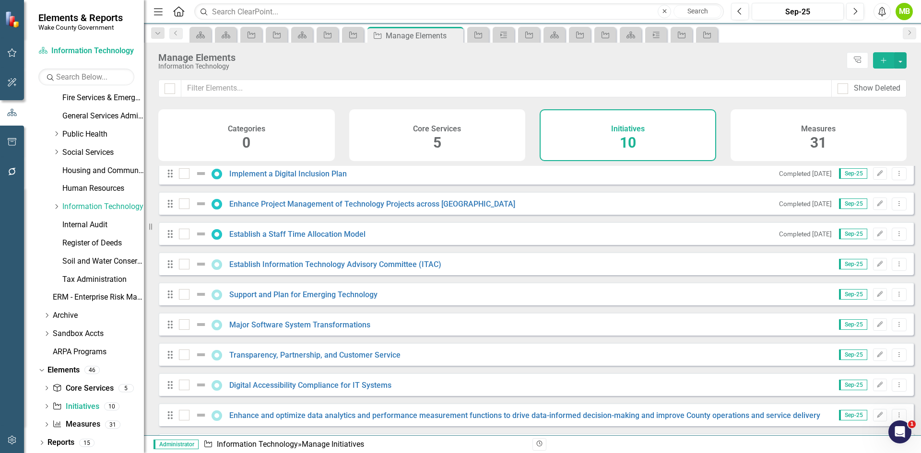
scroll to position [0, 0]
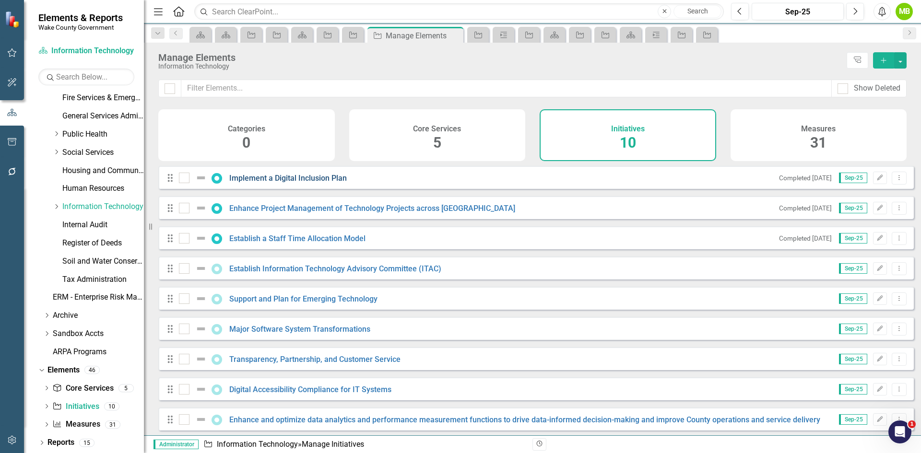
click at [316, 183] on link "Implement a Digital Inclusion Plan" at bounding box center [287, 178] width 117 height 9
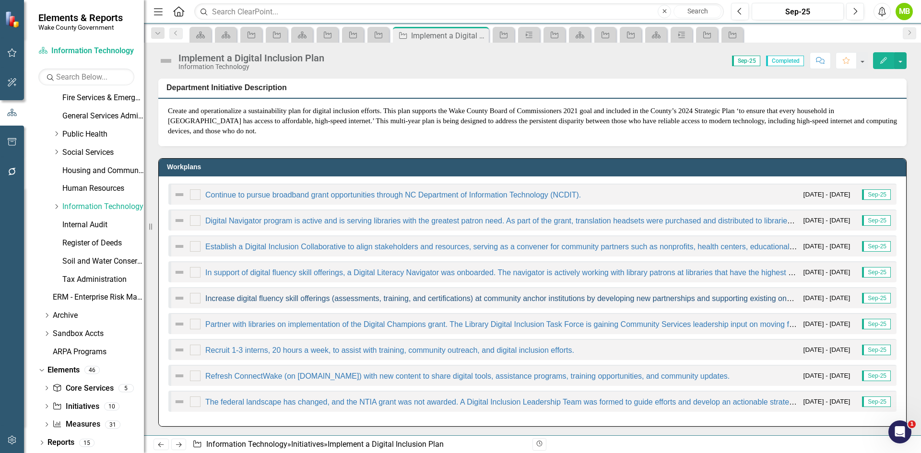
click at [370, 298] on link "Increase digital fluency skill offerings (assessments, training, and certificat…" at bounding box center [771, 298] width 1133 height 8
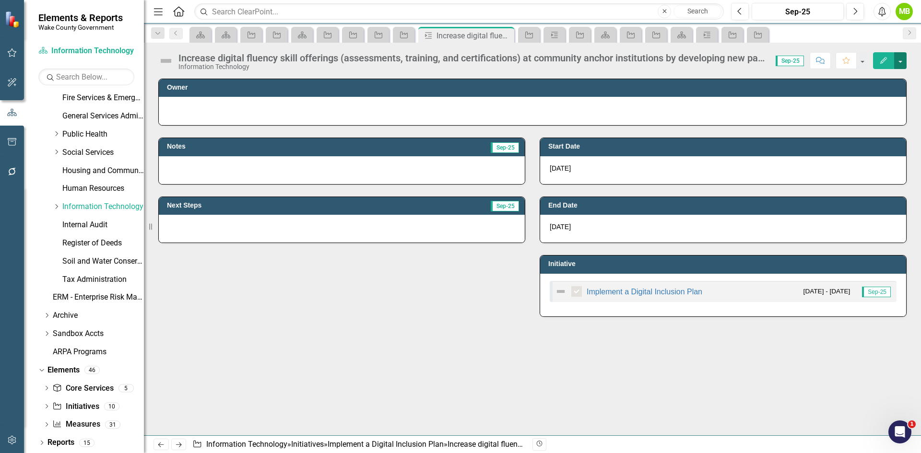
click at [897, 59] on button "button" at bounding box center [900, 60] width 12 height 17
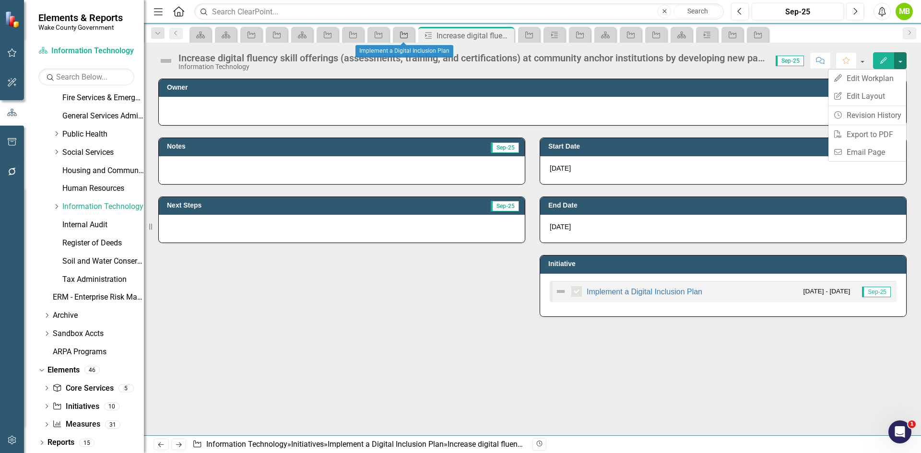
click at [401, 33] on icon "Initiative" at bounding box center [404, 35] width 10 height 8
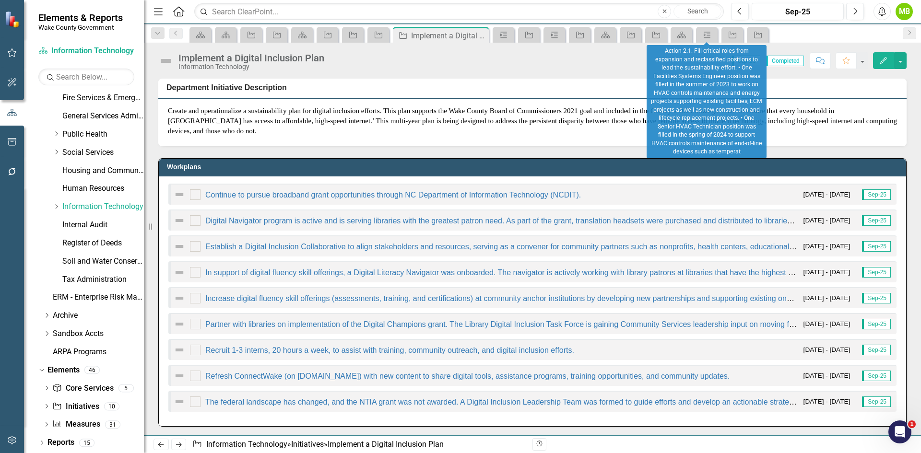
click at [696, 34] on div "Workplan" at bounding box center [707, 35] width 22 height 16
click at [703, 33] on icon "Workplan" at bounding box center [707, 35] width 10 height 8
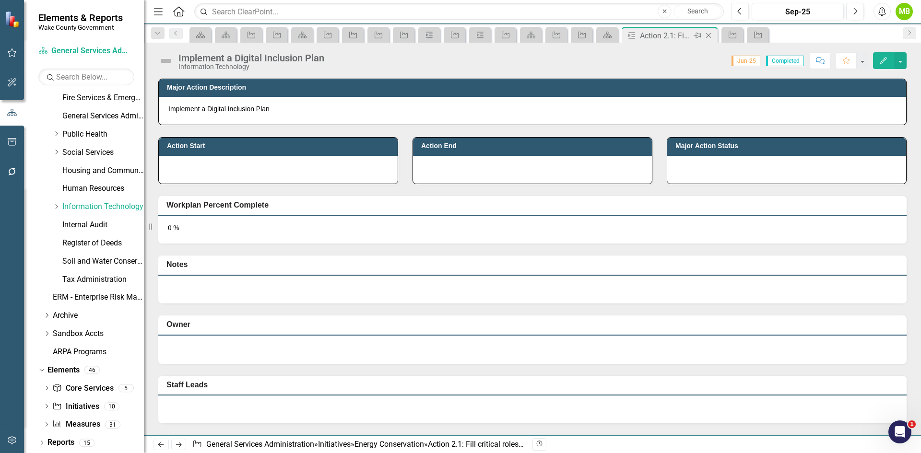
checkbox input "false"
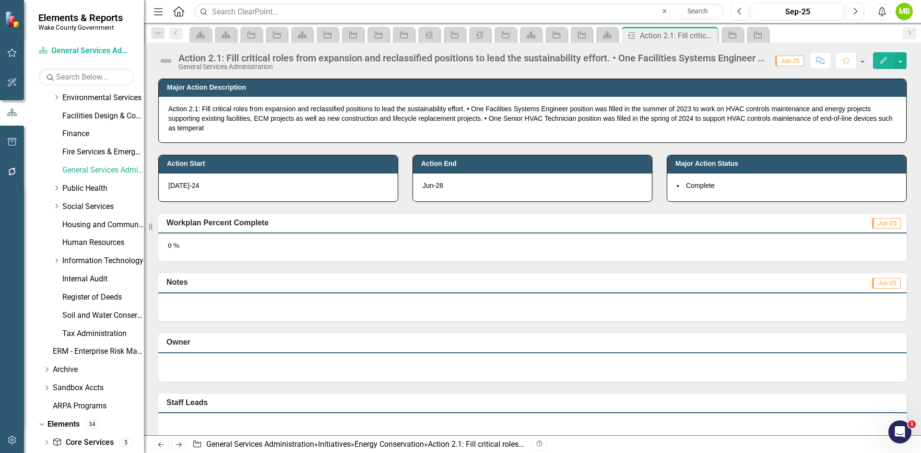
scroll to position [329, 0]
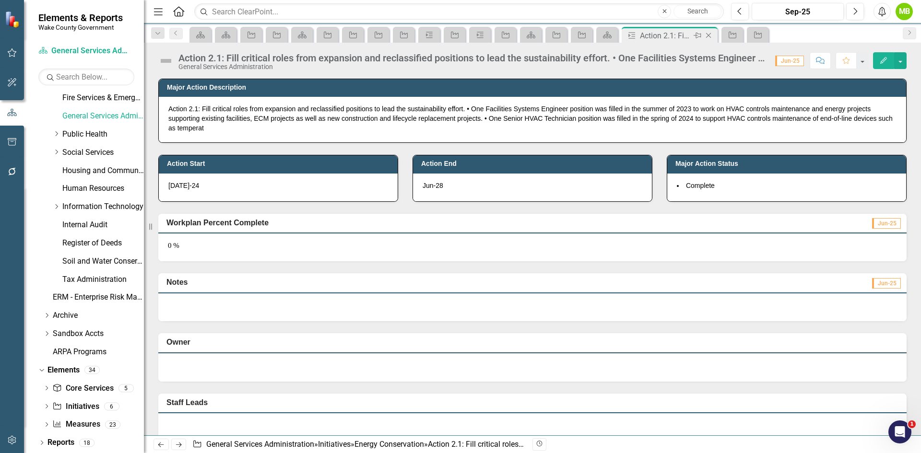
click at [711, 35] on icon "Close" at bounding box center [709, 36] width 10 height 8
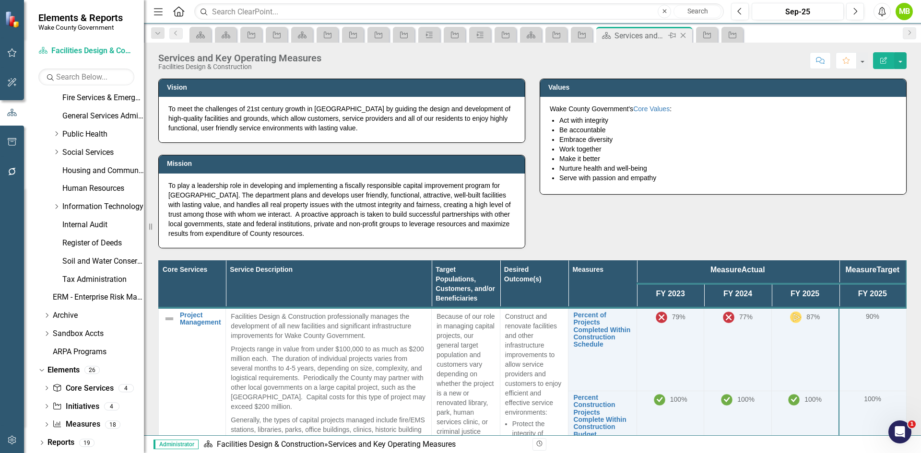
click at [683, 35] on icon at bounding box center [683, 35] width 5 height 5
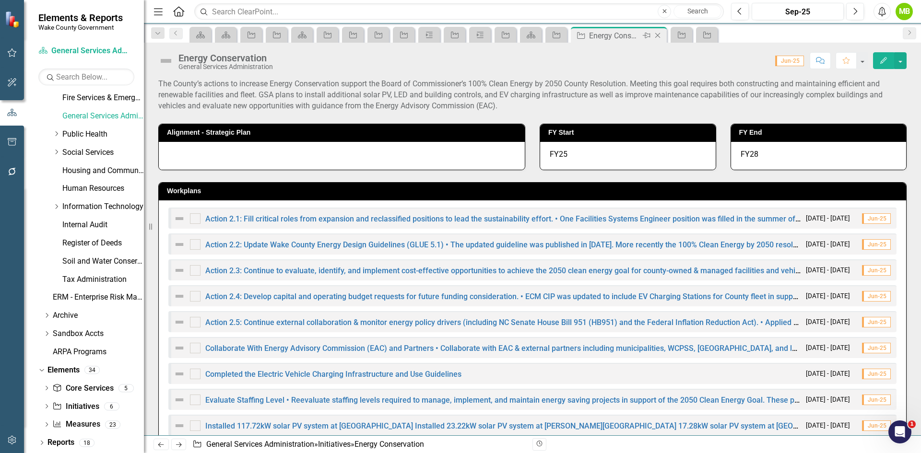
click at [659, 35] on icon "Close" at bounding box center [658, 36] width 10 height 8
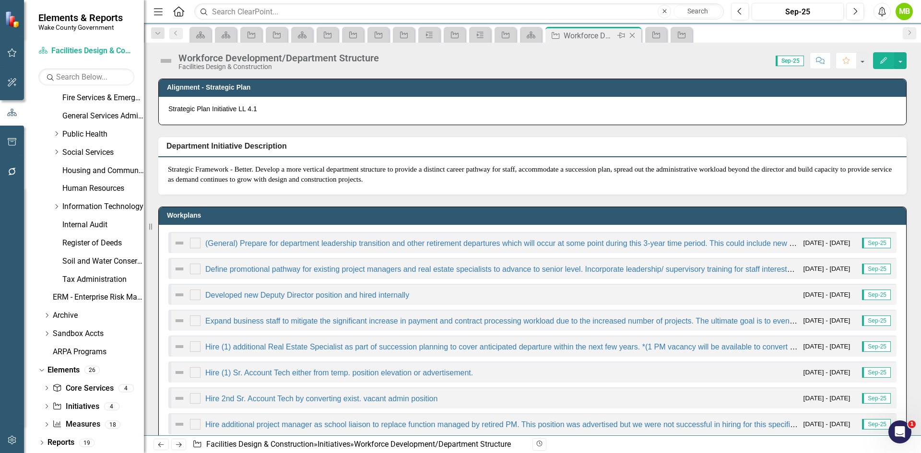
click at [633, 36] on icon "Close" at bounding box center [632, 36] width 10 height 8
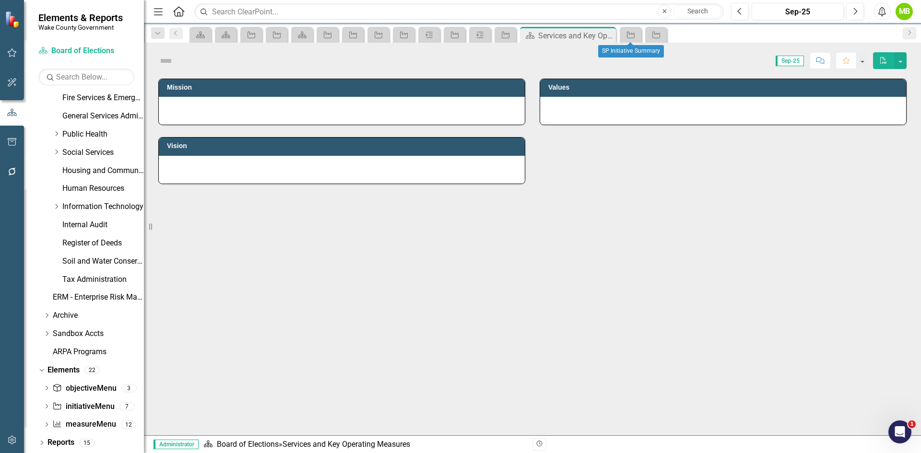
scroll to position [329, 0]
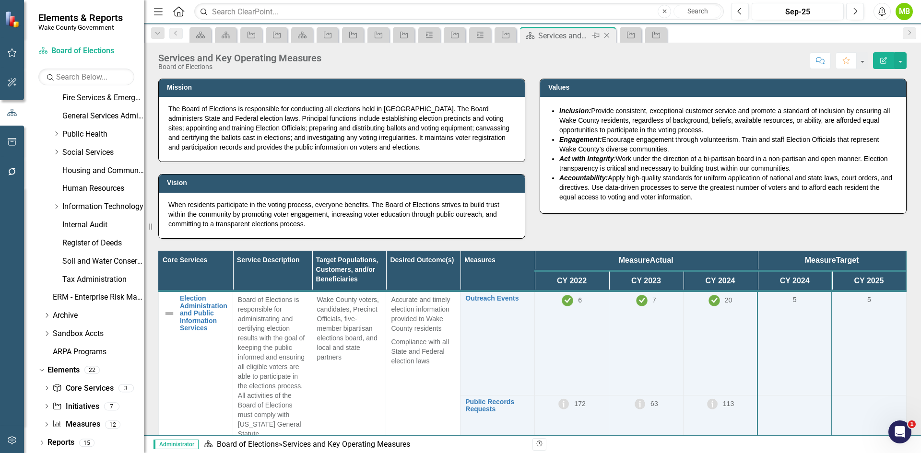
click at [607, 34] on icon "Close" at bounding box center [607, 36] width 10 height 8
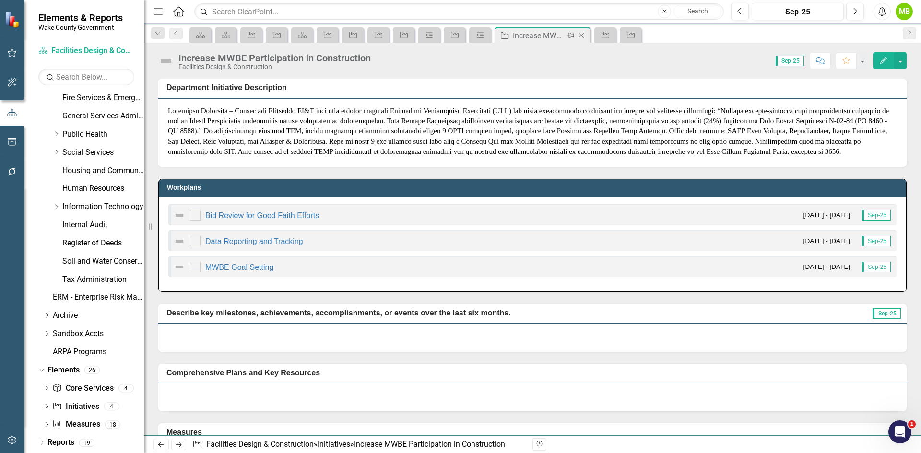
click at [585, 35] on icon "Close" at bounding box center [581, 36] width 10 height 8
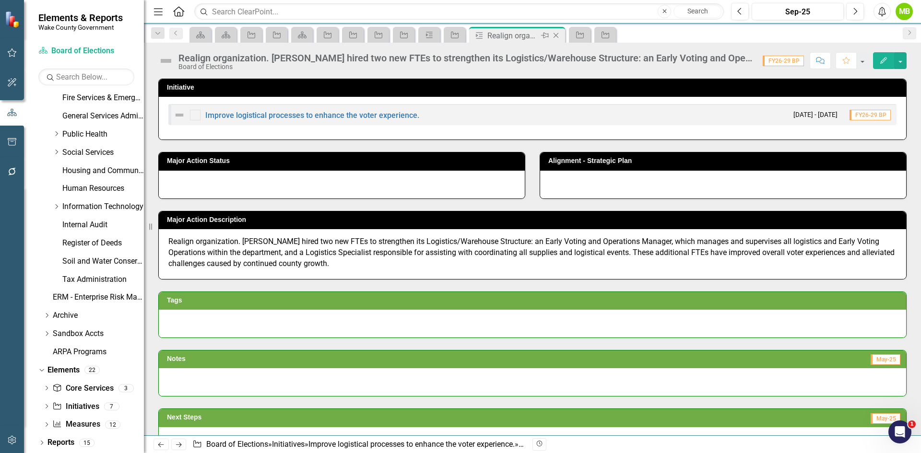
click at [558, 34] on icon "Close" at bounding box center [556, 36] width 10 height 8
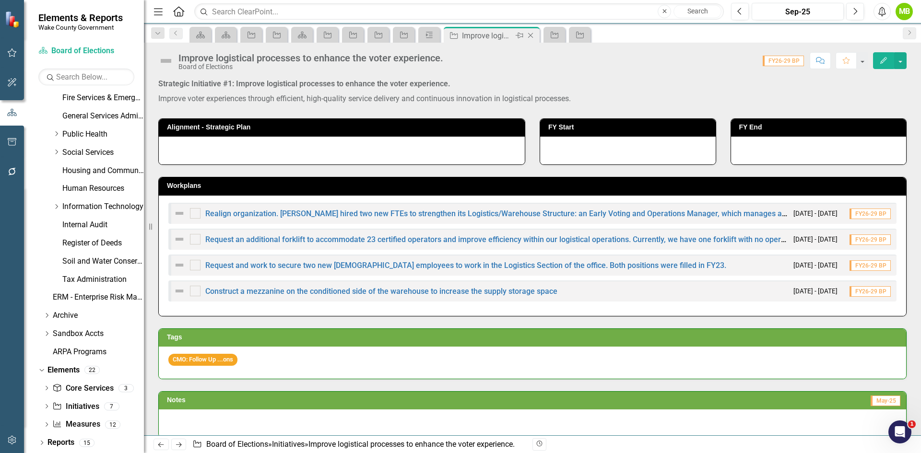
click at [532, 35] on icon "Close" at bounding box center [531, 36] width 10 height 8
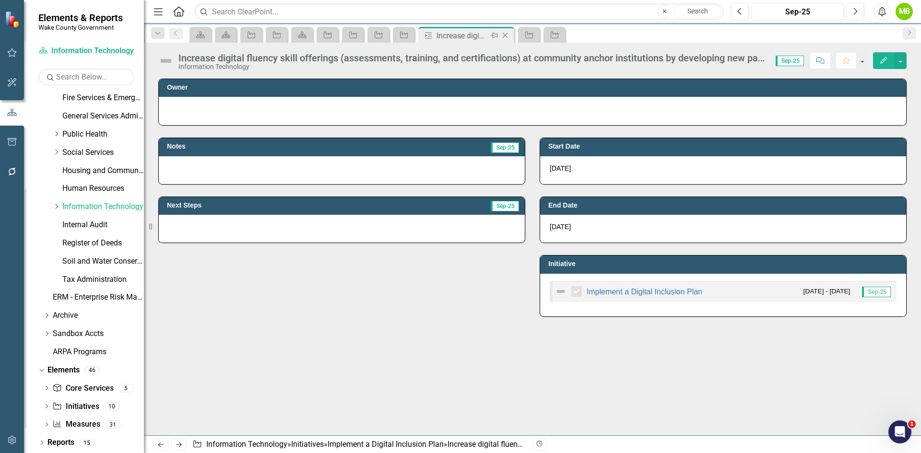
click at [508, 35] on icon "Close" at bounding box center [505, 36] width 10 height 8
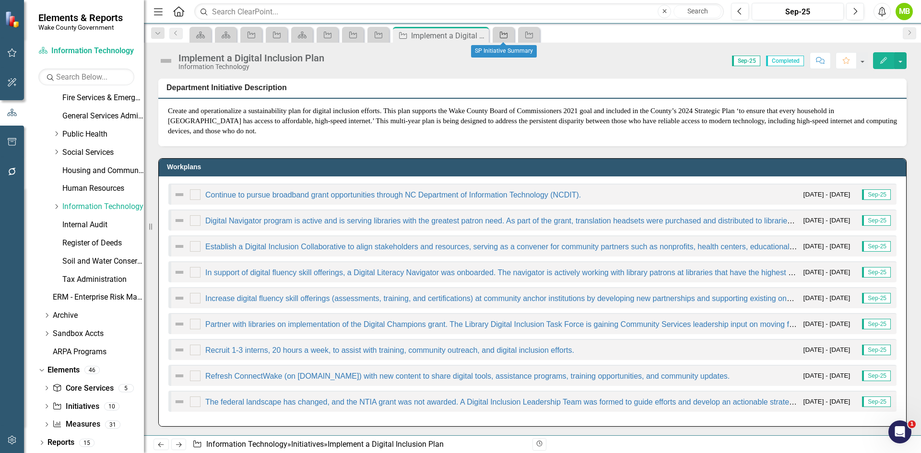
click at [503, 34] on icon at bounding box center [504, 35] width 8 height 7
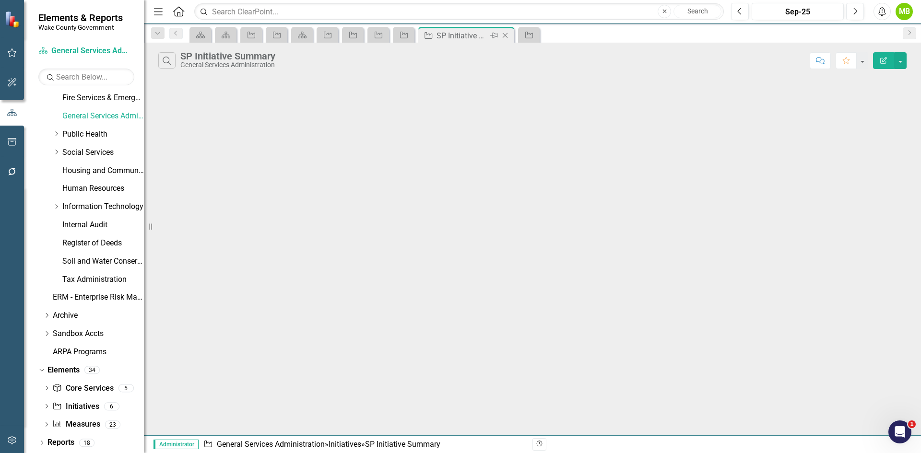
click at [507, 36] on icon "Close" at bounding box center [505, 36] width 10 height 8
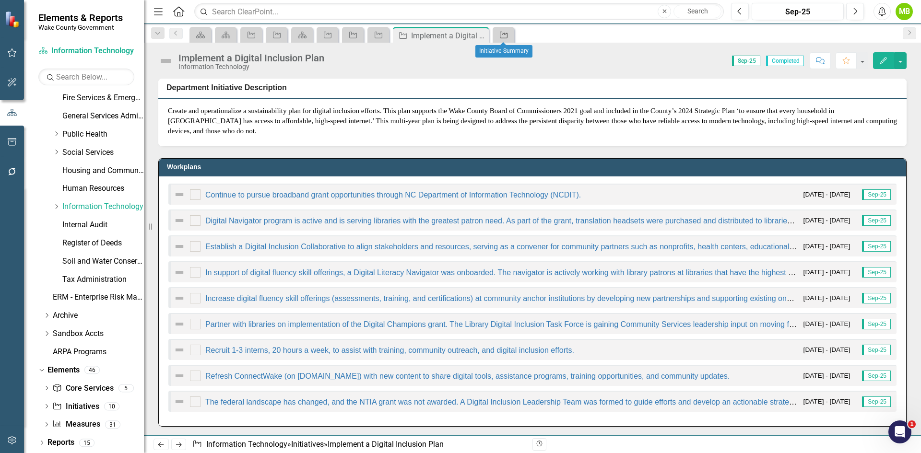
click at [505, 35] on icon "Initiative" at bounding box center [504, 35] width 10 height 8
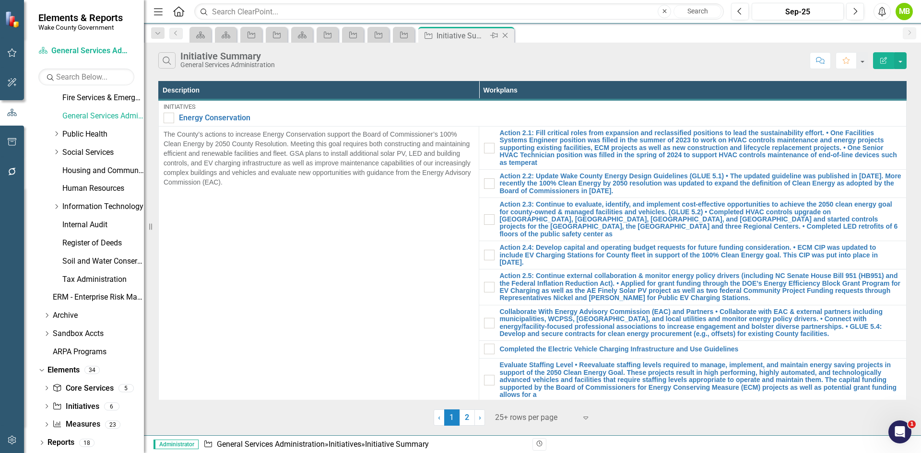
click at [507, 35] on icon "Close" at bounding box center [505, 36] width 10 height 8
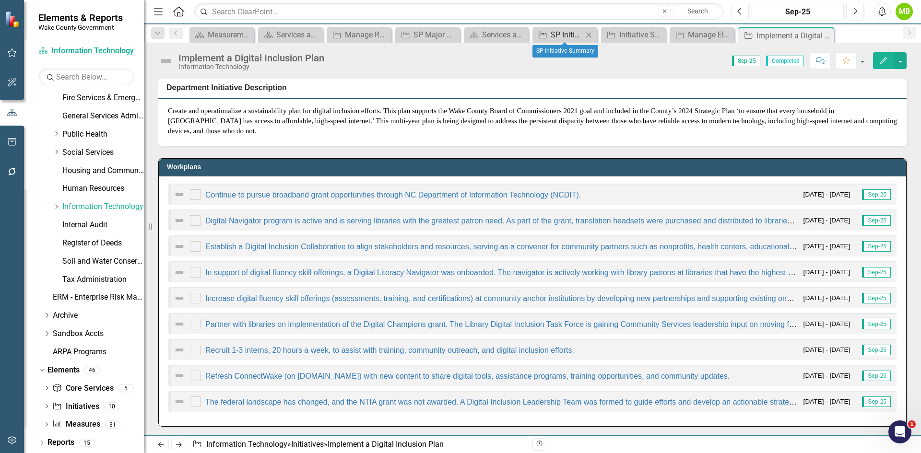
click at [550, 36] on link "Initiative SP Initiative Summary" at bounding box center [559, 35] width 48 height 12
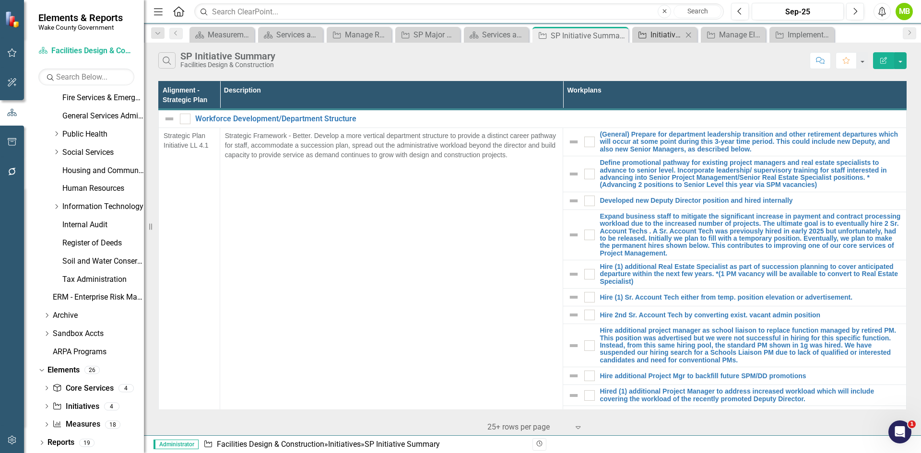
click at [659, 35] on div "Initiative Summary" at bounding box center [666, 35] width 32 height 12
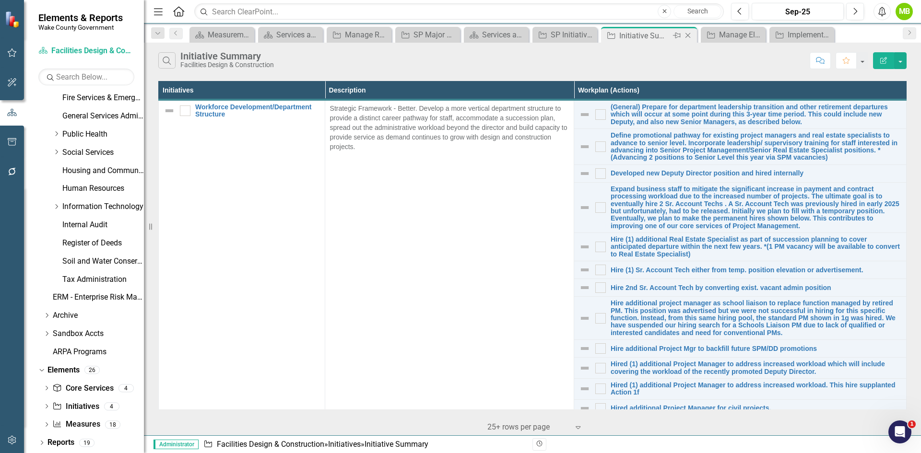
click at [689, 33] on icon "Close" at bounding box center [688, 36] width 10 height 8
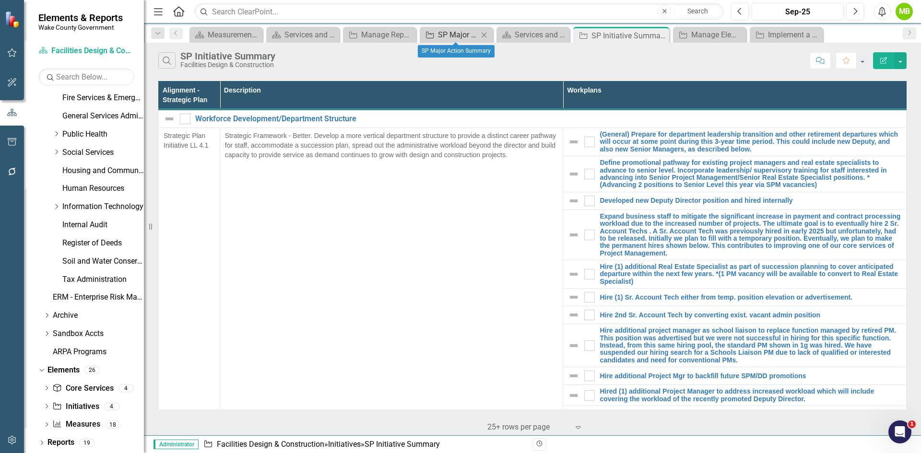
click at [446, 32] on div "SP Major Action Summary" at bounding box center [458, 35] width 40 height 12
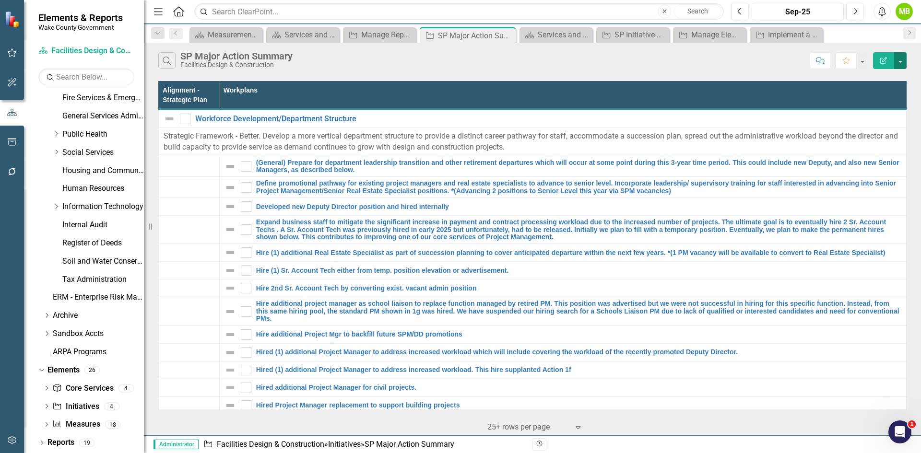
click at [901, 59] on button "button" at bounding box center [900, 60] width 12 height 17
click at [867, 77] on link "Edit Report Edit Report" at bounding box center [868, 79] width 76 height 18
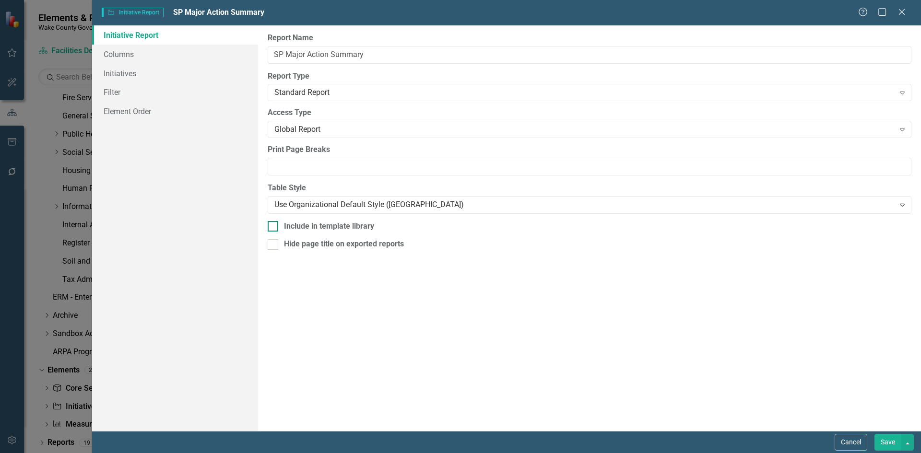
click at [281, 228] on div "Include in template library" at bounding box center [590, 226] width 644 height 11
click at [274, 227] on input "Include in template library" at bounding box center [271, 224] width 6 height 6
checkbox input "true"
click at [886, 444] on button "Save" at bounding box center [887, 442] width 27 height 17
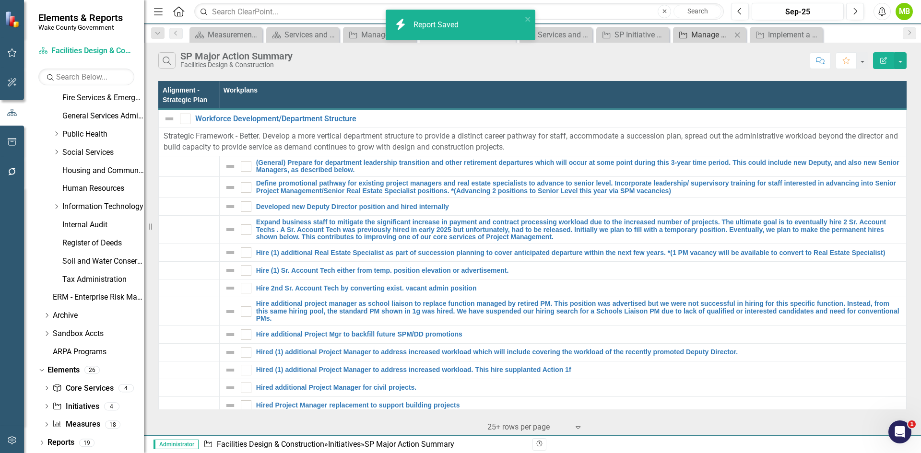
click at [701, 34] on div "Manage Elements" at bounding box center [711, 35] width 40 height 12
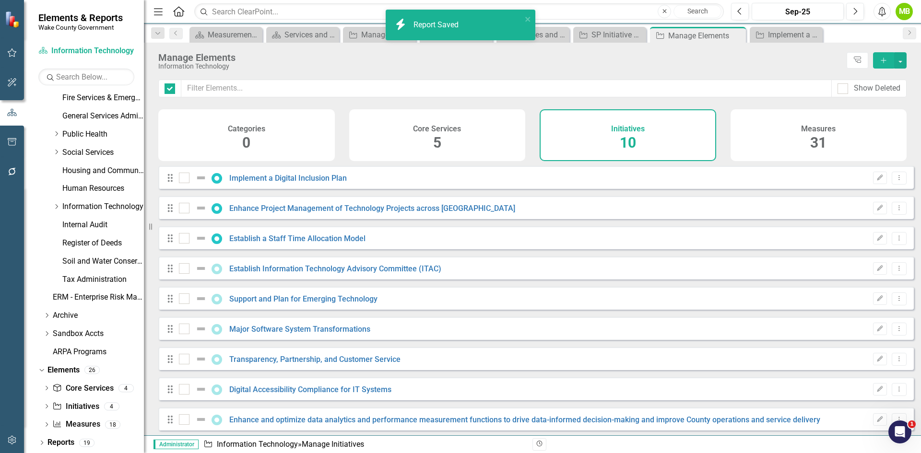
checkbox input "false"
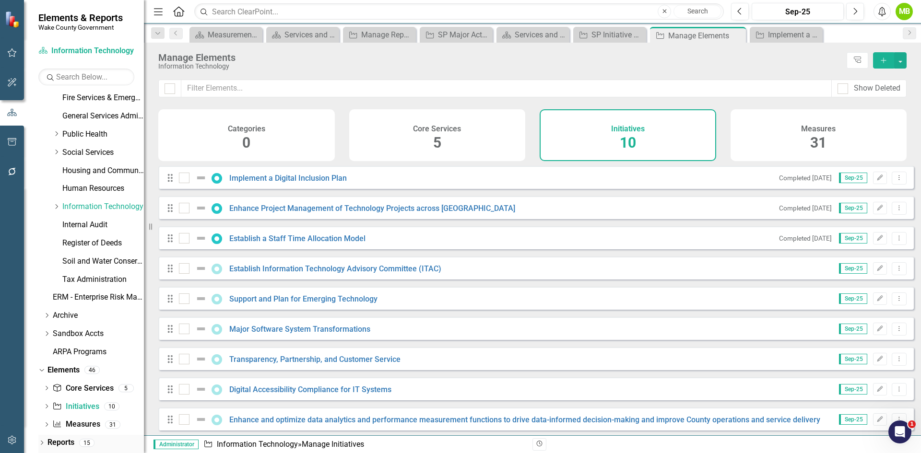
drag, startPoint x: 61, startPoint y: 442, endPoint x: 73, endPoint y: 440, distance: 12.6
click at [61, 442] on link "Reports" at bounding box center [60, 442] width 27 height 11
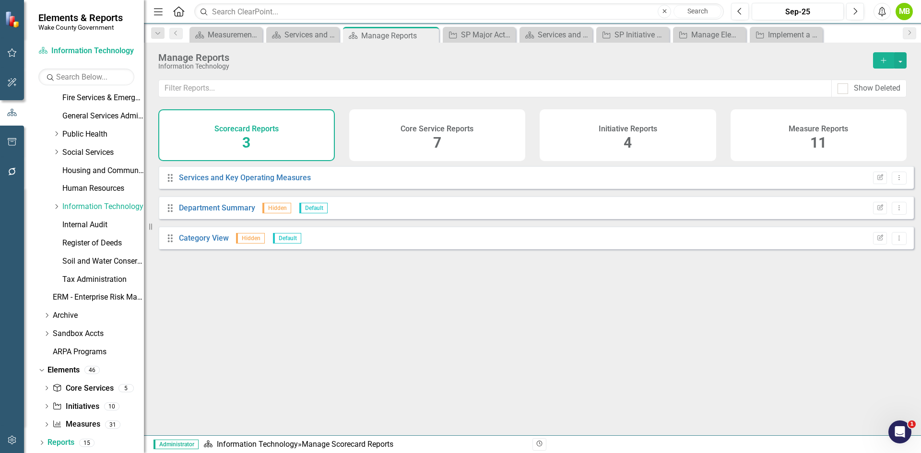
click at [674, 138] on div "Initiative Reports 4" at bounding box center [628, 135] width 176 height 52
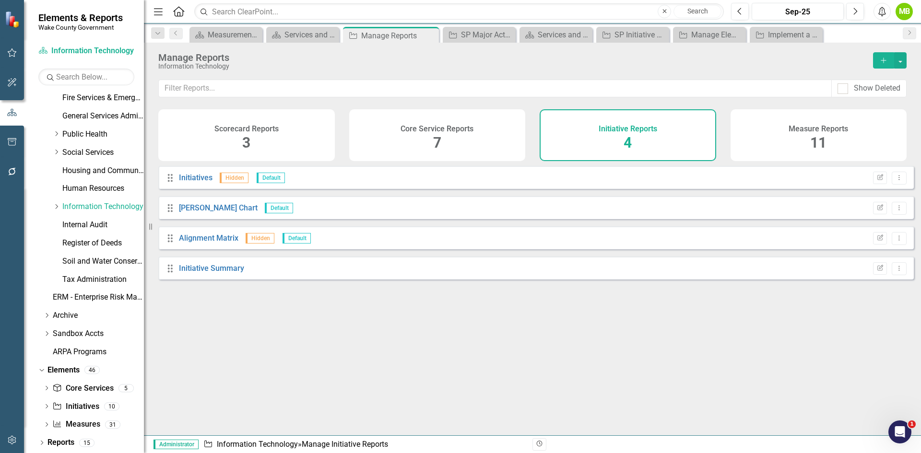
click at [880, 63] on icon "Add" at bounding box center [883, 60] width 9 height 7
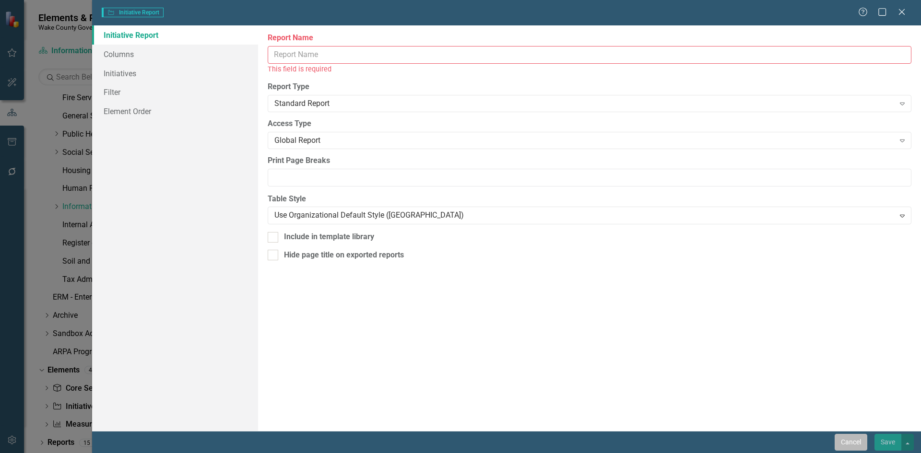
click at [846, 444] on button "Cancel" at bounding box center [850, 442] width 33 height 17
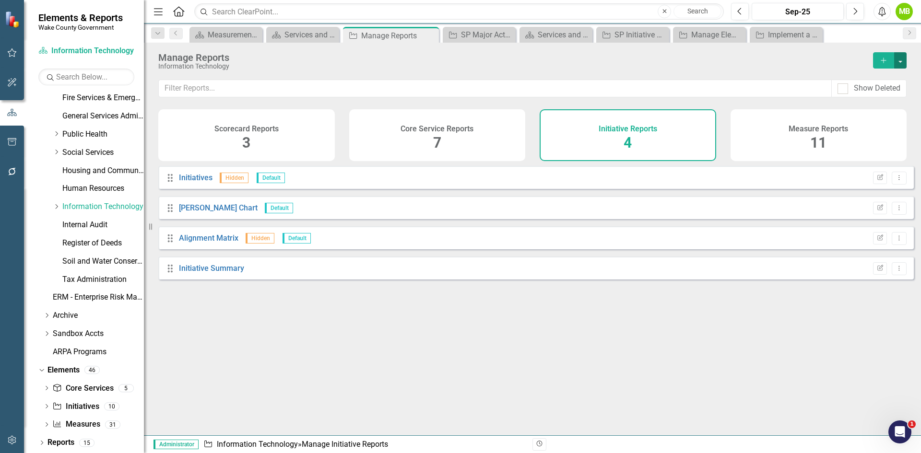
click at [897, 64] on button "button" at bounding box center [900, 60] width 12 height 16
click at [879, 94] on link "Copy Add From Template" at bounding box center [861, 96] width 90 height 18
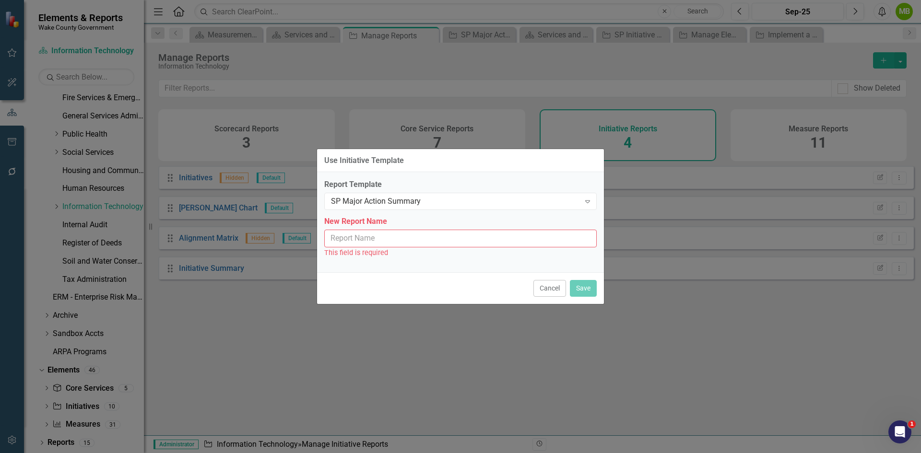
click at [376, 239] on input "New Report Name" at bounding box center [460, 239] width 272 height 18
click at [442, 199] on div "SP Major Action Summary" at bounding box center [455, 201] width 249 height 11
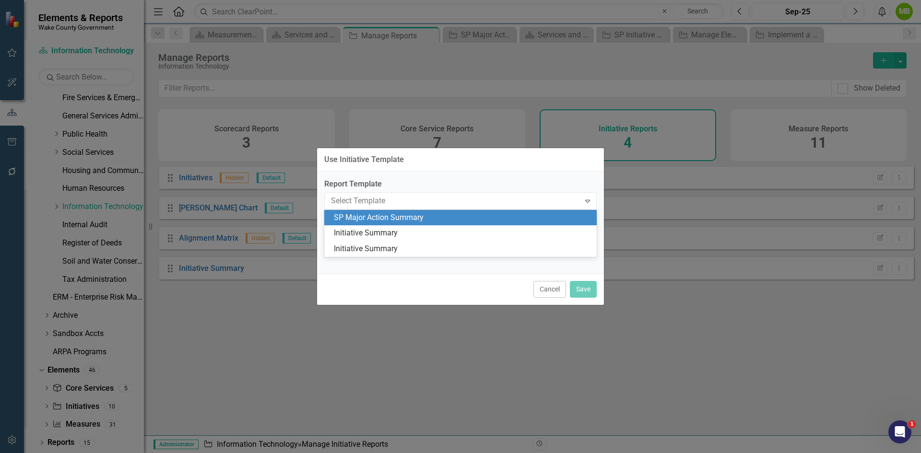
click at [421, 216] on div "SP Major Action Summary" at bounding box center [462, 217] width 257 height 11
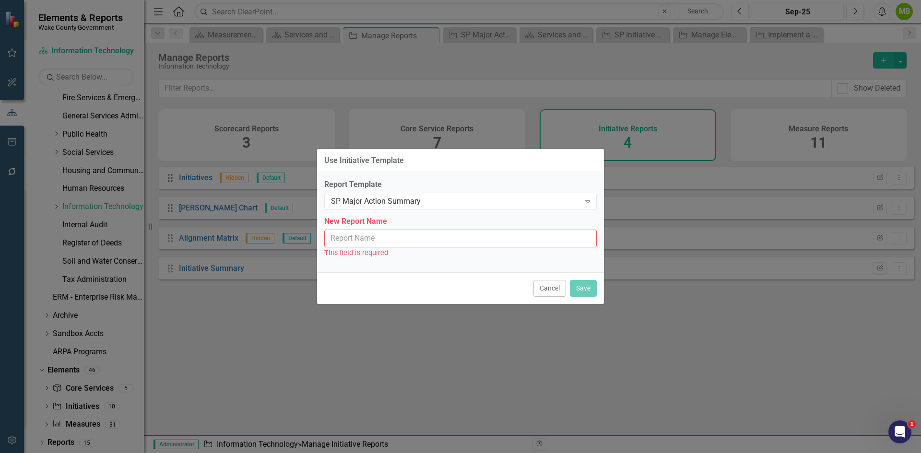
click at [376, 241] on input "New Report Name" at bounding box center [460, 239] width 272 height 18
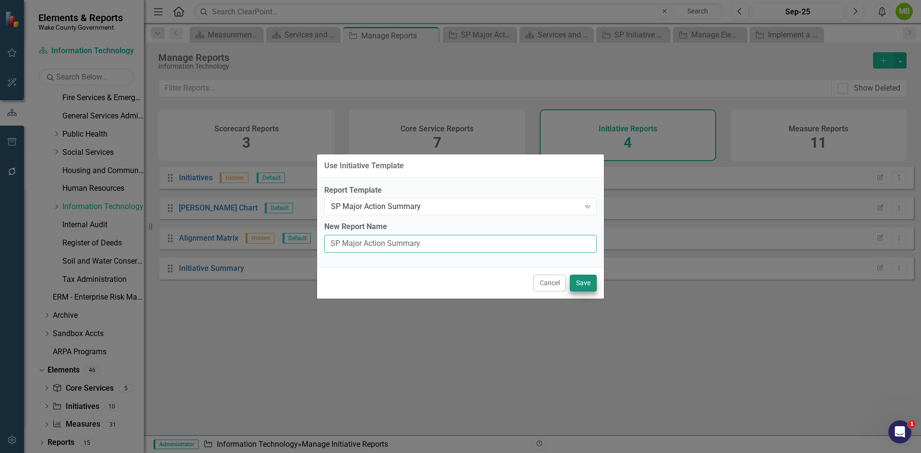
type input "SP Major Action Summary"
click at [584, 286] on button "Save" at bounding box center [583, 283] width 27 height 17
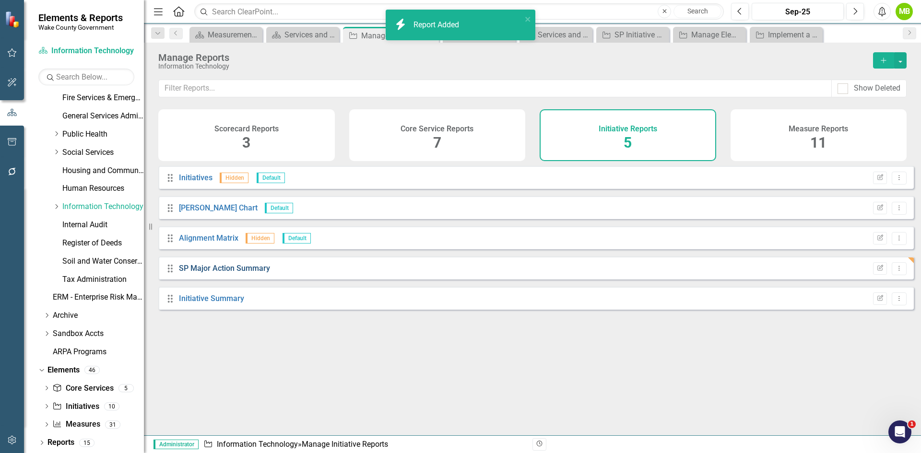
click at [237, 272] on link "SP Major Action Summary" at bounding box center [224, 268] width 91 height 9
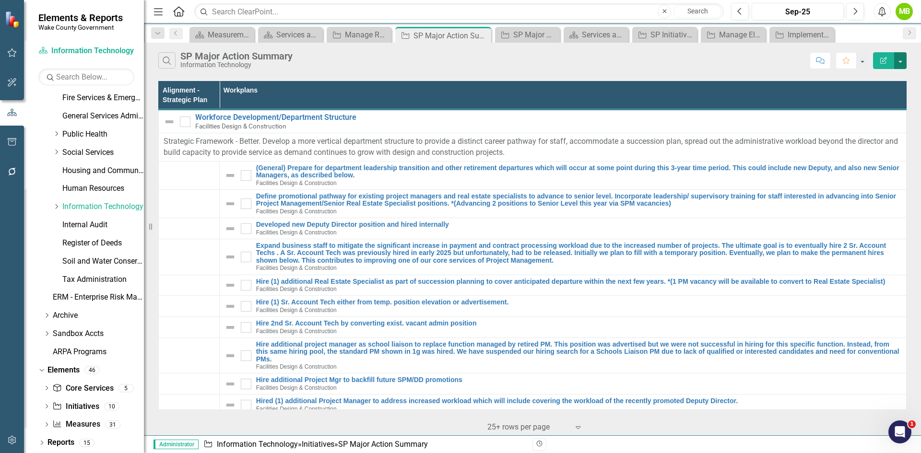
click at [901, 62] on button "button" at bounding box center [900, 60] width 12 height 17
click at [883, 77] on link "Edit Report Edit Report" at bounding box center [868, 79] width 76 height 18
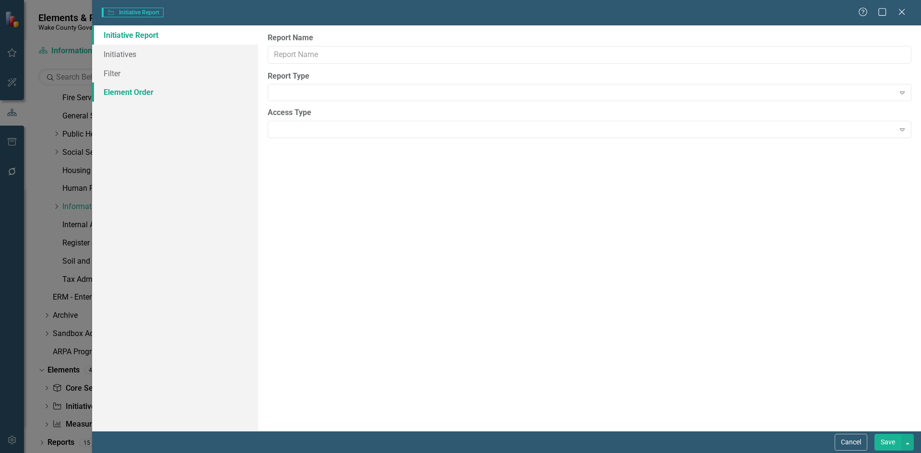
type input "SP Major Action Summary"
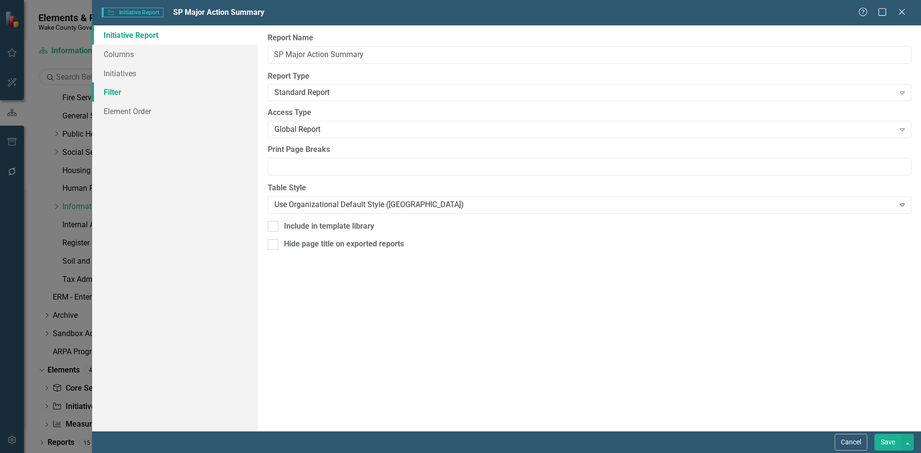
click at [109, 92] on link "Filter" at bounding box center [175, 91] width 166 height 19
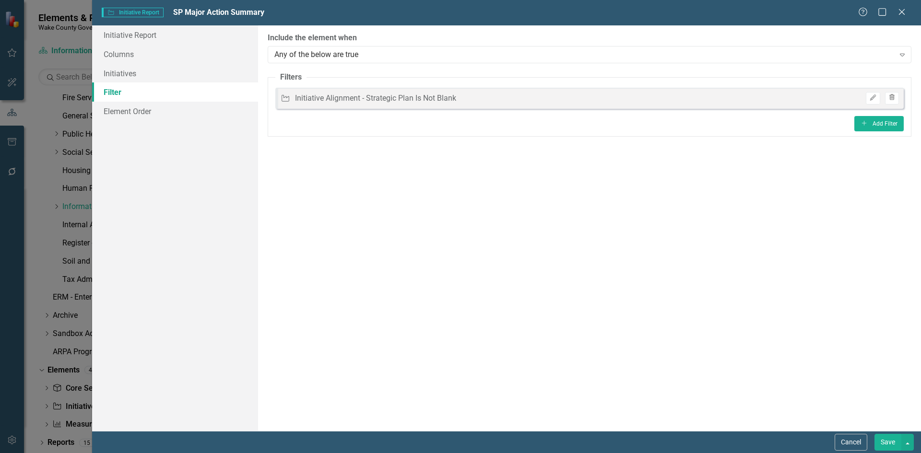
click at [893, 99] on icon "Trash" at bounding box center [891, 98] width 7 height 6
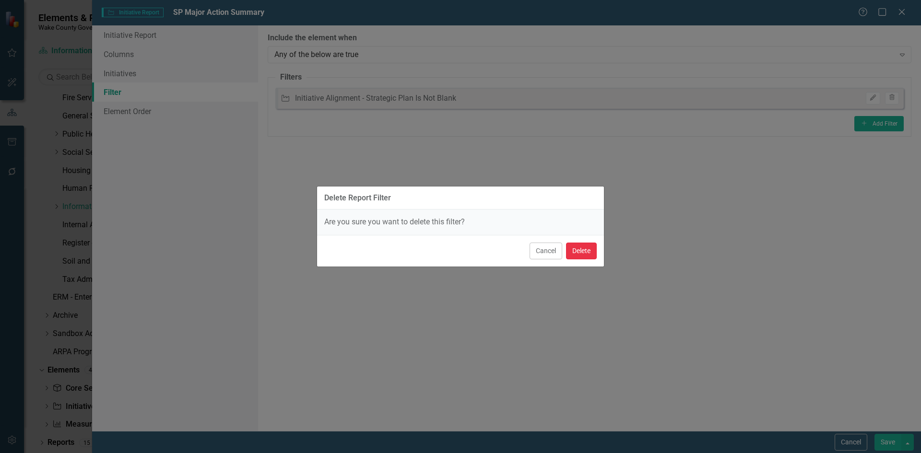
click at [572, 251] on button "Delete" at bounding box center [581, 251] width 31 height 17
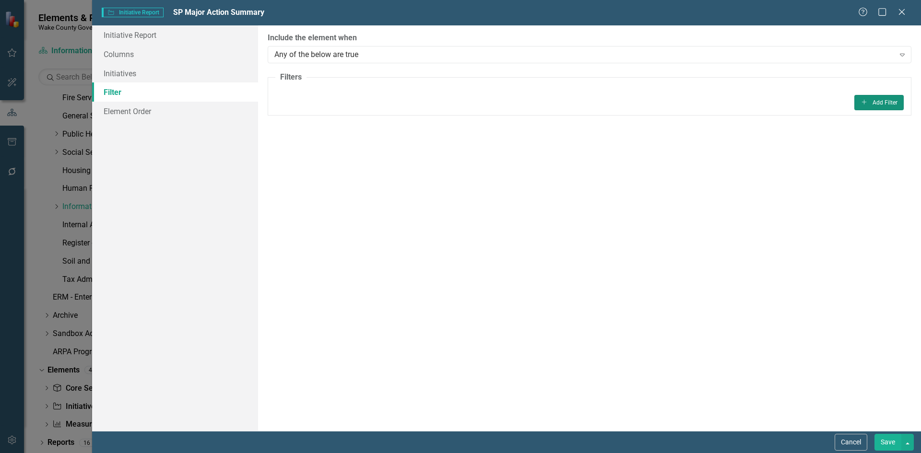
click at [880, 104] on button "Add Add Filter" at bounding box center [878, 102] width 49 height 15
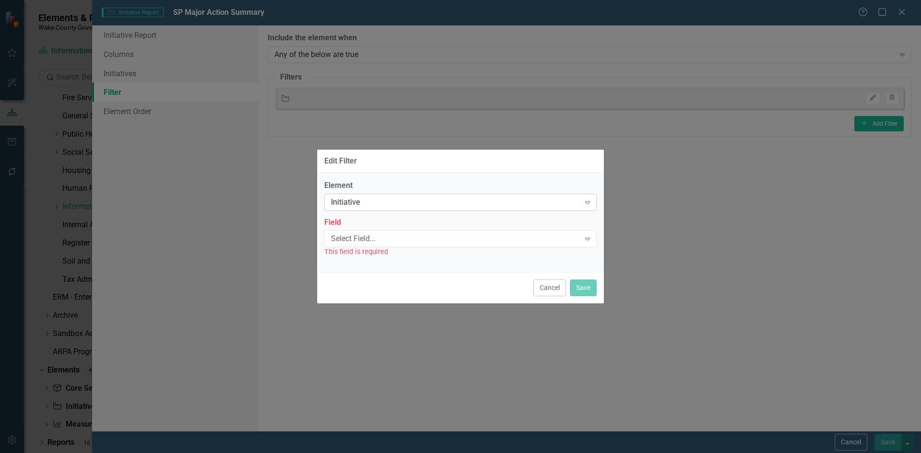
click at [446, 198] on div "Initiative" at bounding box center [455, 202] width 249 height 11
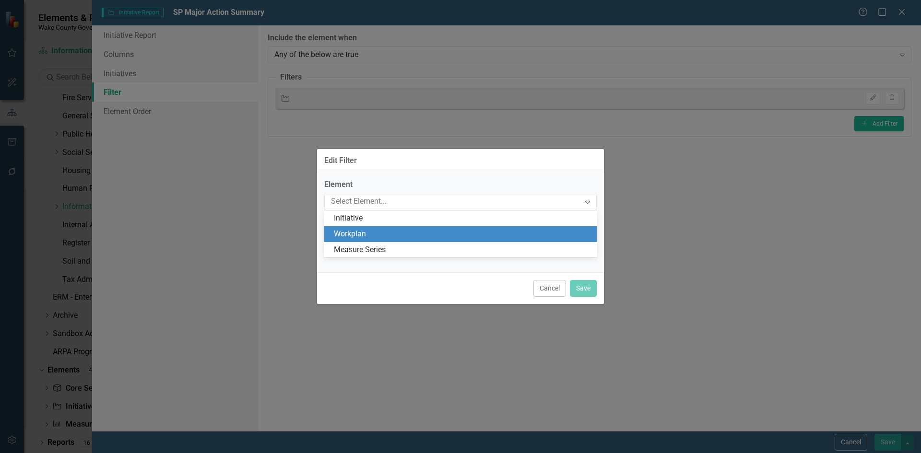
click at [411, 231] on div "Workplan" at bounding box center [462, 234] width 257 height 11
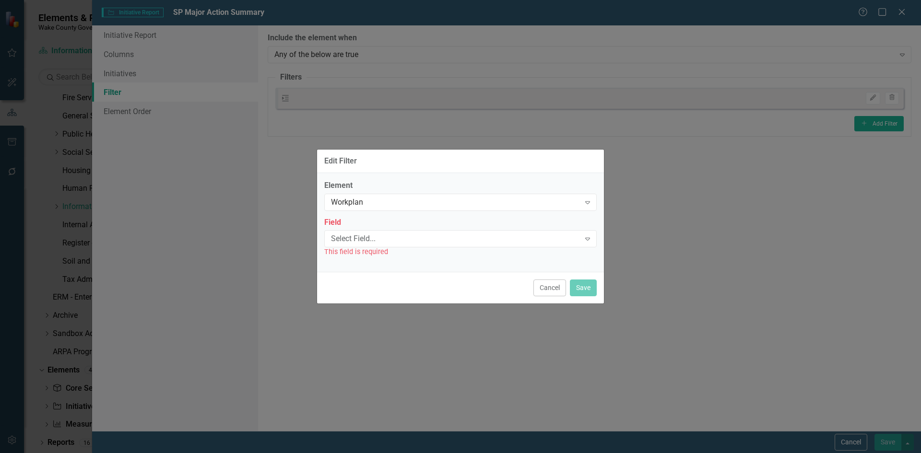
click at [403, 237] on div "Select Field..." at bounding box center [455, 239] width 249 height 11
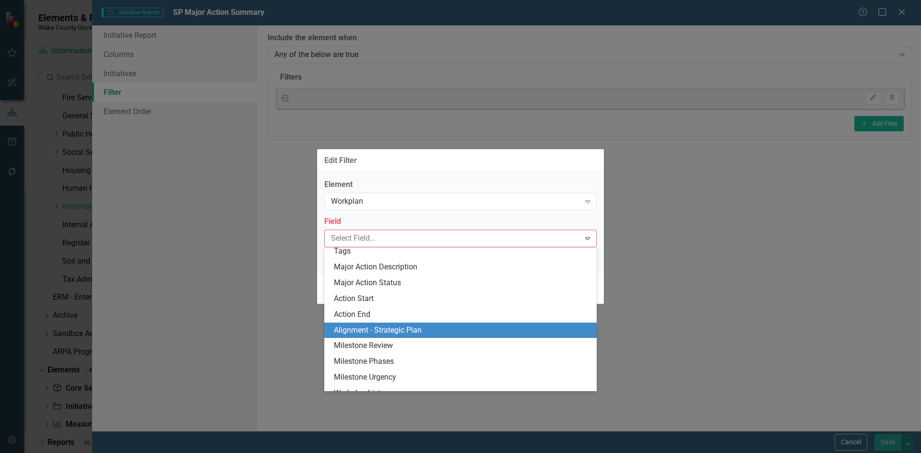
scroll to position [250, 0]
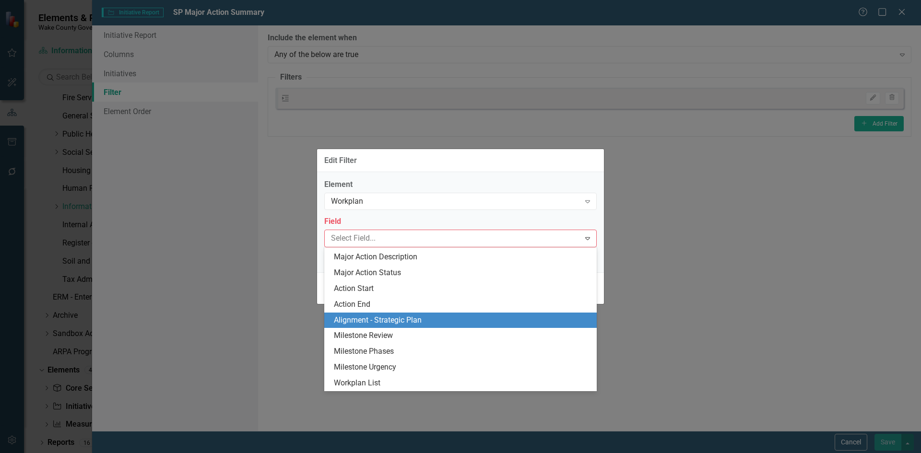
click at [413, 323] on div "Alignment - Strategic Plan" at bounding box center [462, 320] width 257 height 11
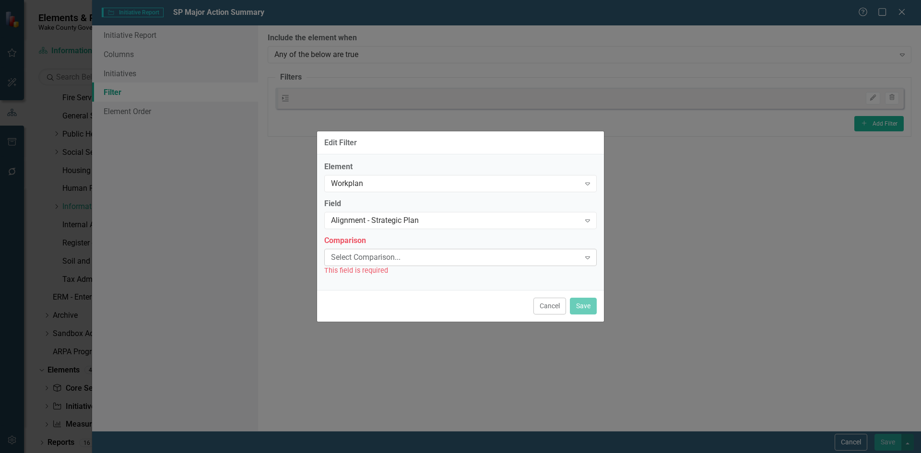
click at [484, 254] on div "Select Comparison..." at bounding box center [455, 257] width 249 height 11
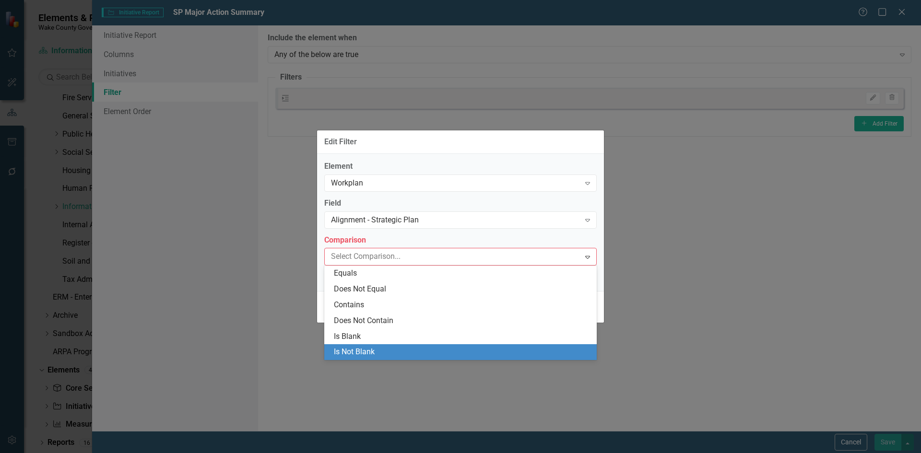
click at [411, 349] on div "Is Not Blank" at bounding box center [462, 352] width 257 height 11
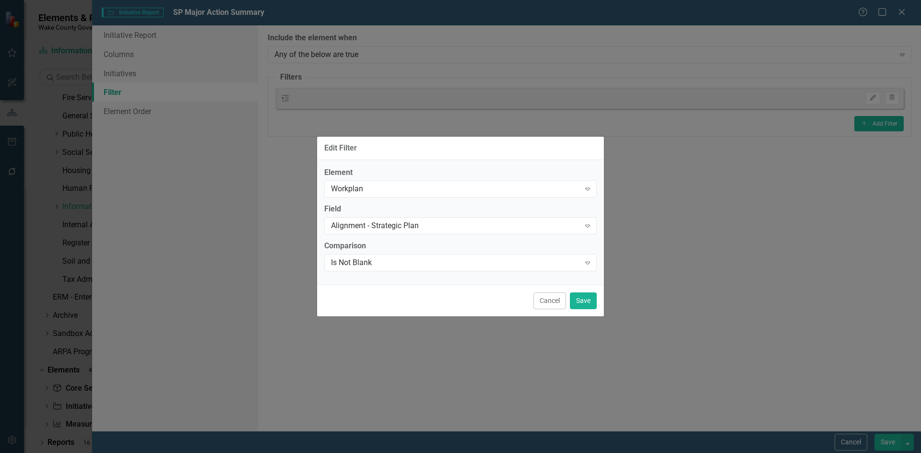
click at [582, 289] on div "Cancel Save" at bounding box center [460, 301] width 287 height 32
click at [585, 300] on button "Save" at bounding box center [583, 301] width 27 height 17
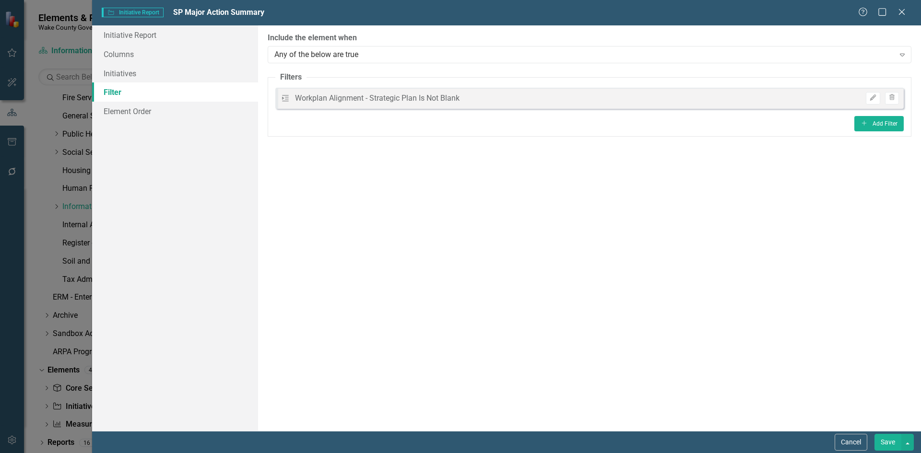
click at [887, 440] on button "Save" at bounding box center [887, 442] width 27 height 17
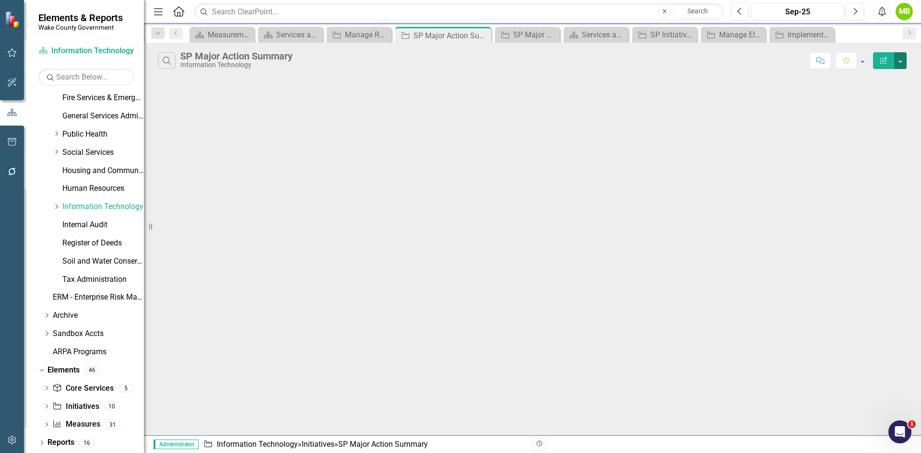
click at [901, 63] on button "button" at bounding box center [900, 60] width 12 height 17
click at [878, 80] on link "Edit Report Edit Report" at bounding box center [868, 79] width 76 height 18
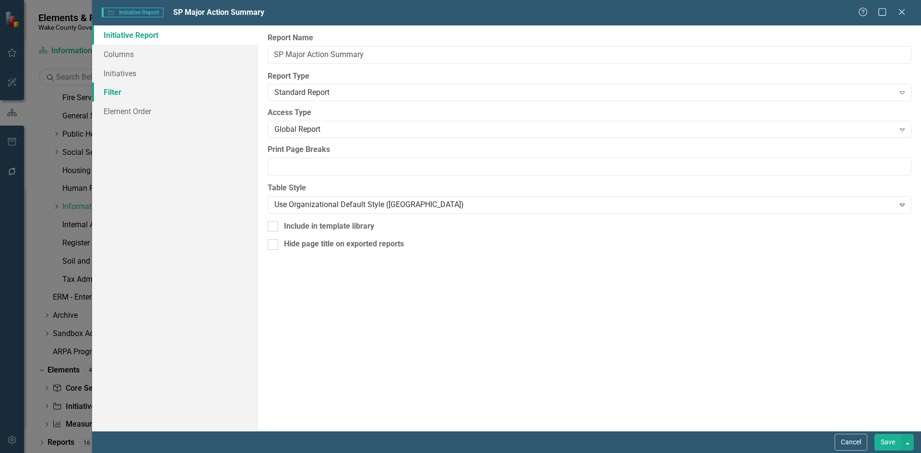
click at [142, 90] on link "Filter" at bounding box center [175, 91] width 166 height 19
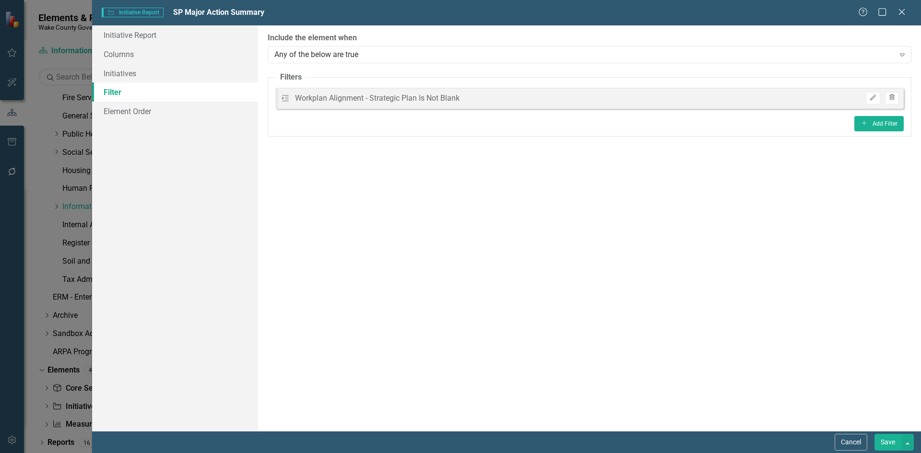
click at [895, 96] on button "Trash" at bounding box center [892, 98] width 14 height 12
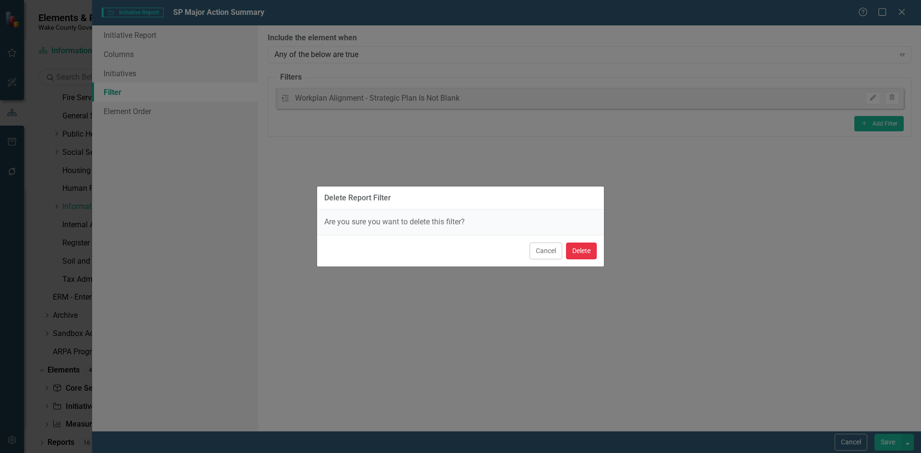
drag, startPoint x: 576, startPoint y: 245, endPoint x: 592, endPoint y: 262, distance: 23.4
click at [576, 246] on button "Delete" at bounding box center [581, 251] width 31 height 17
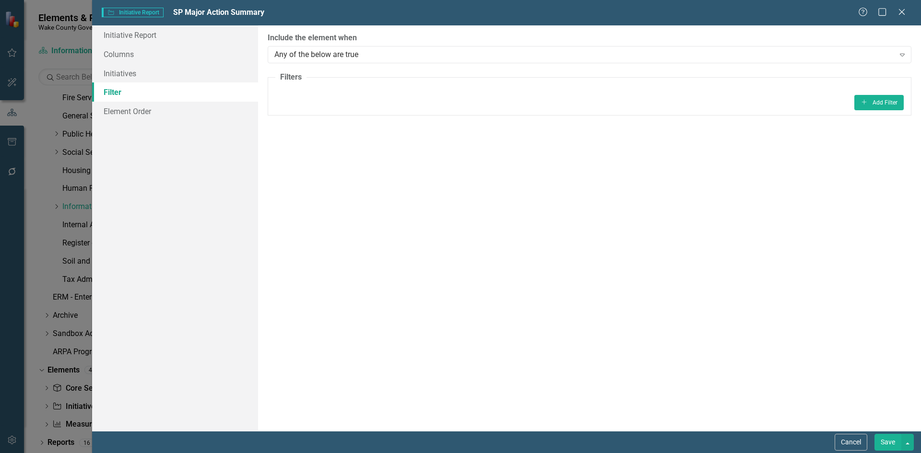
drag, startPoint x: 891, startPoint y: 443, endPoint x: 869, endPoint y: 444, distance: 22.5
click at [891, 443] on button "Save" at bounding box center [887, 442] width 27 height 17
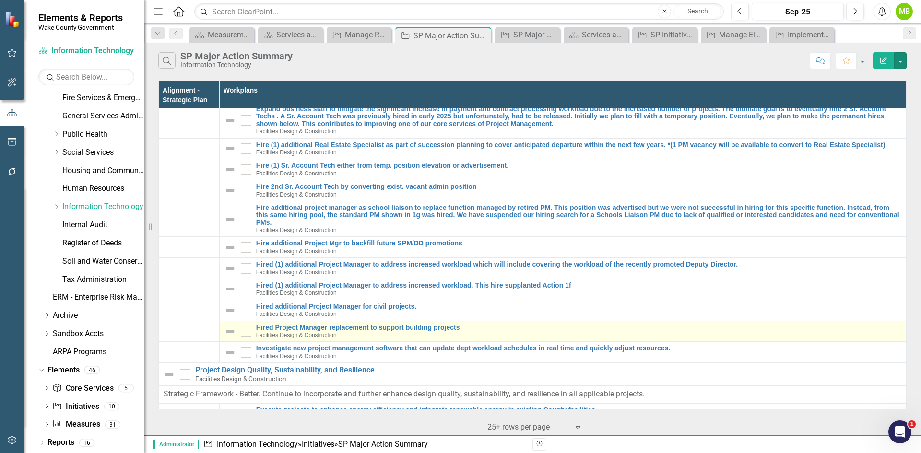
scroll to position [0, 0]
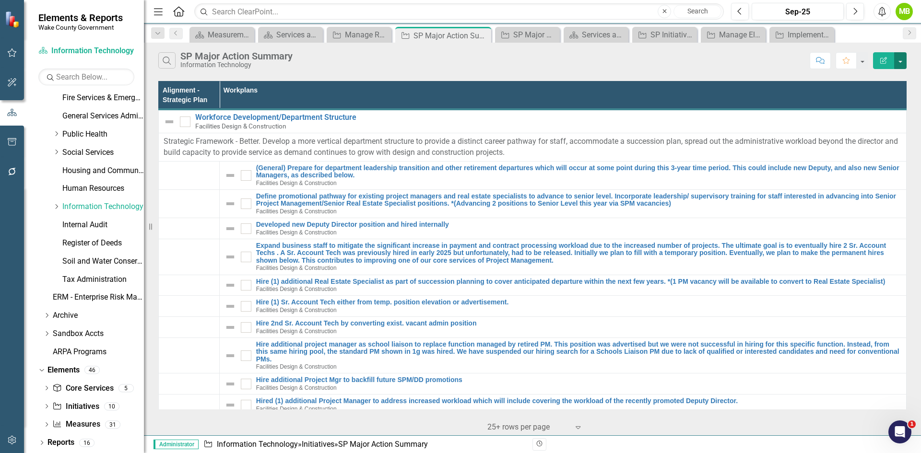
click at [897, 61] on button "button" at bounding box center [900, 60] width 12 height 17
click at [880, 75] on link "Edit Report Edit Report" at bounding box center [868, 79] width 76 height 18
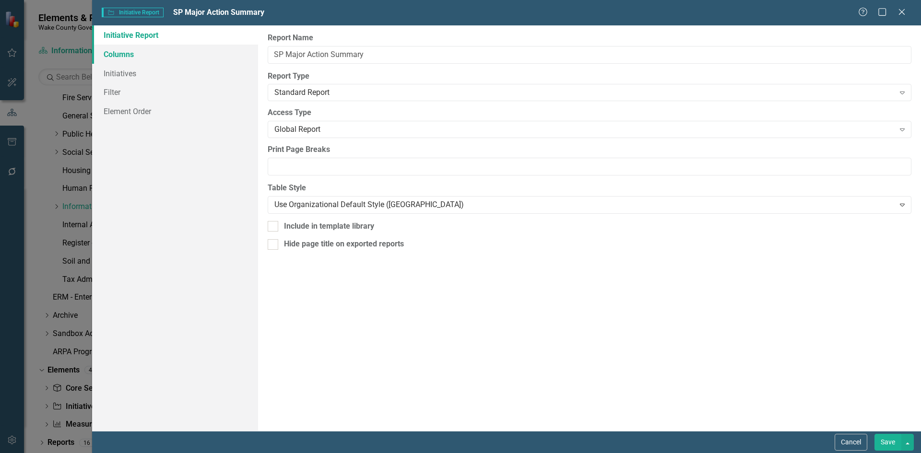
click at [127, 51] on link "Columns" at bounding box center [175, 54] width 166 height 19
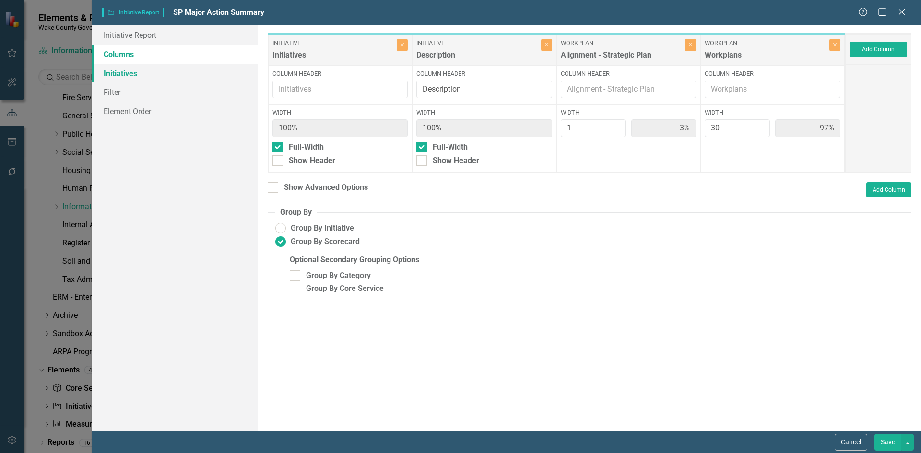
click at [125, 68] on link "Initiatives" at bounding box center [175, 73] width 166 height 19
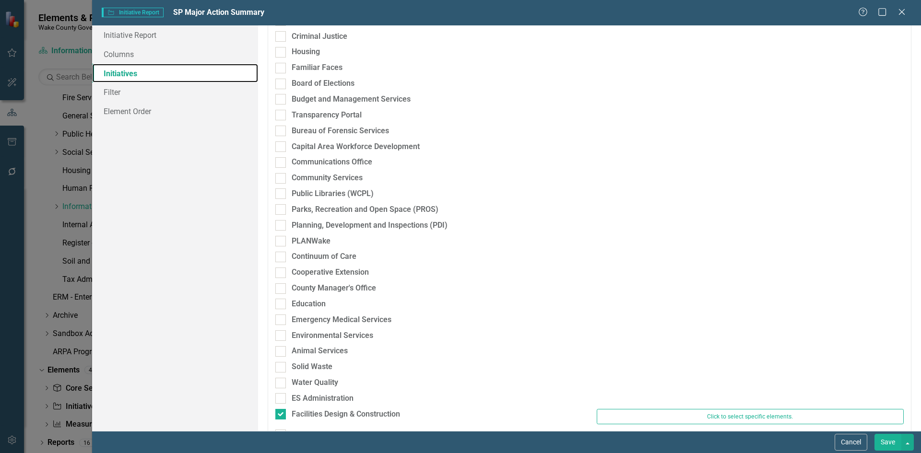
scroll to position [288, 0]
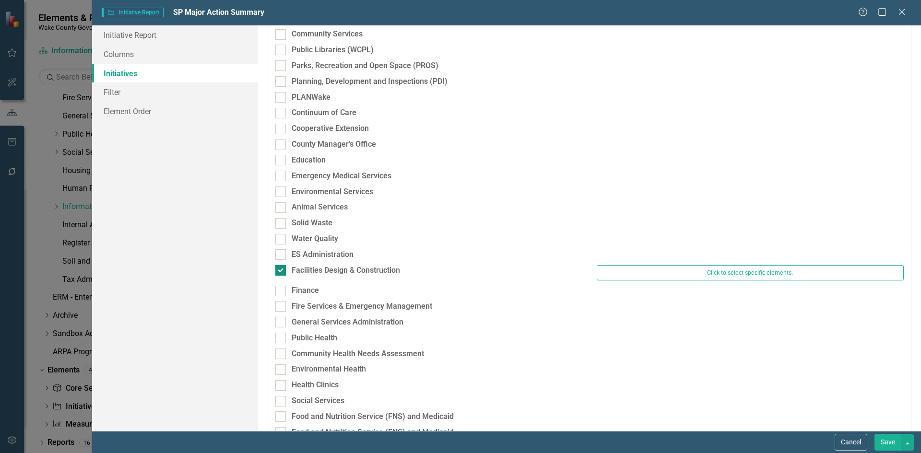
click at [278, 266] on input "Facilities Design & Construction" at bounding box center [278, 268] width 6 height 6
checkbox input "false"
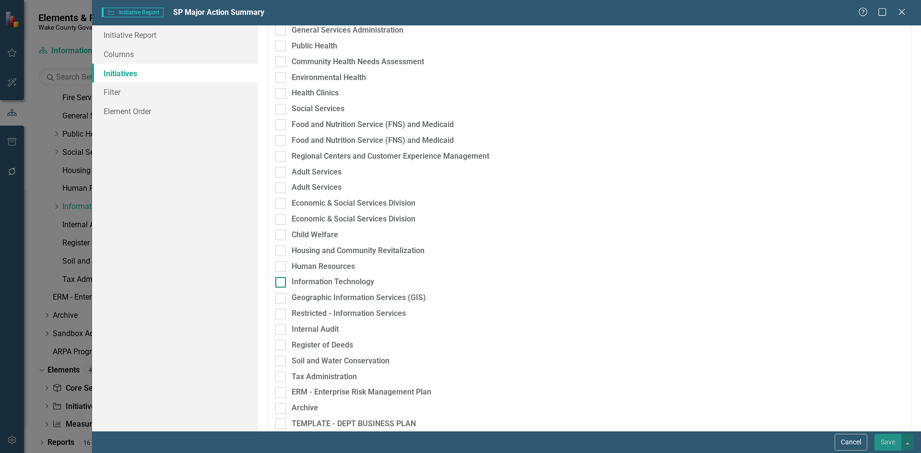
click at [284, 277] on div at bounding box center [280, 282] width 11 height 11
click at [282, 277] on input "Information Technology" at bounding box center [278, 280] width 6 height 6
checkbox input "true"
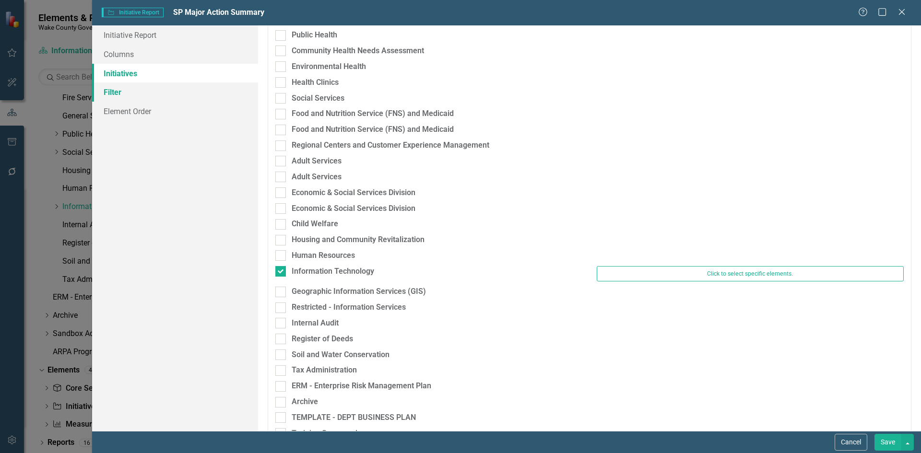
scroll to position [575, 0]
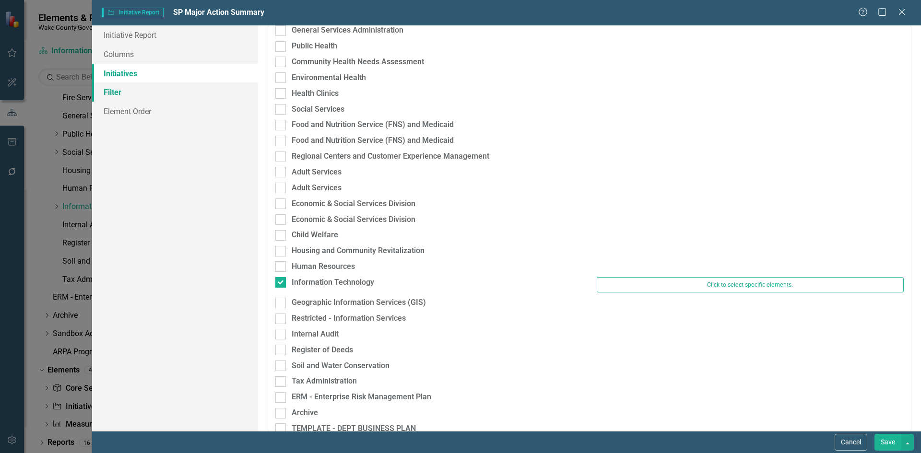
click at [154, 98] on link "Filter" at bounding box center [175, 91] width 166 height 19
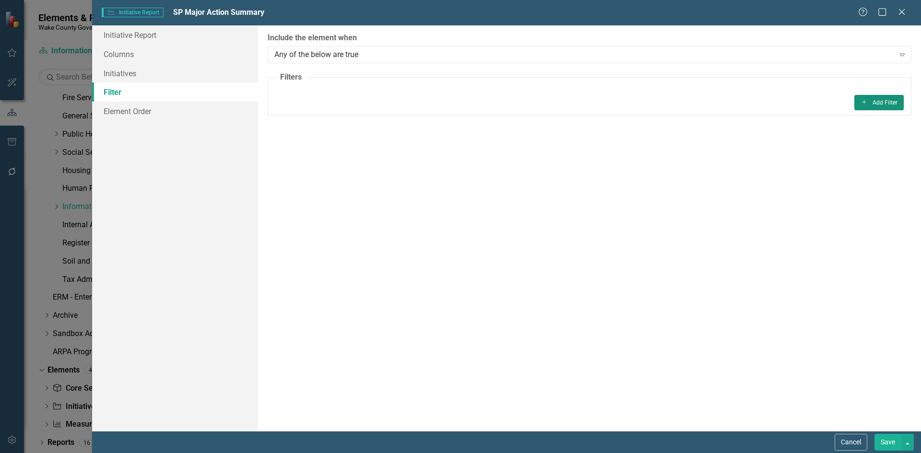
click at [868, 99] on button "Add Add Filter" at bounding box center [878, 102] width 49 height 15
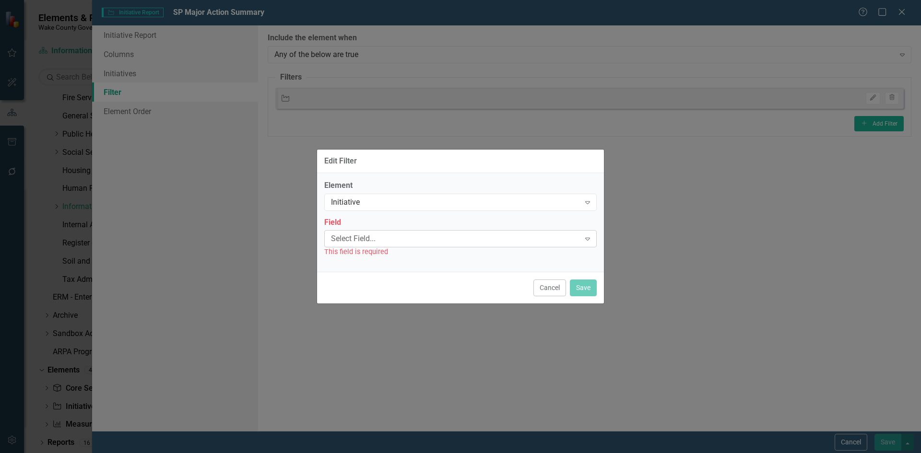
click at [391, 236] on div "Select Field..." at bounding box center [455, 239] width 249 height 11
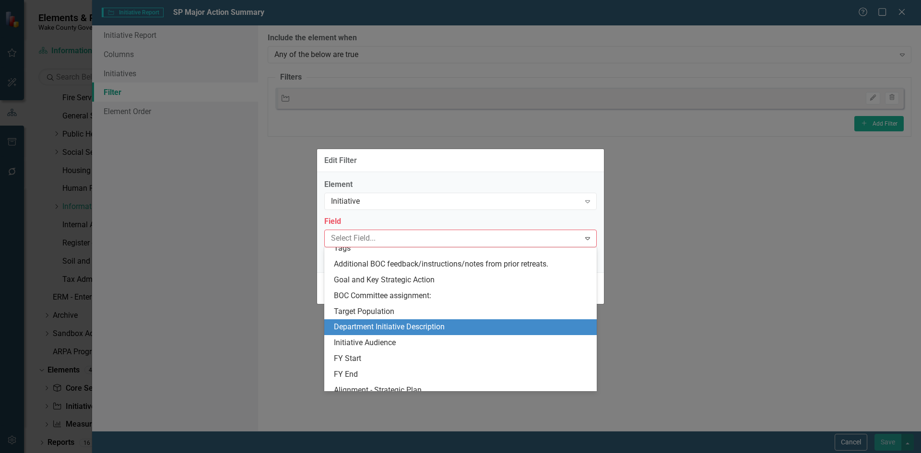
scroll to position [288, 0]
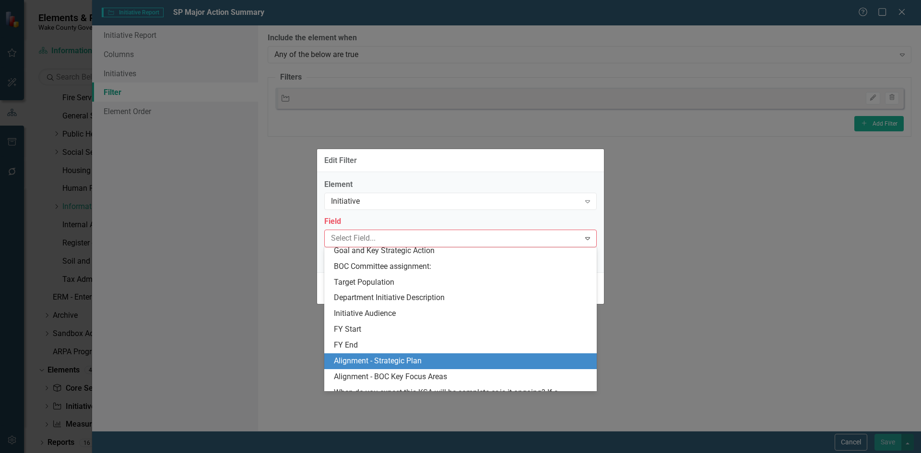
click at [396, 356] on div "Alignment - Strategic Plan" at bounding box center [462, 361] width 257 height 11
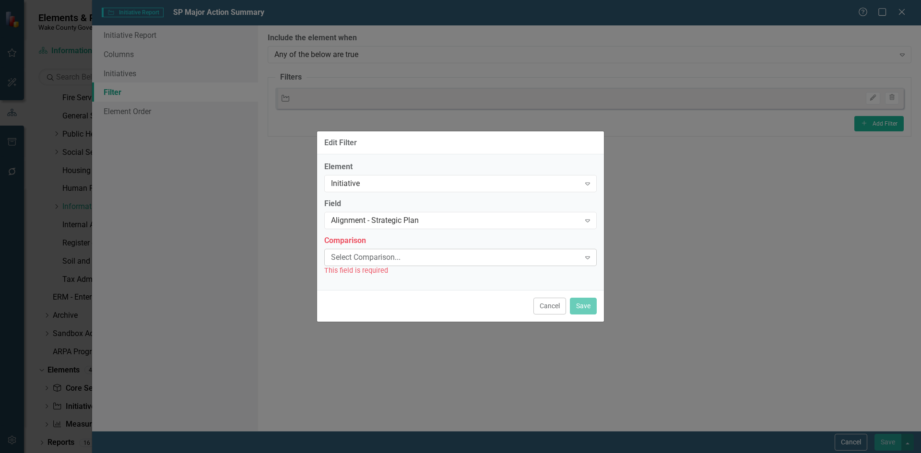
click at [464, 261] on div "Select Comparison..." at bounding box center [455, 257] width 249 height 11
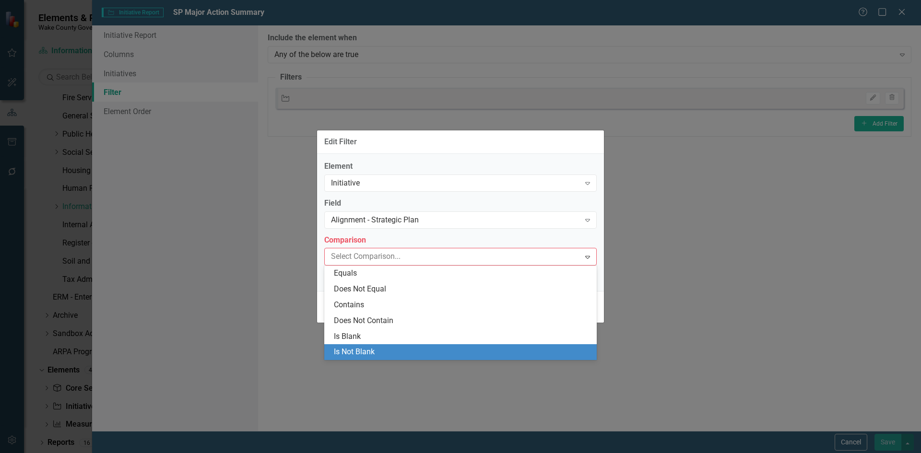
click at [410, 351] on div "Is Not Blank" at bounding box center [462, 352] width 257 height 11
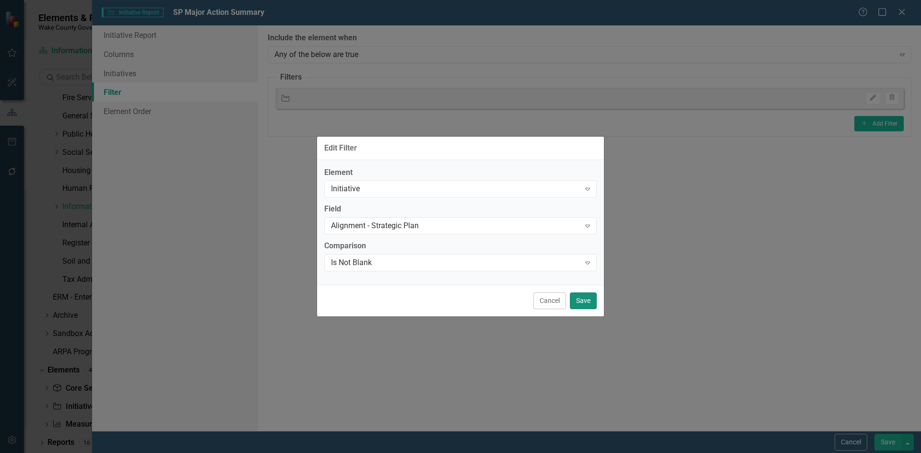
click at [571, 303] on button "Save" at bounding box center [583, 301] width 27 height 17
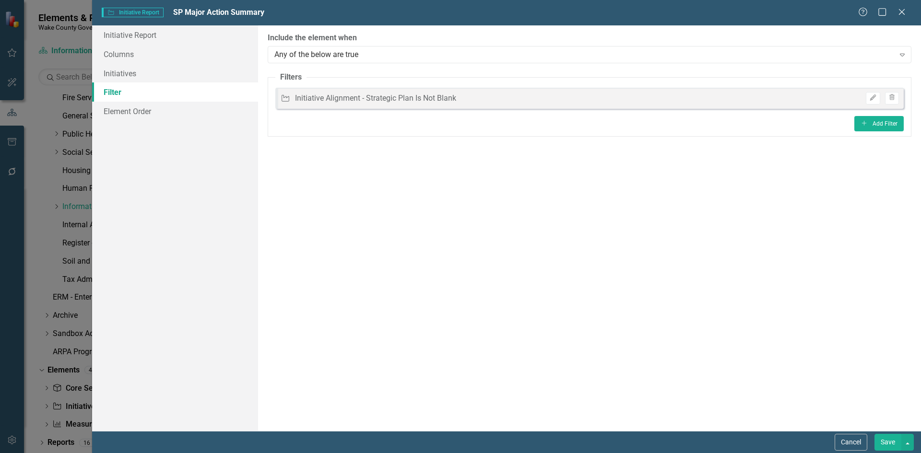
click at [885, 447] on button "Save" at bounding box center [887, 442] width 27 height 17
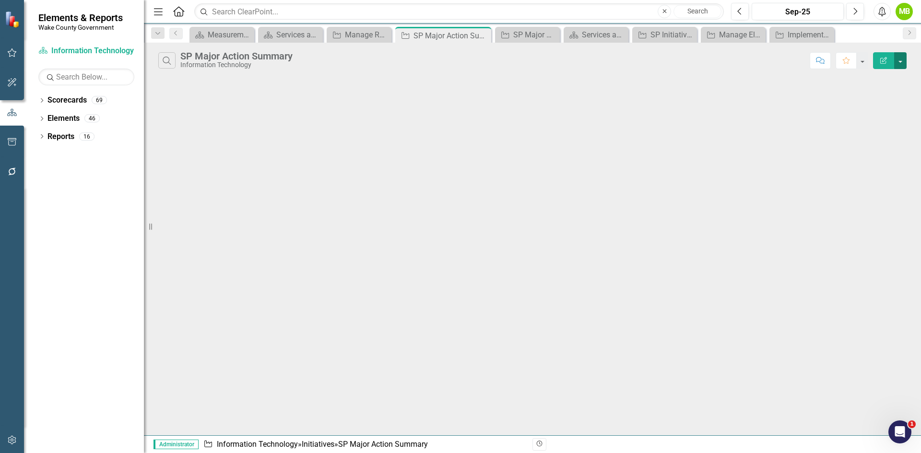
click at [900, 62] on button "button" at bounding box center [900, 60] width 12 height 17
click at [884, 75] on link "Edit Report Edit Report" at bounding box center [868, 79] width 76 height 18
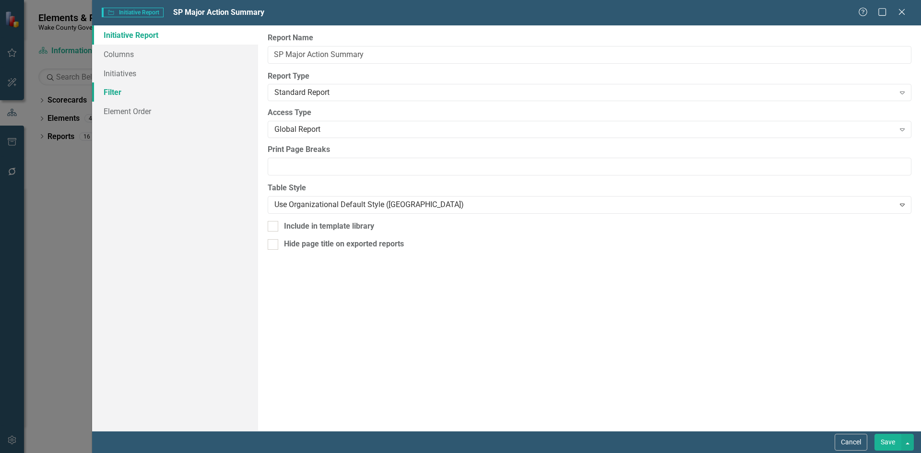
click at [128, 86] on link "Filter" at bounding box center [175, 91] width 166 height 19
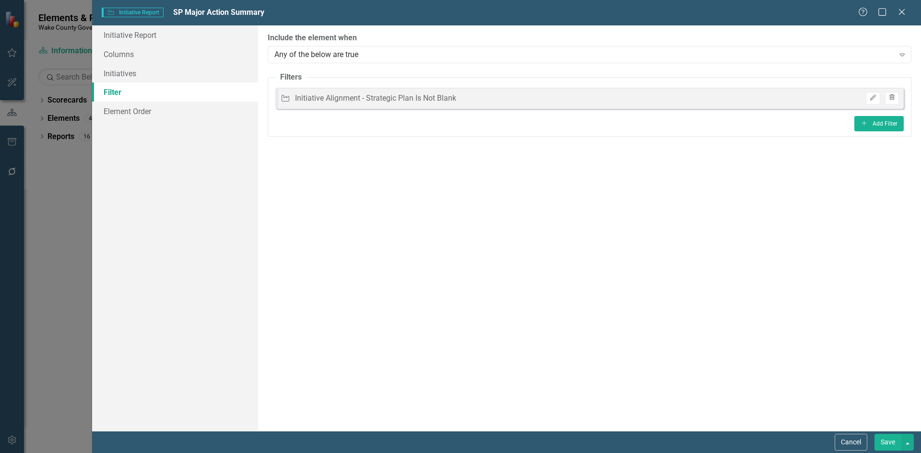
click at [890, 98] on icon "button" at bounding box center [891, 97] width 5 height 6
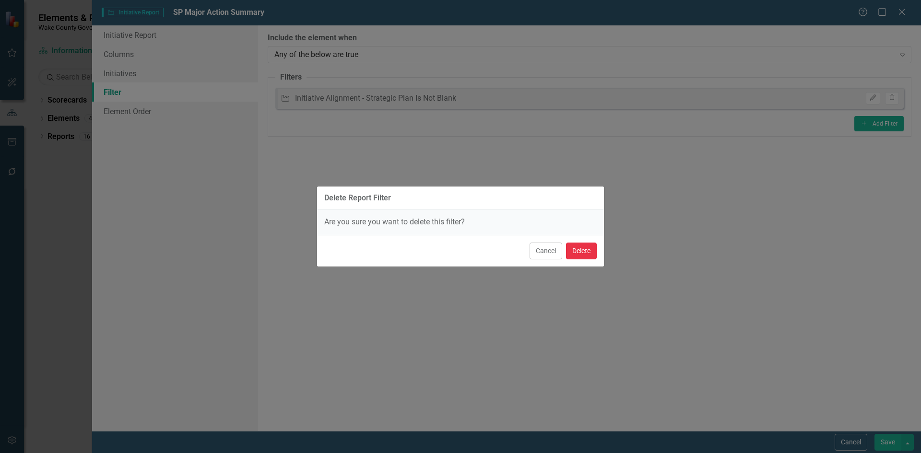
click at [590, 247] on button "Delete" at bounding box center [581, 251] width 31 height 17
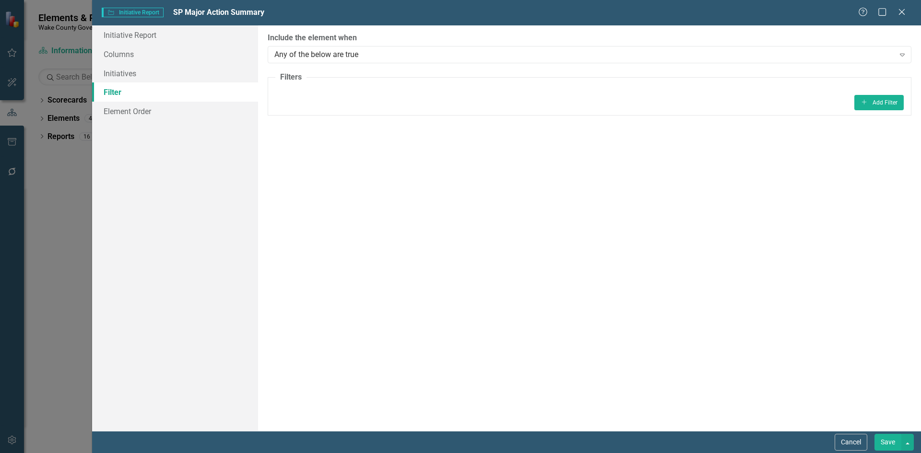
click at [885, 442] on button "Save" at bounding box center [887, 442] width 27 height 17
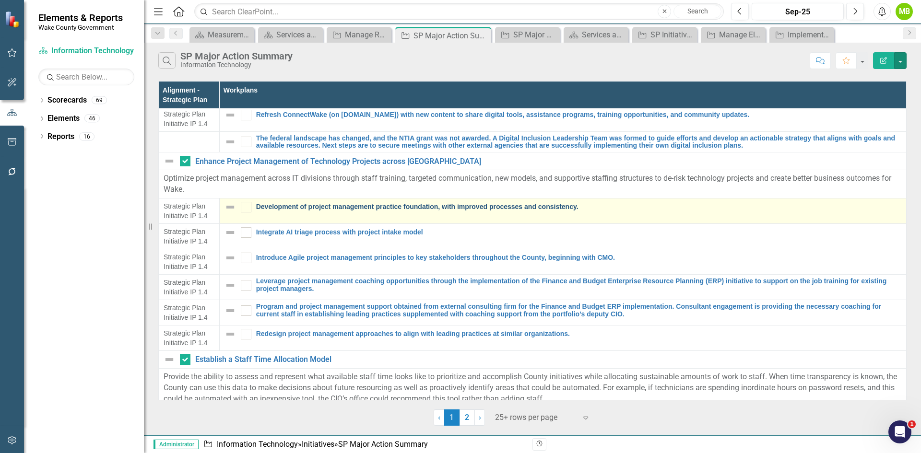
scroll to position [240, 0]
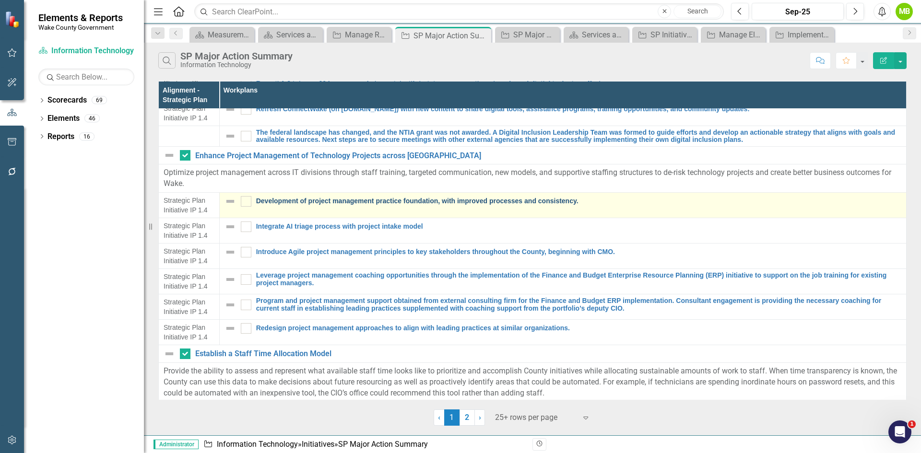
click at [417, 199] on link "Development of project management practice foundation, with improved processes …" at bounding box center [578, 201] width 645 height 7
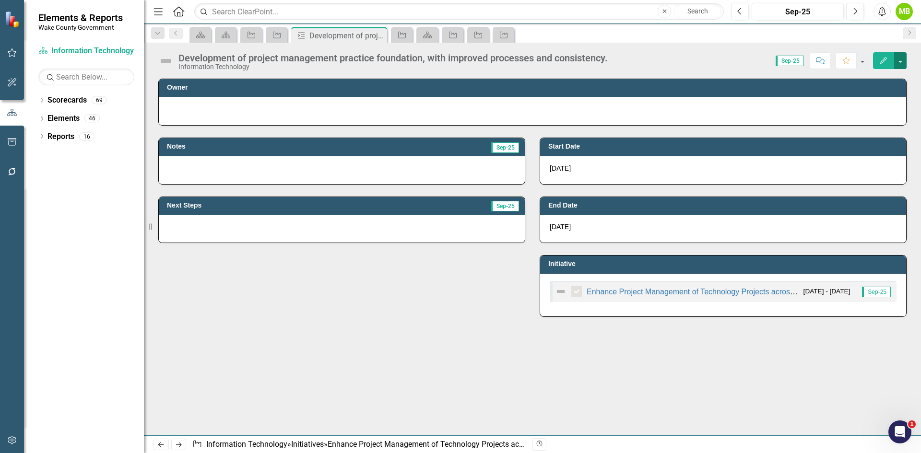
click at [902, 60] on button "button" at bounding box center [900, 60] width 12 height 17
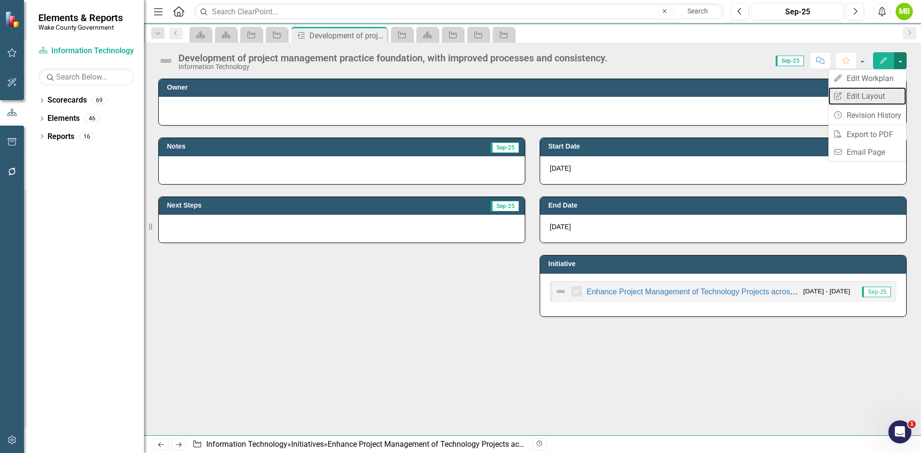
click at [874, 92] on link "Edit Report Edit Layout" at bounding box center [867, 96] width 78 height 18
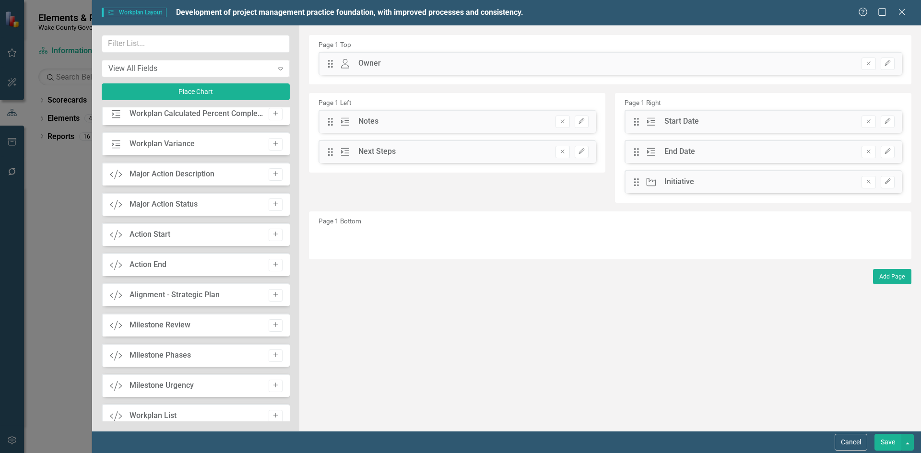
scroll to position [592, 0]
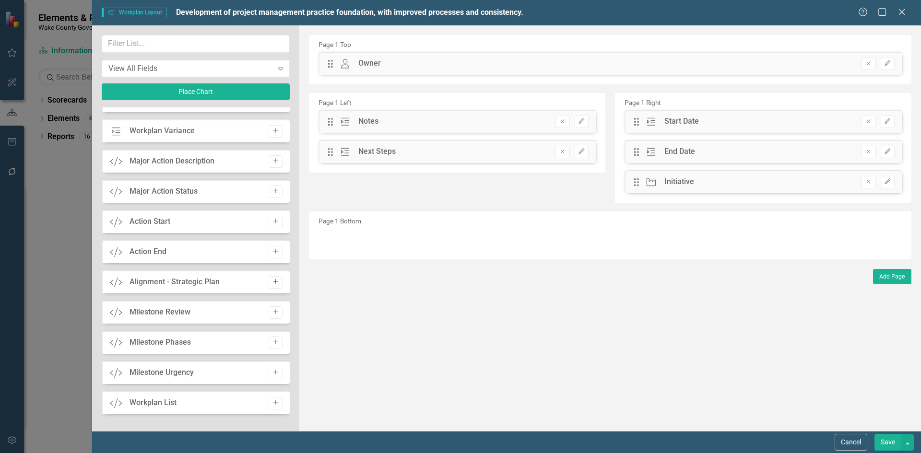
click at [272, 282] on icon "Add" at bounding box center [275, 282] width 7 height 6
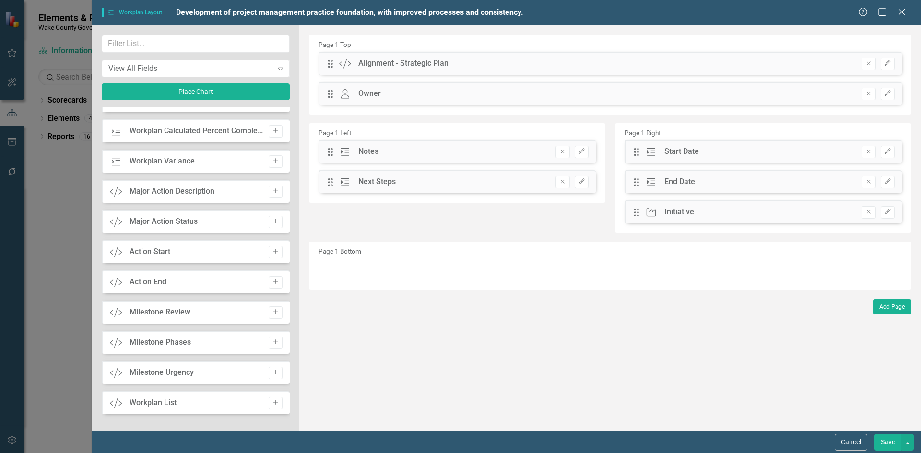
click at [879, 445] on button "Save" at bounding box center [887, 442] width 27 height 17
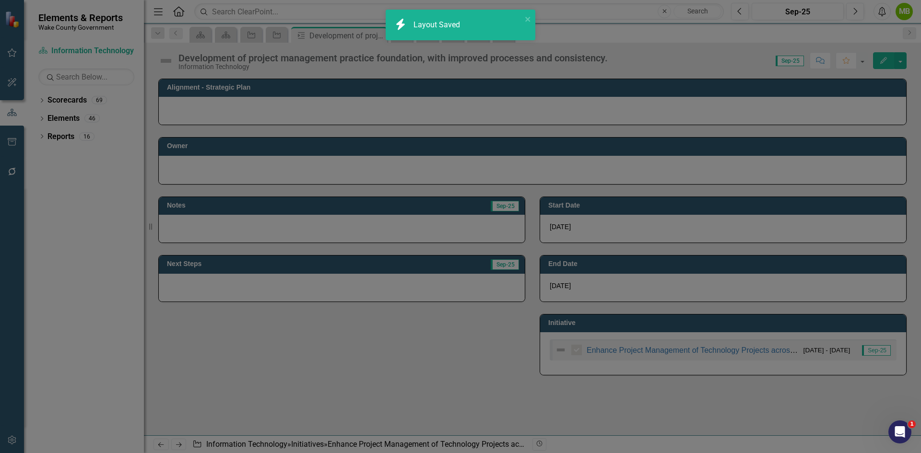
checkbox input "true"
